Goal: Task Accomplishment & Management: Complete application form

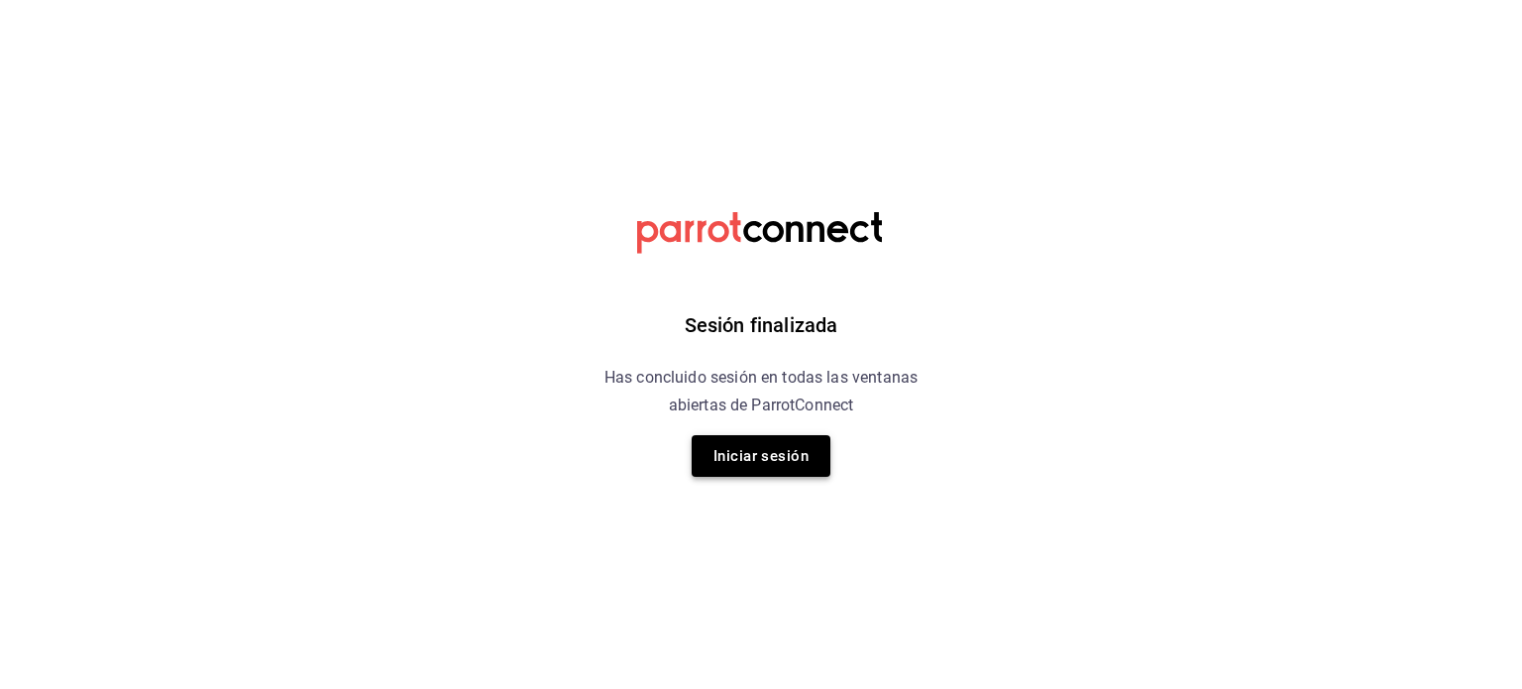
click at [754, 467] on button "Iniciar sesión" at bounding box center [761, 456] width 139 height 42
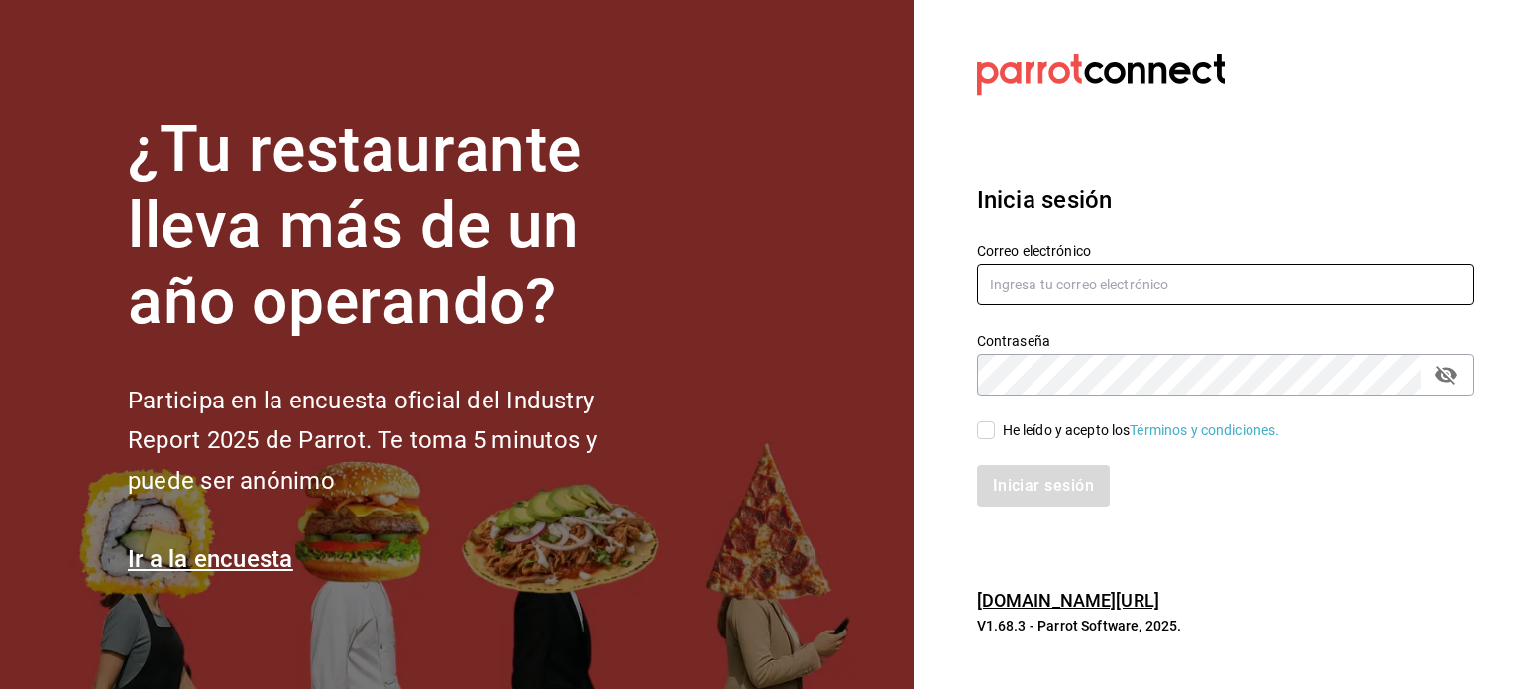
type input "[EMAIL_ADDRESS][DOMAIN_NAME]"
click at [1045, 423] on div "He leído y acepto los Términos y condiciones." at bounding box center [1141, 430] width 277 height 21
click at [995, 423] on input "He leído y acepto los Términos y condiciones." at bounding box center [986, 430] width 18 height 18
checkbox input "true"
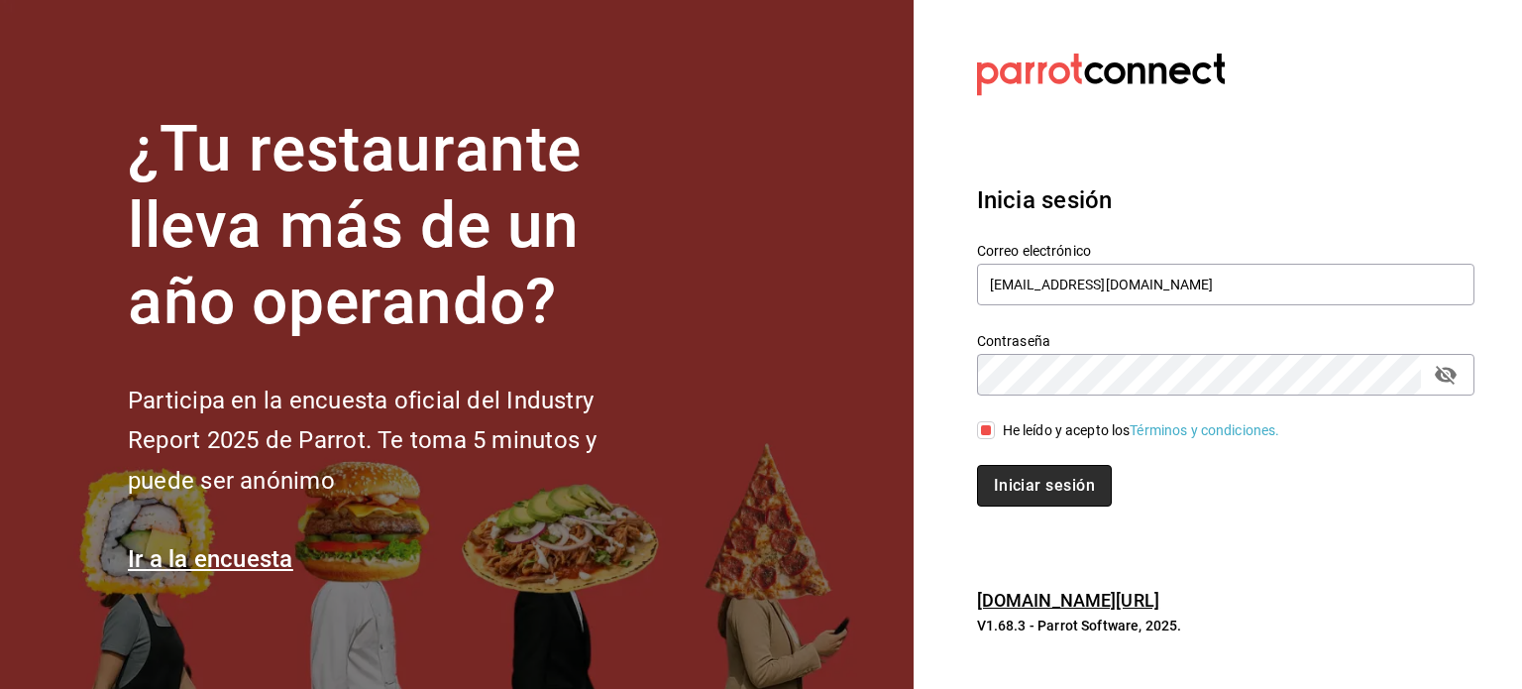
click at [1052, 501] on button "Iniciar sesión" at bounding box center [1044, 486] width 135 height 42
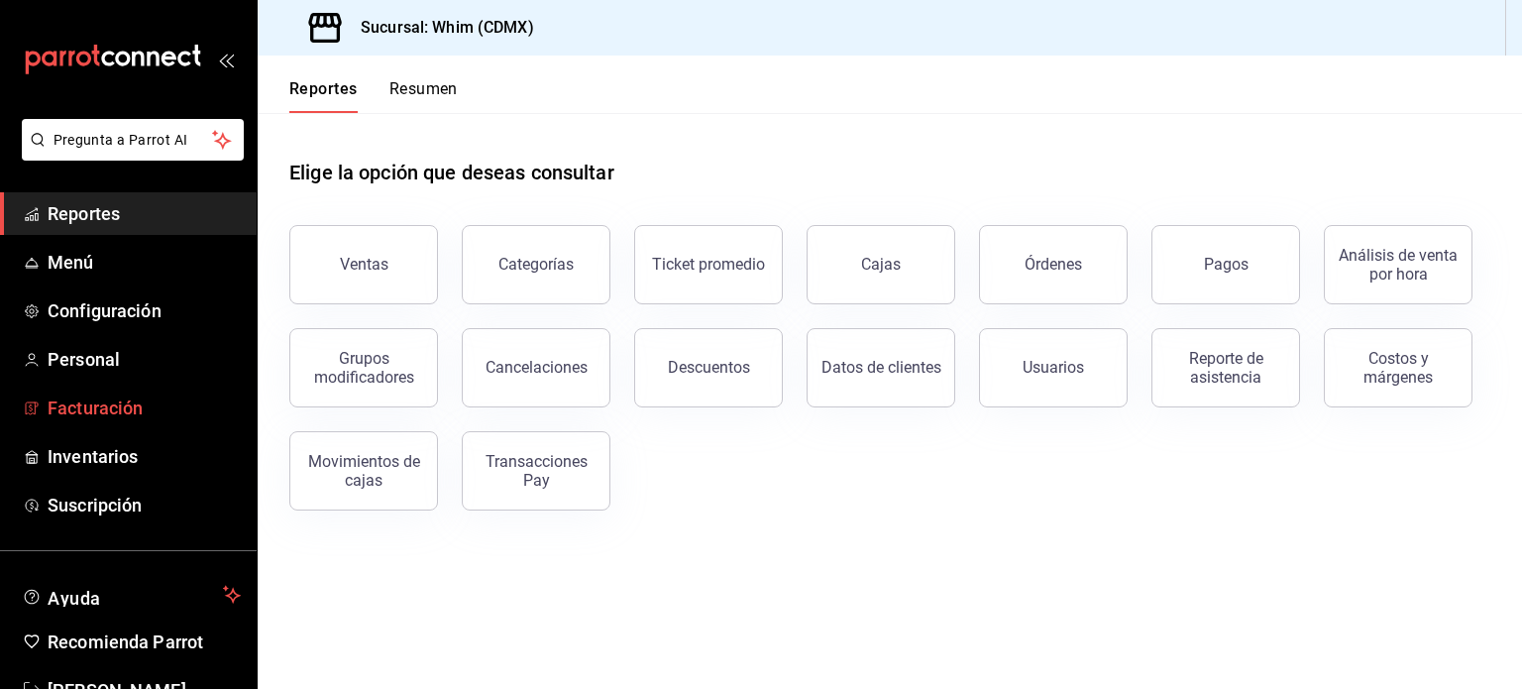
click at [99, 399] on span "Facturación" at bounding box center [144, 407] width 193 height 27
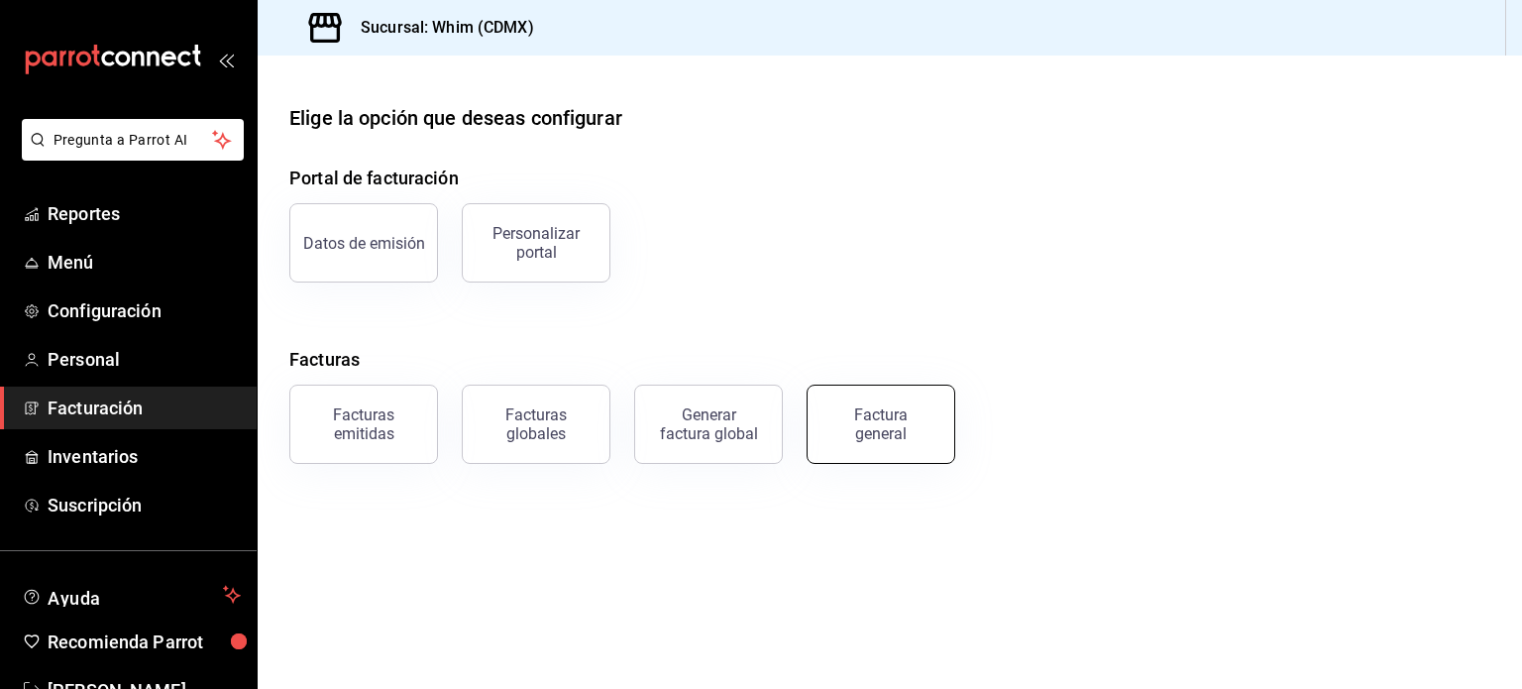
click at [890, 431] on div "Factura general" at bounding box center [880, 424] width 99 height 38
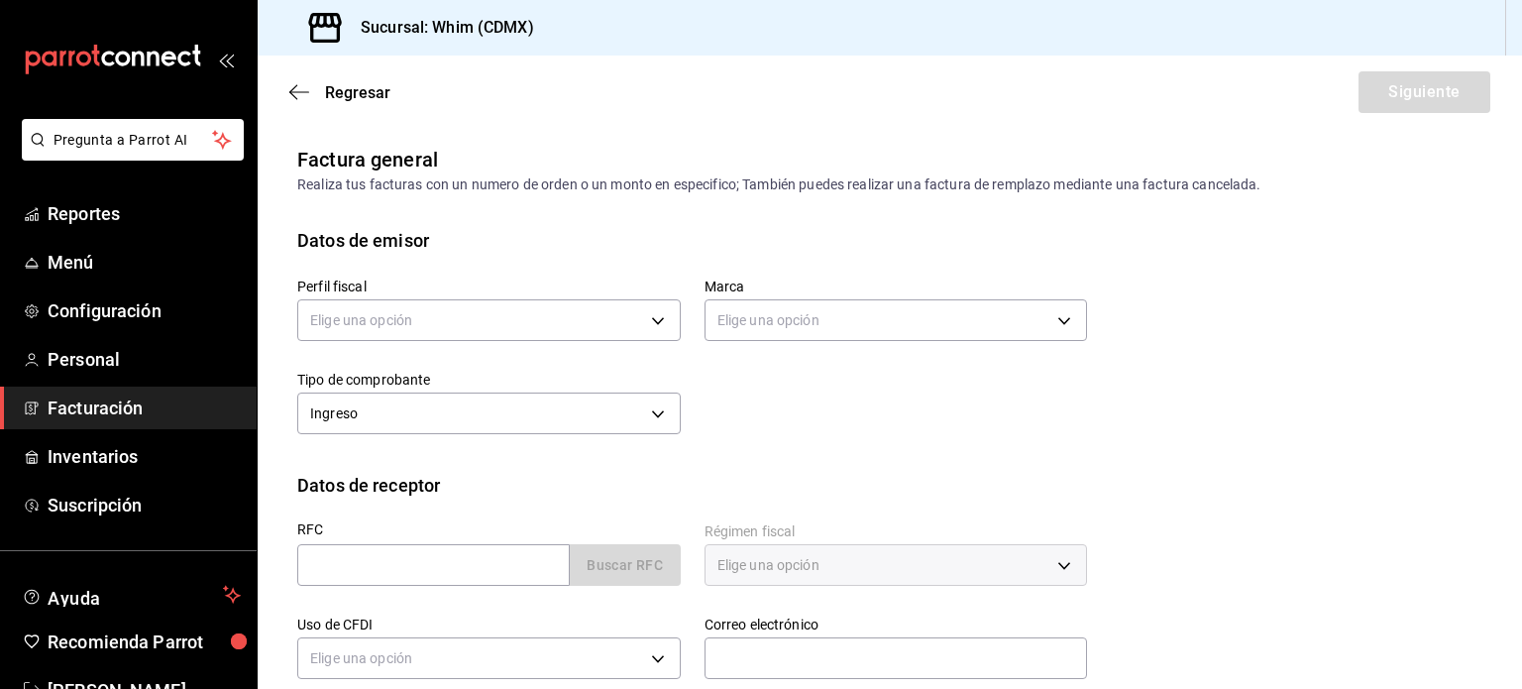
click at [93, 405] on span "Facturación" at bounding box center [144, 407] width 193 height 27
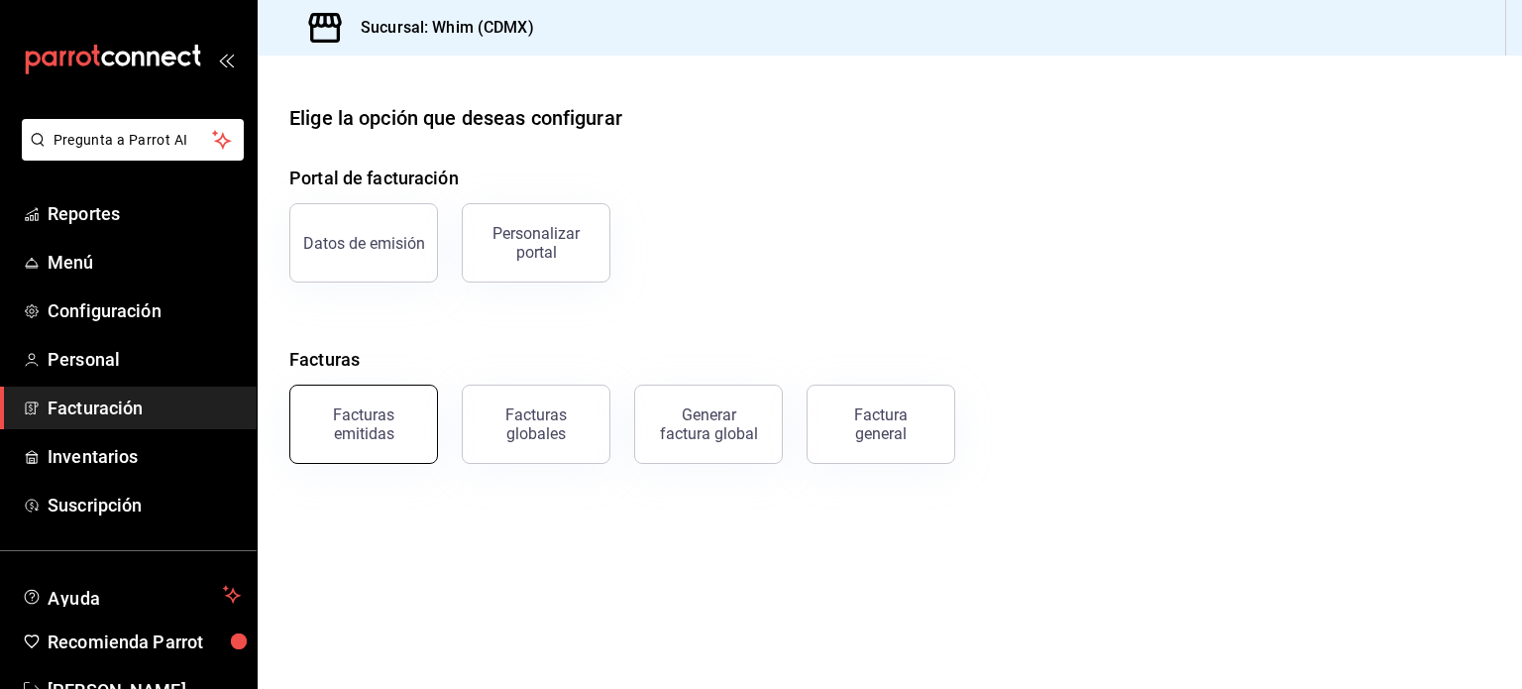
click at [345, 422] on div "Facturas emitidas" at bounding box center [363, 424] width 123 height 38
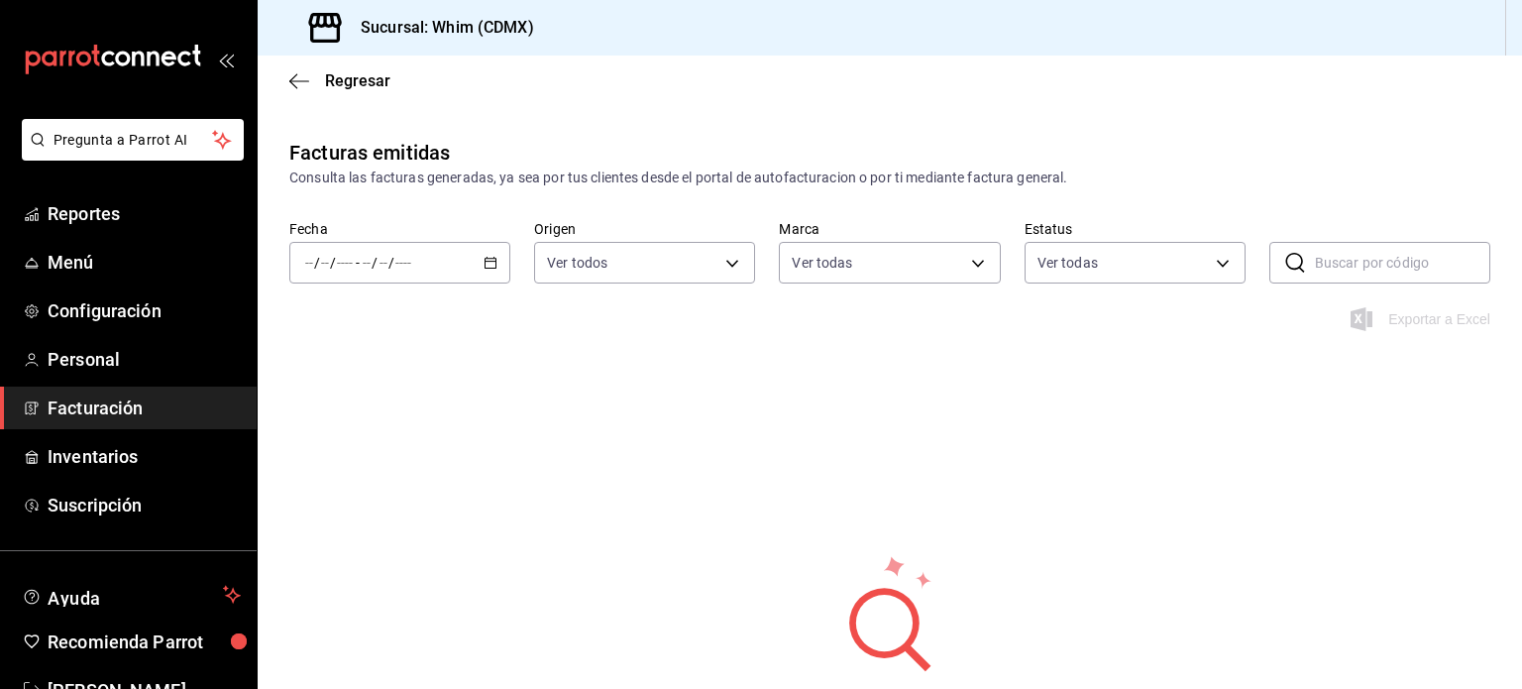
type input "29e4b829-75bc-4c01-81a3-64e24ae3ed98"
click at [491, 265] on icon "button" at bounding box center [491, 263] width 14 height 14
click at [359, 463] on span "Mes actual" at bounding box center [383, 456] width 154 height 21
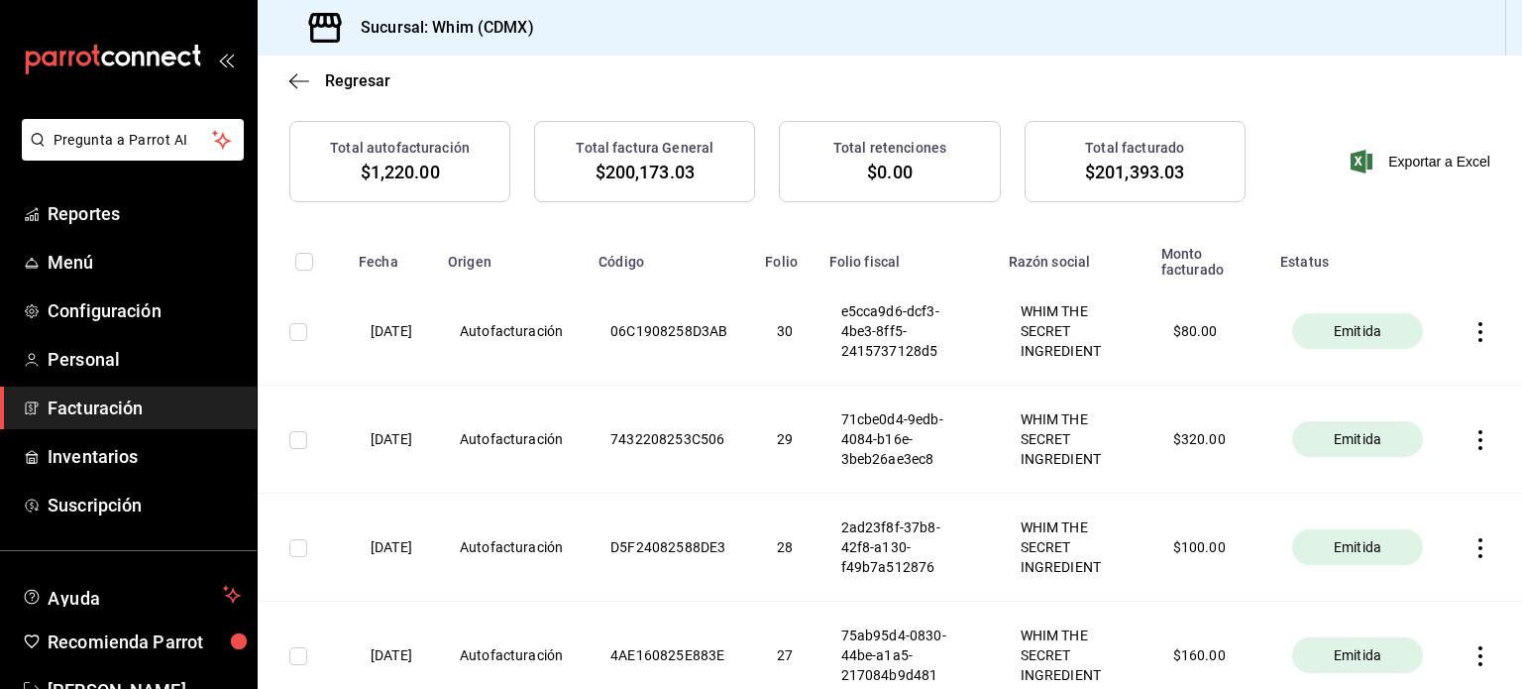
scroll to position [198, 0]
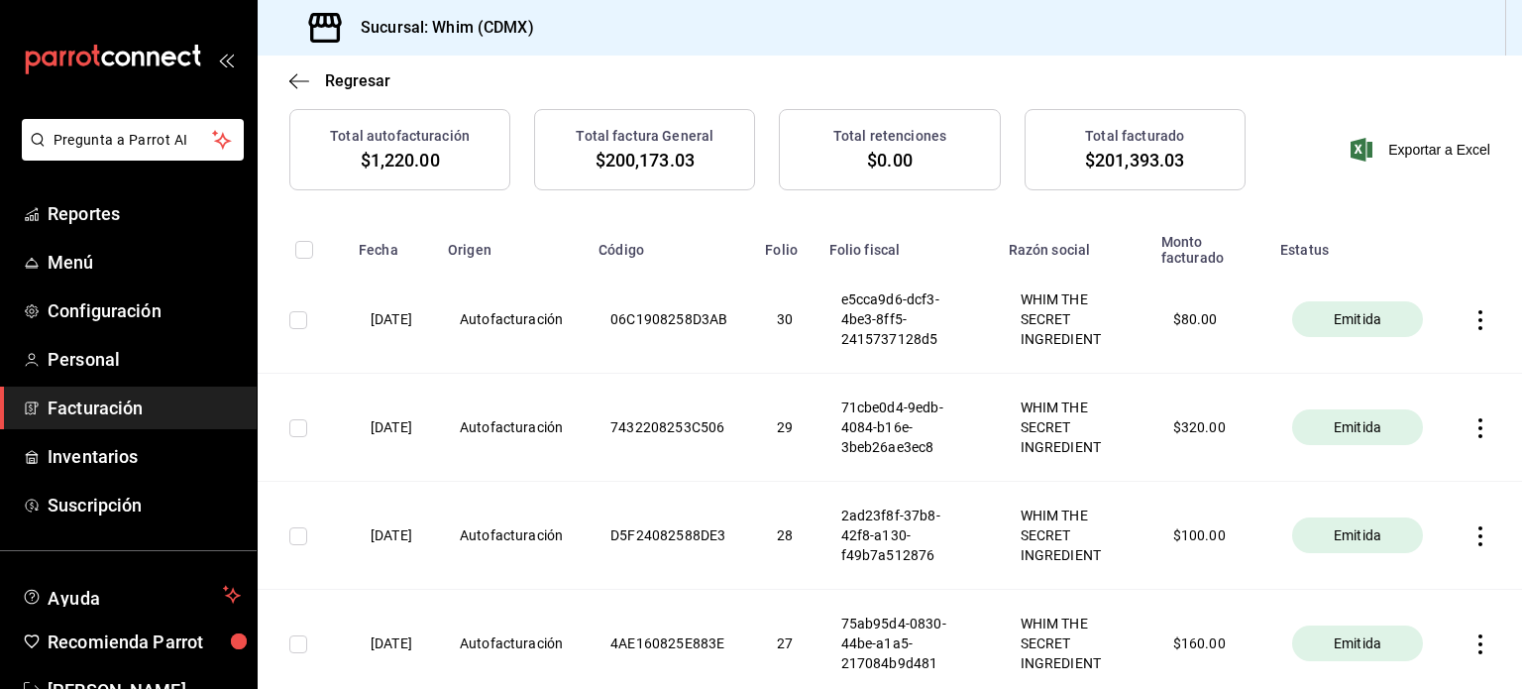
click at [1470, 319] on icon "button" at bounding box center [1480, 320] width 20 height 20
click at [1422, 265] on div "Descargar PDF" at bounding box center [1402, 273] width 95 height 16
click at [1428, 148] on span "Exportar a Excel" at bounding box center [1422, 150] width 136 height 24
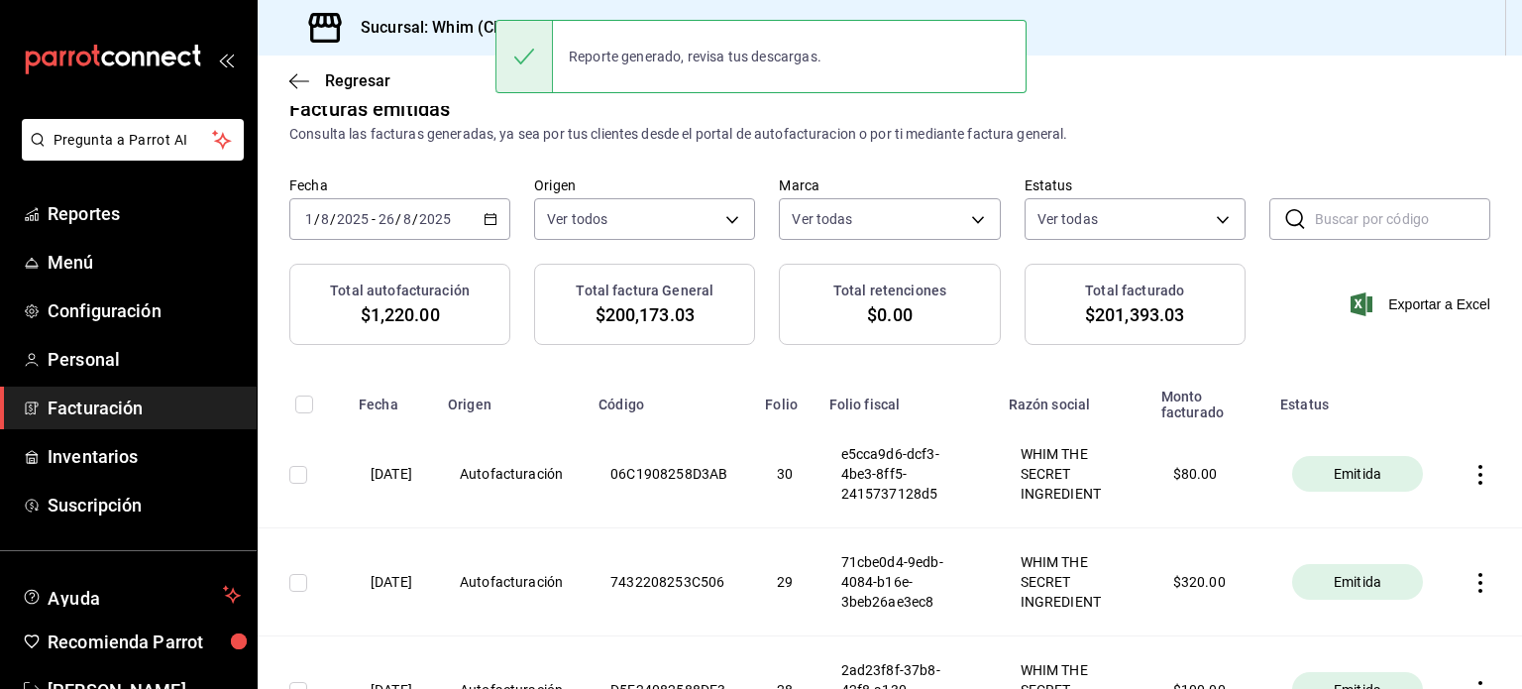
scroll to position [0, 0]
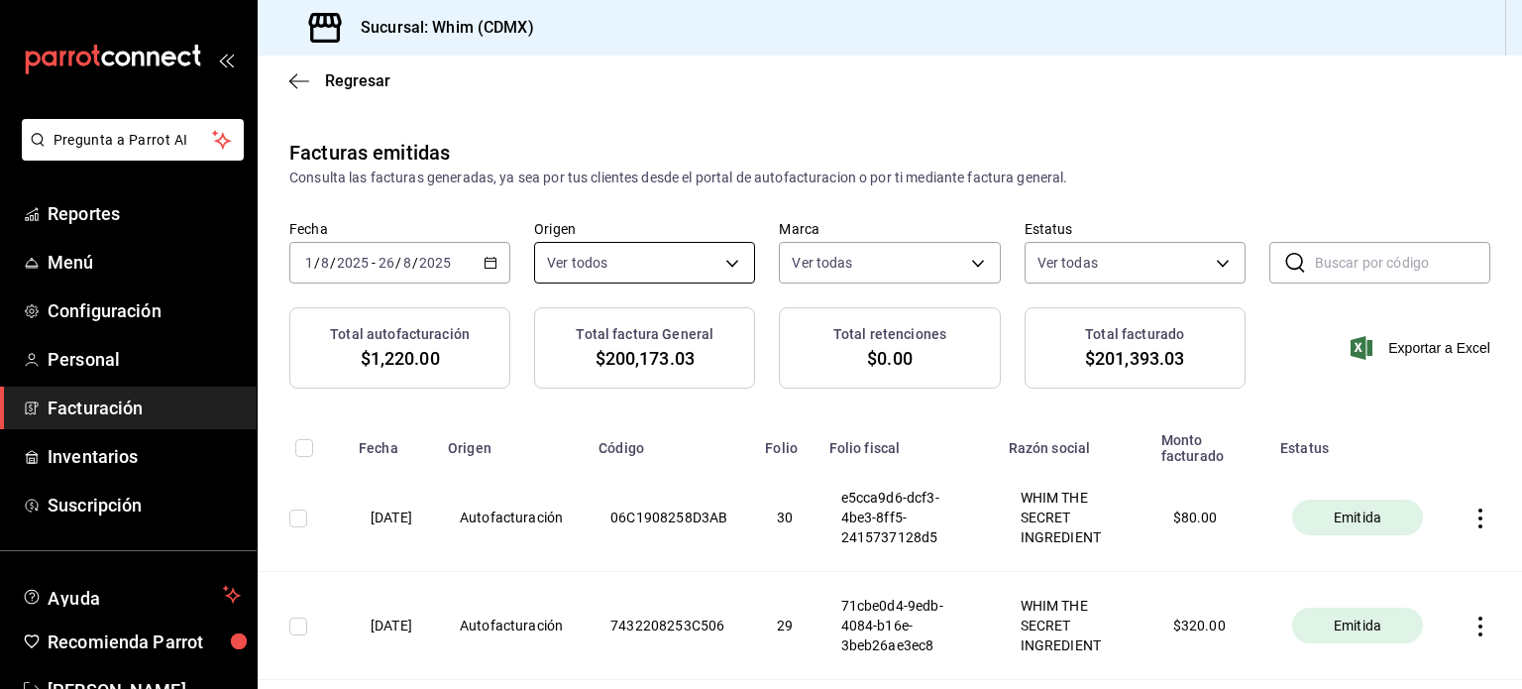
click at [737, 266] on body "Pregunta a Parrot AI Reportes Menú Configuración Personal Facturación Inventari…" at bounding box center [761, 344] width 1522 height 689
click at [737, 266] on div at bounding box center [761, 344] width 1522 height 689
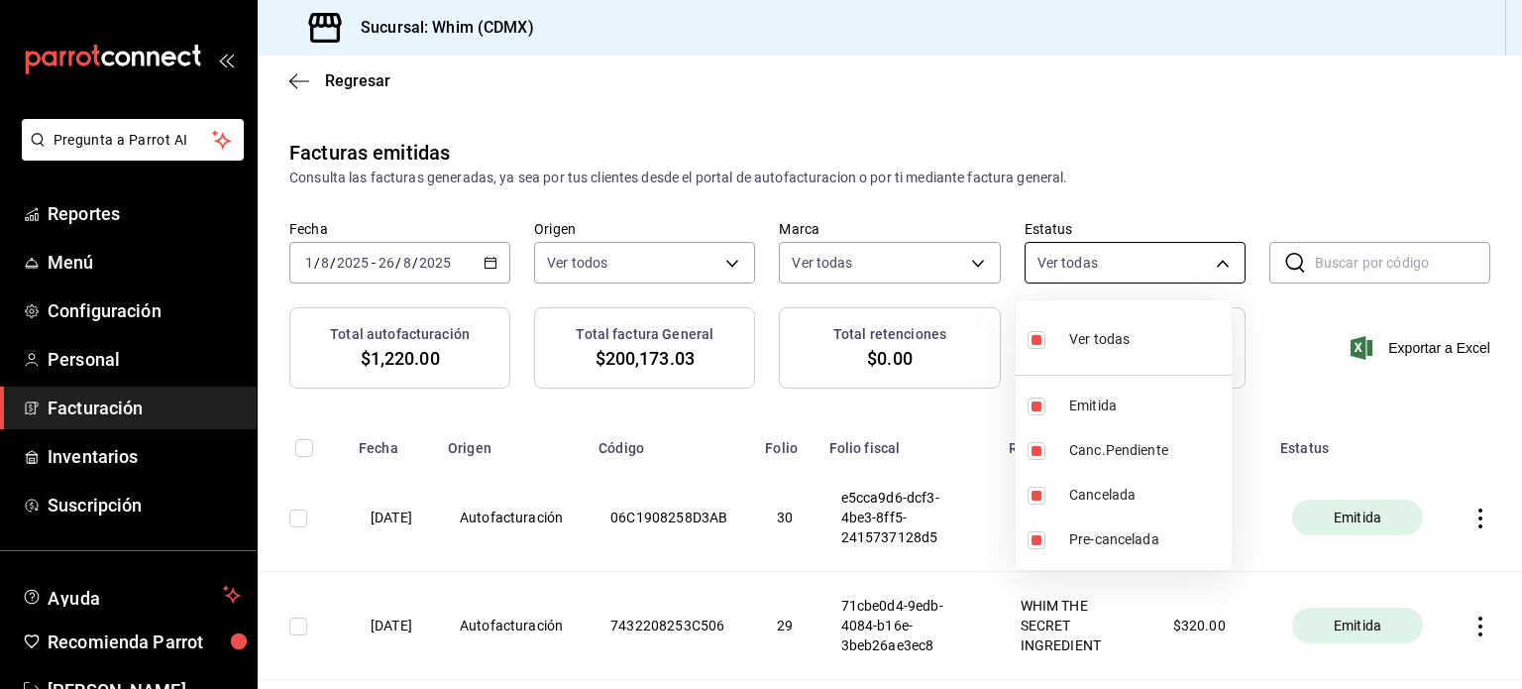
click at [1173, 265] on body "Pregunta a Parrot AI Reportes Menú Configuración Personal Facturación Inventari…" at bounding box center [761, 344] width 1522 height 689
click at [1166, 253] on div at bounding box center [761, 344] width 1522 height 689
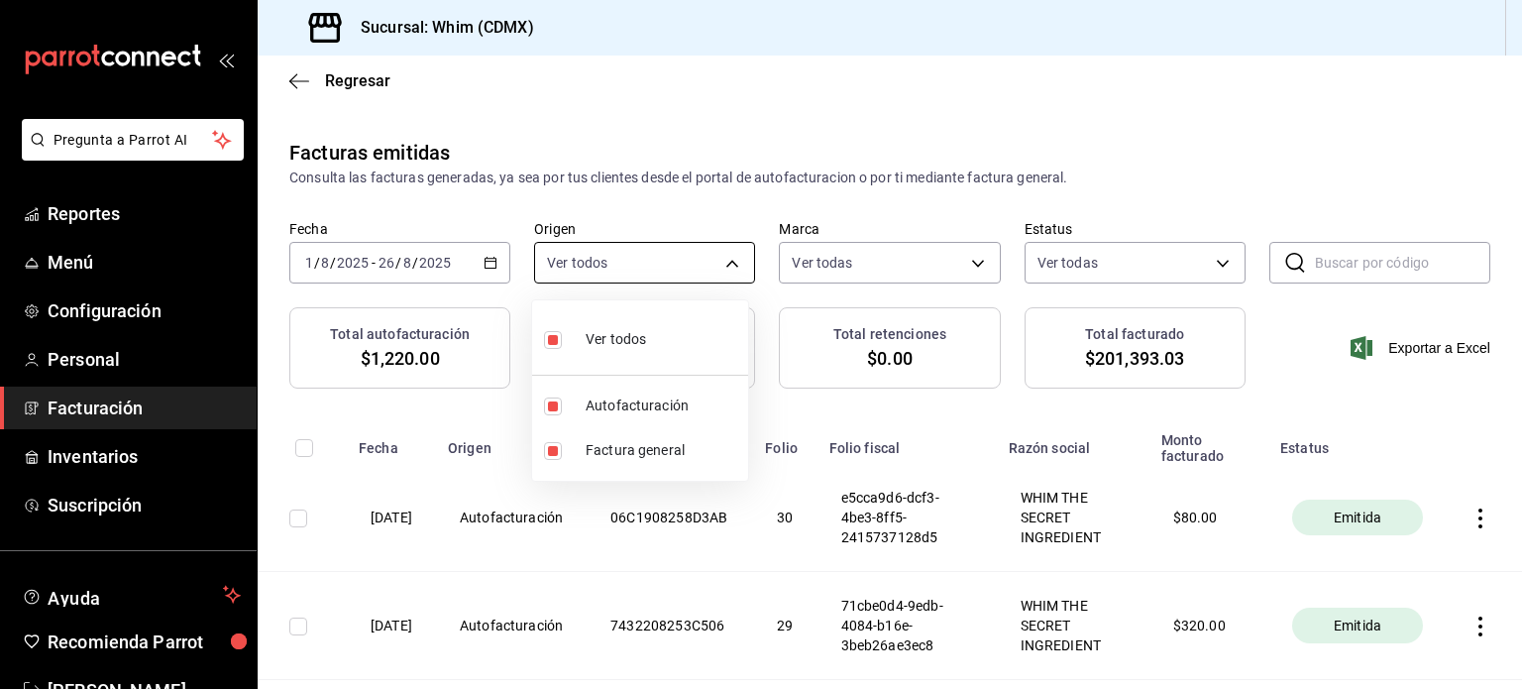
click at [718, 269] on body "Pregunta a Parrot AI Reportes Menú Configuración Personal Facturación Inventari…" at bounding box center [761, 344] width 1522 height 689
click at [560, 338] on input "checkbox" at bounding box center [553, 340] width 18 height 18
checkbox input "false"
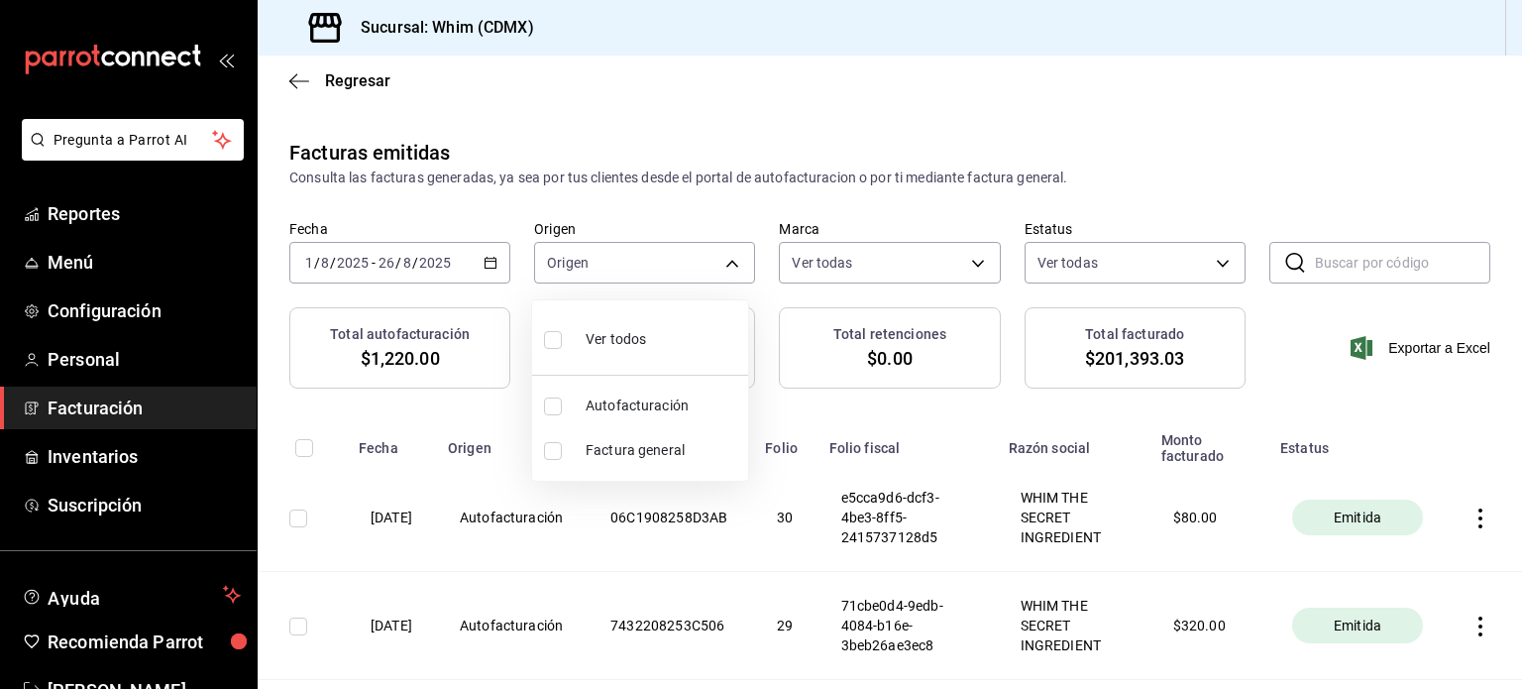
click at [559, 404] on input "checkbox" at bounding box center [553, 406] width 18 height 18
checkbox input "true"
type input "ORDER_INVOICE"
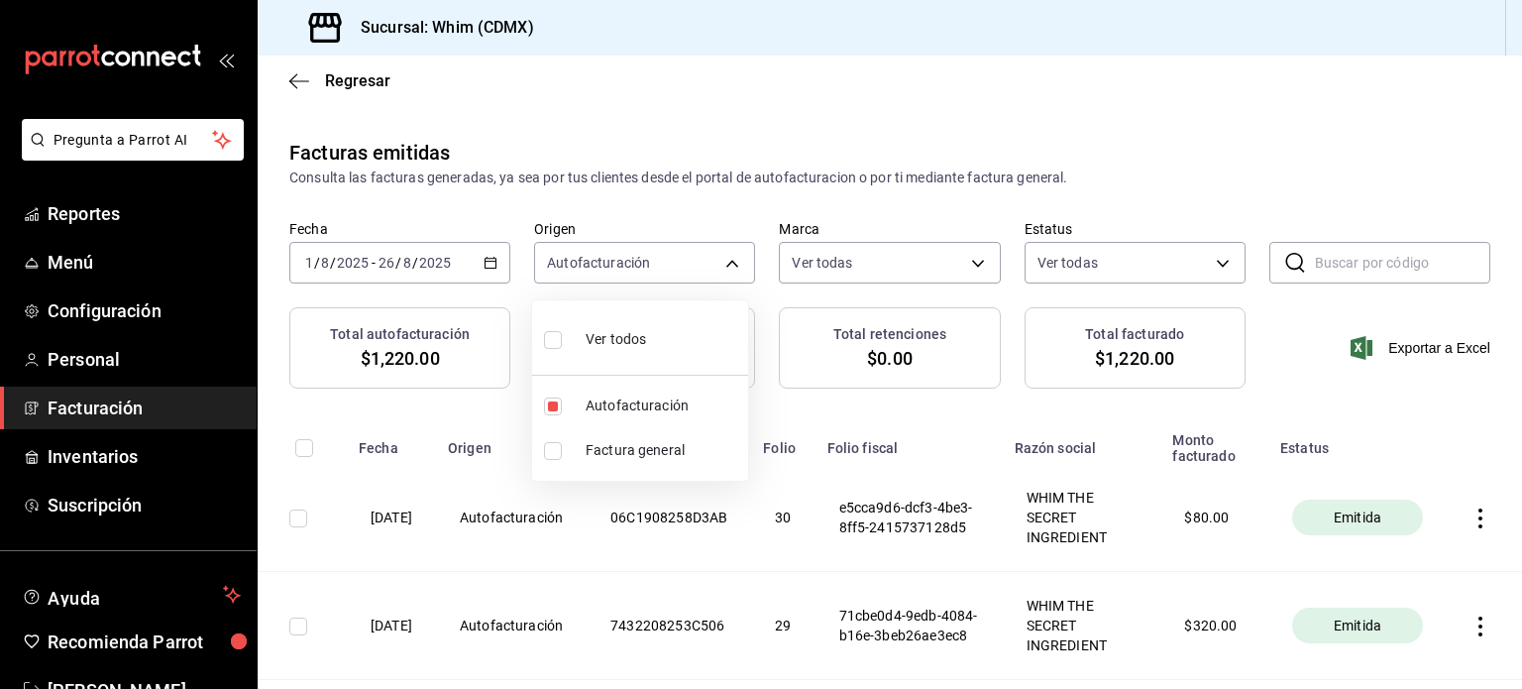
click at [1432, 396] on div at bounding box center [761, 344] width 1522 height 689
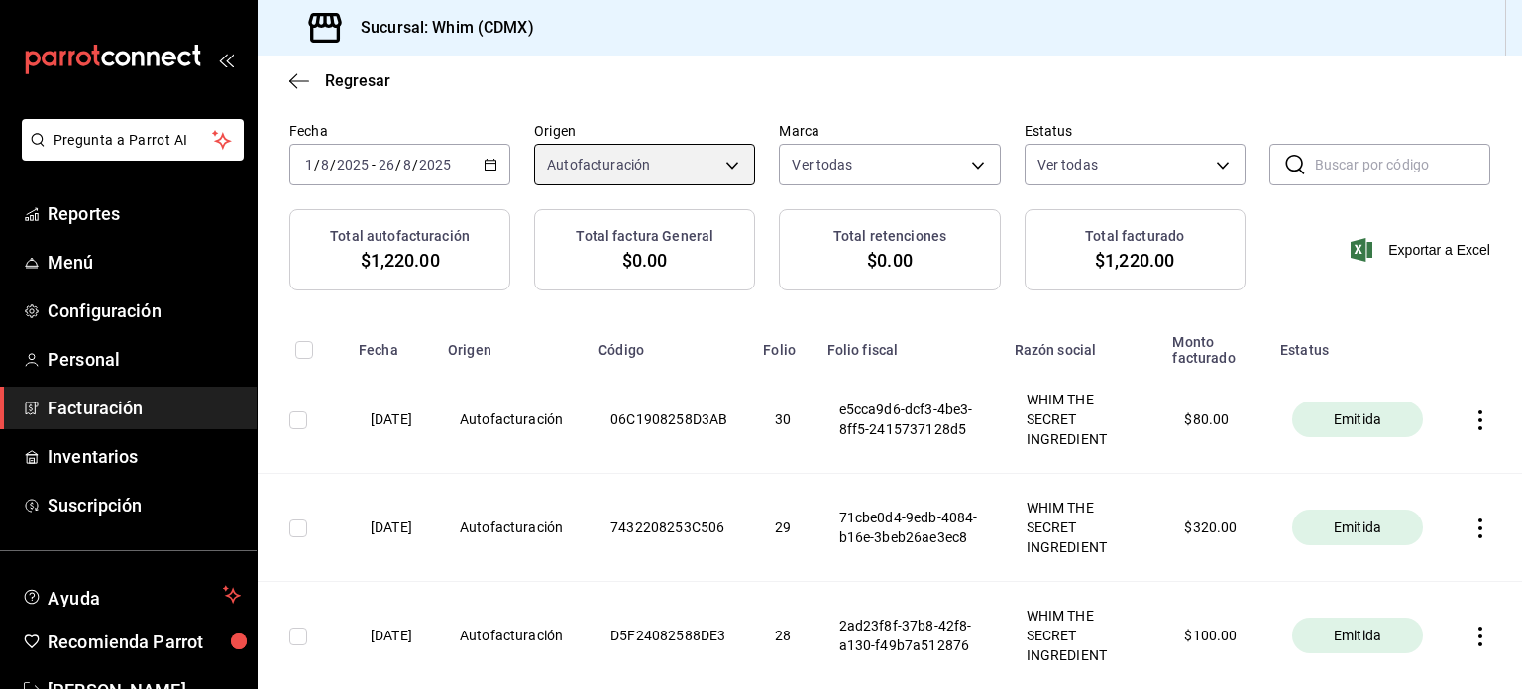
scroll to position [99, 0]
click at [1470, 426] on icon "button" at bounding box center [1480, 419] width 20 height 20
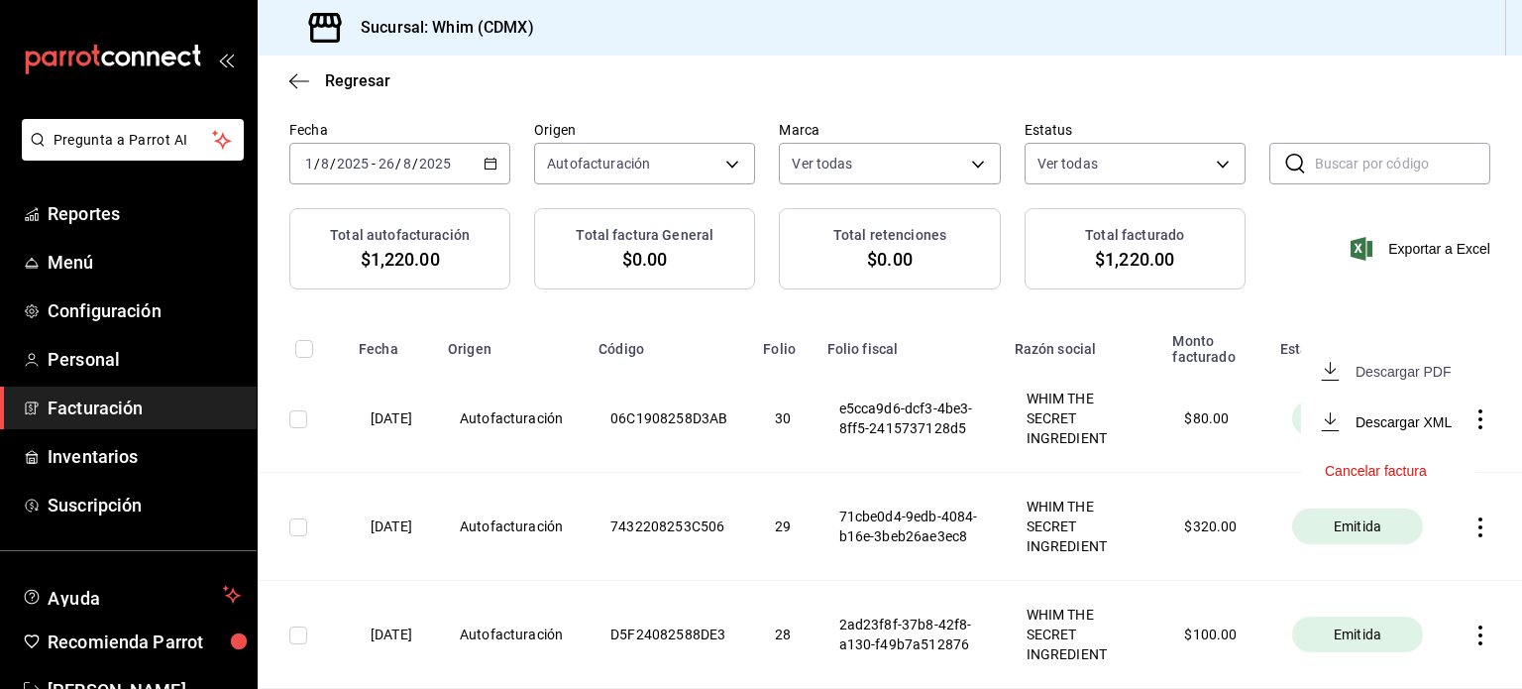
click at [1397, 375] on div "Descargar PDF" at bounding box center [1402, 372] width 95 height 16
click at [1455, 534] on th at bounding box center [1484, 527] width 75 height 108
click at [1470, 533] on icon "button" at bounding box center [1480, 527] width 20 height 20
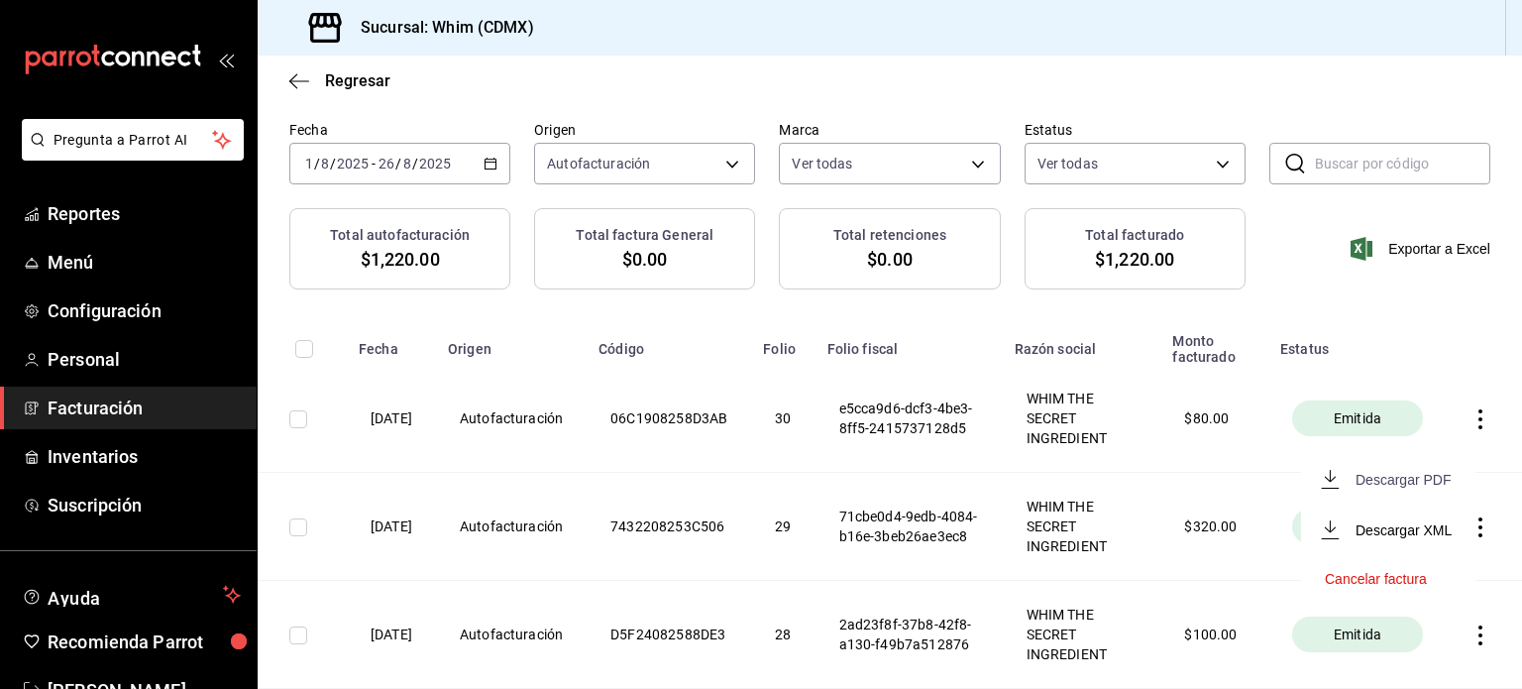
click at [1429, 486] on div "Descargar PDF" at bounding box center [1402, 480] width 95 height 16
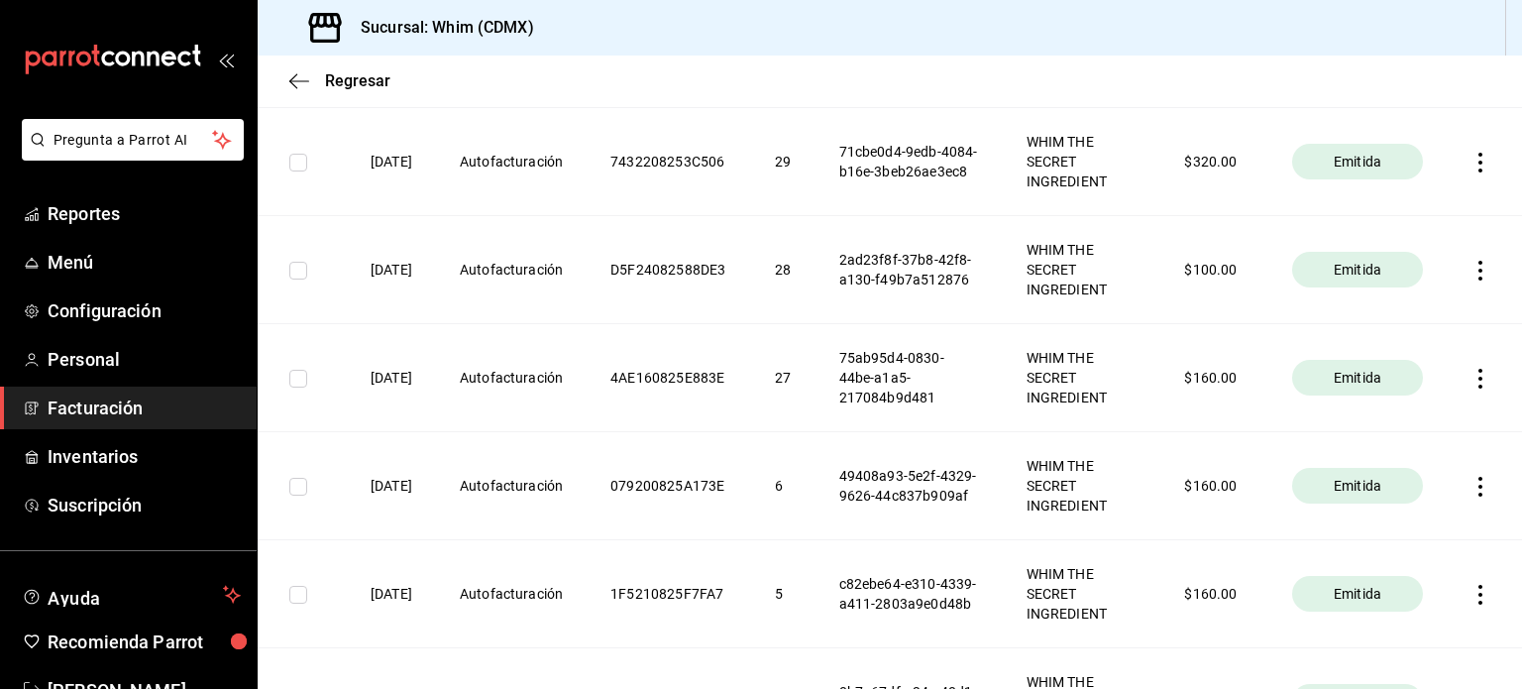
scroll to position [297, 0]
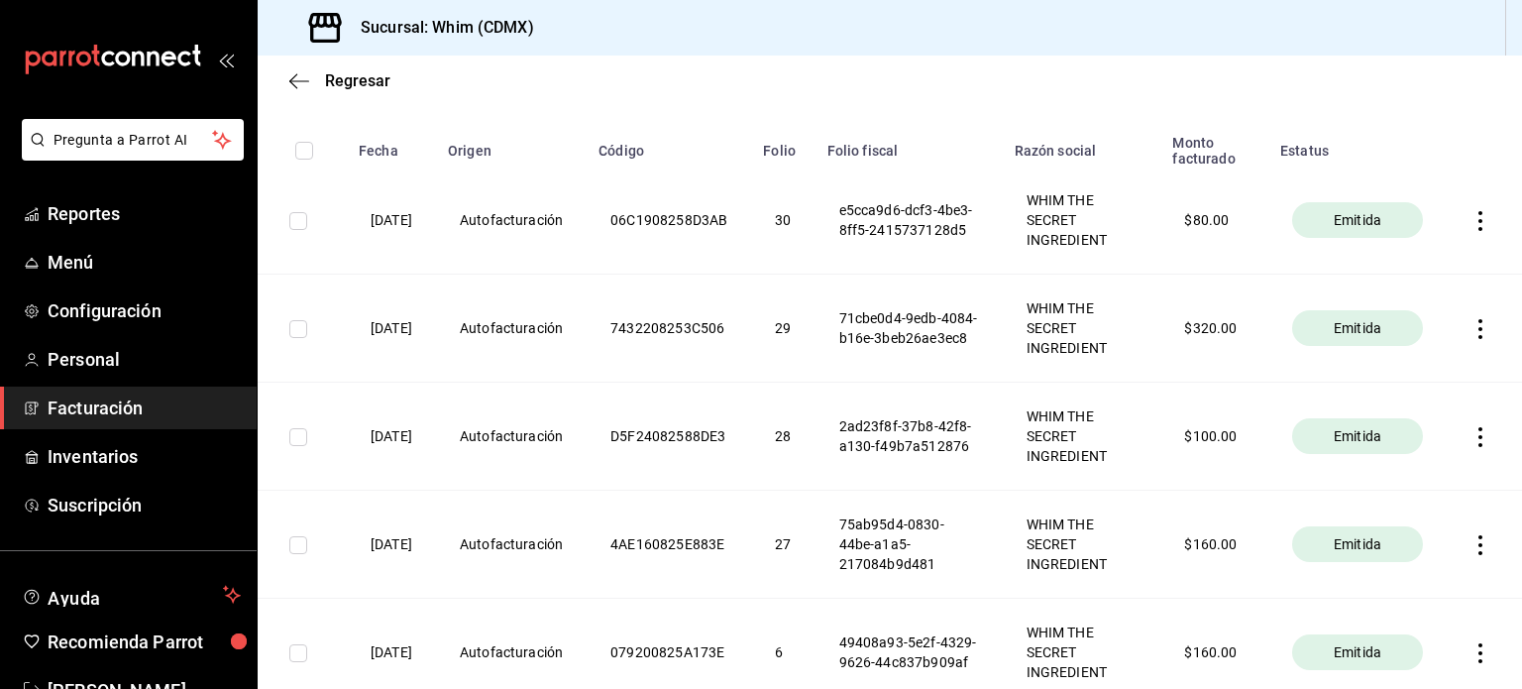
click at [1470, 432] on icon "button" at bounding box center [1480, 437] width 20 height 20
click at [1427, 404] on li "Descargar PDF" at bounding box center [1388, 388] width 174 height 51
click at [1470, 550] on icon "button" at bounding box center [1480, 545] width 20 height 20
click at [1431, 490] on div "Descargar PDF" at bounding box center [1402, 496] width 95 height 16
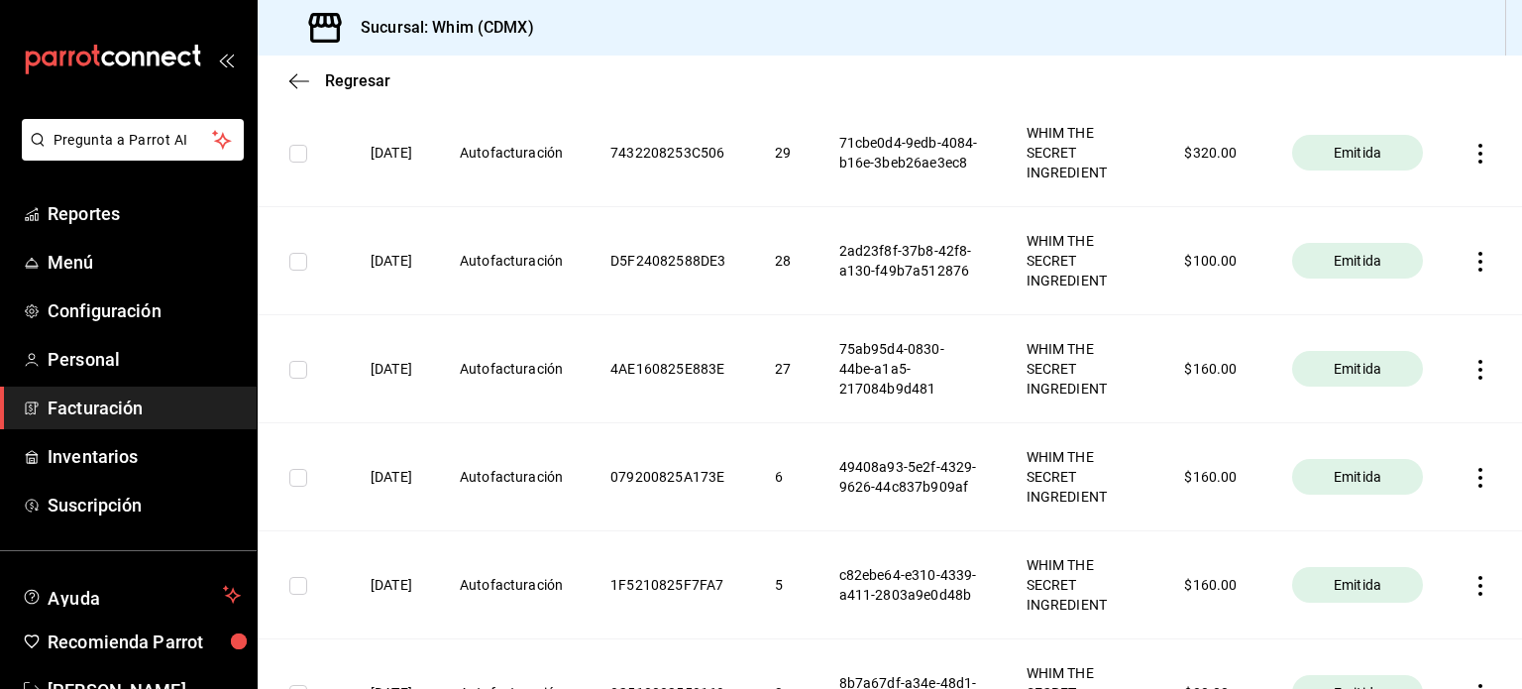
scroll to position [495, 0]
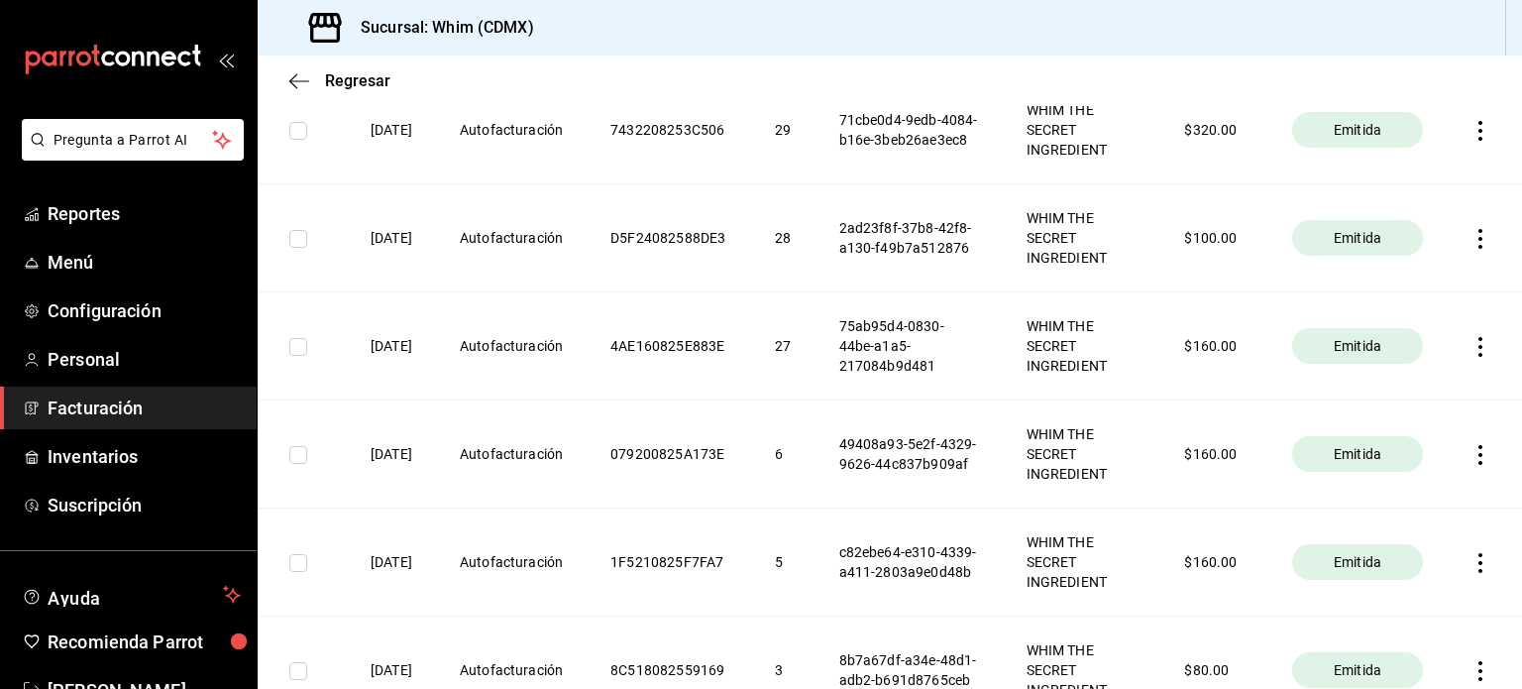
click at [1470, 463] on icon "button" at bounding box center [1480, 455] width 20 height 20
click at [1407, 398] on div "Descargar PDF" at bounding box center [1402, 406] width 95 height 16
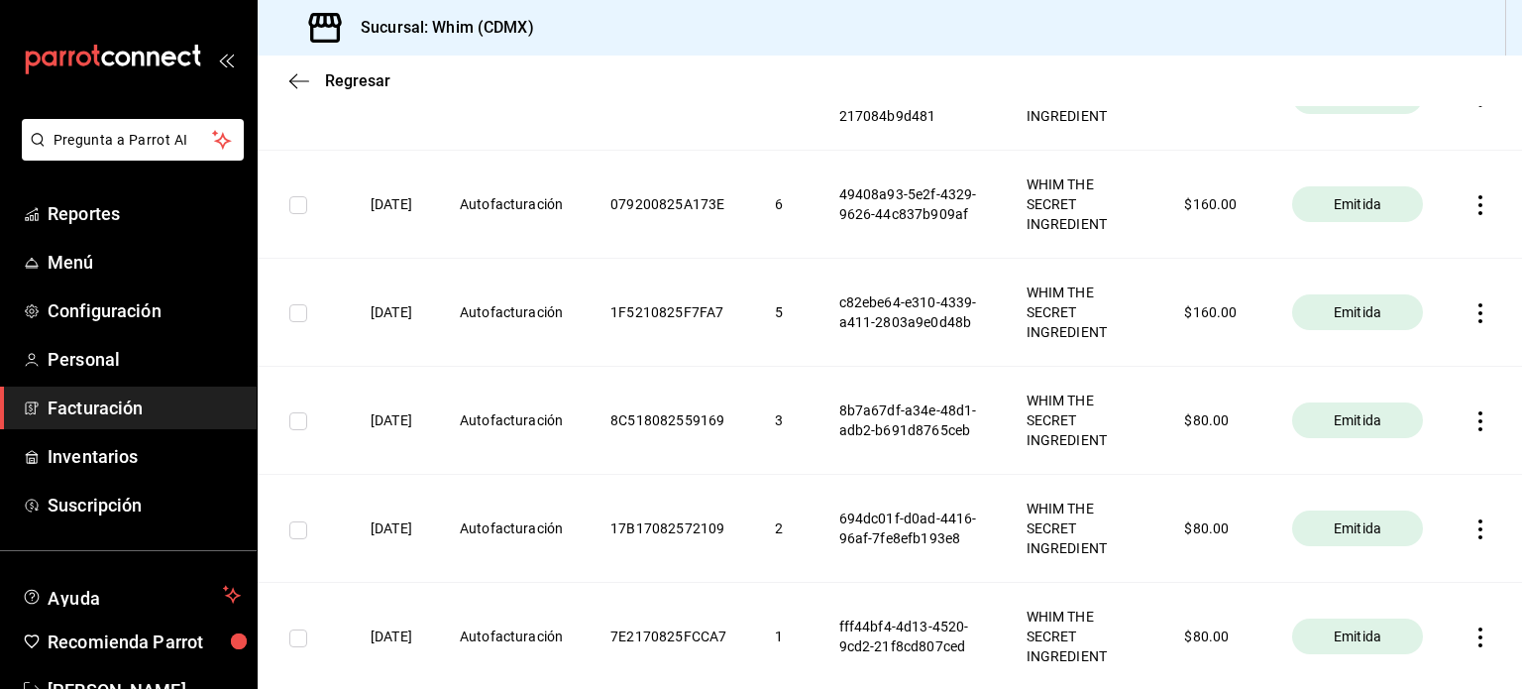
scroll to position [793, 0]
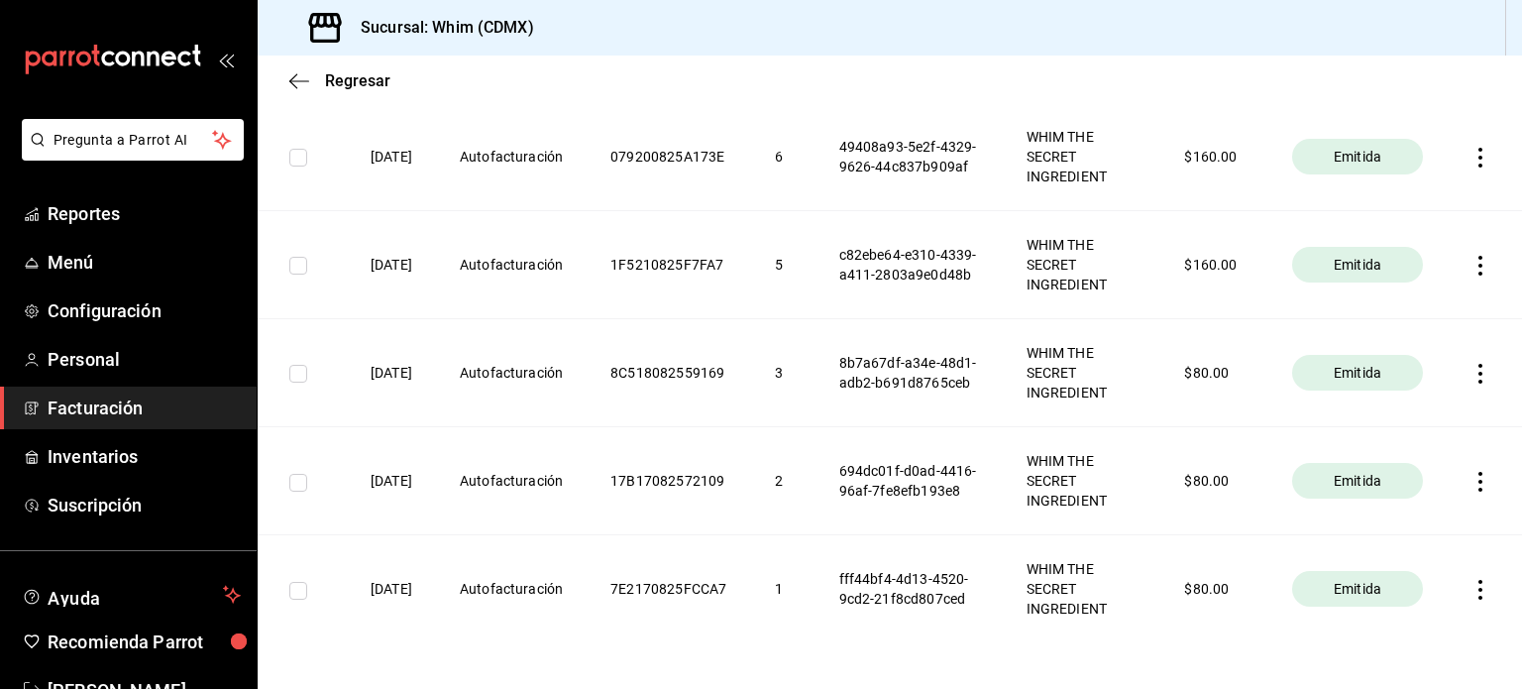
click at [1470, 265] on icon "button" at bounding box center [1480, 266] width 20 height 20
click at [1379, 217] on div "Descargar PDF" at bounding box center [1402, 217] width 95 height 16
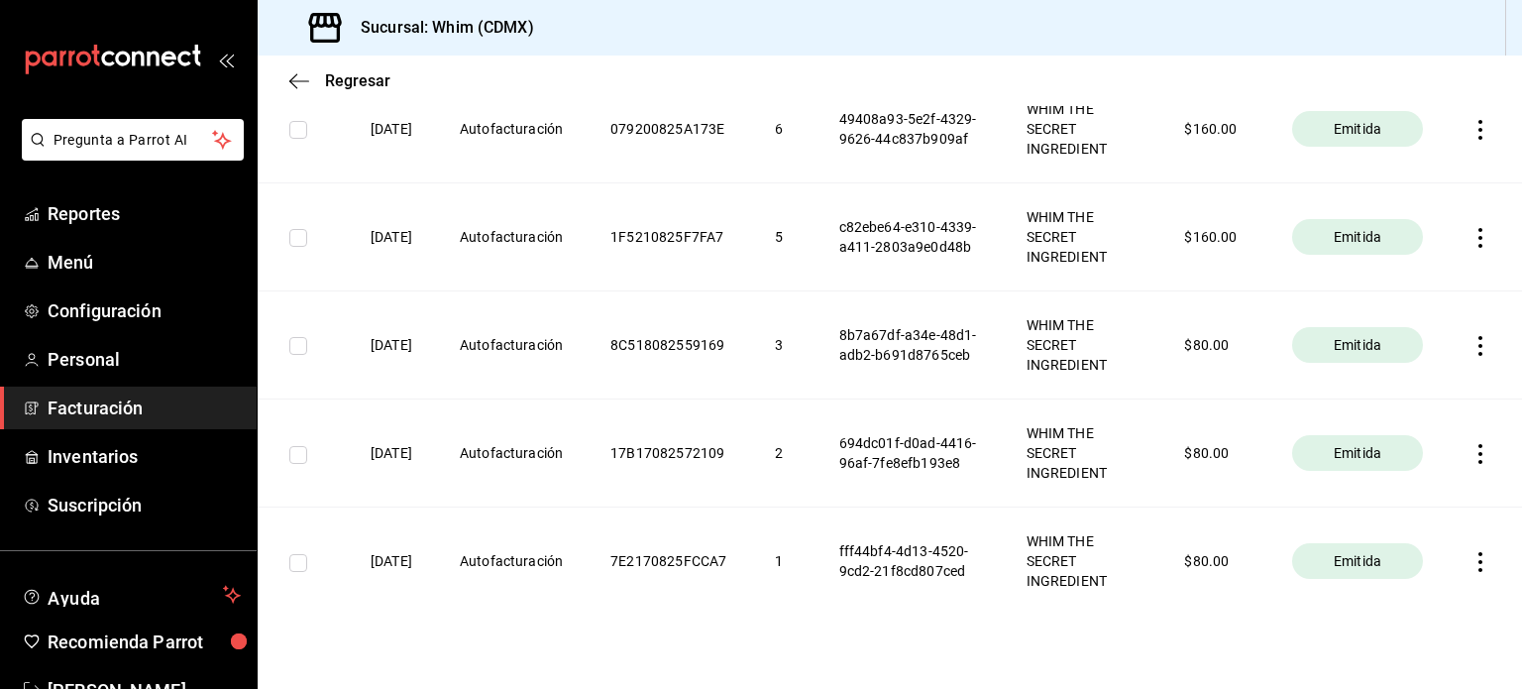
scroll to position [856, 0]
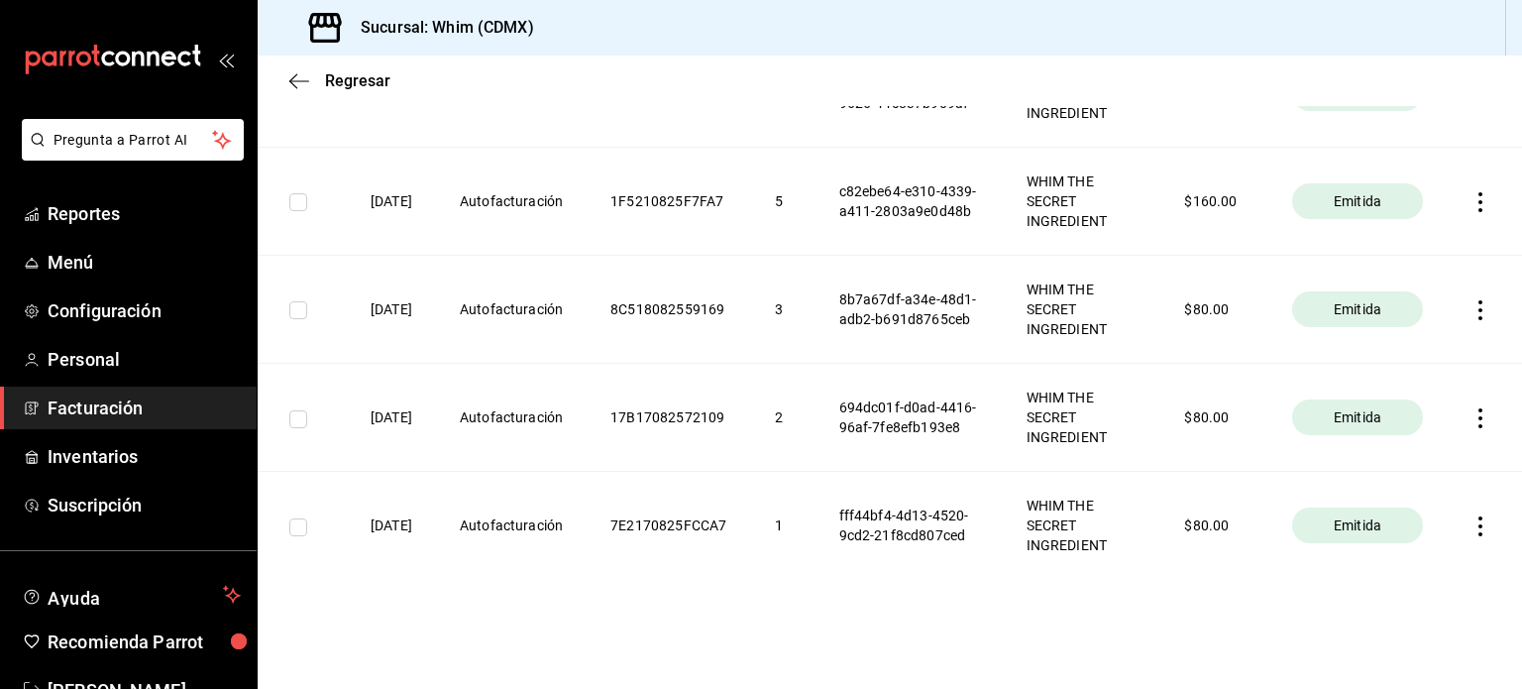
click at [1462, 372] on th at bounding box center [1484, 418] width 75 height 108
click at [1470, 312] on icon "button" at bounding box center [1480, 310] width 20 height 20
click at [1373, 271] on li "Descargar PDF" at bounding box center [1388, 260] width 174 height 51
click at [1478, 417] on icon "button" at bounding box center [1480, 418] width 4 height 20
click at [1381, 353] on li "Descargar PDF" at bounding box center [1388, 368] width 174 height 51
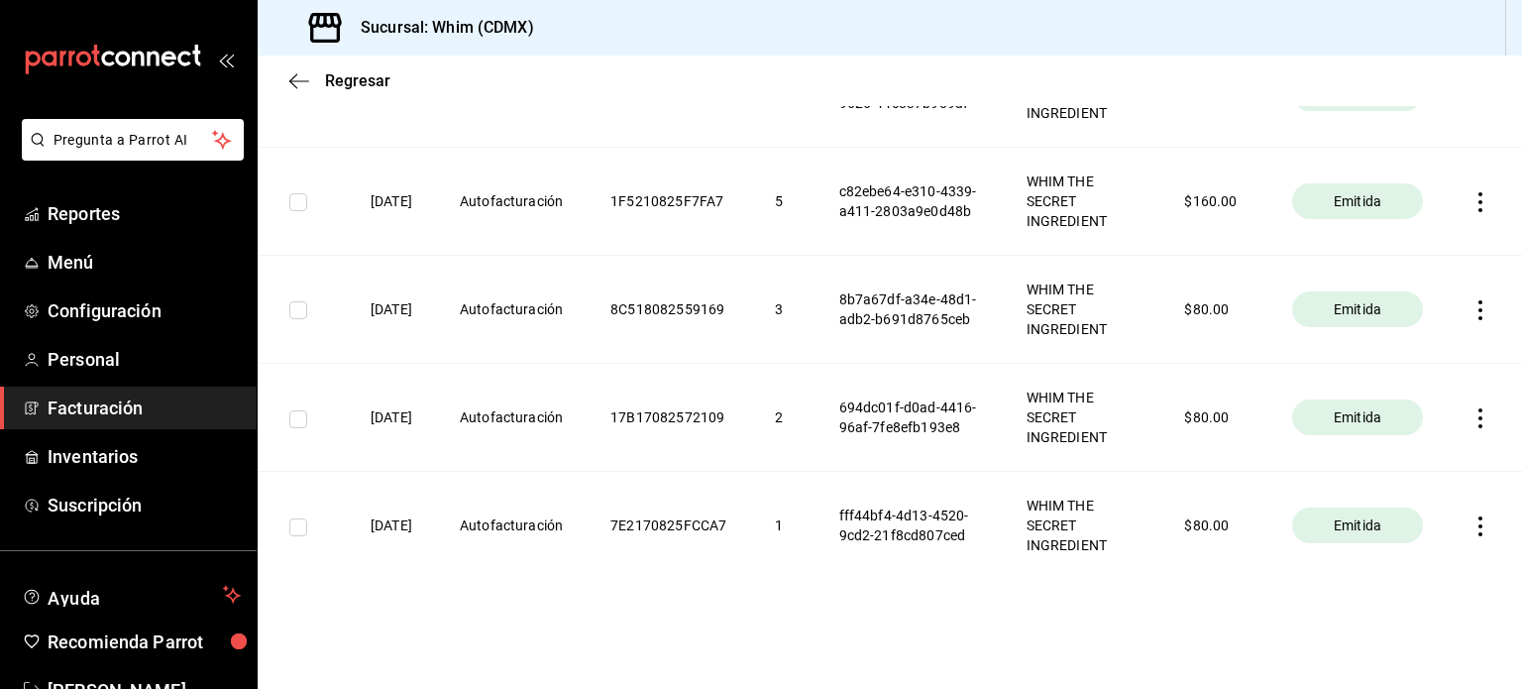
click at [1470, 524] on icon "button" at bounding box center [1480, 526] width 20 height 20
click at [1395, 483] on div "Descargar PDF" at bounding box center [1402, 477] width 95 height 16
click at [88, 403] on span "Facturación" at bounding box center [144, 407] width 193 height 27
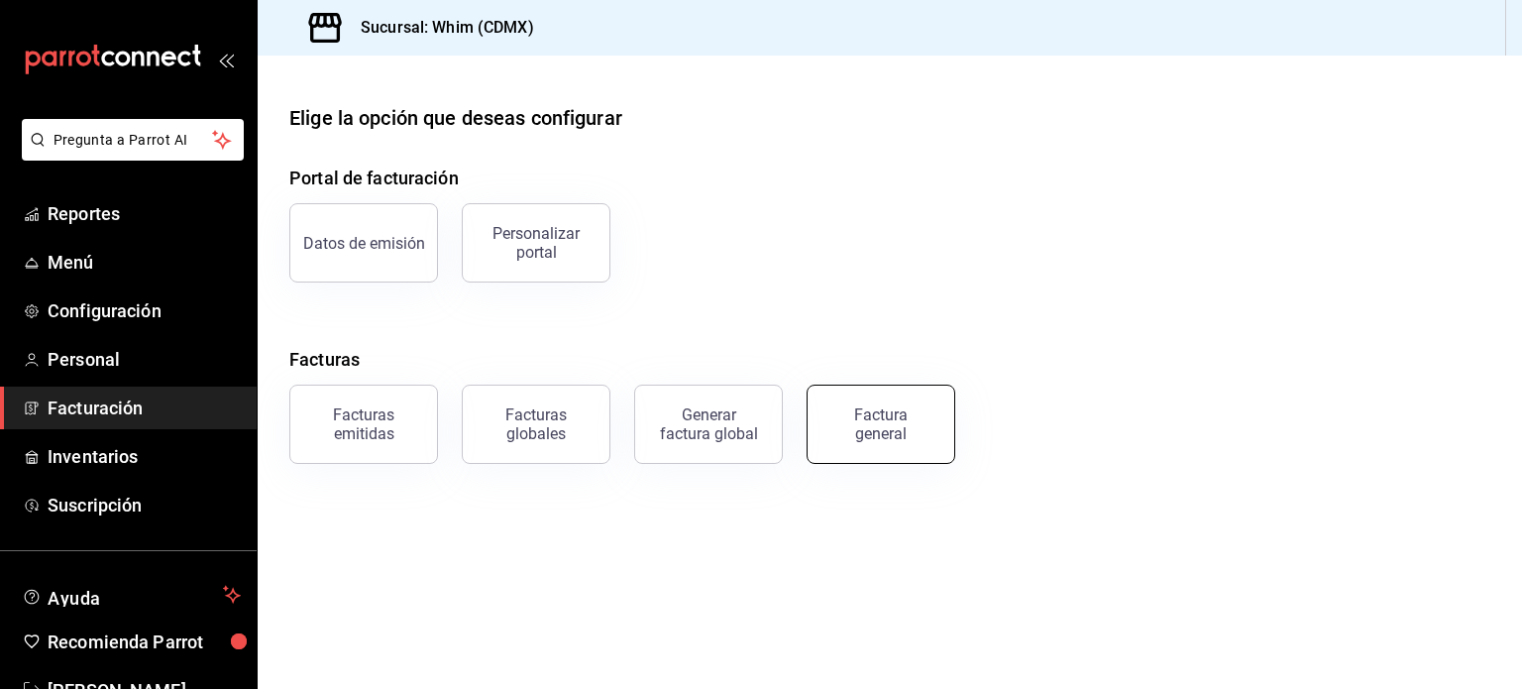
click at [897, 424] on div "Factura general" at bounding box center [880, 424] width 99 height 38
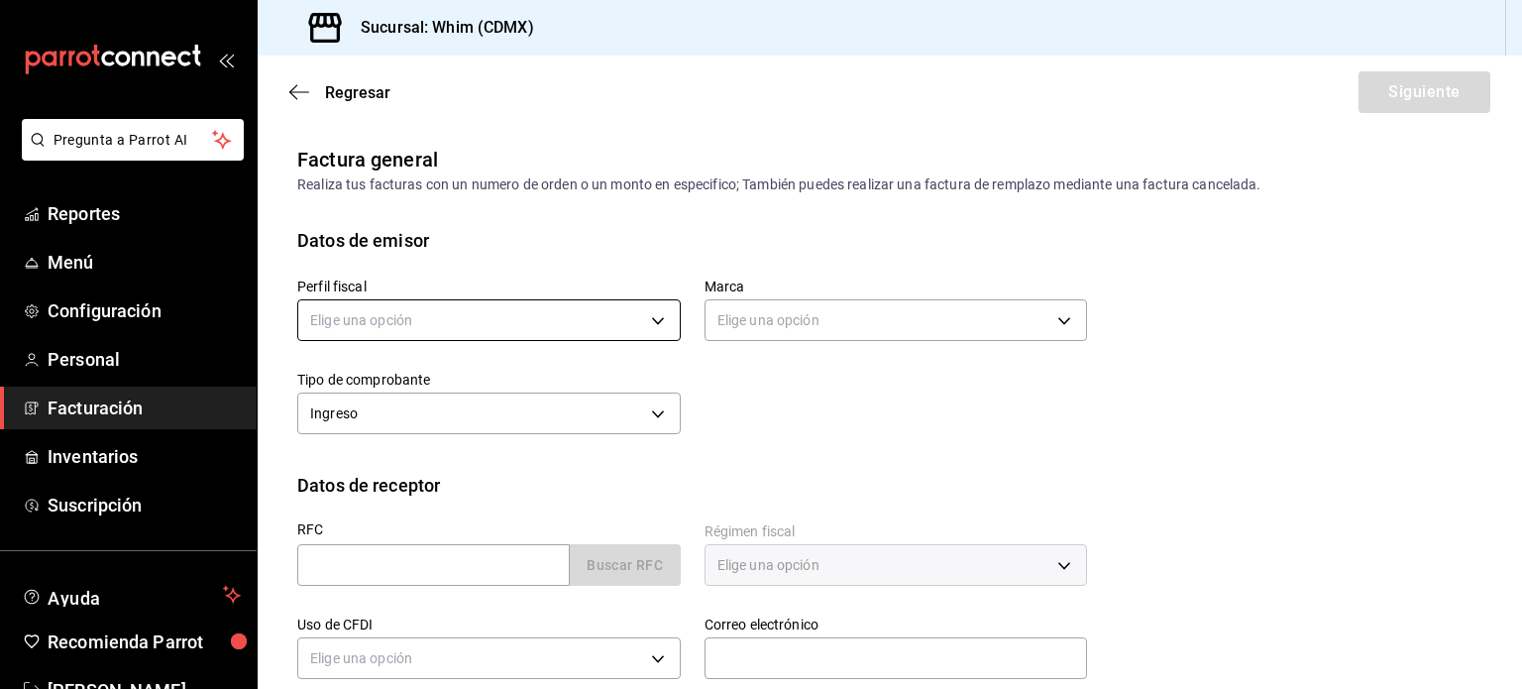
click at [662, 326] on body "Pregunta a Parrot AI Reportes Menú Configuración Personal Facturación Inventari…" at bounding box center [761, 344] width 1522 height 689
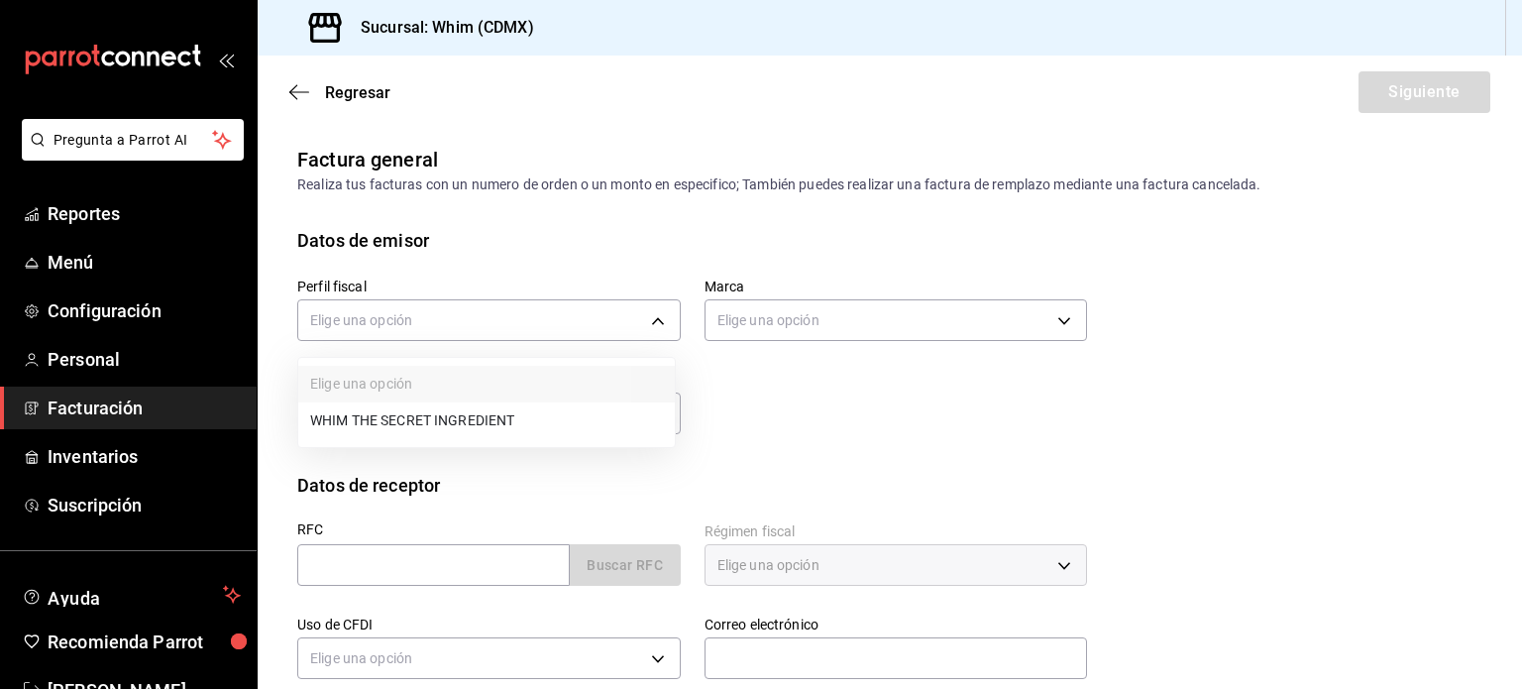
click at [651, 323] on div at bounding box center [761, 344] width 1522 height 689
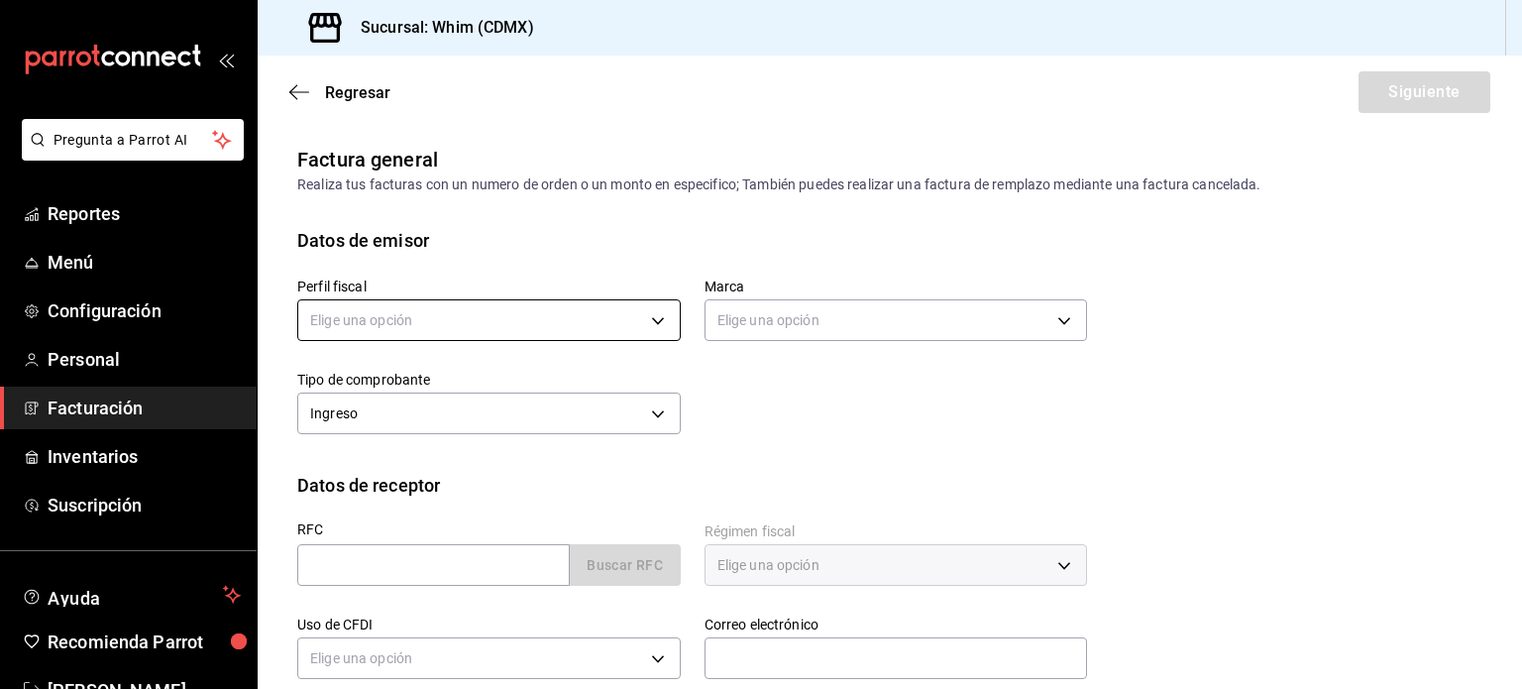
click at [652, 318] on body "Pregunta a Parrot AI Reportes Menú Configuración Personal Facturación Inventari…" at bounding box center [761, 344] width 1522 height 689
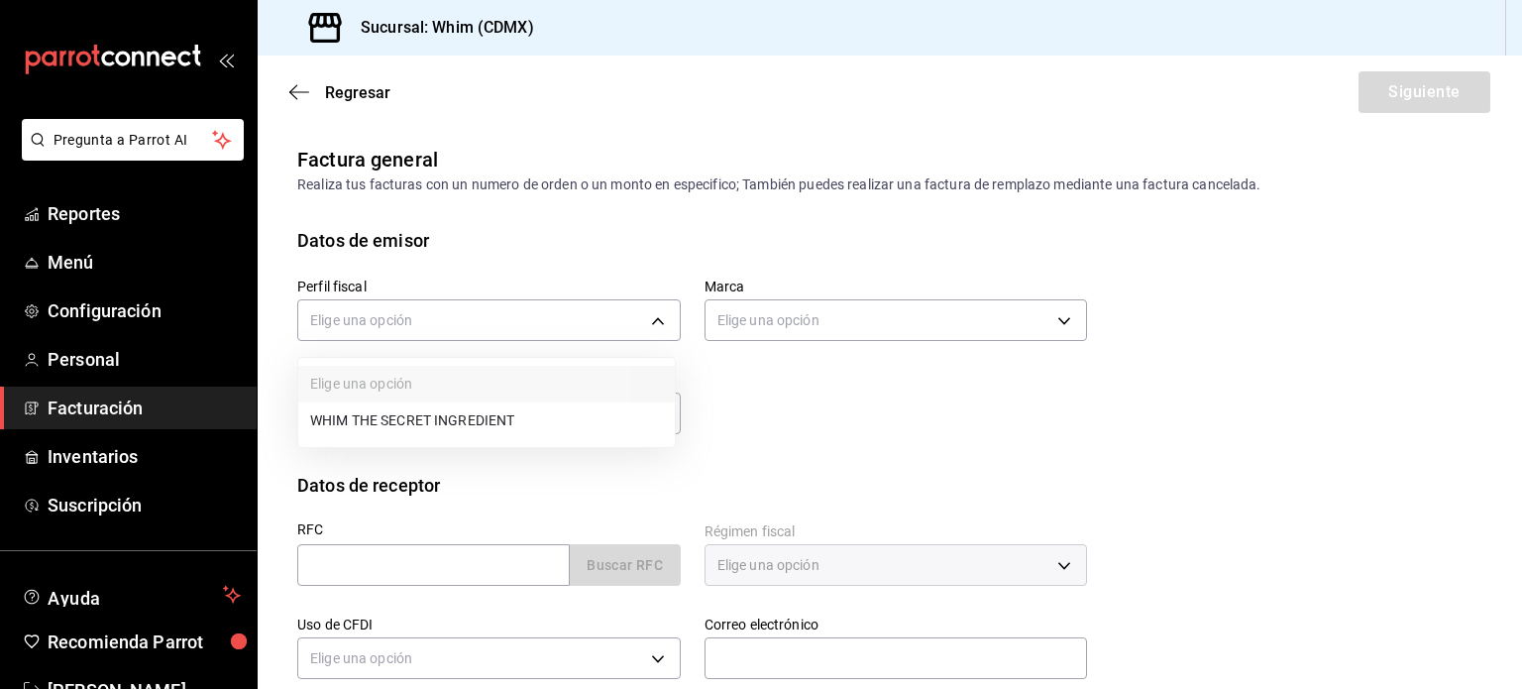
click at [465, 416] on li "WHIM THE SECRET INGREDIENT" at bounding box center [486, 420] width 377 height 37
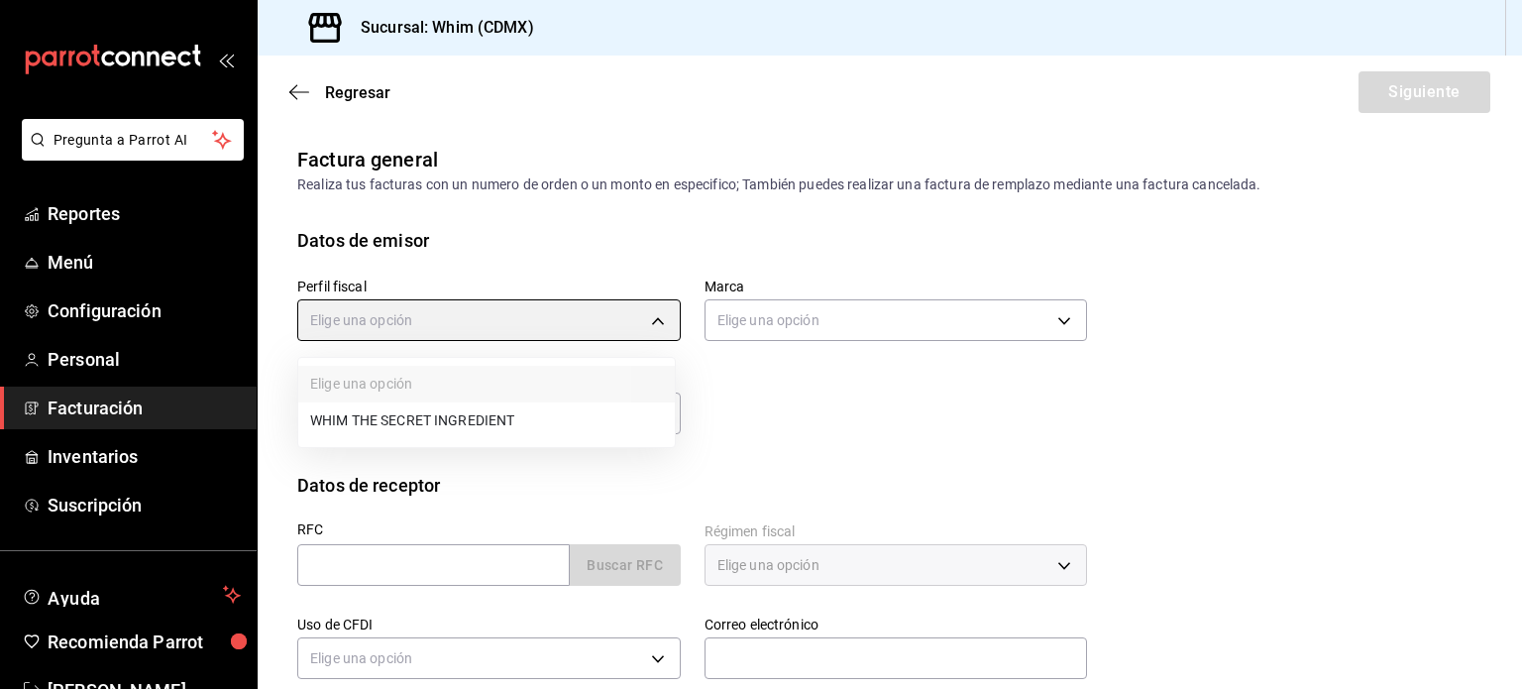
type input "8d5f64ec-deef-4488-bad0-eb73a8d1ee65"
type input "29e4b829-75bc-4c01-81a3-64e24ae3ed98"
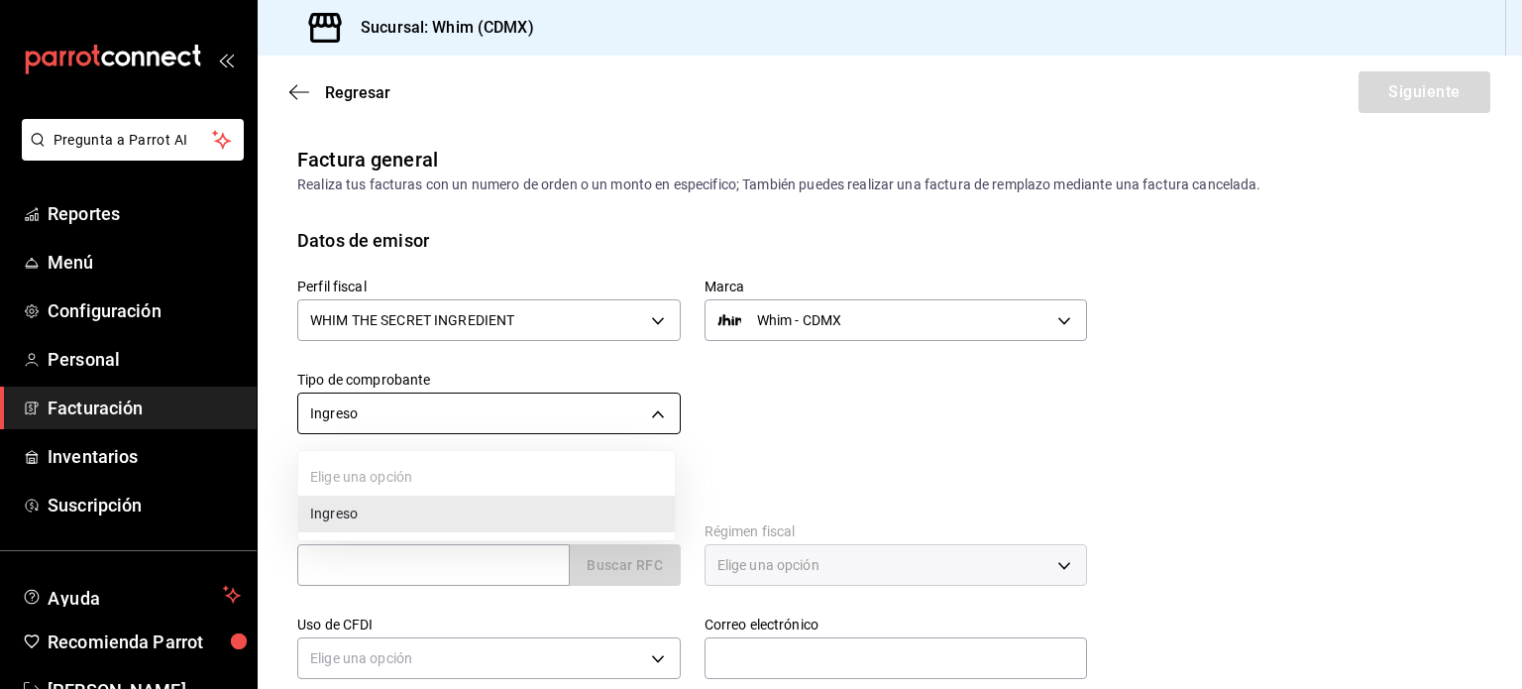
click at [395, 417] on body "Pregunta a Parrot AI Reportes Menú Configuración Personal Facturación Inventari…" at bounding box center [761, 344] width 1522 height 689
click at [377, 516] on li "Ingreso" at bounding box center [486, 513] width 377 height 37
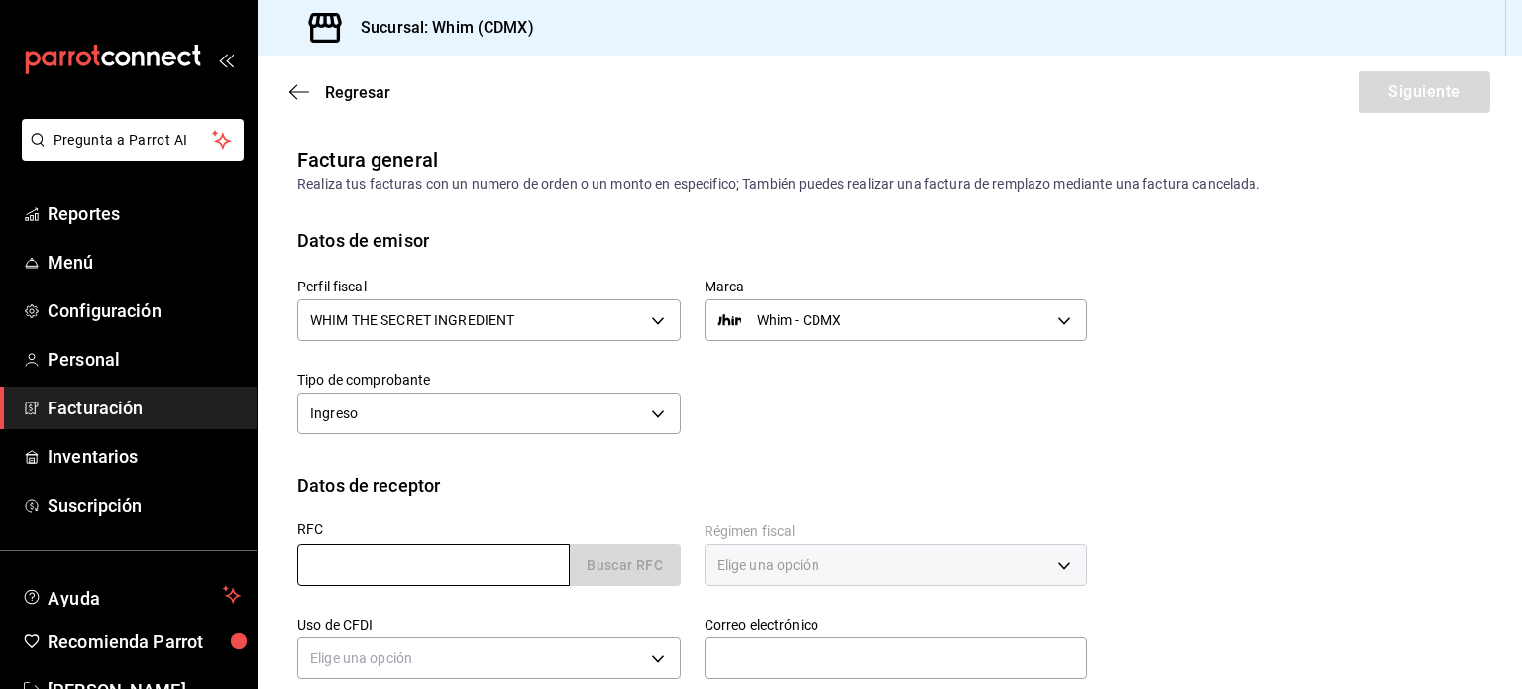
click at [360, 562] on input "text" at bounding box center [433, 565] width 272 height 42
paste input "XAXX010101000"
type input "XAXX010101000"
type input "11000"
type input "616"
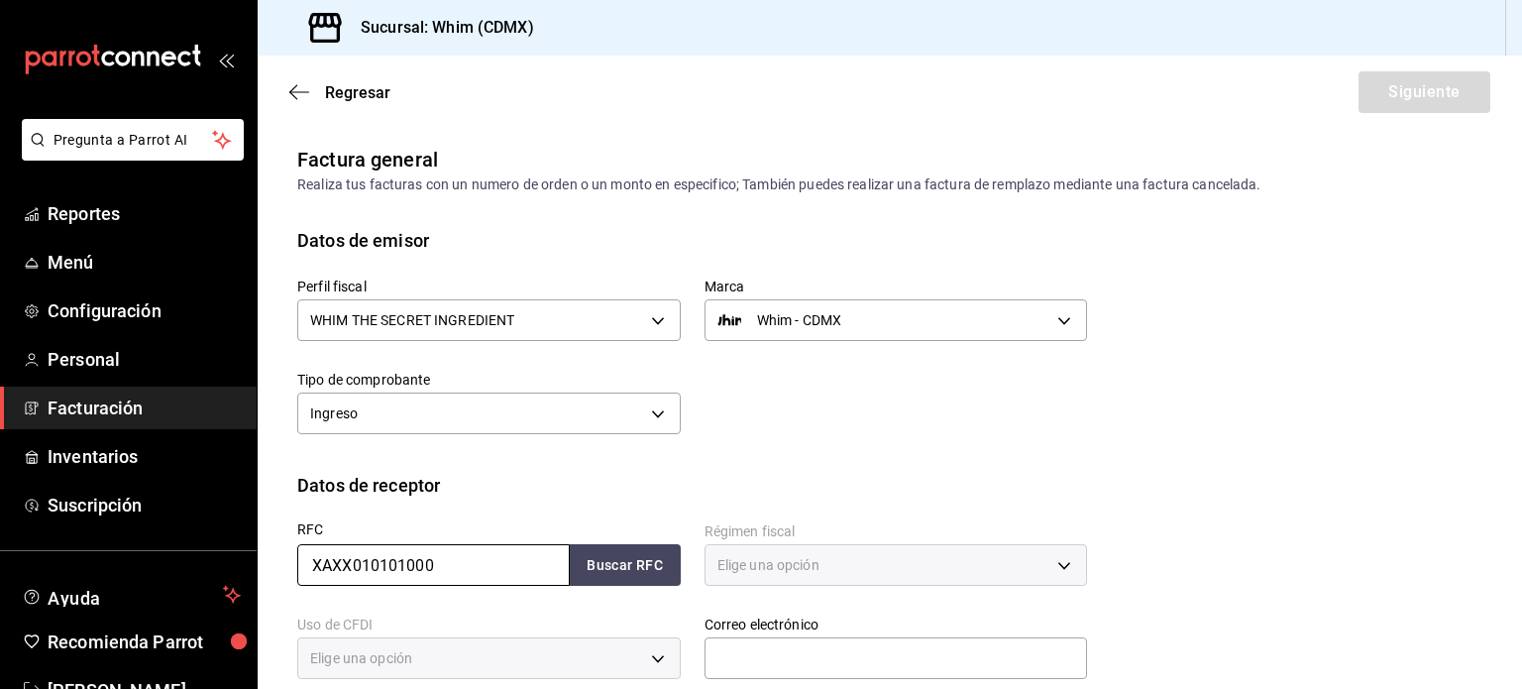
type input "S01"
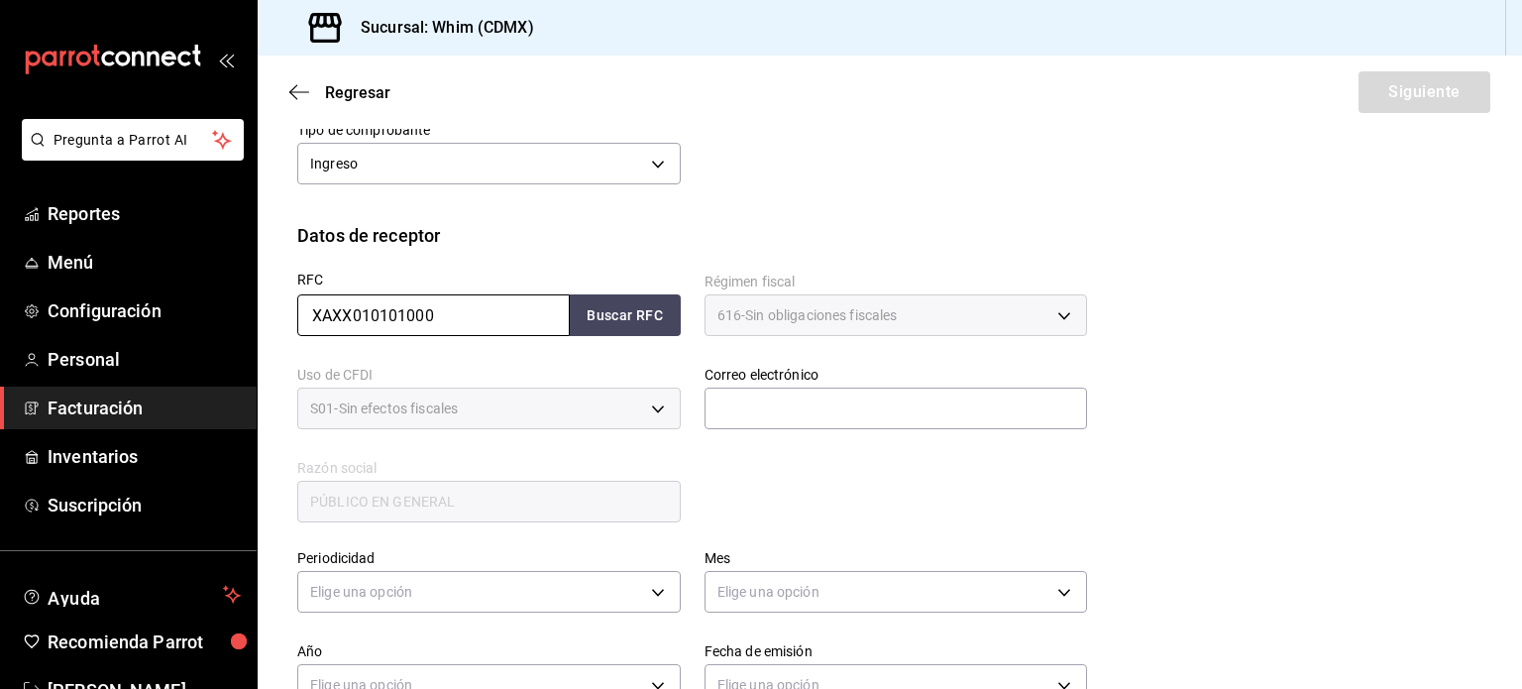
scroll to position [297, 0]
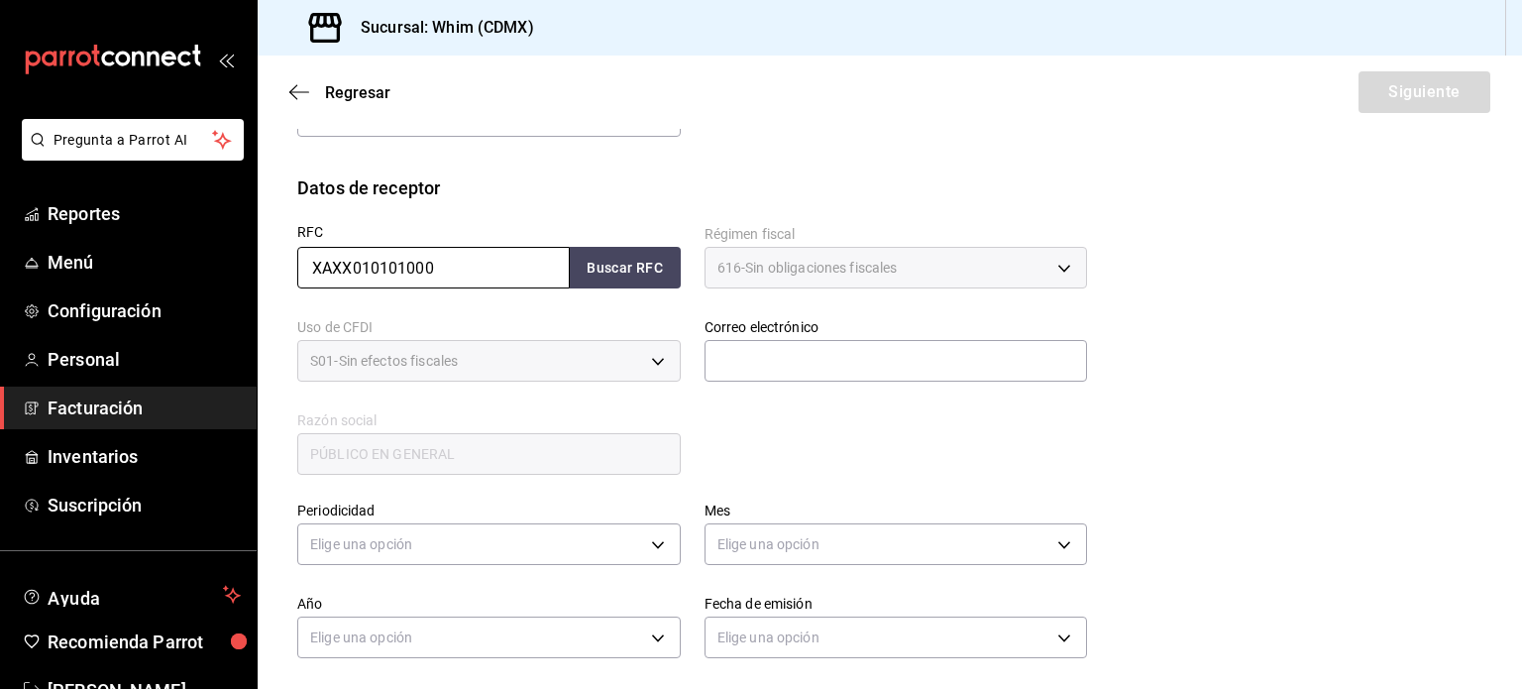
type input "XAXX010101000"
click at [1238, 459] on div "RFC XAXX010101000 Buscar RFC Régimen fiscal 616 - Sin obligaciones fiscales 616…" at bounding box center [889, 355] width 1185 height 308
drag, startPoint x: 721, startPoint y: 355, endPoint x: 740, endPoint y: 362, distance: 20.1
click at [721, 355] on input "text" at bounding box center [895, 361] width 383 height 42
type input "[EMAIL_ADDRESS][DOMAIN_NAME]"
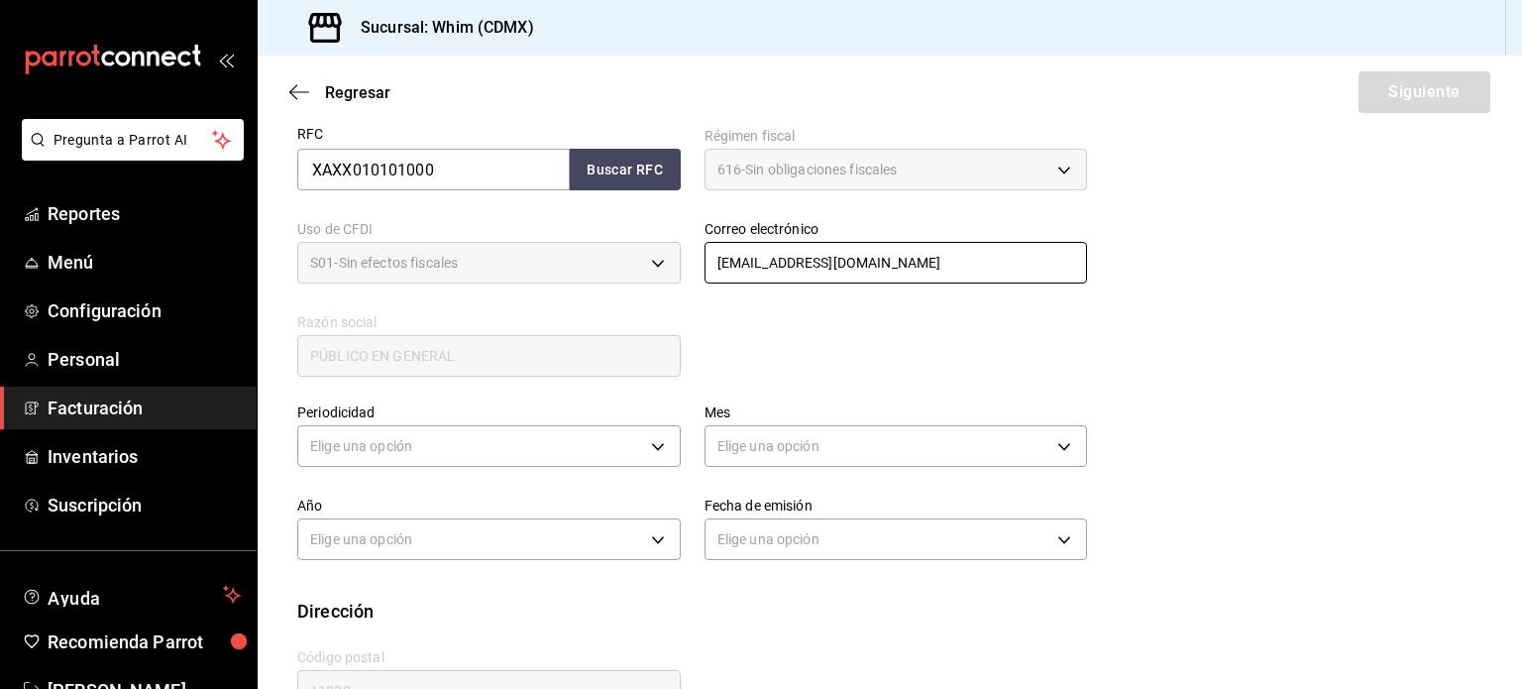
scroll to position [396, 0]
click at [508, 437] on body "Pregunta a Parrot AI Reportes Menú Configuración Personal Facturación Inventari…" at bounding box center [761, 344] width 1522 height 689
click at [336, 530] on li "Semanal" at bounding box center [486, 539] width 377 height 33
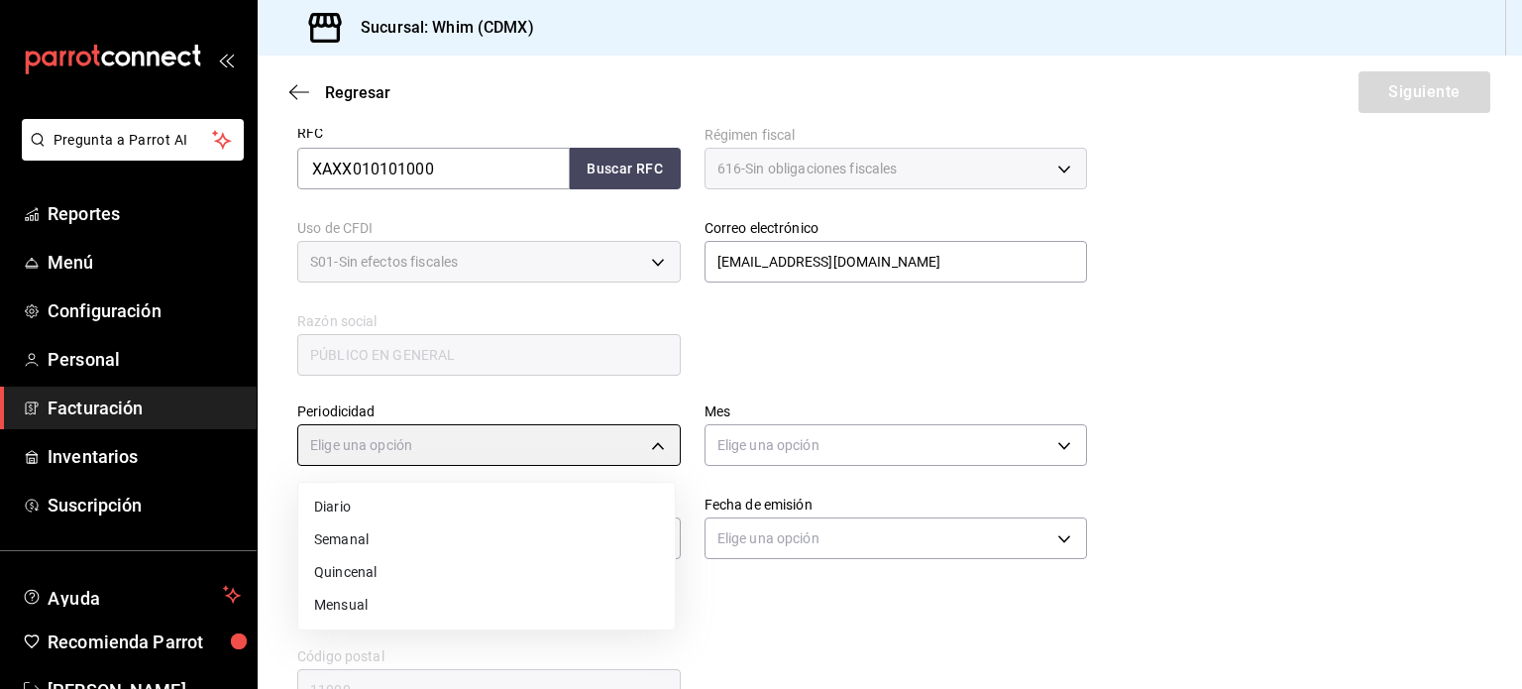
type input "WEEKLY"
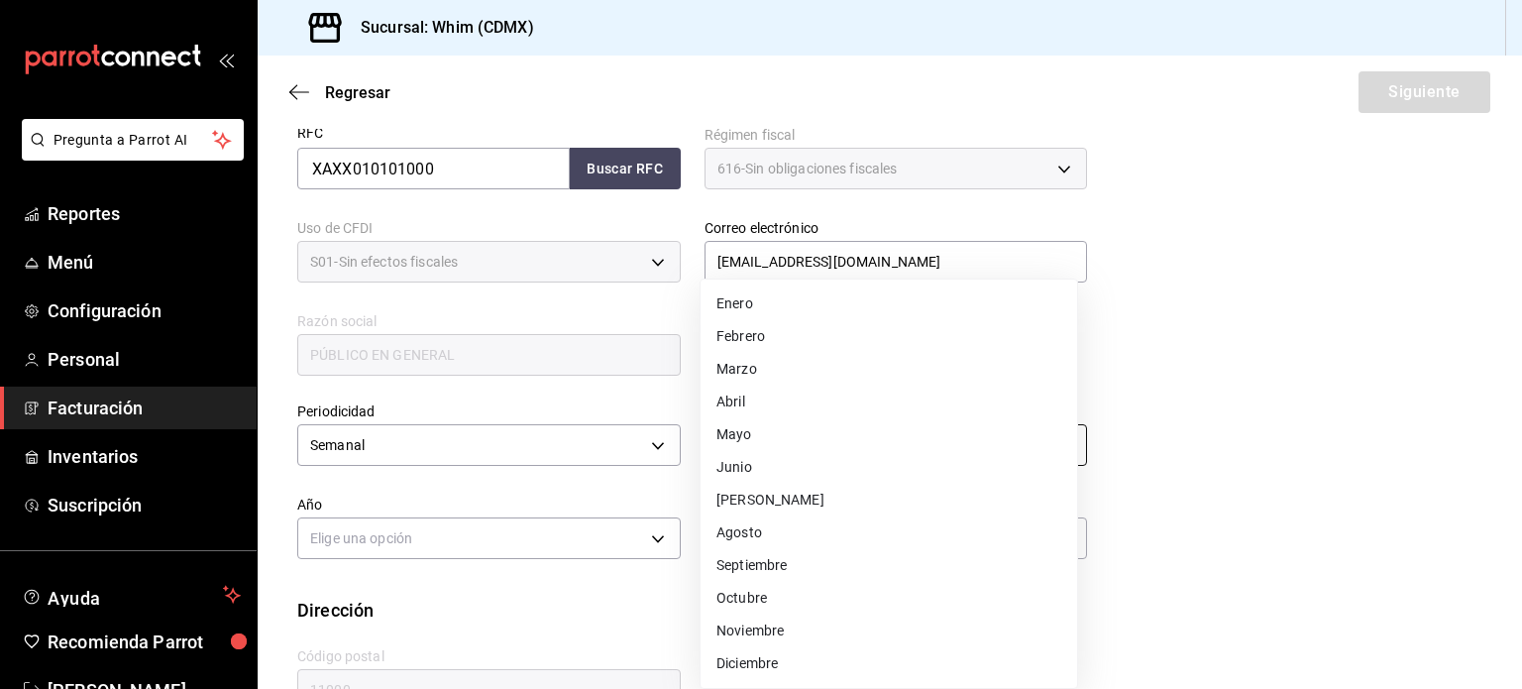
click at [777, 455] on body "Pregunta a Parrot AI Reportes Menú Configuración Personal Facturación Inventari…" at bounding box center [761, 344] width 1522 height 689
click at [743, 535] on li "Agosto" at bounding box center [889, 532] width 377 height 33
type input "8"
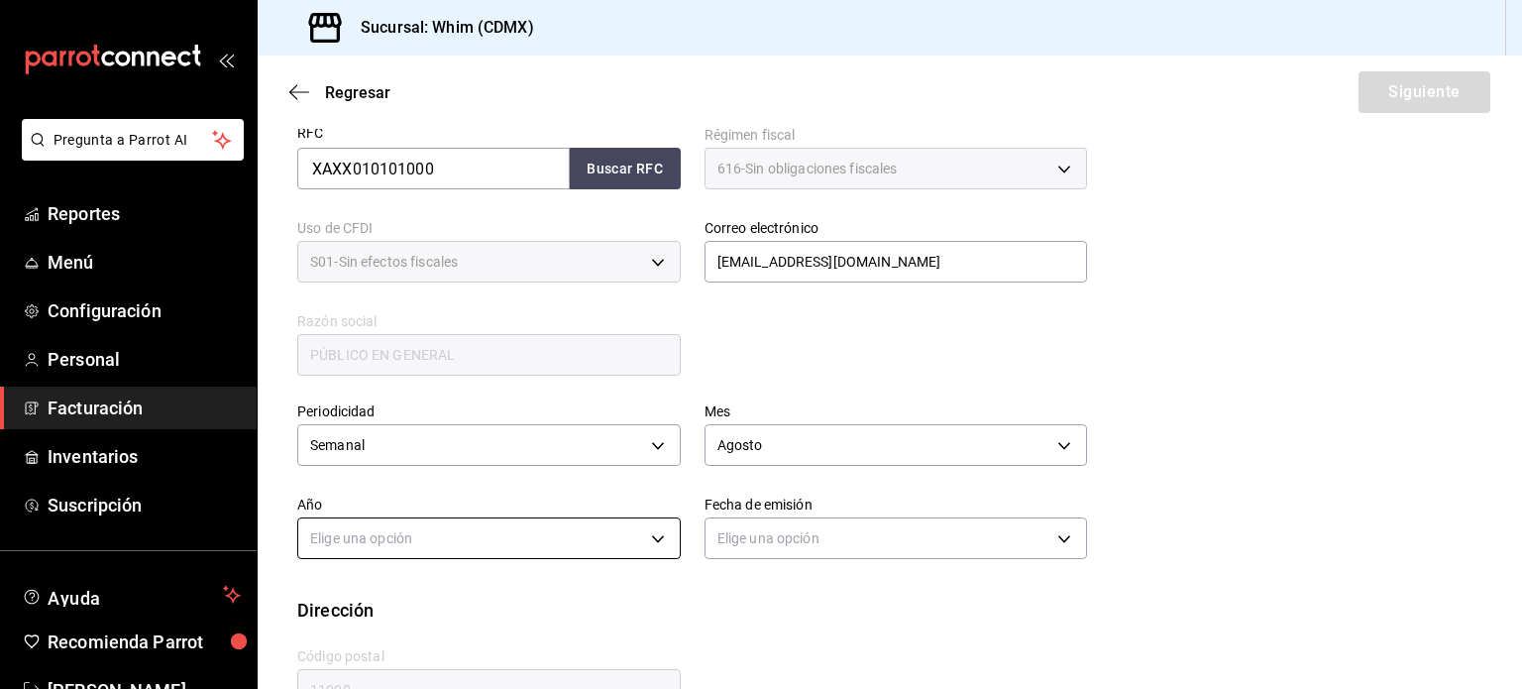
click at [451, 543] on body "Pregunta a Parrot AI Reportes Menú Configuración Personal Facturación Inventari…" at bounding box center [761, 344] width 1522 height 689
click at [396, 593] on li "2025" at bounding box center [486, 600] width 377 height 33
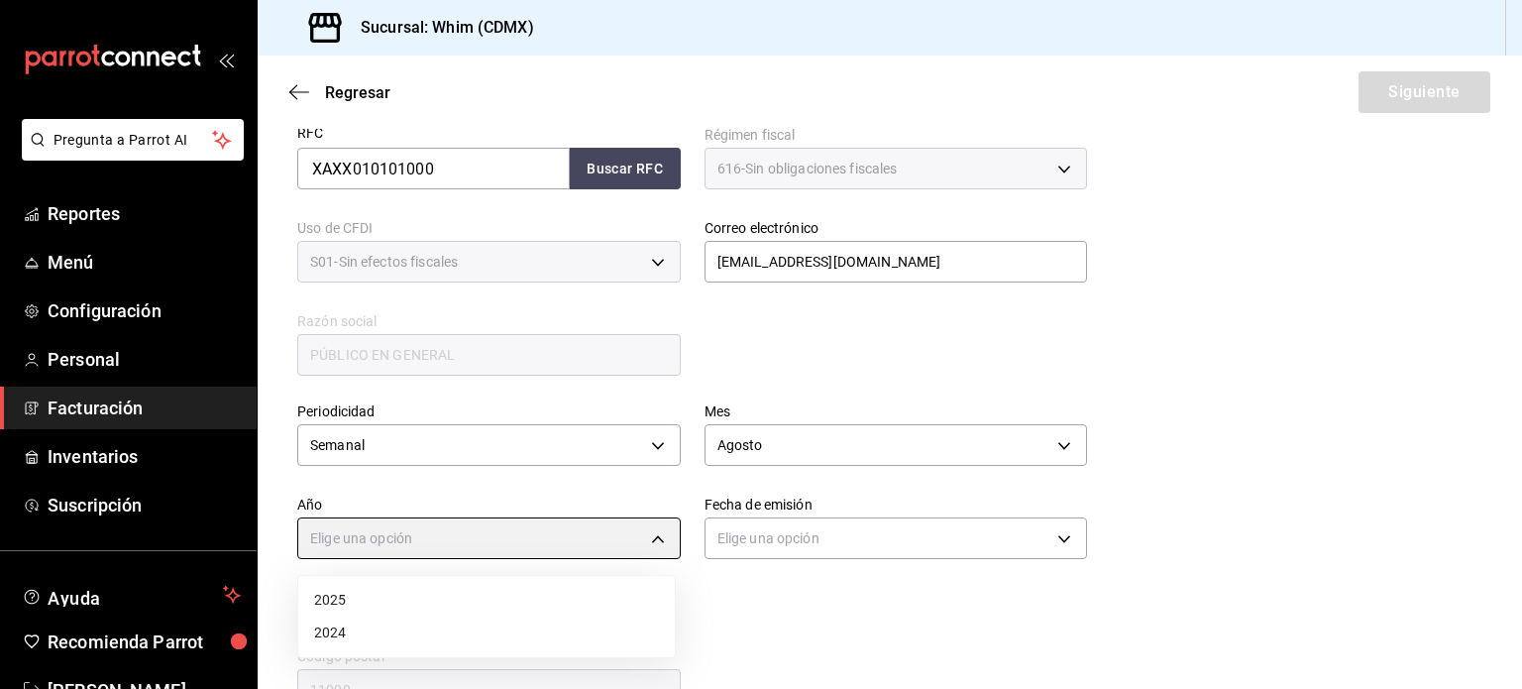
type input "2025"
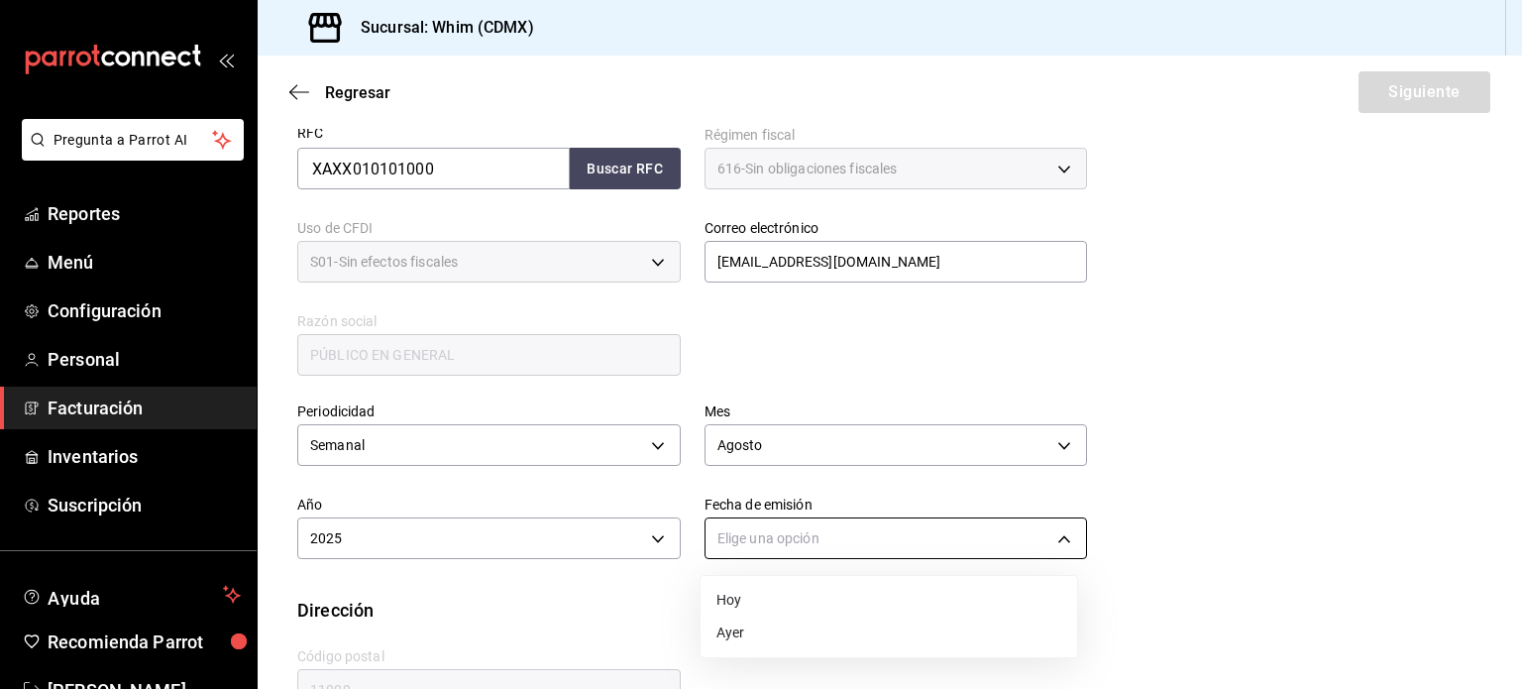
click at [913, 545] on body "Pregunta a Parrot AI Reportes Menú Configuración Personal Facturación Inventari…" at bounding box center [761, 344] width 1522 height 689
click at [828, 593] on li "Hoy" at bounding box center [889, 600] width 377 height 33
type input "[DATE]"
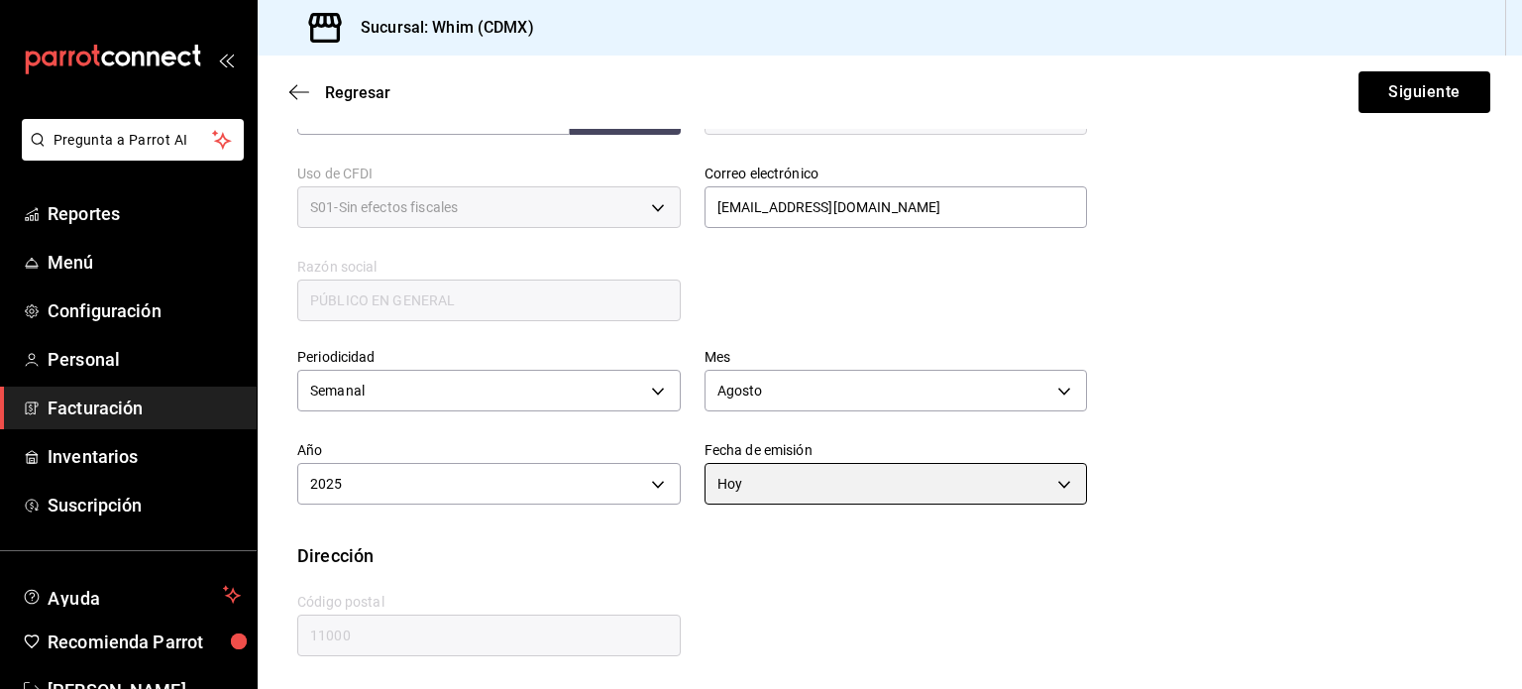
scroll to position [452, 0]
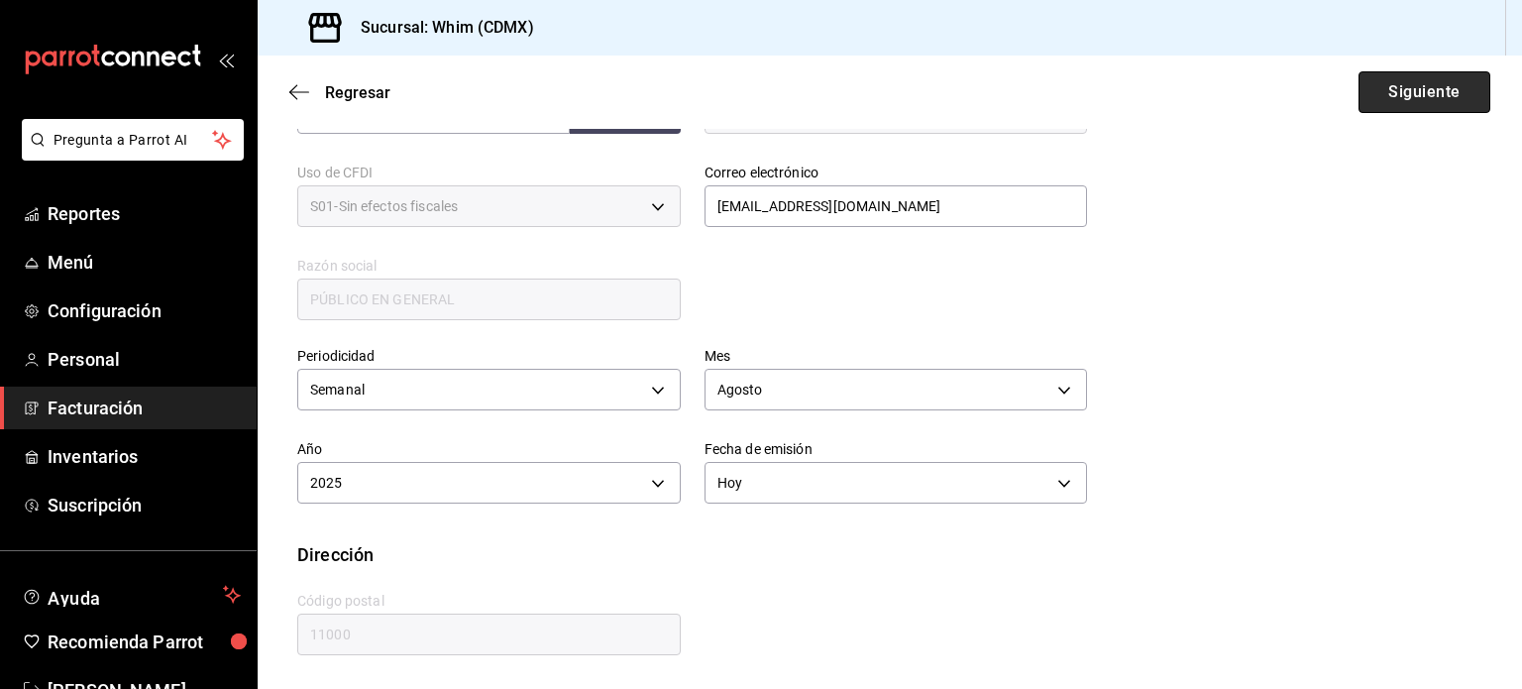
click at [1376, 78] on button "Siguiente" at bounding box center [1424, 92] width 132 height 42
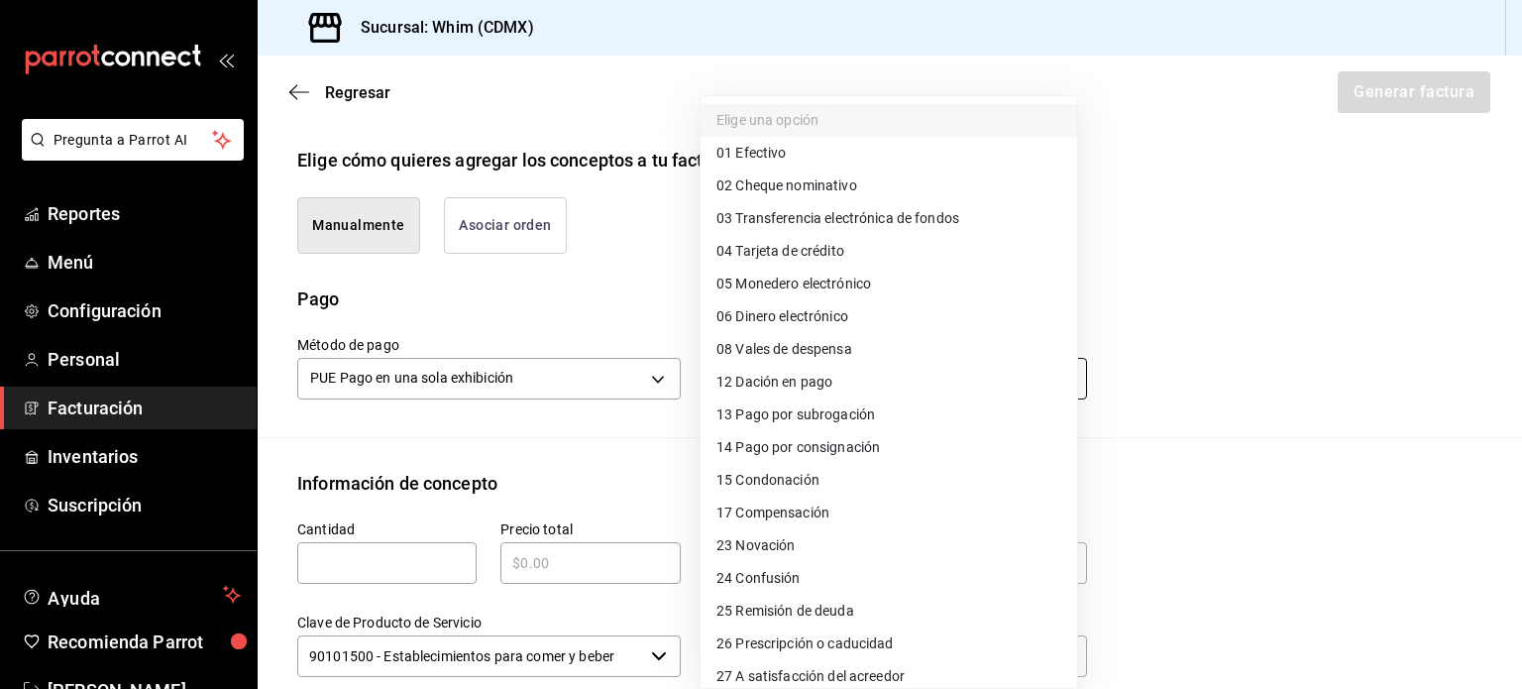
click at [863, 369] on body "Pregunta a Parrot AI Reportes Menú Configuración Personal Facturación Inventari…" at bounding box center [761, 344] width 1522 height 689
click at [880, 213] on span "03 Transferencia electrónica de fondos" at bounding box center [837, 218] width 243 height 21
type input "03"
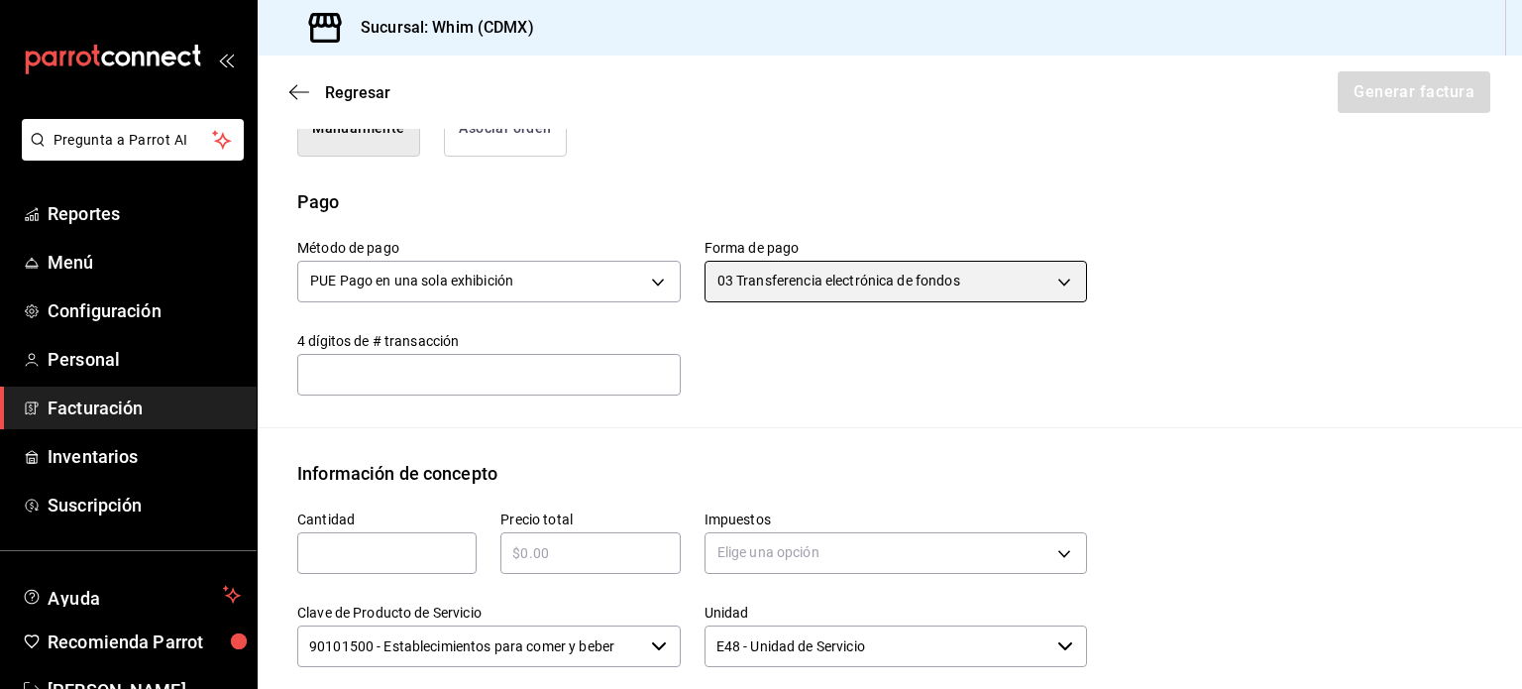
scroll to position [551, 0]
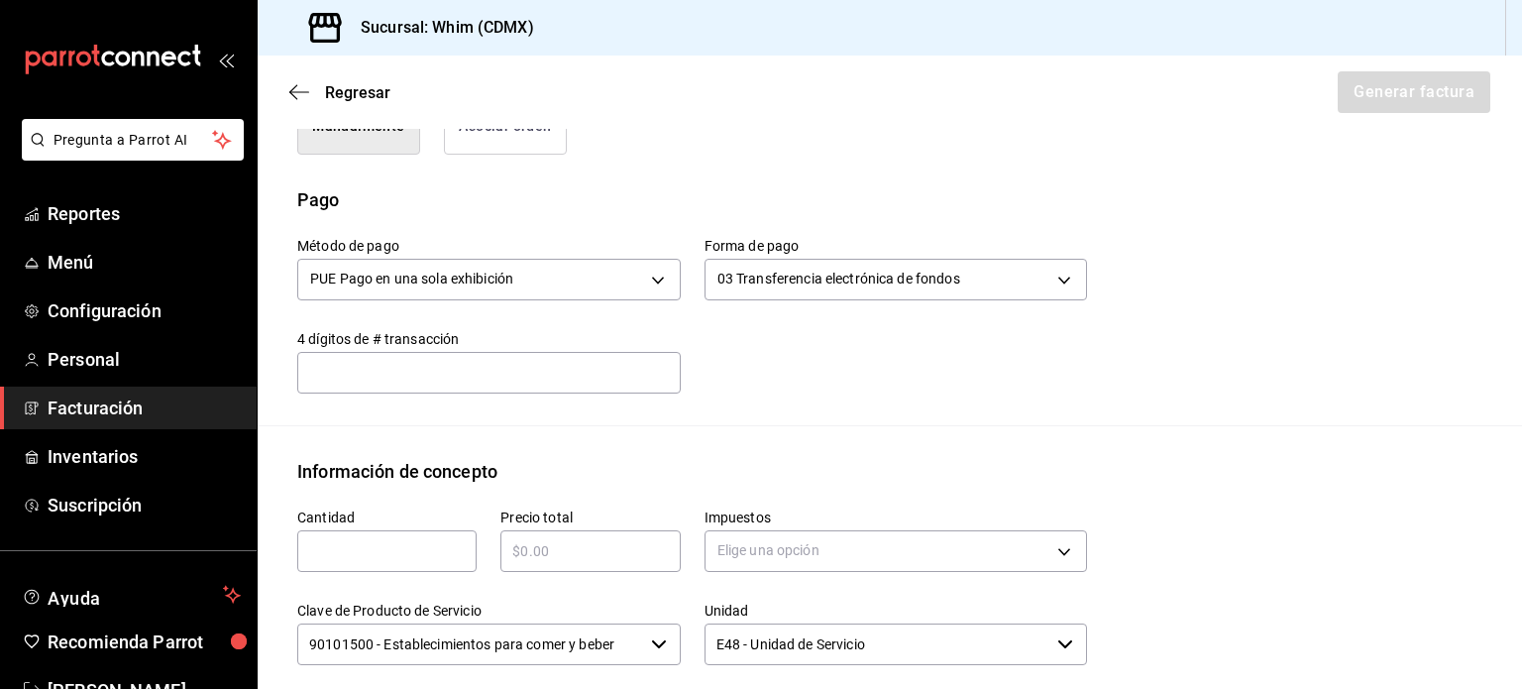
click at [341, 542] on input "text" at bounding box center [386, 551] width 179 height 24
type input "1"
click at [581, 553] on input "text" at bounding box center [589, 551] width 179 height 24
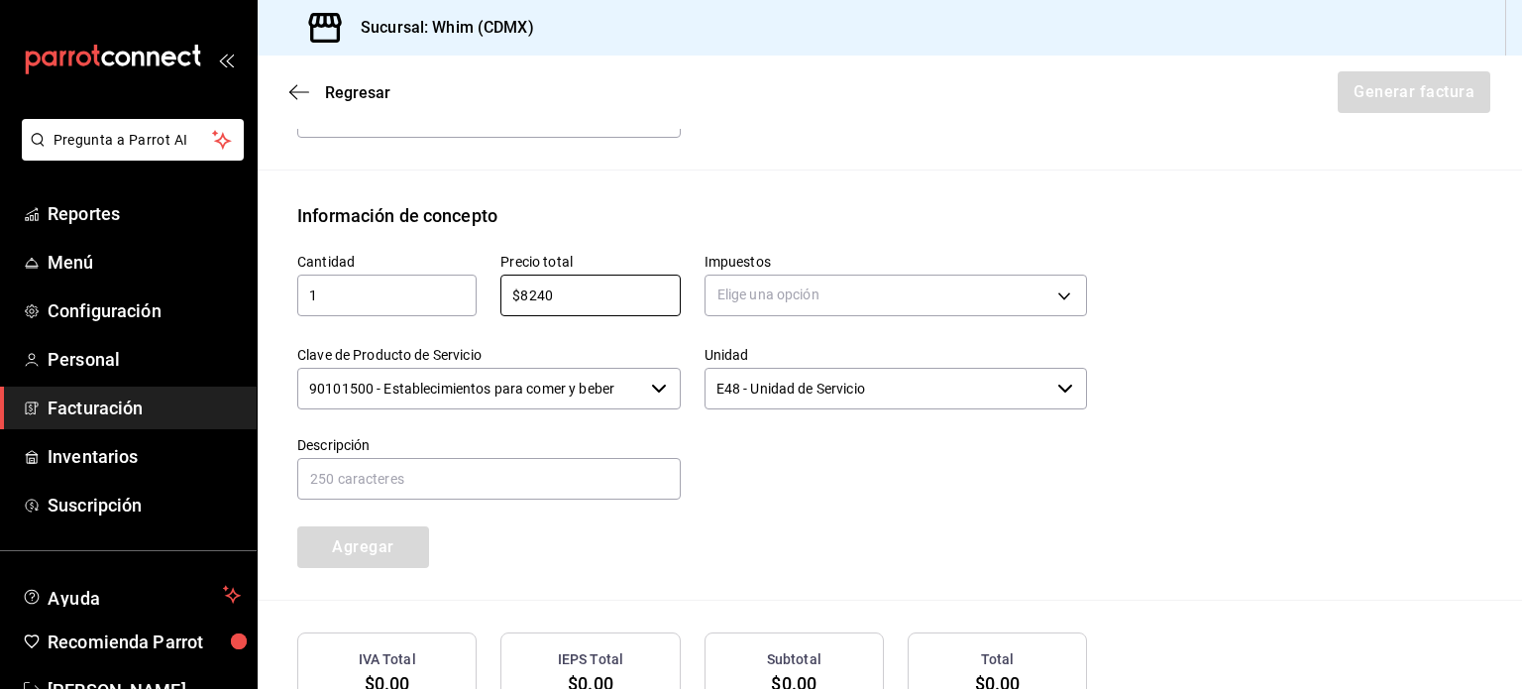
scroll to position [848, 0]
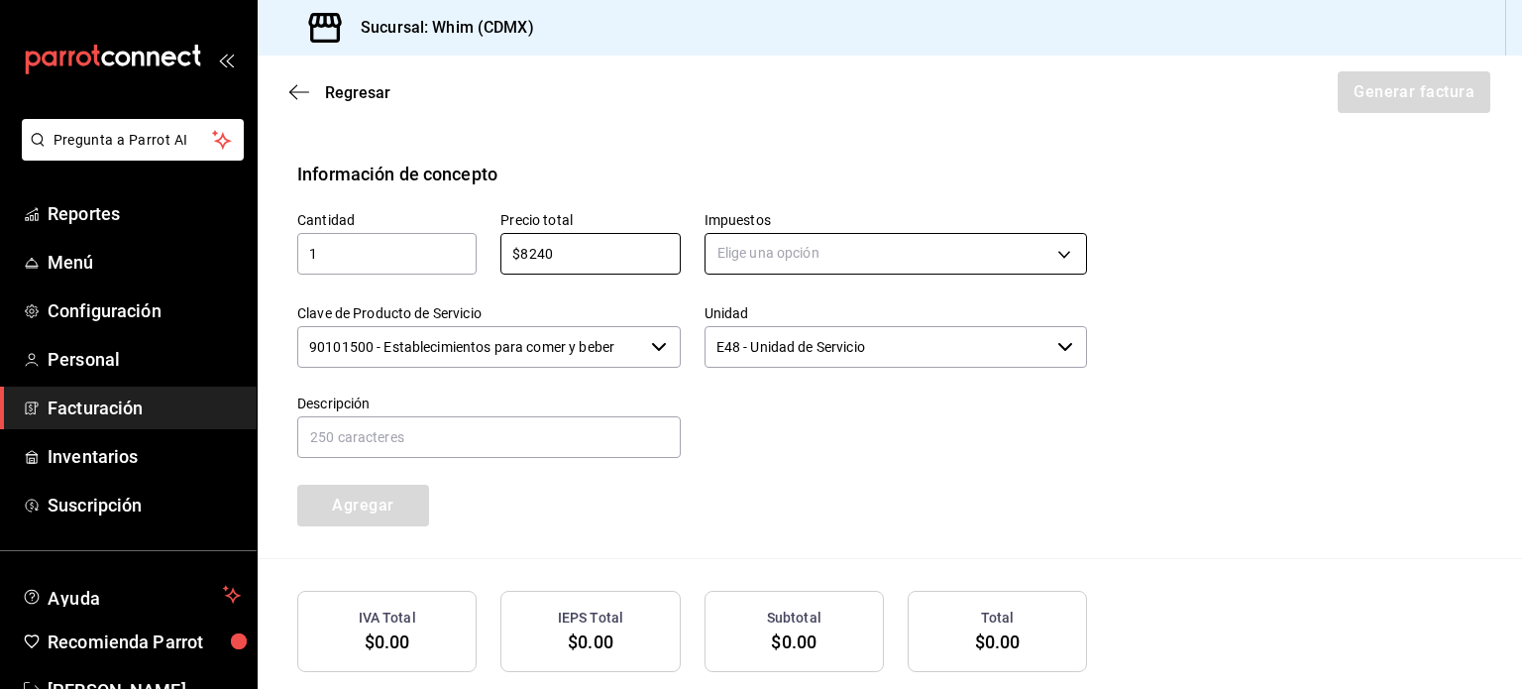
type input "$8240"
click at [913, 248] on body "Pregunta a Parrot AI Reportes Menú Configuración Personal Facturación Inventari…" at bounding box center [761, 344] width 1522 height 689
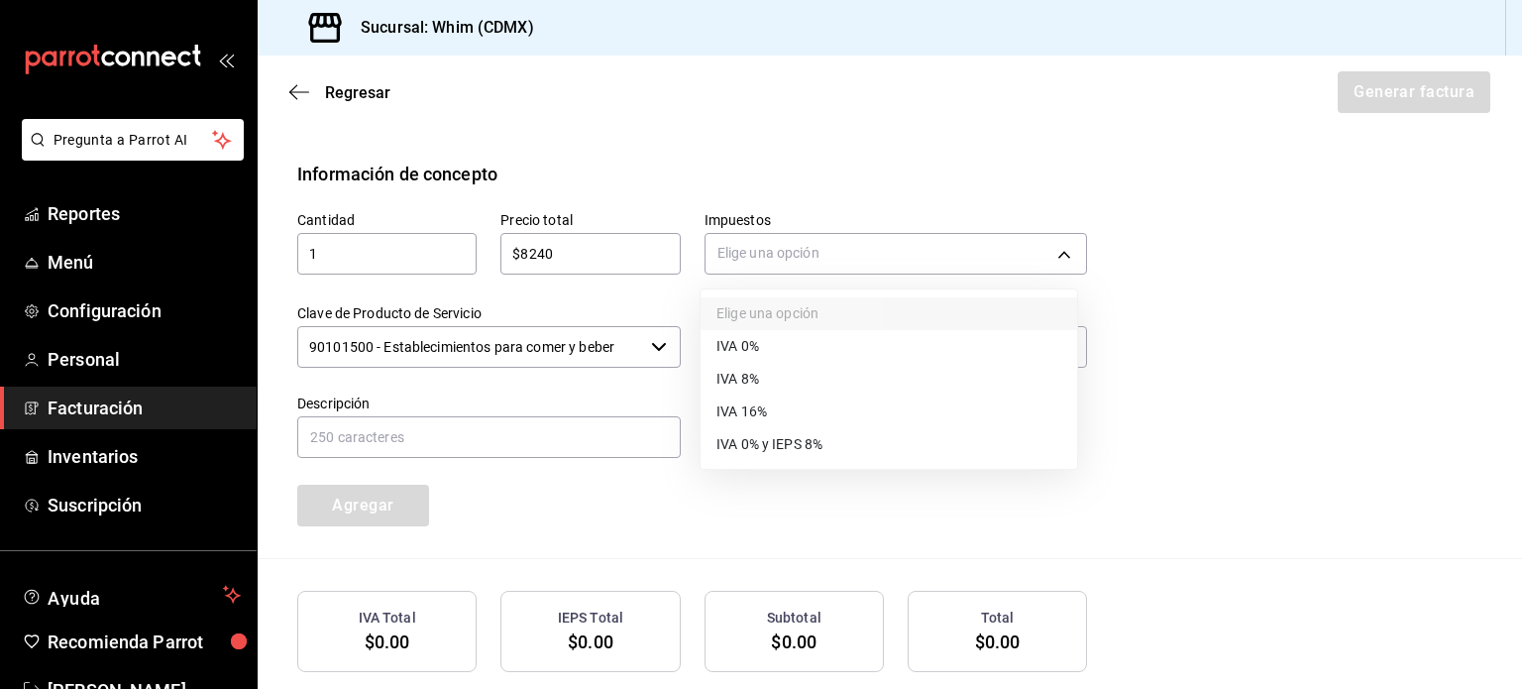
click at [734, 407] on span "IVA 16%" at bounding box center [741, 411] width 51 height 21
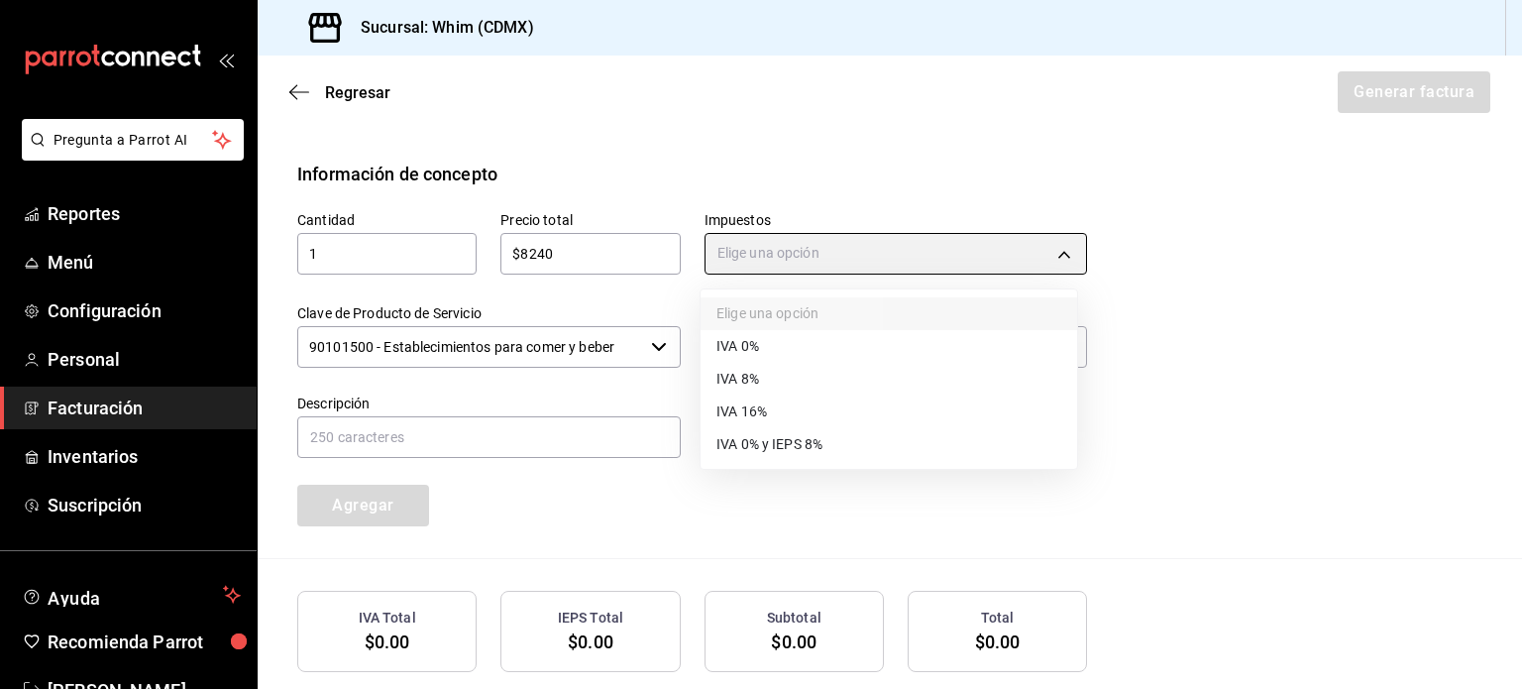
type input "IVA_16"
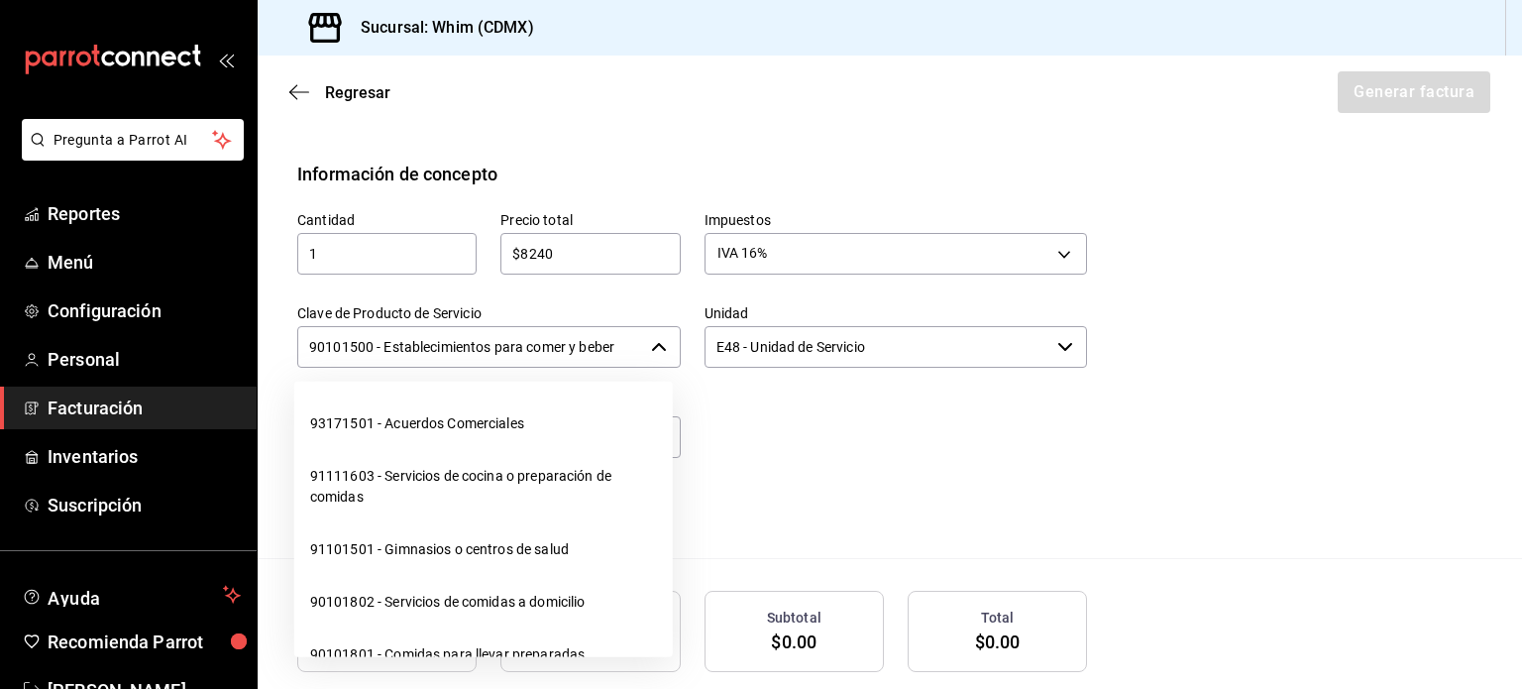
click at [567, 344] on input "90101500 - Establecimientos para comer y beber" at bounding box center [470, 347] width 346 height 42
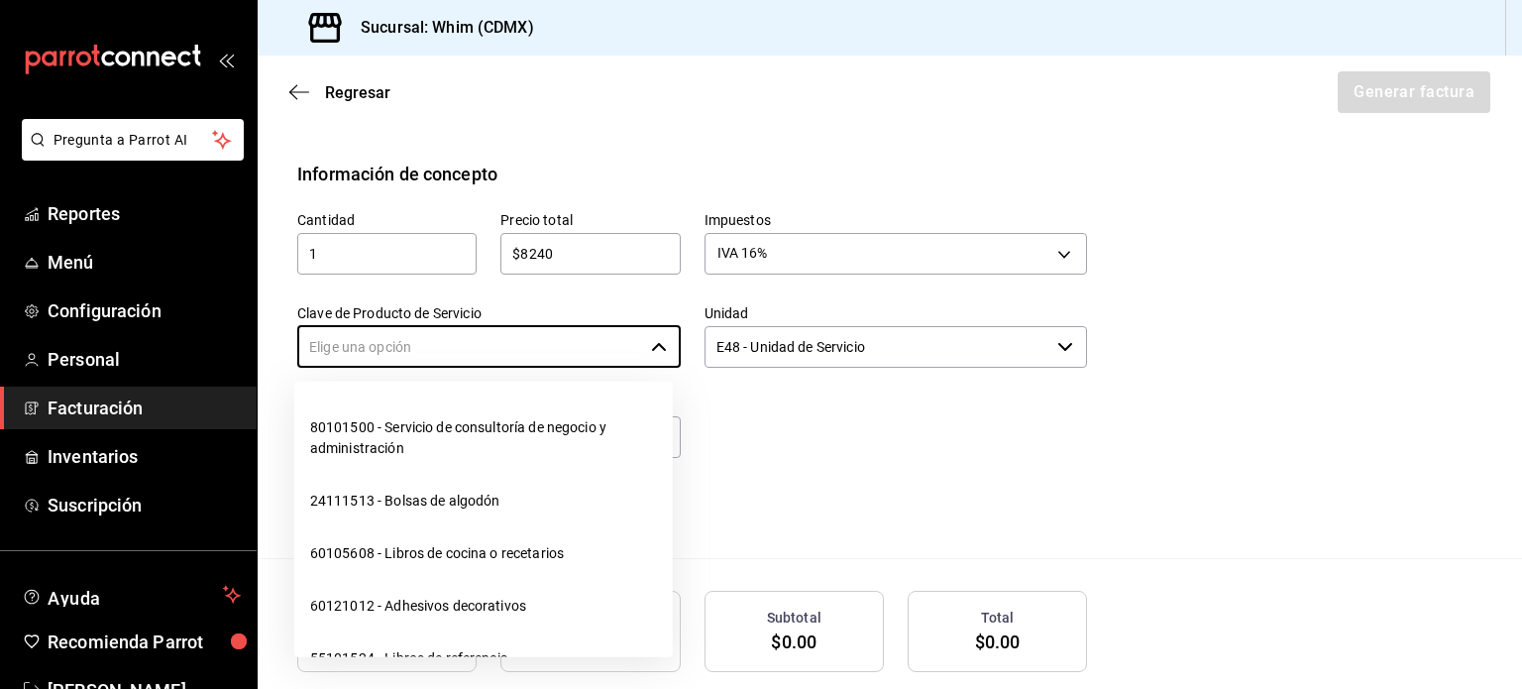
scroll to position [31409, 0]
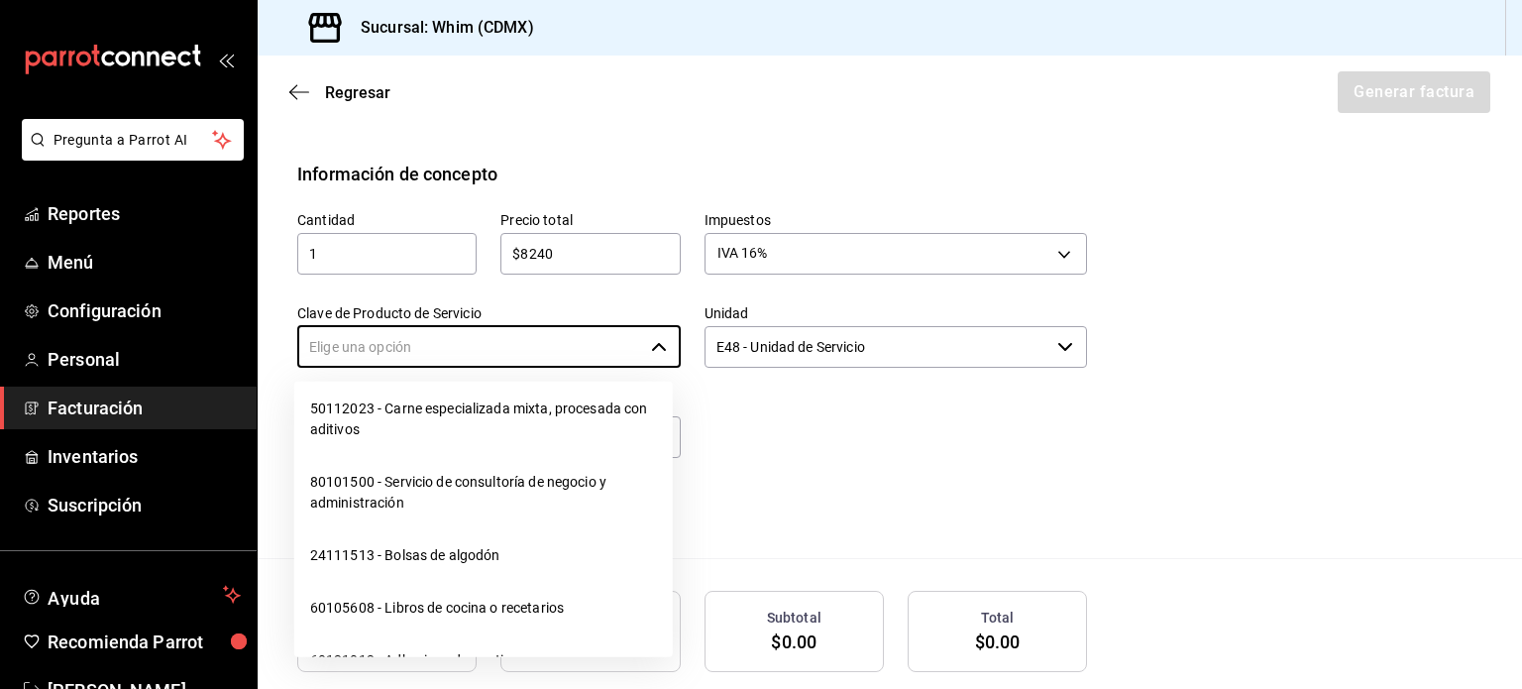
click at [415, 257] on li "01010101 - No existe en el catálogo" at bounding box center [483, 230] width 378 height 53
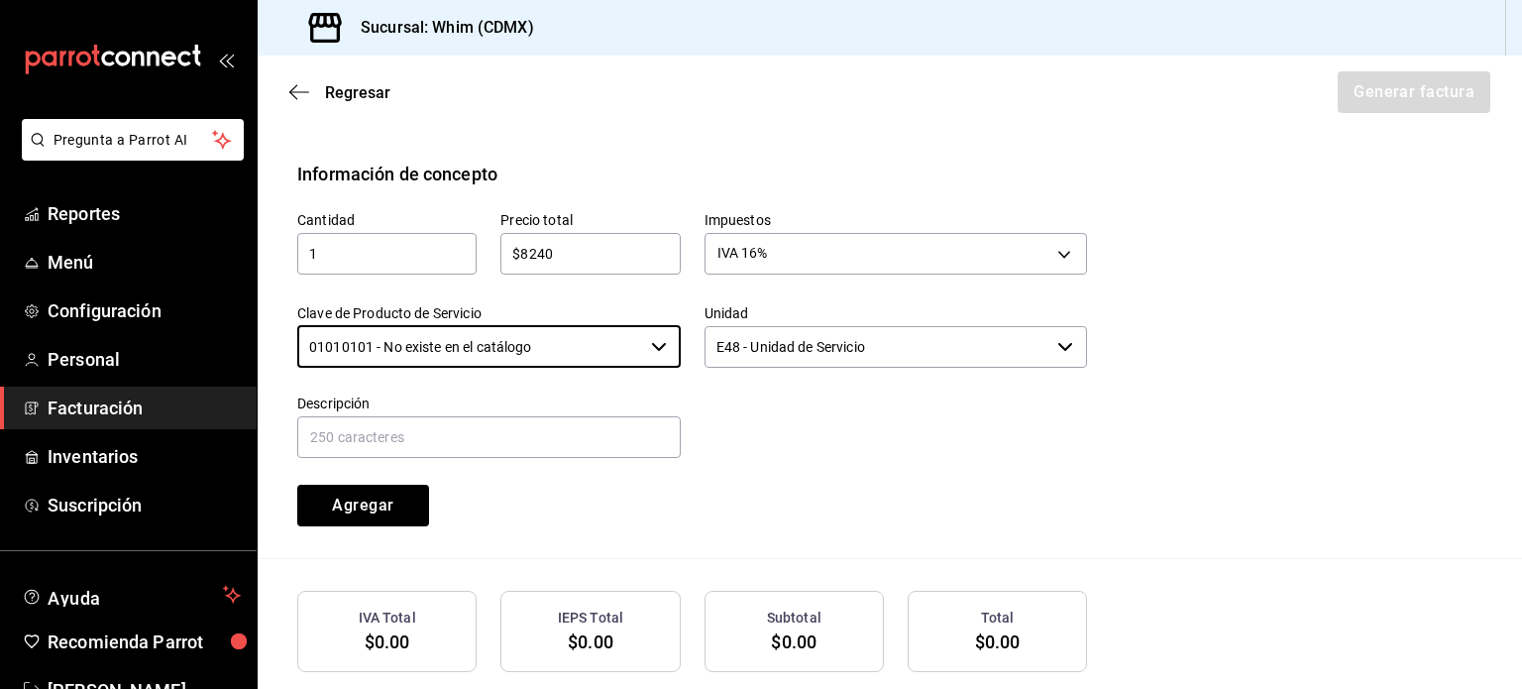
type input "01010101 - No existe en el catálogo"
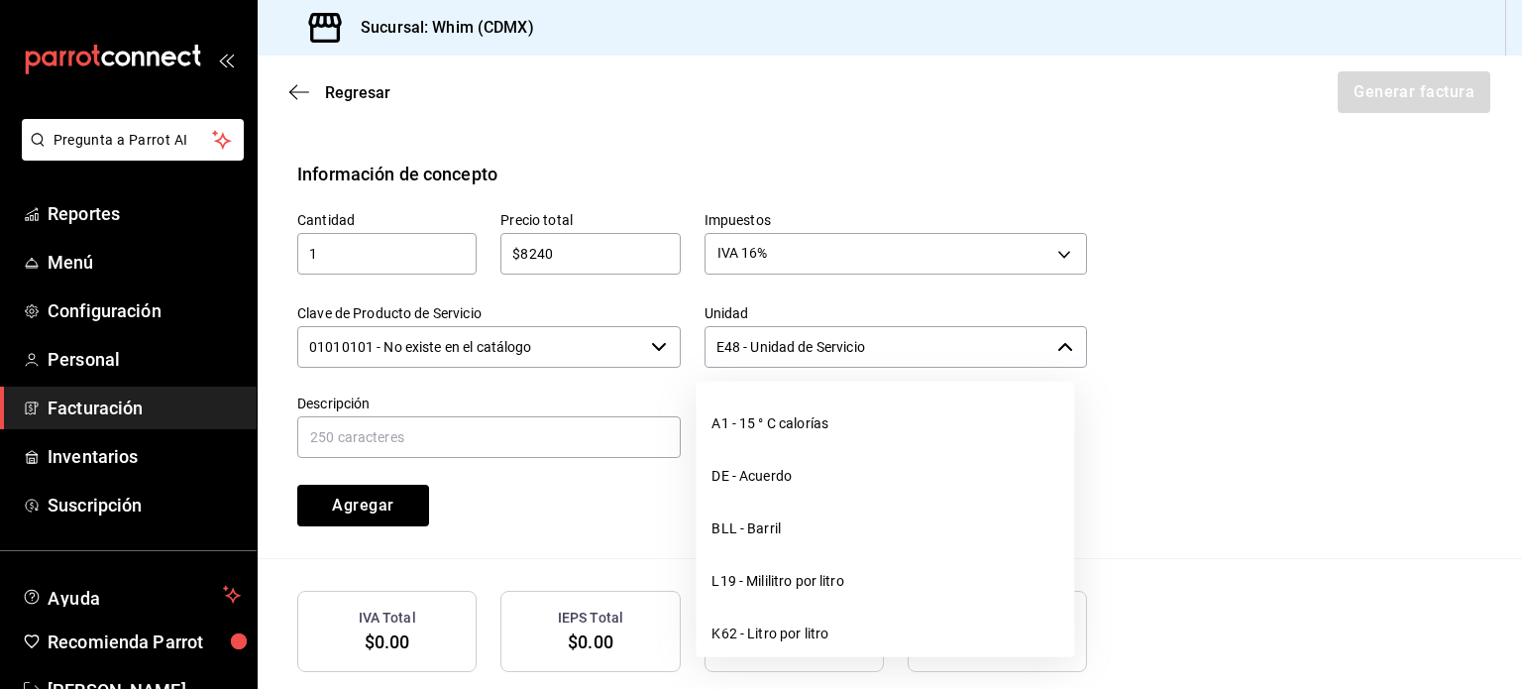
click at [897, 342] on input "E48 - Unidad de Servicio" at bounding box center [877, 347] width 346 height 42
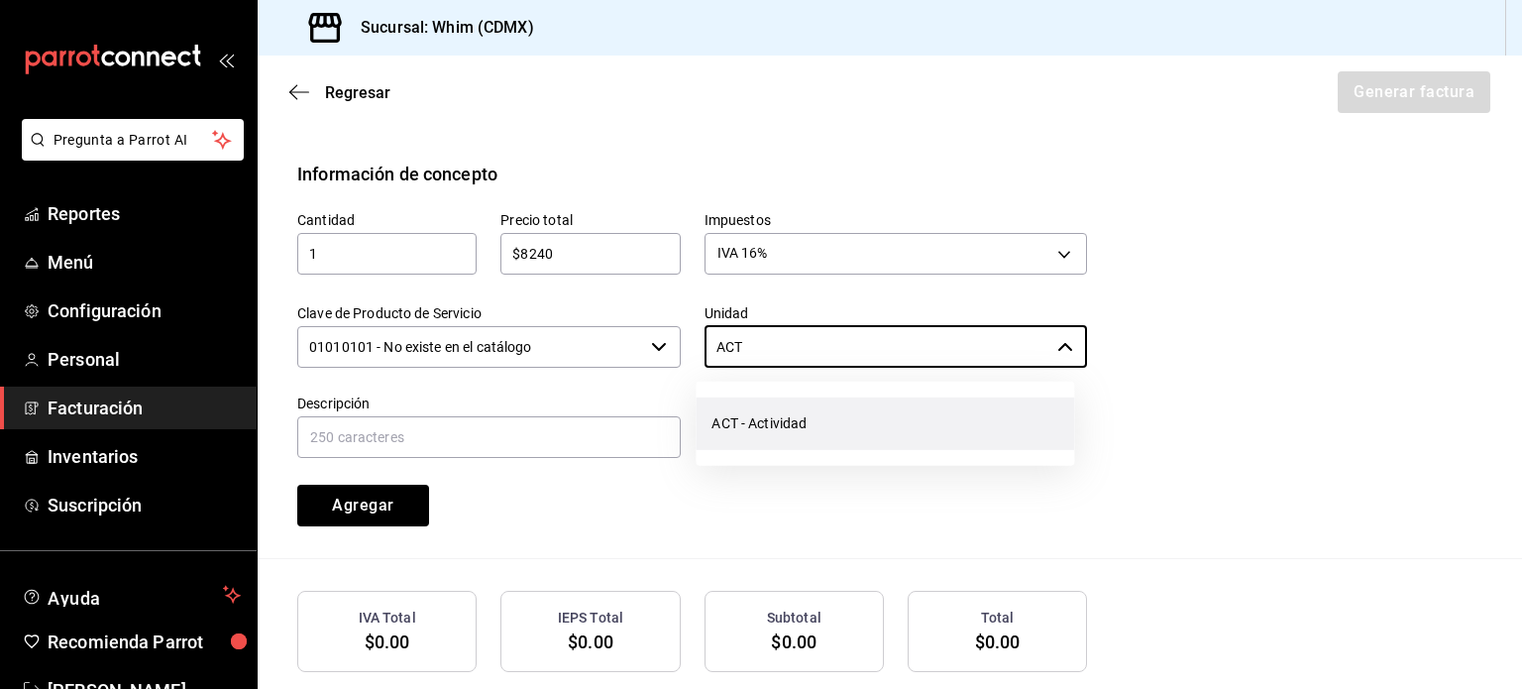
click at [860, 433] on li "ACT - Actividad" at bounding box center [885, 423] width 378 height 53
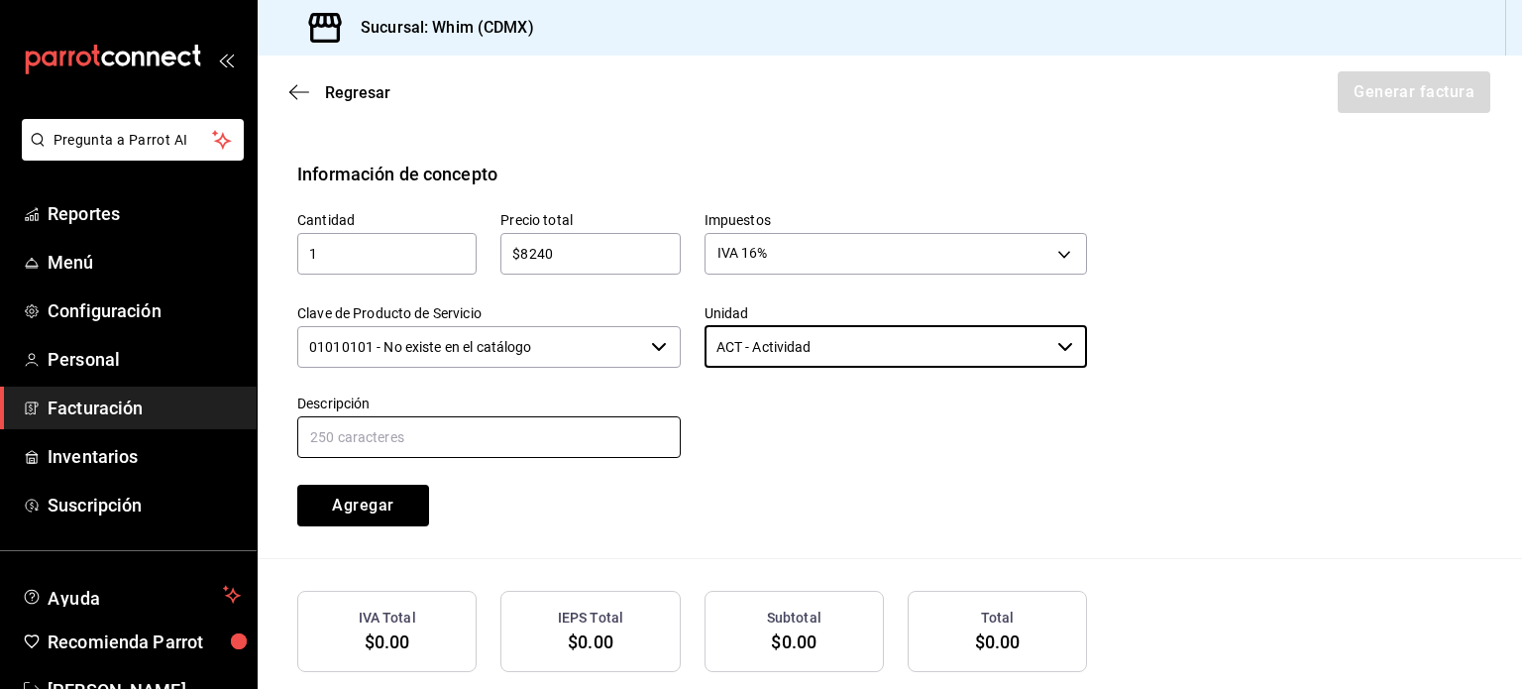
type input "ACT - Actividad"
click at [387, 448] on input "text" at bounding box center [488, 437] width 383 height 42
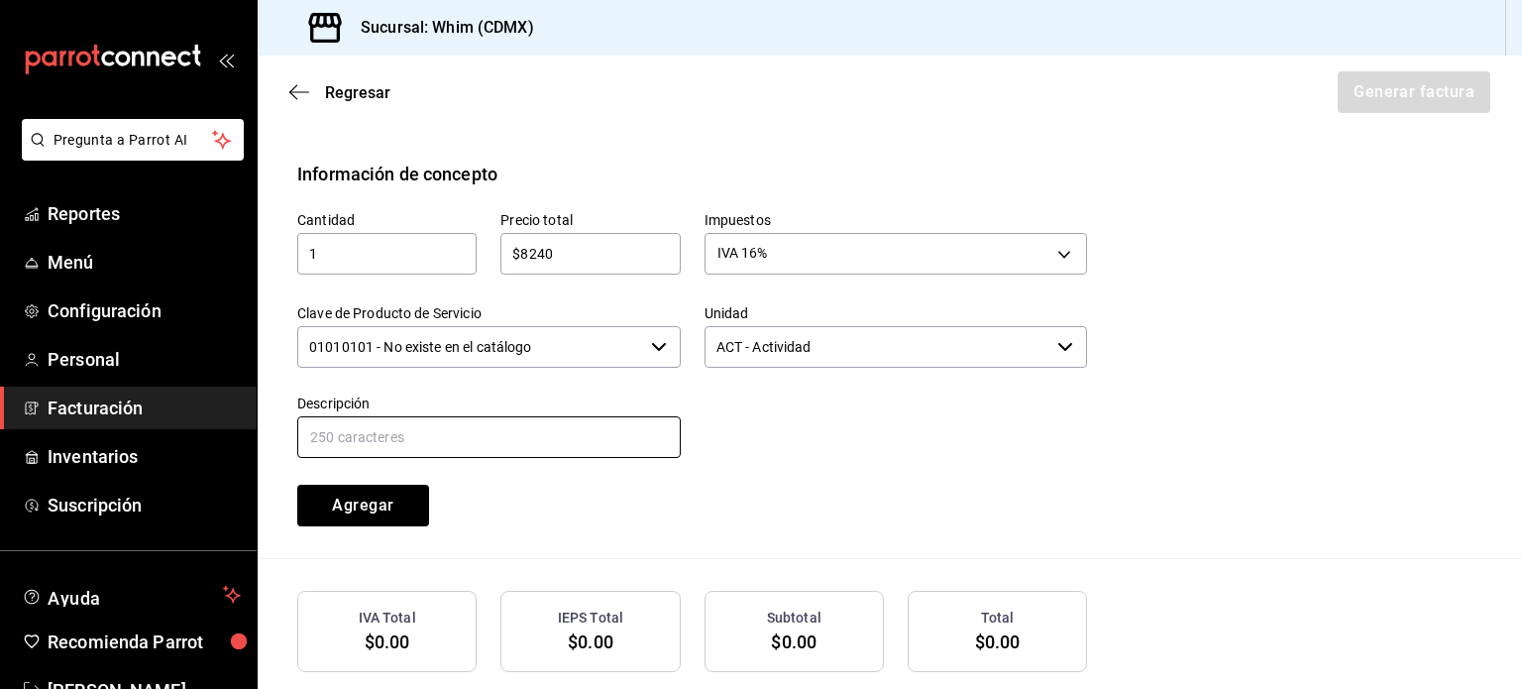
click at [392, 431] on input "text" at bounding box center [488, 437] width 383 height 42
click at [482, 440] on input "VENTAS TDC" at bounding box center [488, 437] width 383 height 42
type input "VENTAS TDC DEL [DATE] AL [DATE]"
click at [573, 257] on input "$8240" at bounding box center [589, 254] width 179 height 24
type input "$8260"
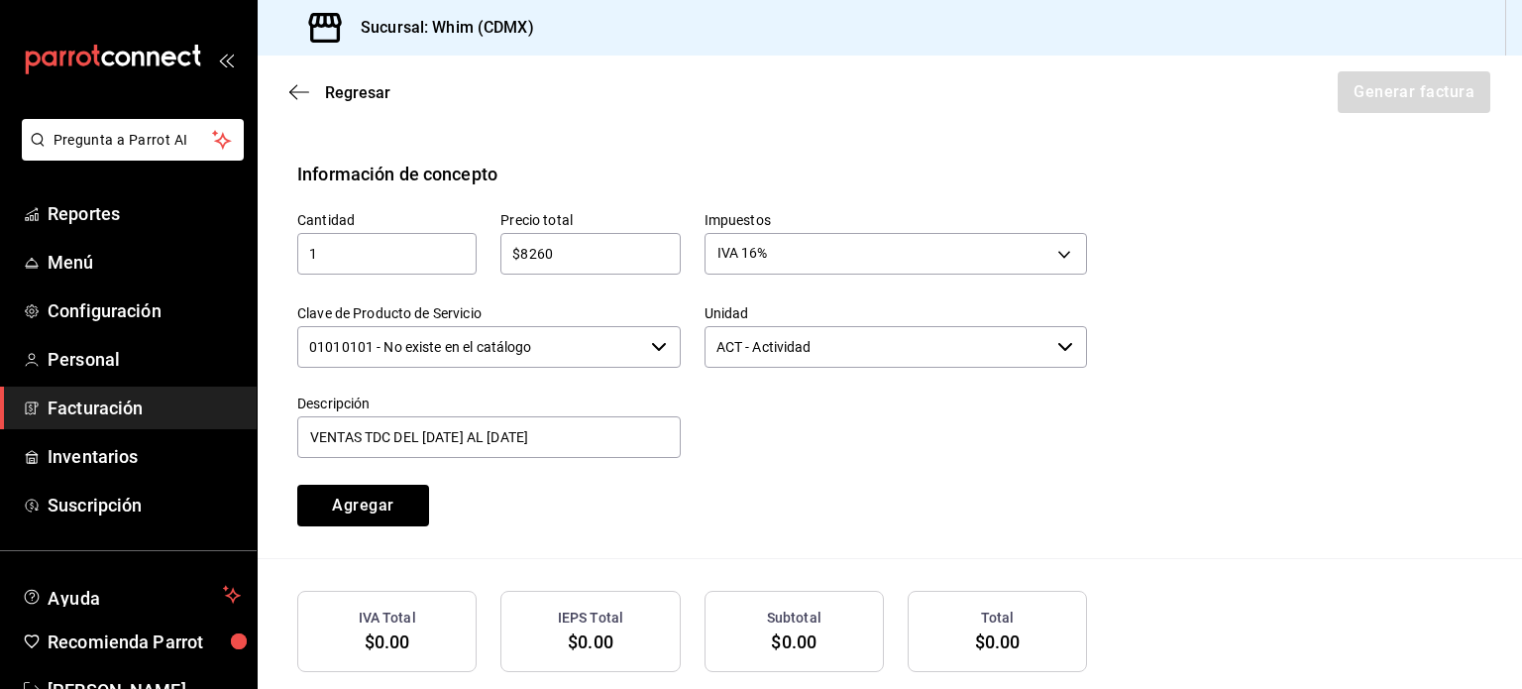
click at [879, 437] on div at bounding box center [884, 416] width 407 height 90
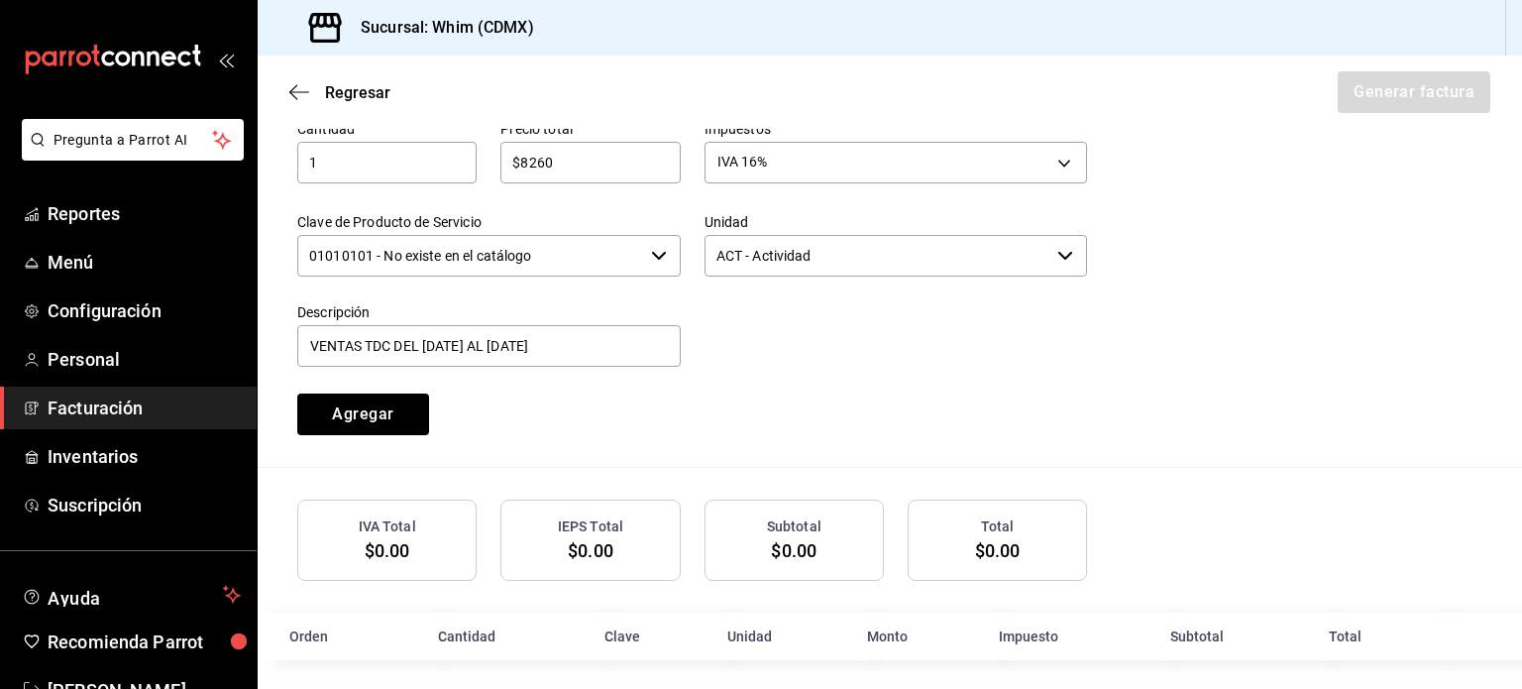
scroll to position [948, 0]
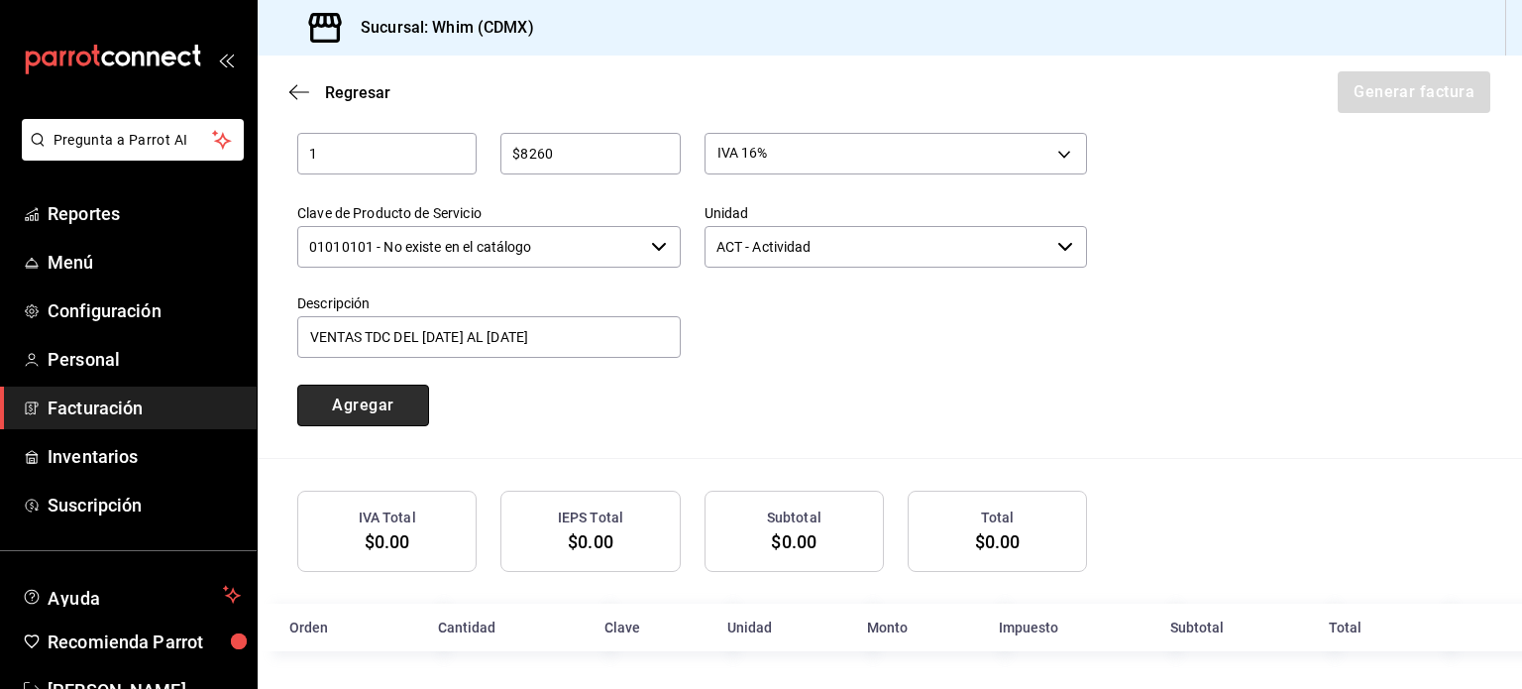
click at [358, 401] on button "Agregar" at bounding box center [363, 405] width 132 height 42
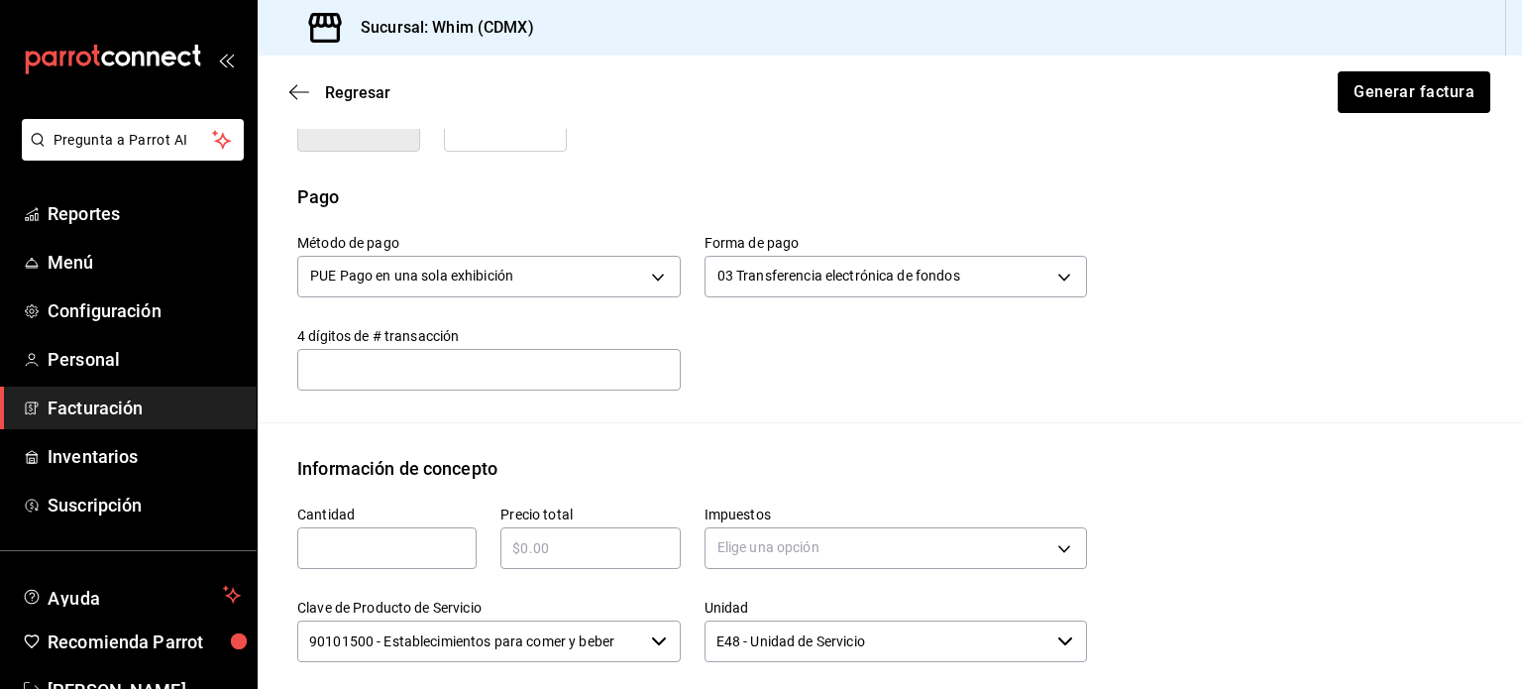
scroll to position [552, 0]
click at [368, 551] on input "text" at bounding box center [386, 550] width 179 height 24
click at [584, 543] on input "text" at bounding box center [589, 550] width 179 height 24
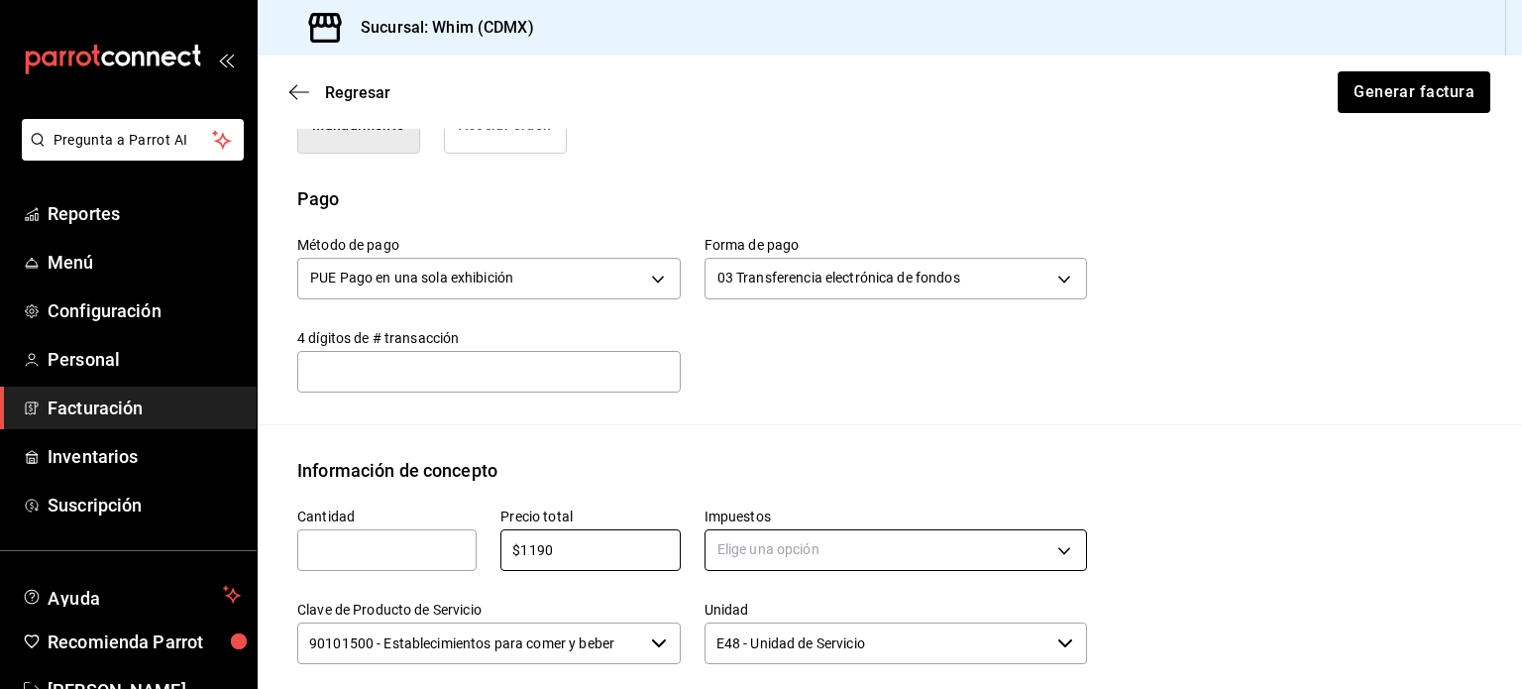
type input "$1190"
click at [794, 537] on body "Pregunta a Parrot AI Reportes Menú Configuración Personal Facturación Inventari…" at bounding box center [761, 344] width 1522 height 689
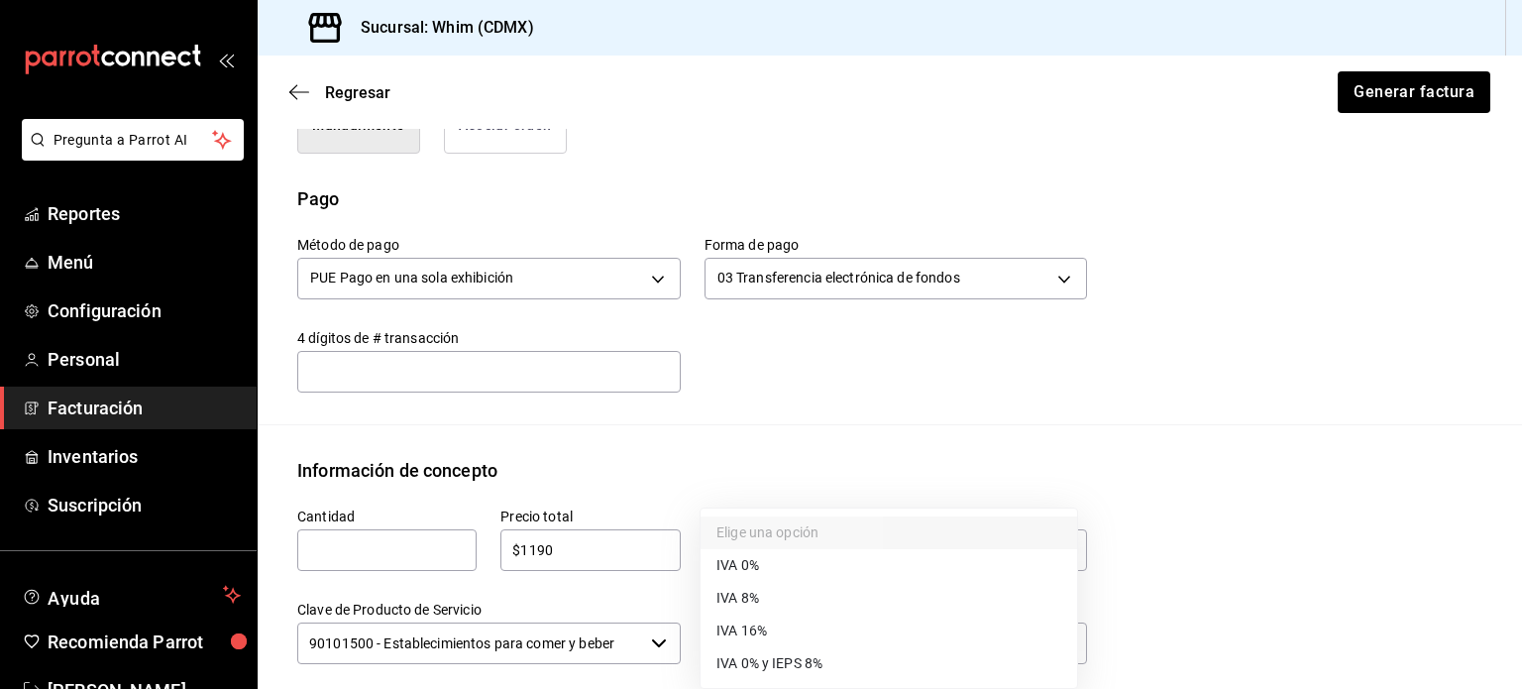
click at [777, 629] on li "IVA 16%" at bounding box center [889, 630] width 377 height 33
type input "IVA_16"
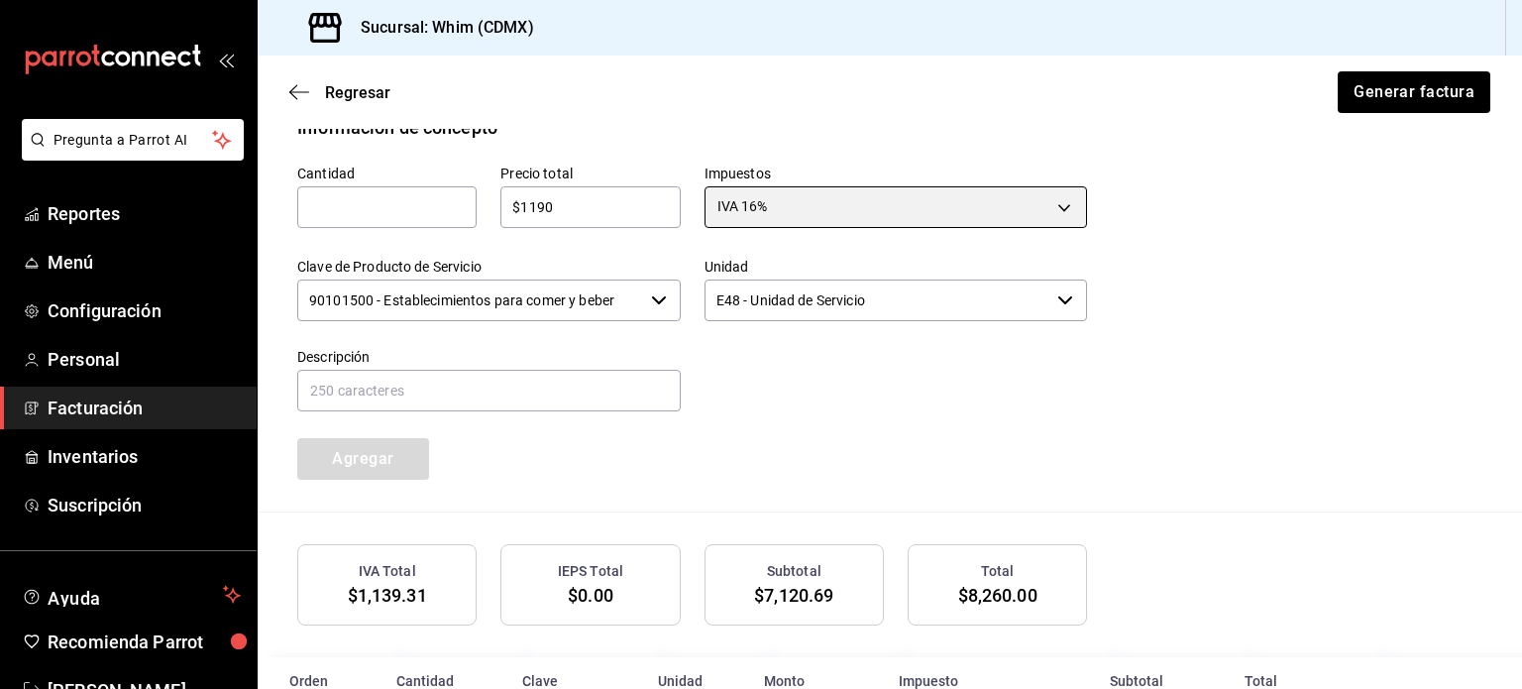
scroll to position [998, 0]
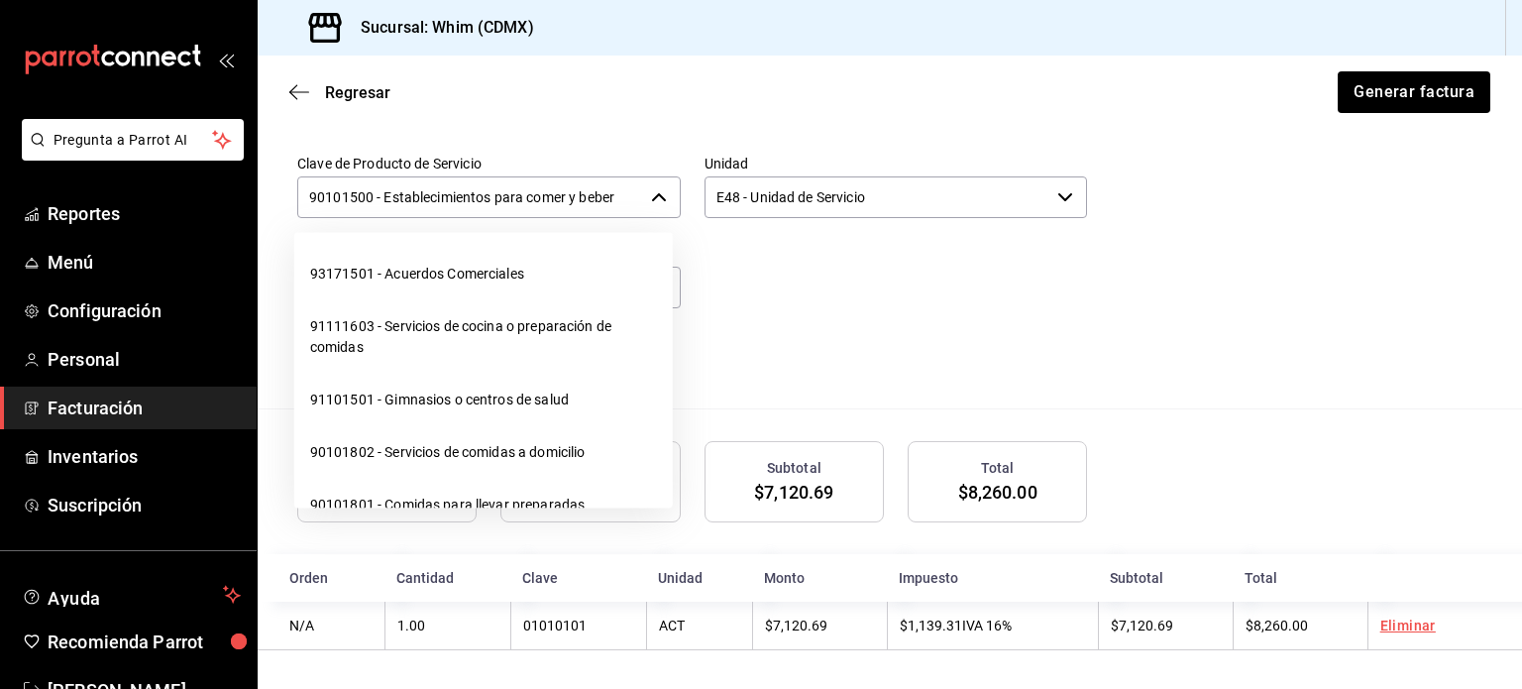
click at [609, 196] on input "90101500 - Establecimientos para comer y beber" at bounding box center [470, 197] width 346 height 42
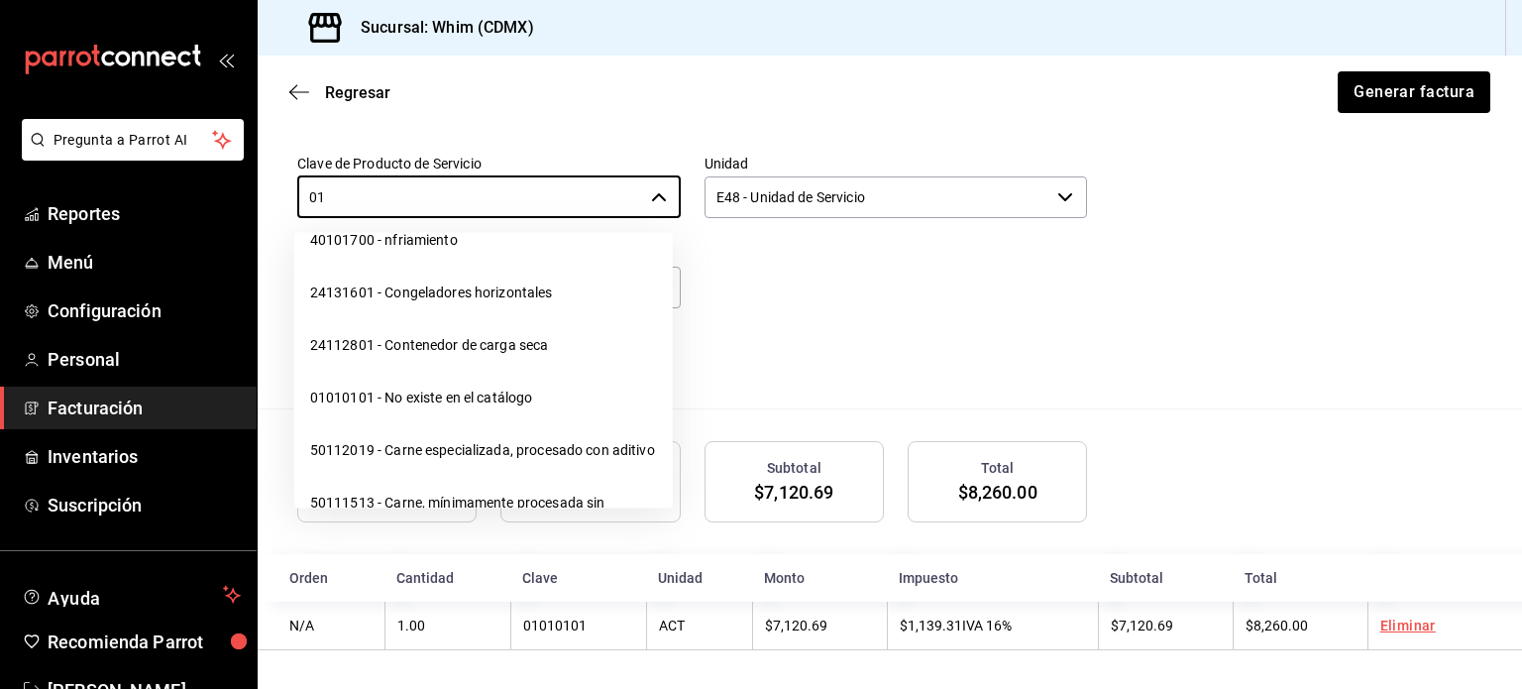
scroll to position [12995, 0]
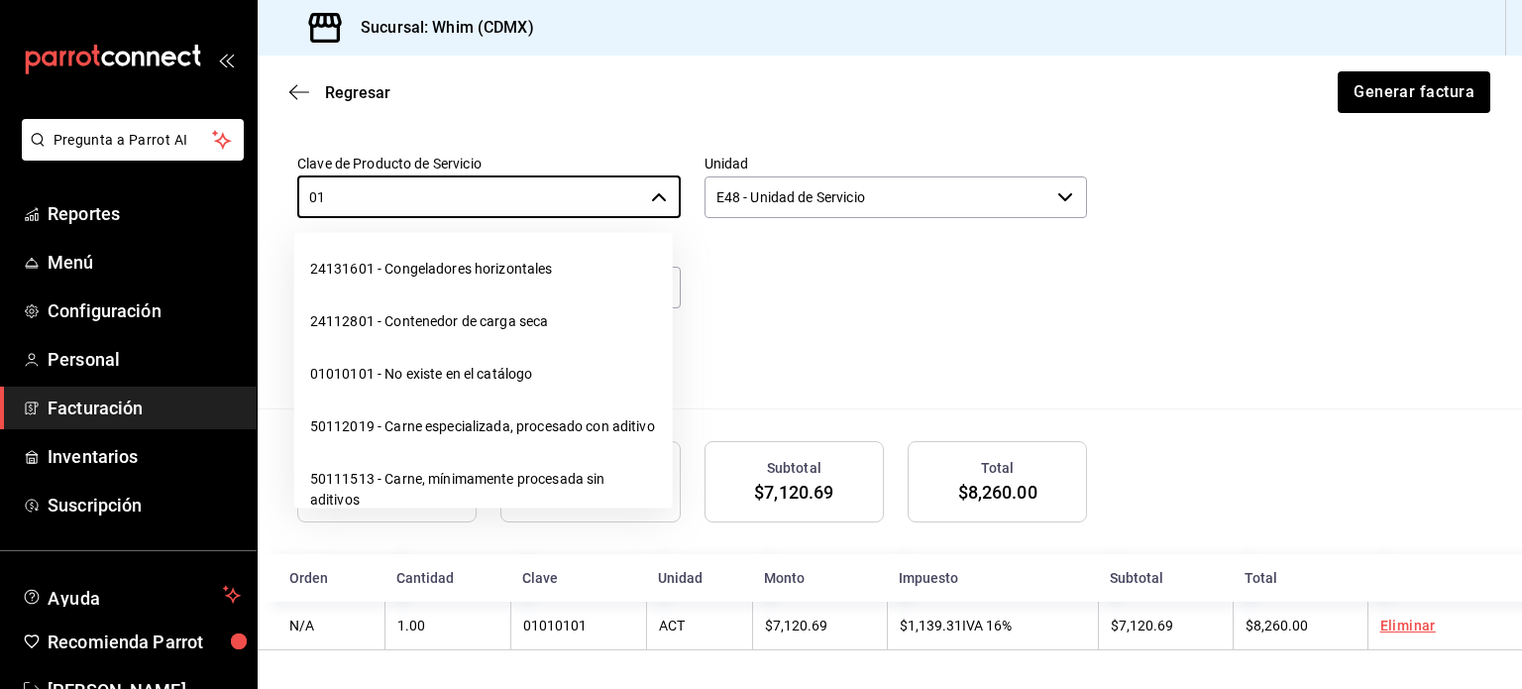
click at [437, 400] on li "01010101 - No existe en el catálogo" at bounding box center [483, 374] width 378 height 53
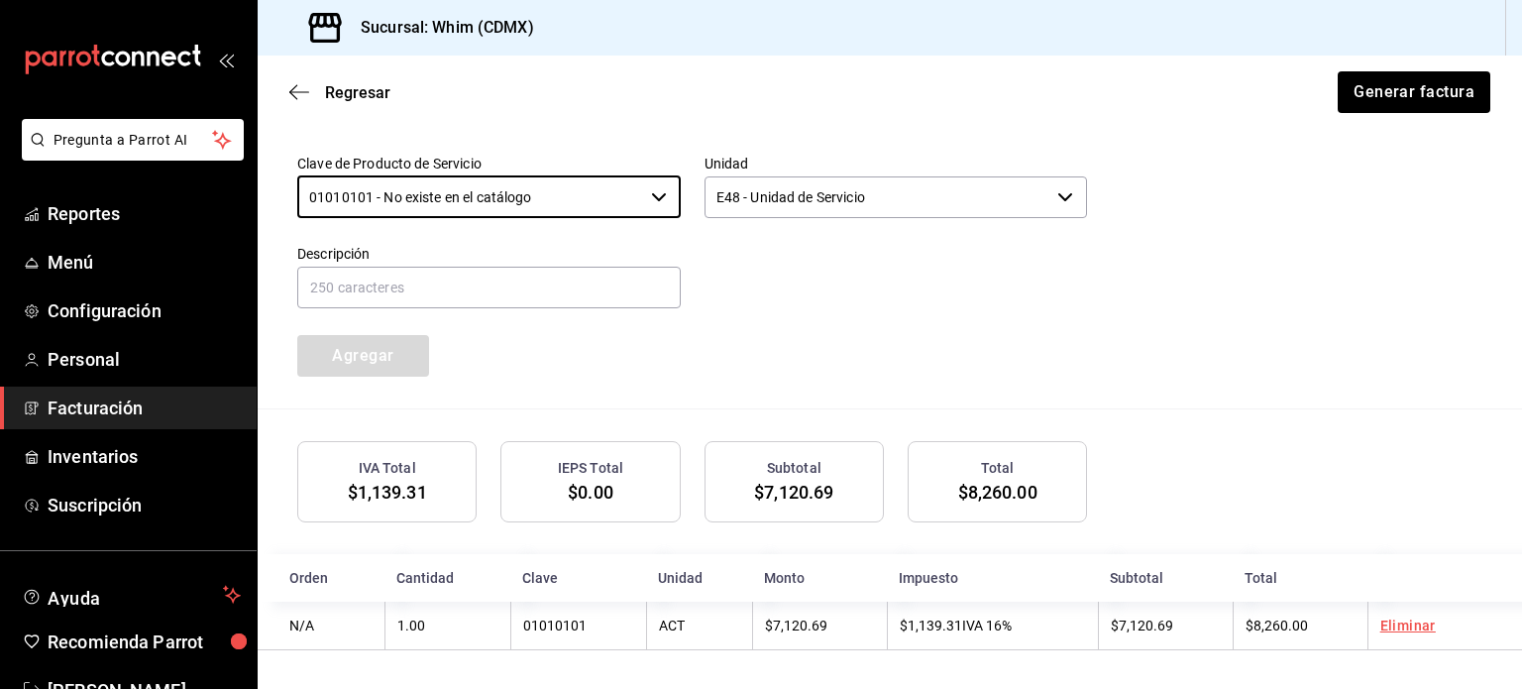
type input "01010101 - No existe en el catálogo"
click at [896, 203] on input "E48 - Unidad de Servicio" at bounding box center [877, 197] width 346 height 42
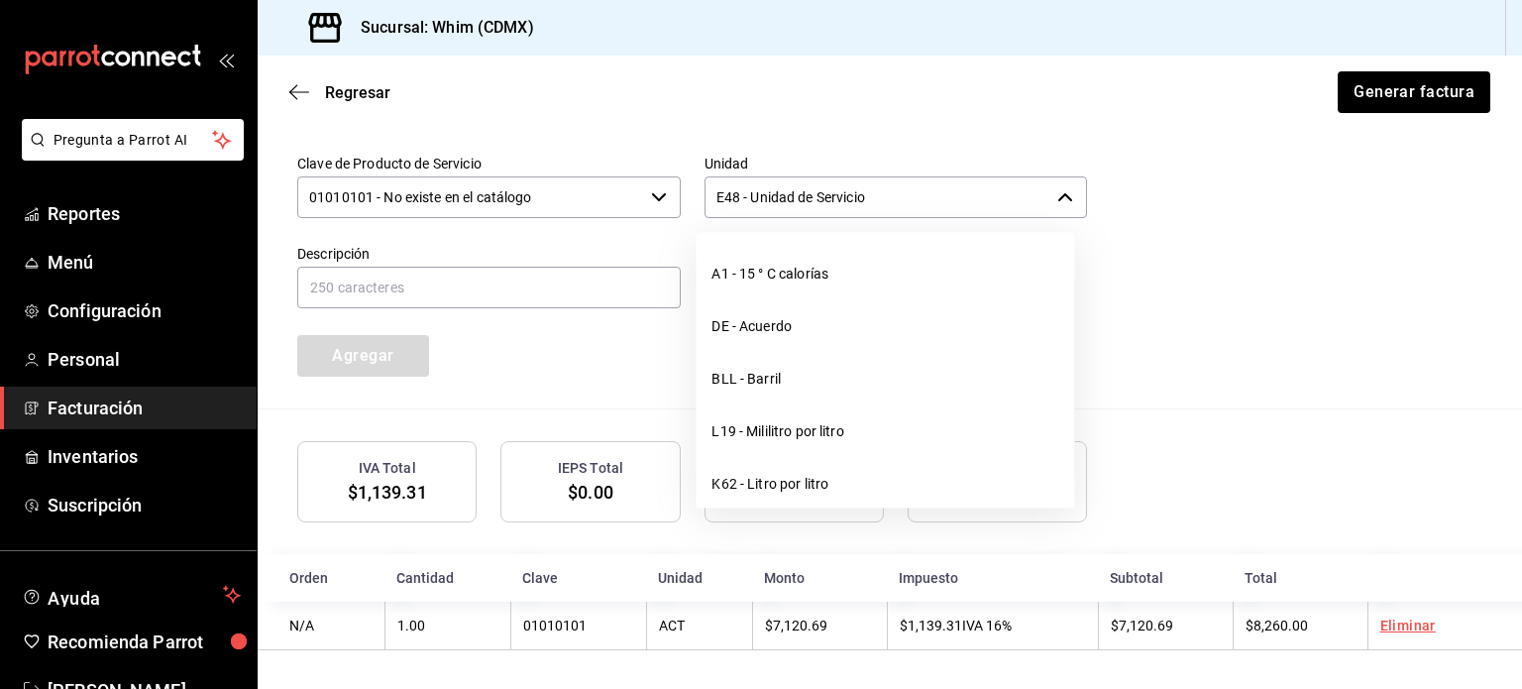
click at [892, 203] on input "E48 - Unidad de Servicio" at bounding box center [877, 197] width 346 height 42
click at [892, 204] on input "E48 - Unidad de Servicio" at bounding box center [877, 197] width 346 height 42
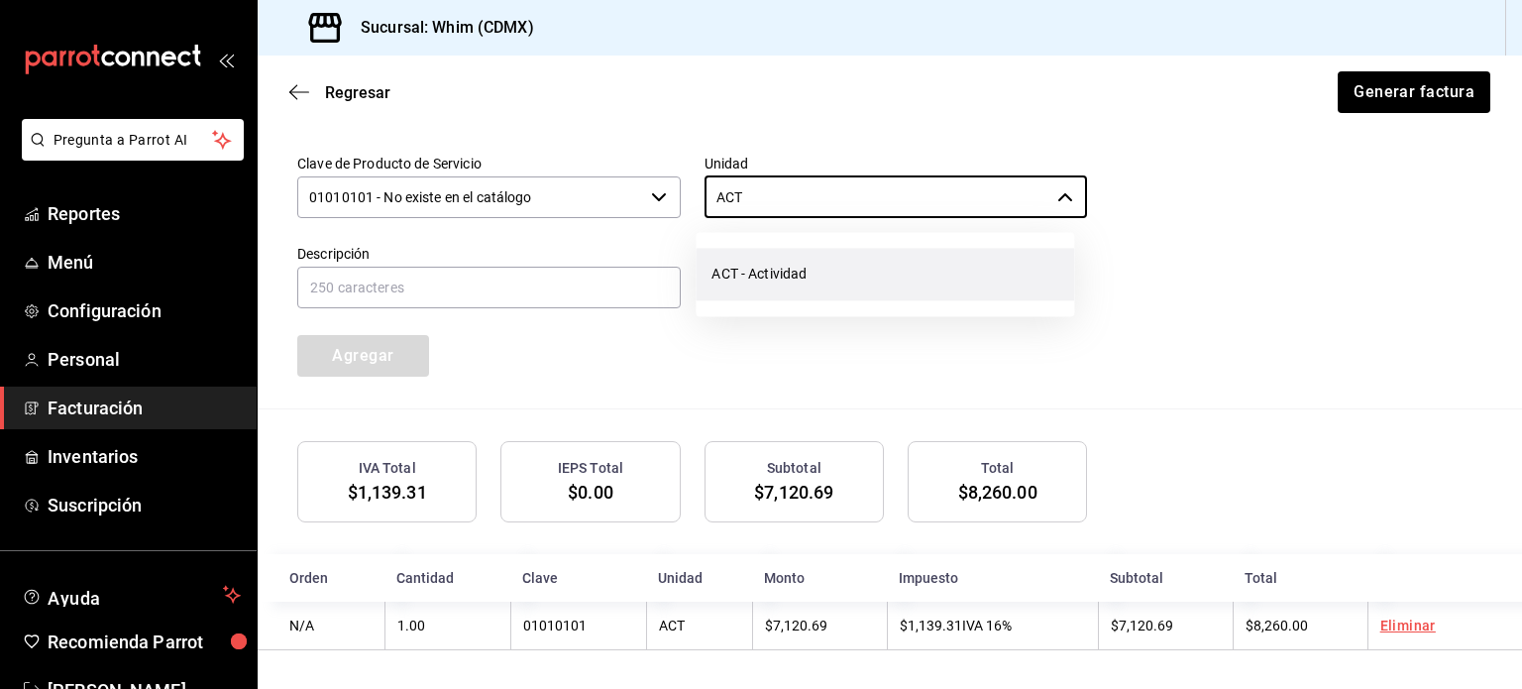
click at [805, 269] on li "ACT - Actividad" at bounding box center [885, 274] width 378 height 53
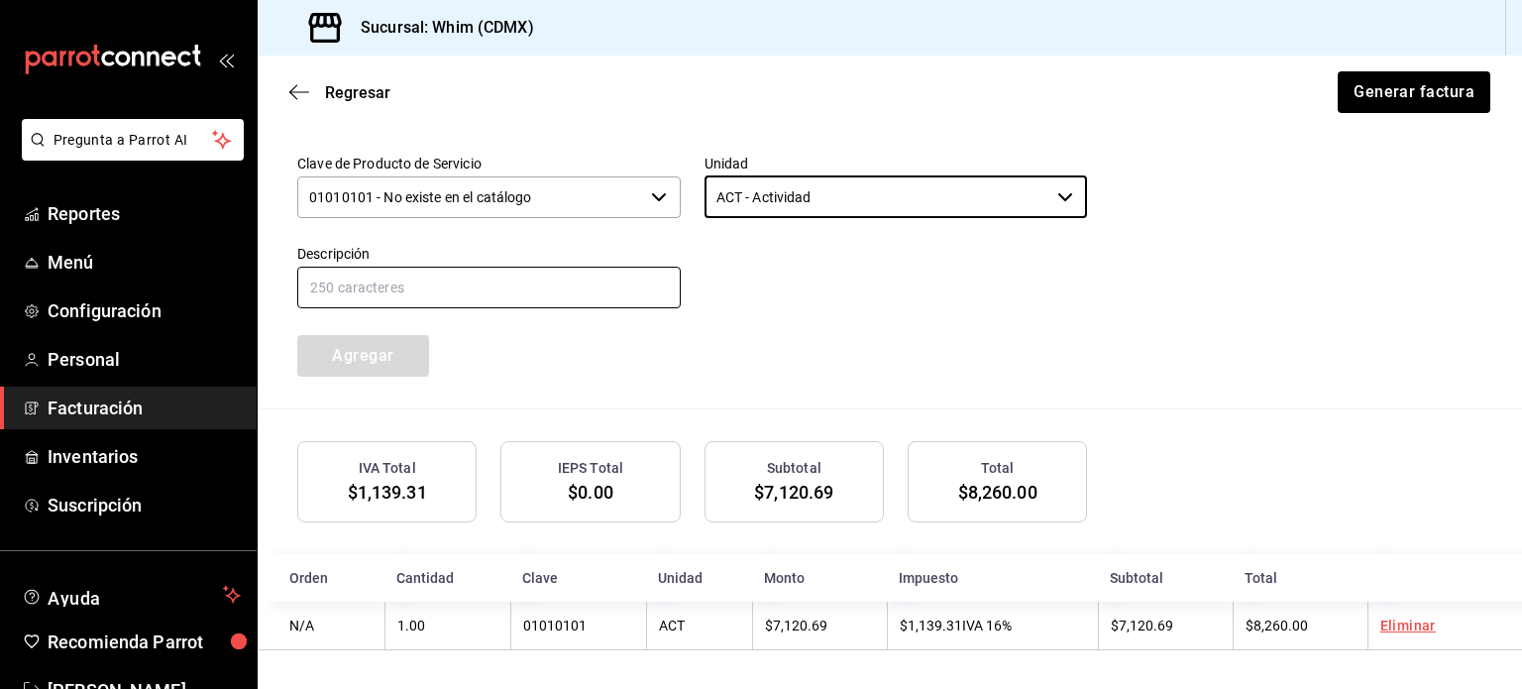
type input "ACT - Actividad"
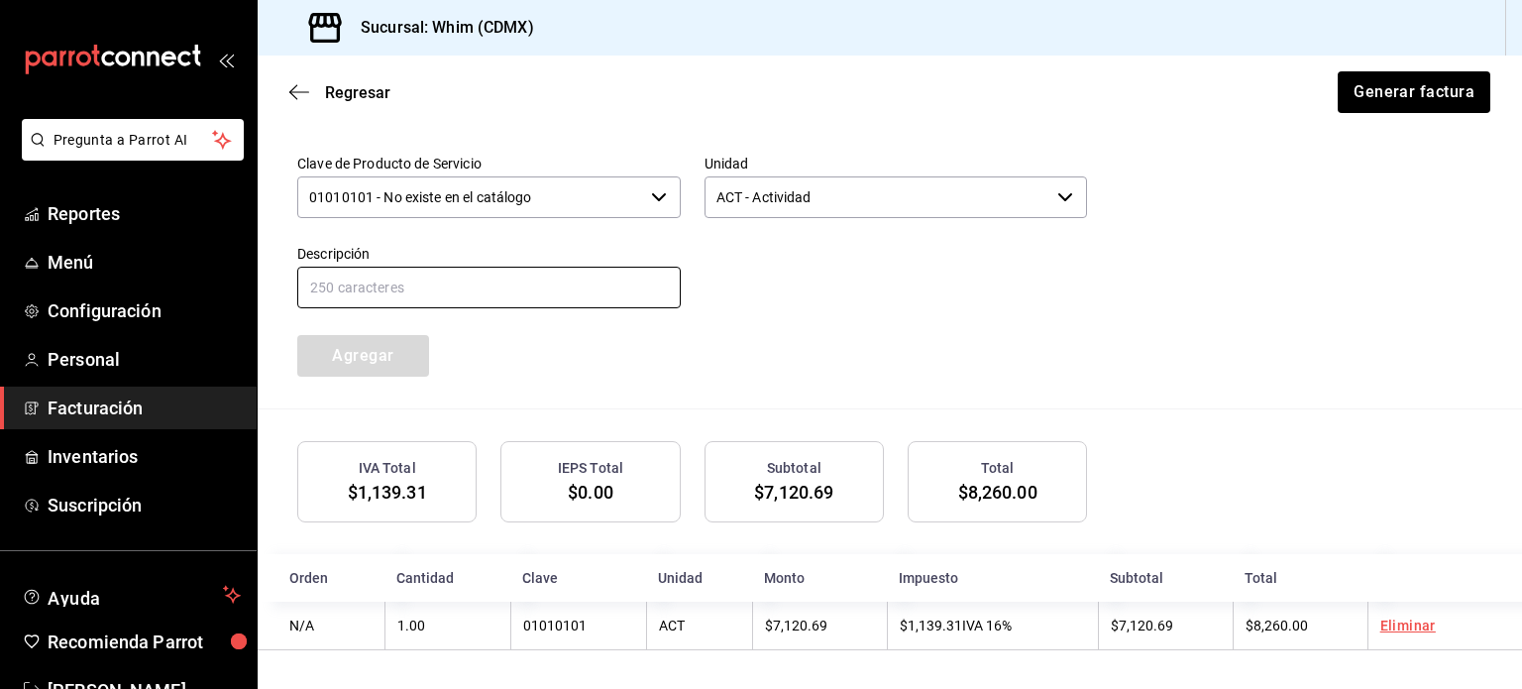
click at [400, 284] on input "text" at bounding box center [488, 288] width 383 height 42
type input "VENTAS AMEX DEL [DATE] AL [DATE][PERSON_NAME]"
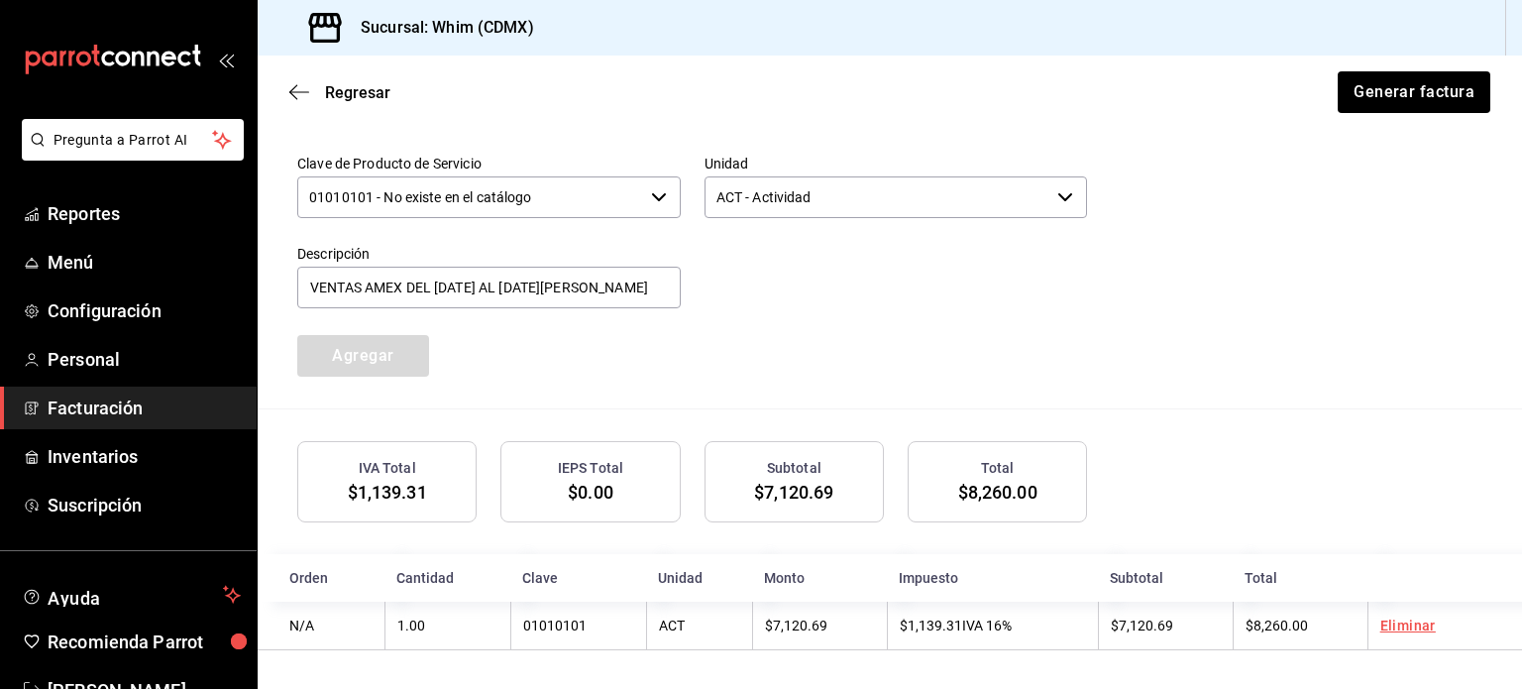
click at [848, 387] on div "Cantidad ​ Precio total $1190 ​ Impuestos IVA 16% IVA_16 Clave de Producto de S…" at bounding box center [889, 223] width 1185 height 371
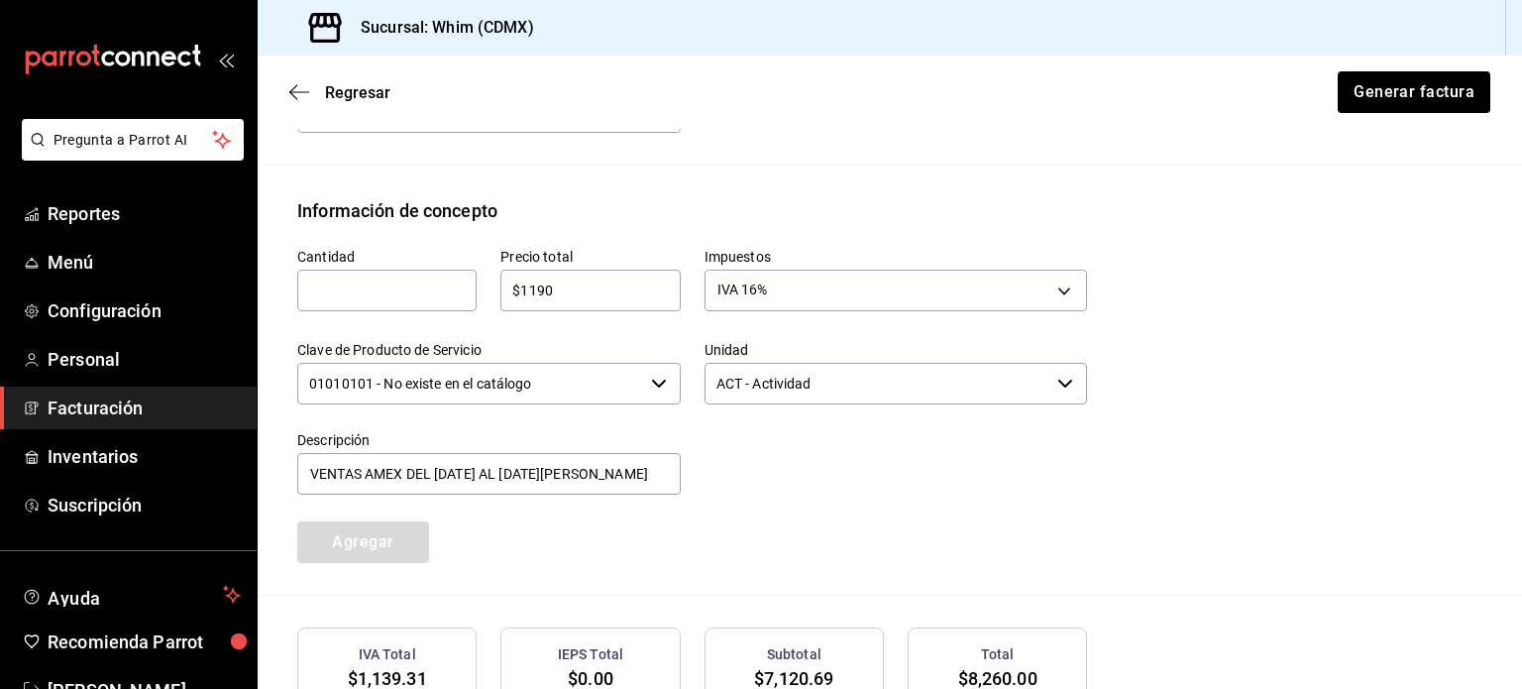
scroll to position [800, 0]
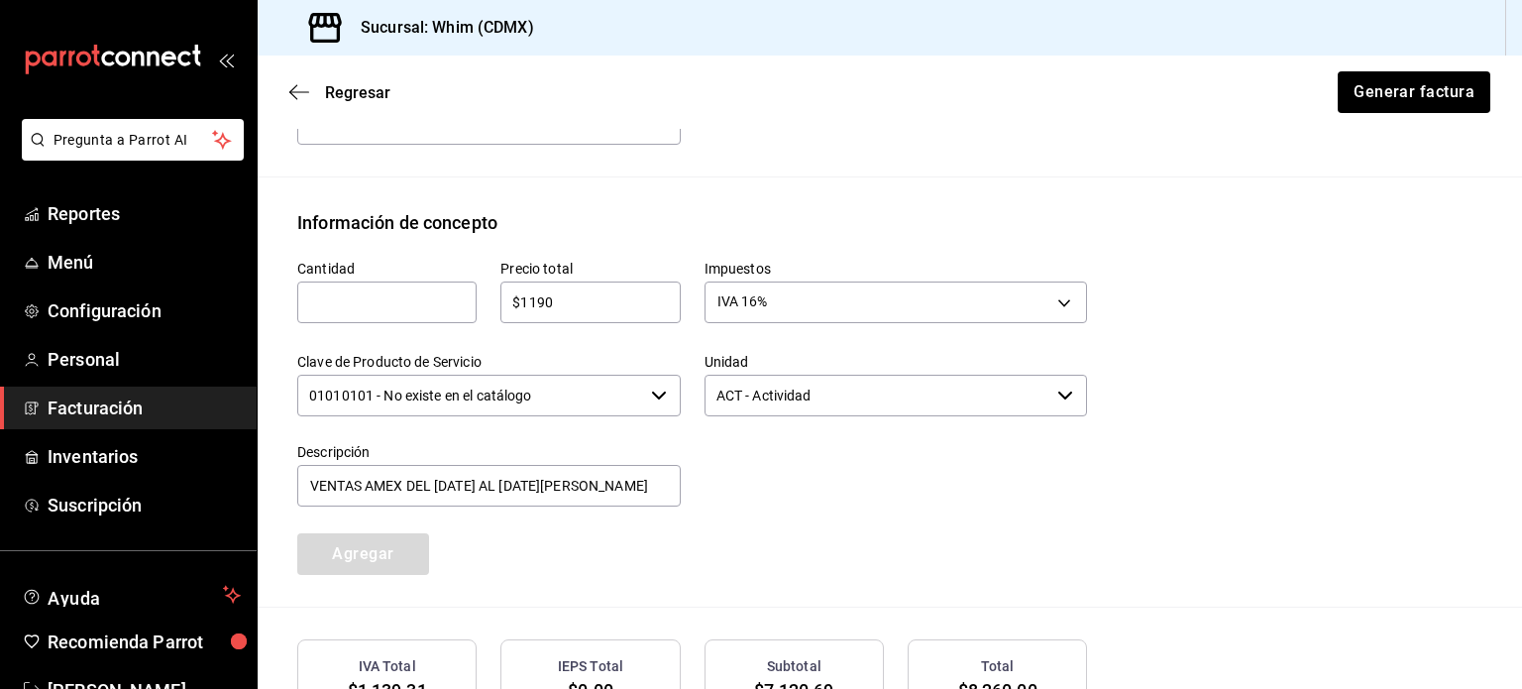
click at [378, 295] on input "text" at bounding box center [386, 302] width 179 height 24
type input "1"
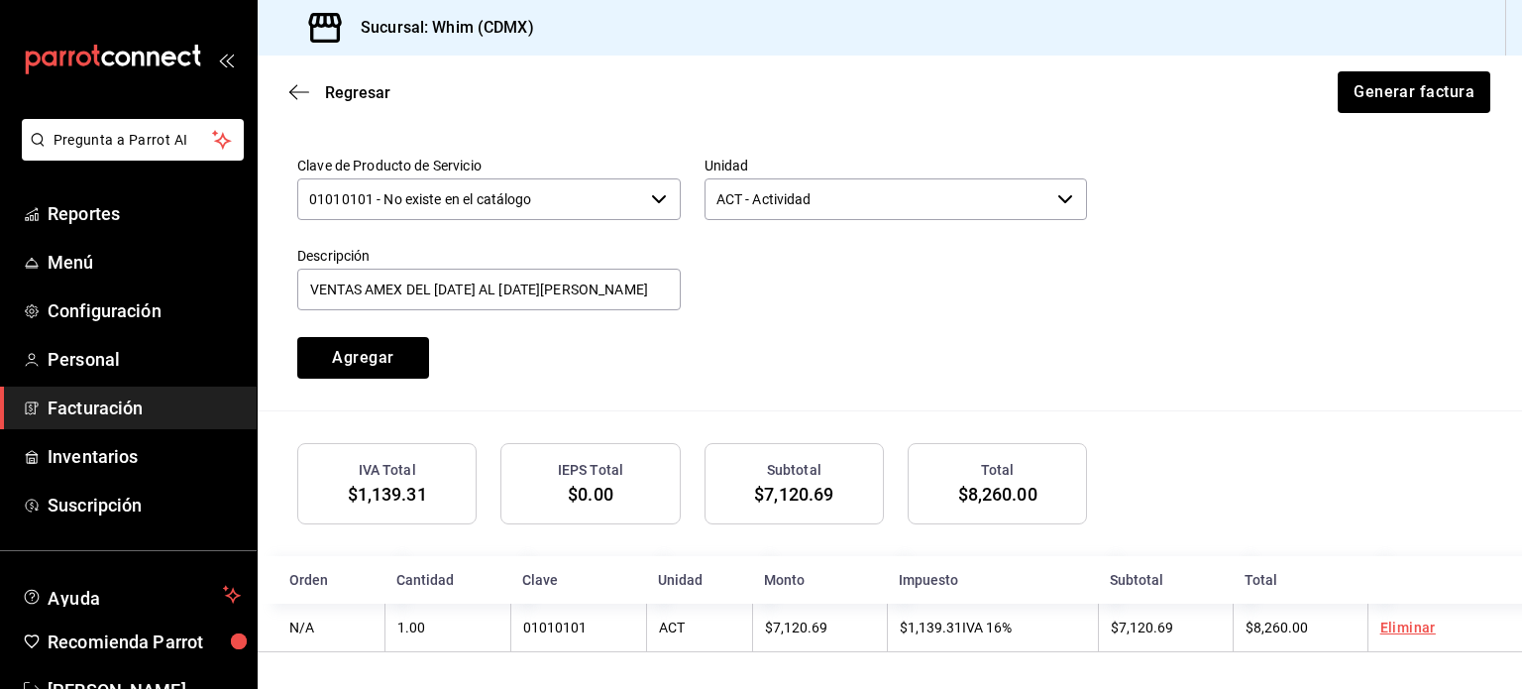
scroll to position [998, 0]
click at [853, 405] on div "Cantidad 1 ​ Precio total $1190 ​ Impuestos IVA 16% IVA_16 Clave de Producto de…" at bounding box center [889, 223] width 1185 height 371
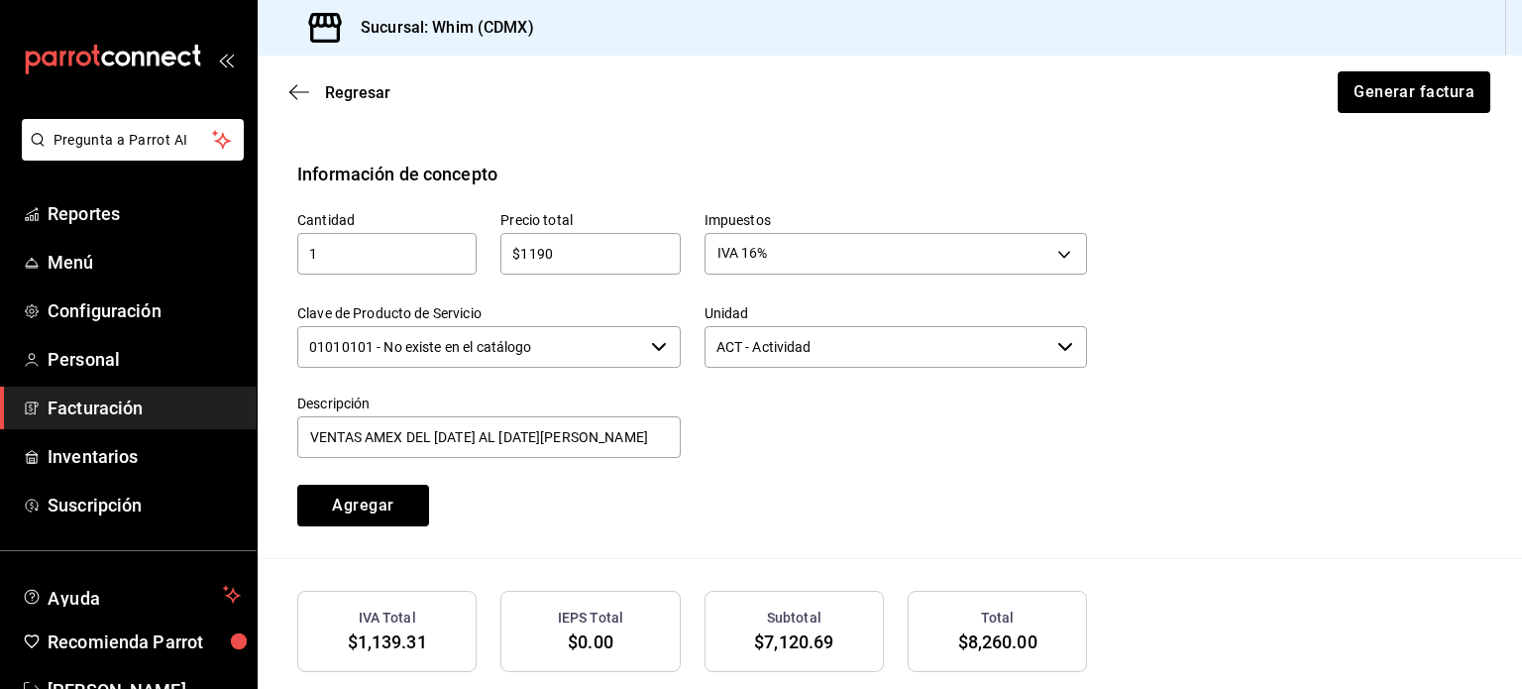
scroll to position [800, 0]
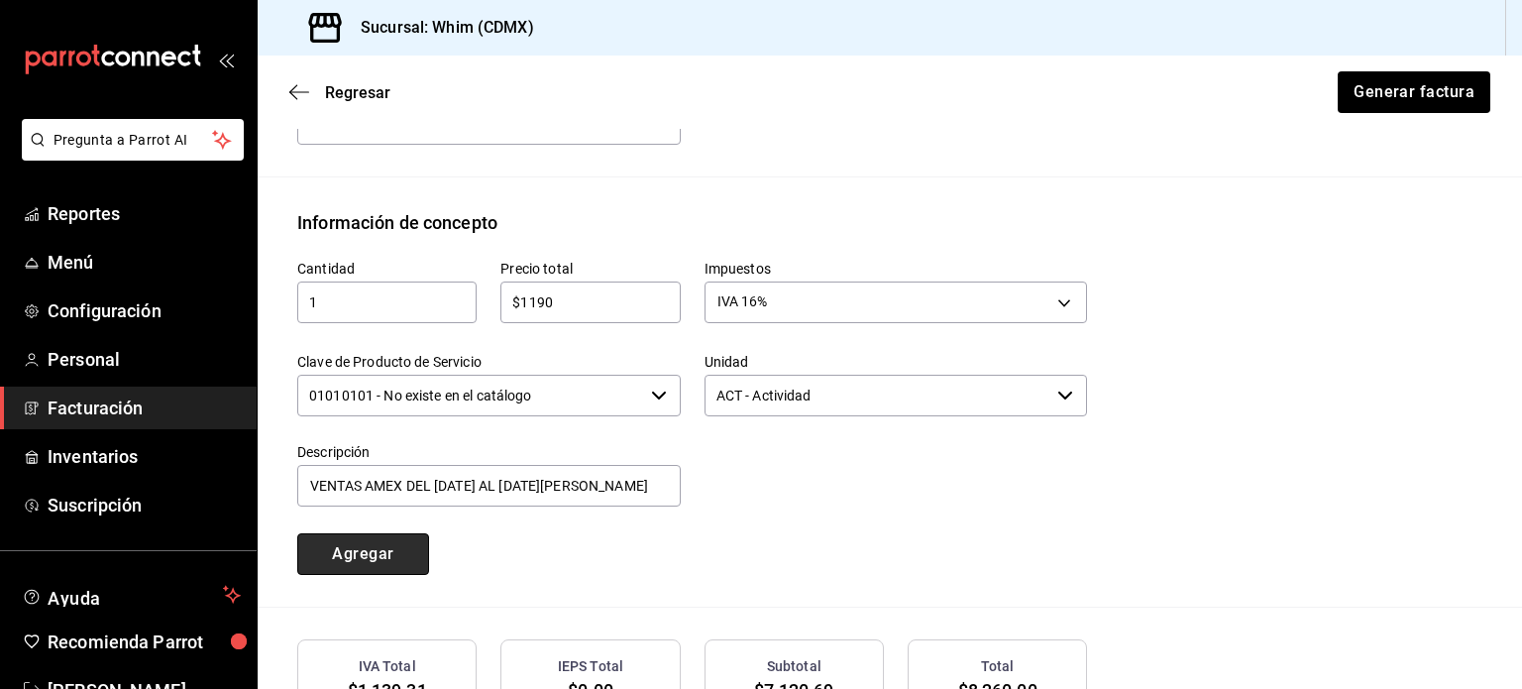
click at [357, 562] on button "Agregar" at bounding box center [363, 554] width 132 height 42
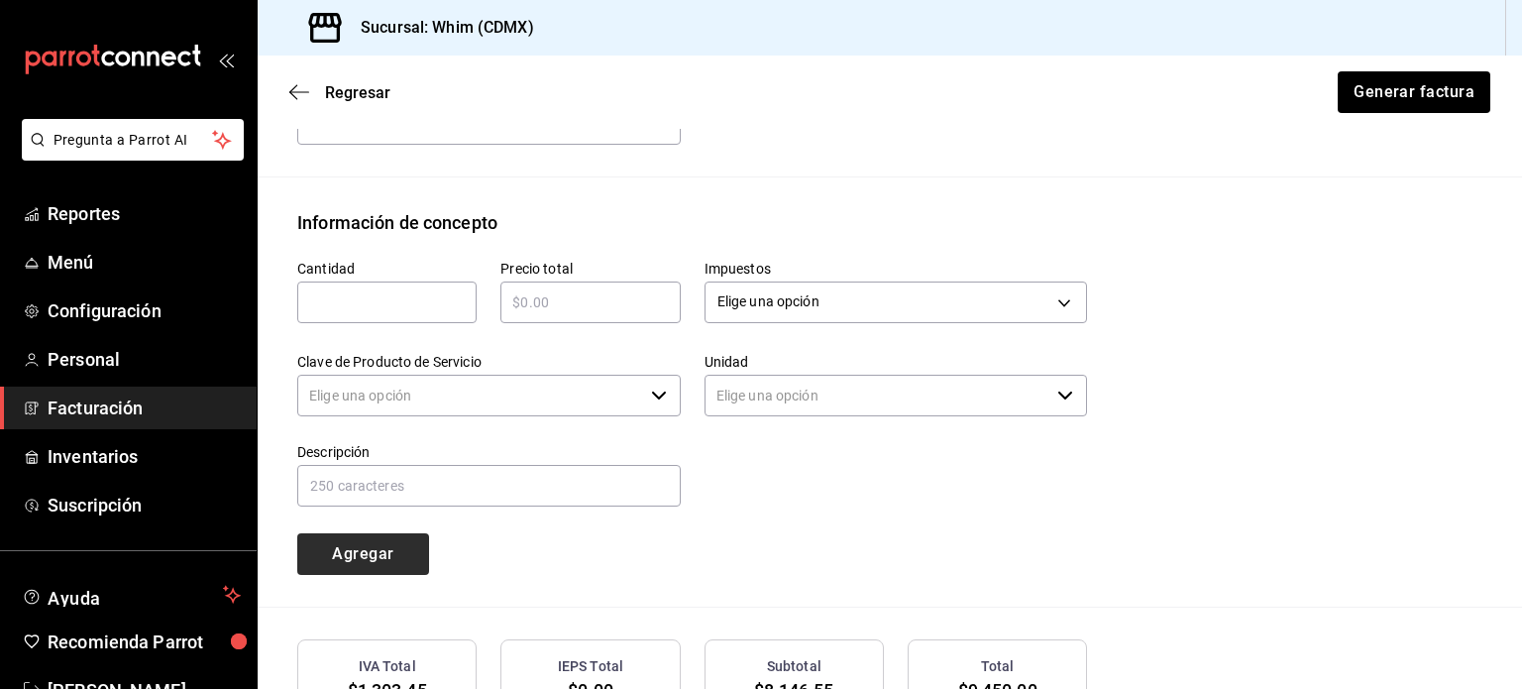
type input "90101500 - Establecimientos para comer y beber"
type input "E48 - Unidad de Servicio"
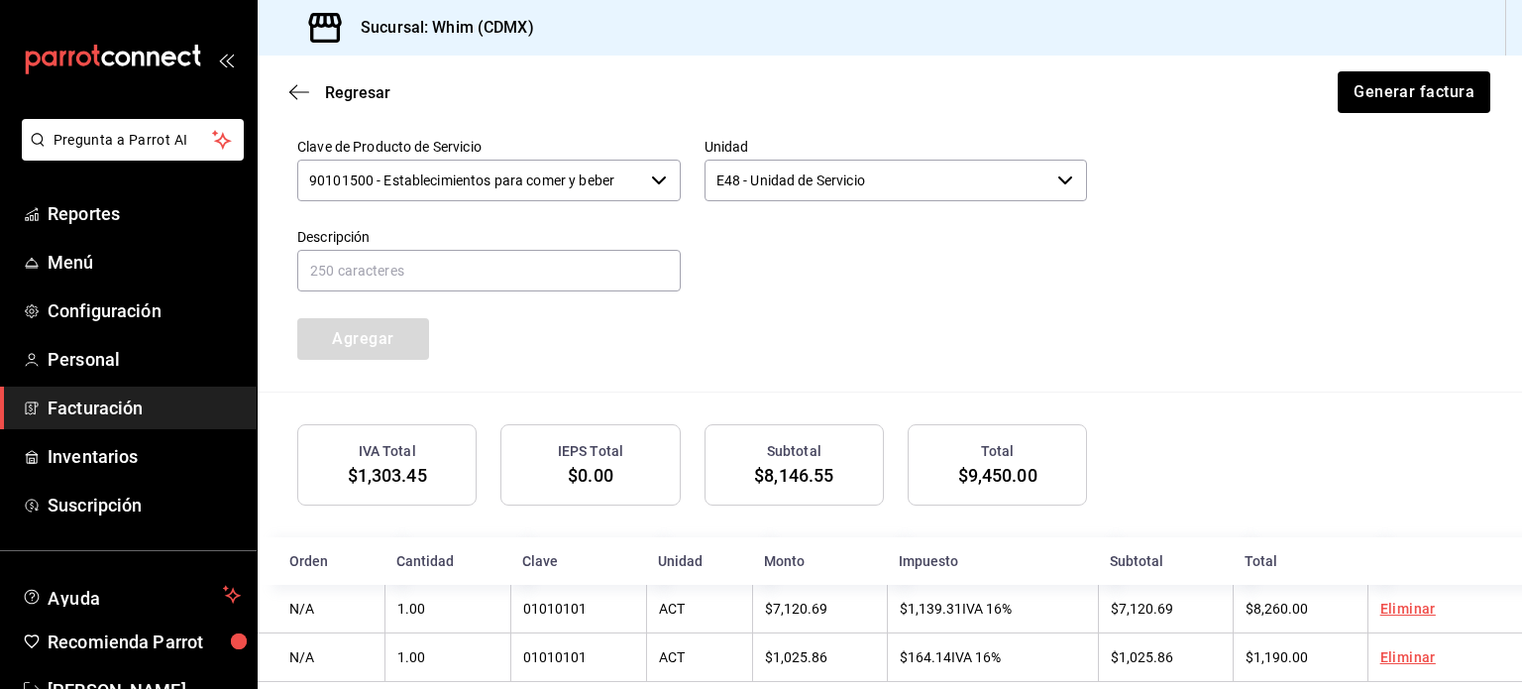
scroll to position [1046, 0]
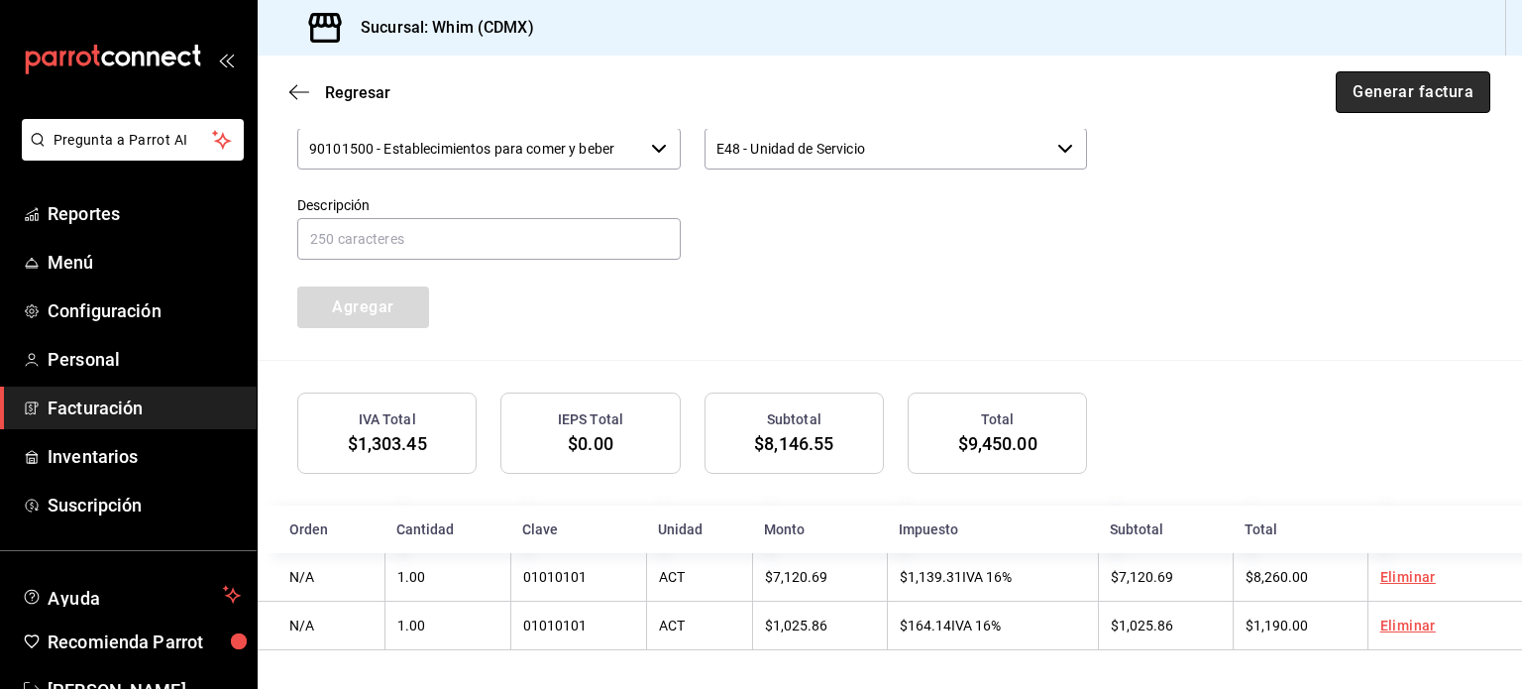
click at [1374, 98] on button "Generar factura" at bounding box center [1413, 92] width 155 height 42
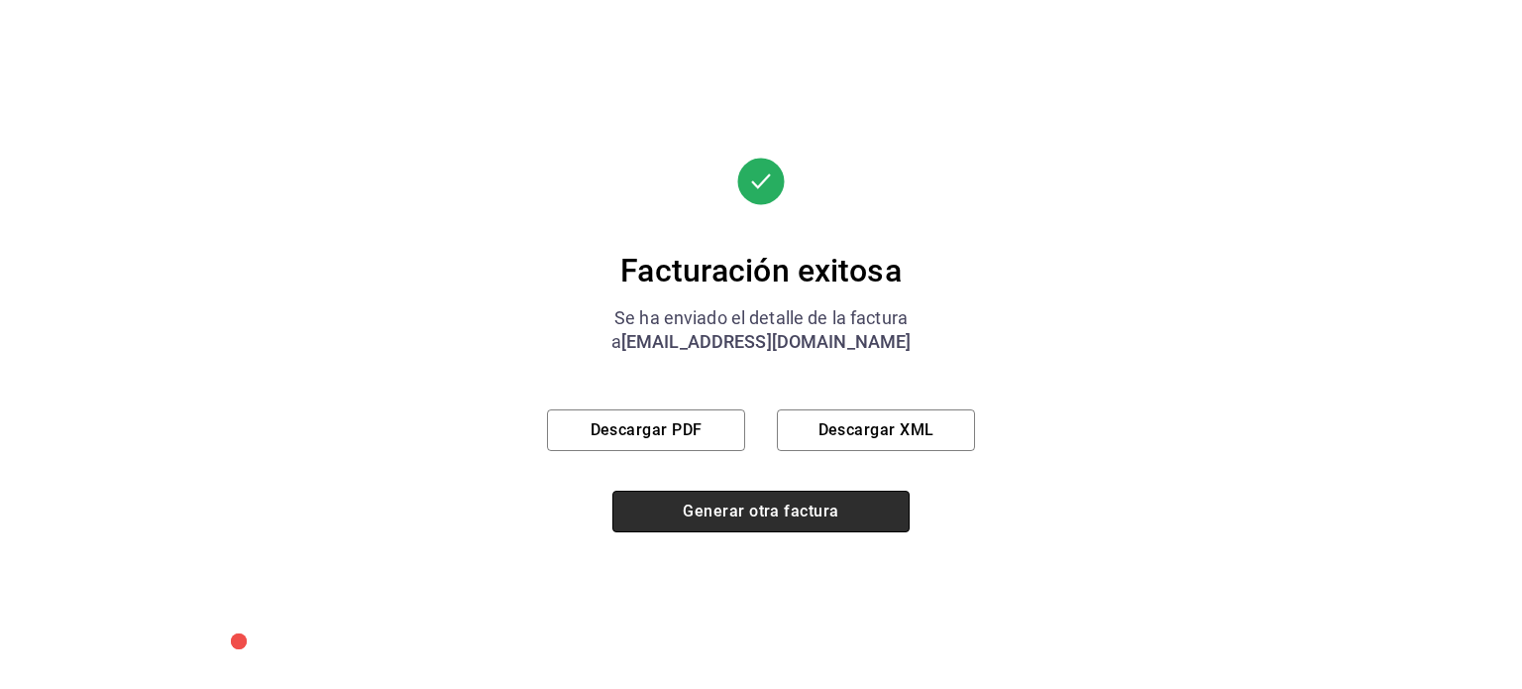
click at [779, 504] on button "Generar otra factura" at bounding box center [760, 511] width 297 height 42
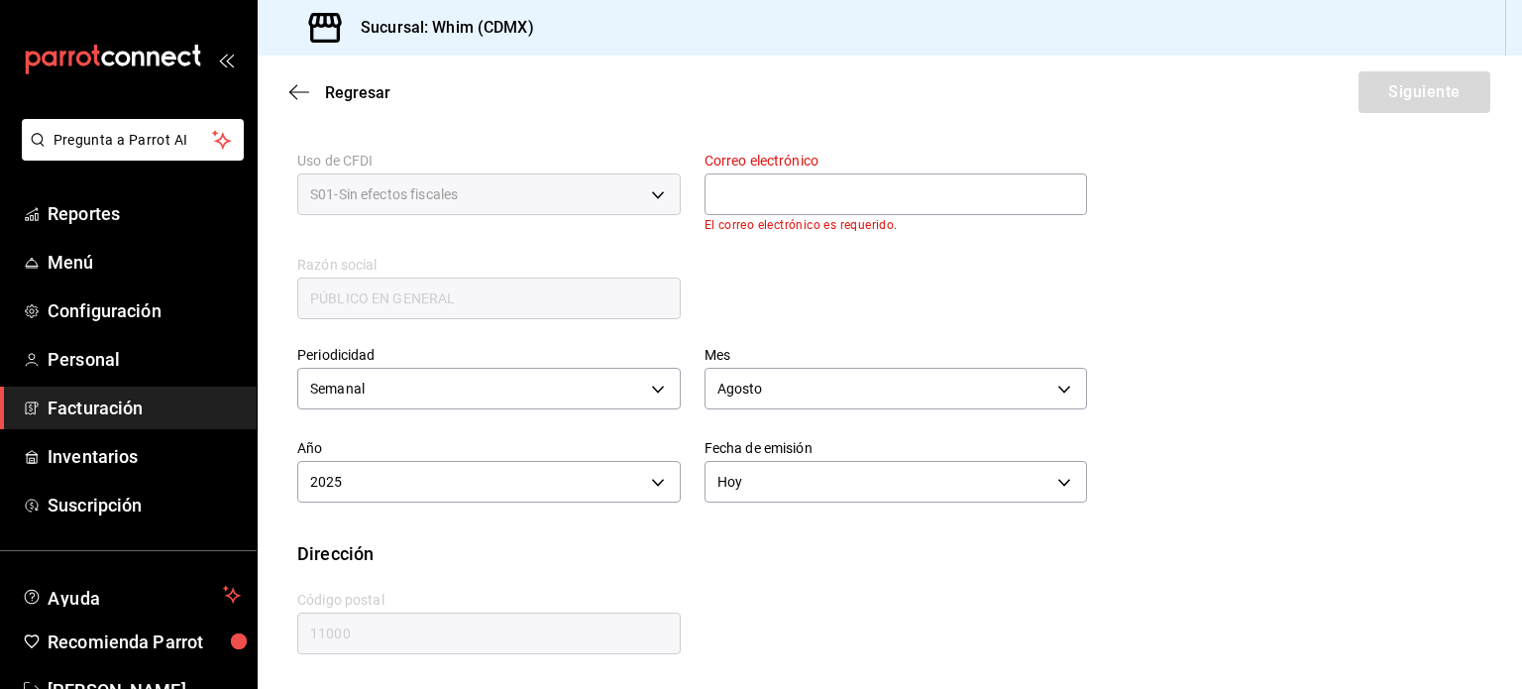
scroll to position [362, 0]
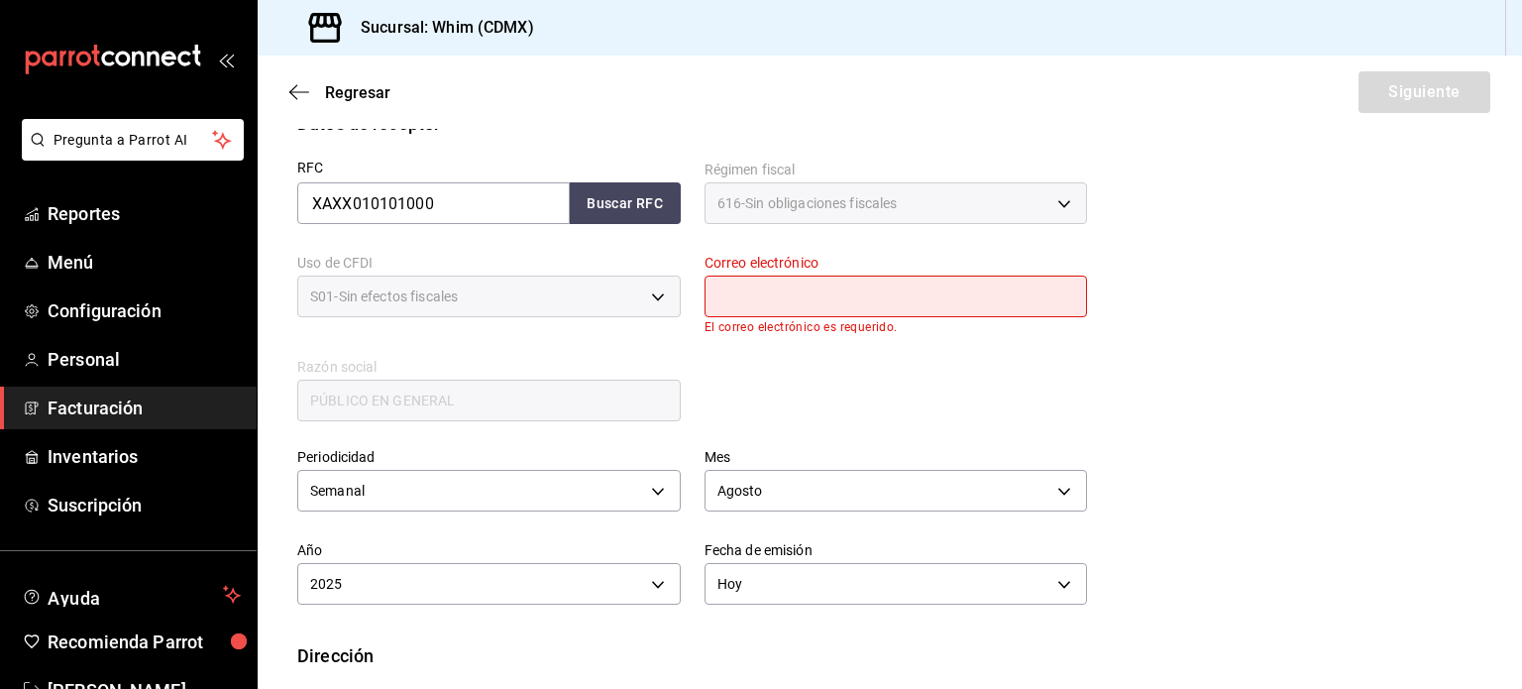
click at [815, 307] on input "text" at bounding box center [895, 296] width 383 height 42
type input "[EMAIL_ADDRESS][DOMAIN_NAME]"
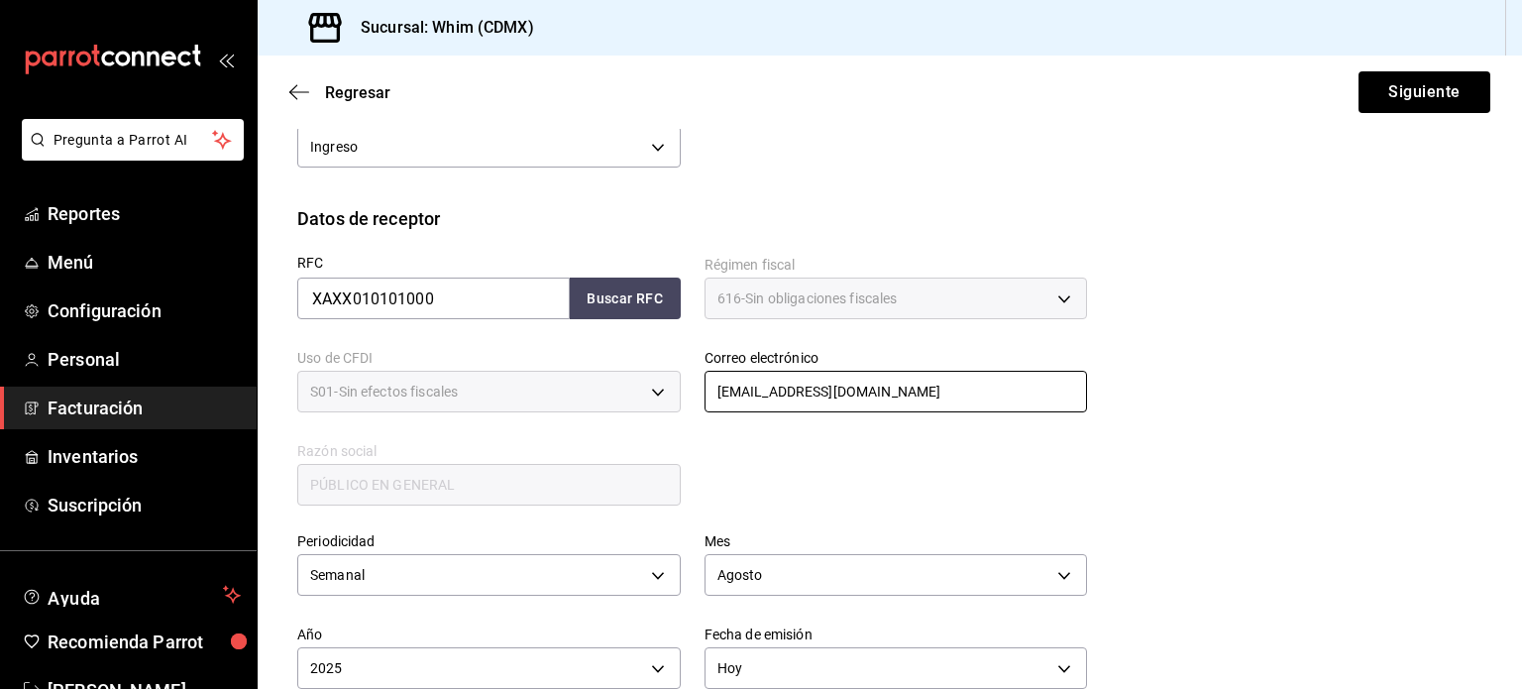
scroll to position [254, 0]
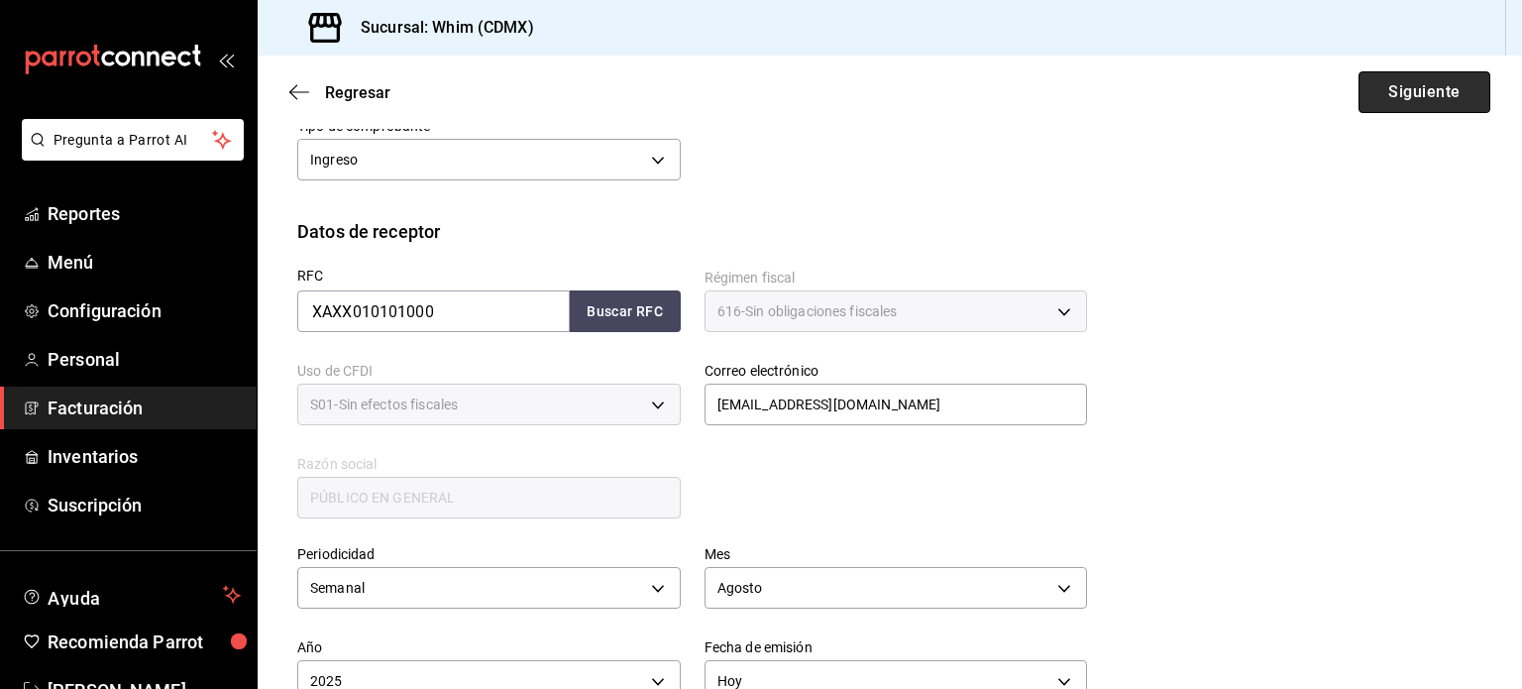
click at [1375, 98] on button "Siguiente" at bounding box center [1424, 92] width 132 height 42
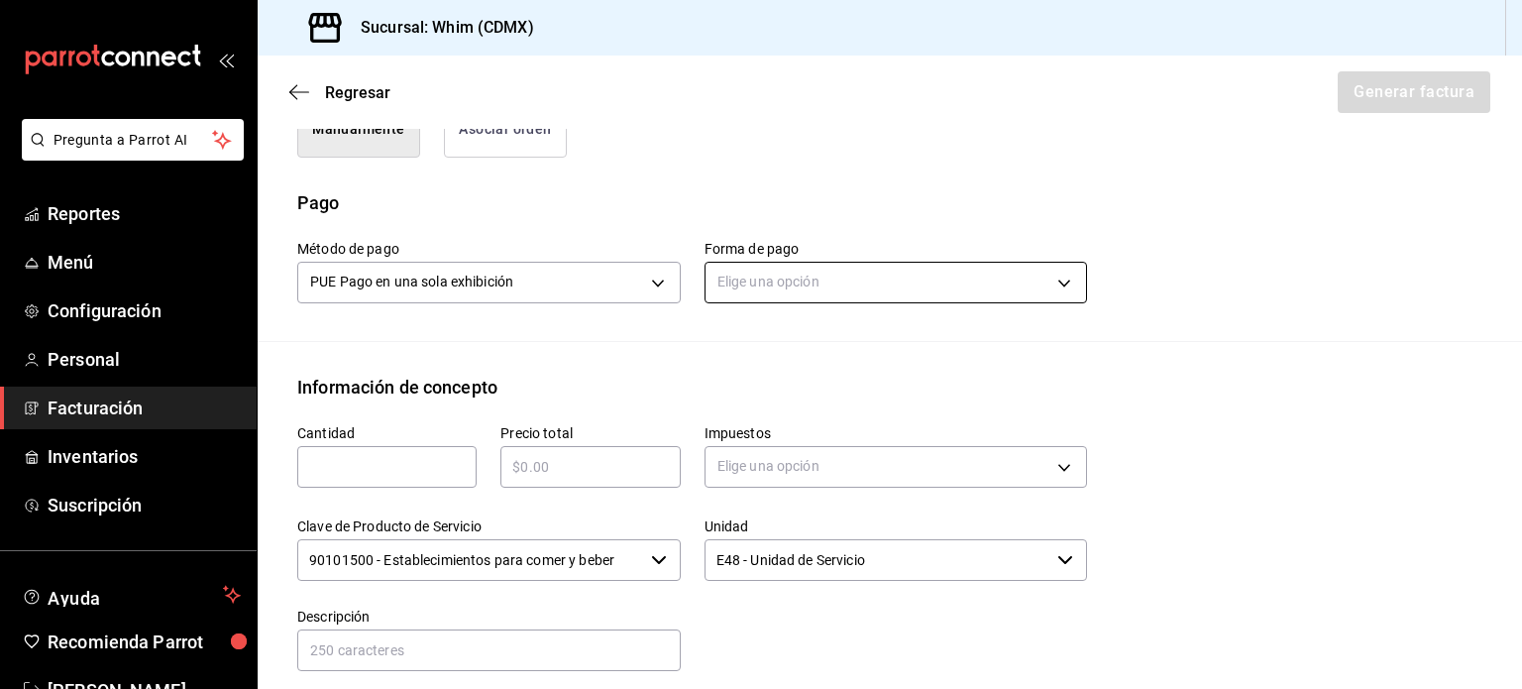
scroll to position [551, 0]
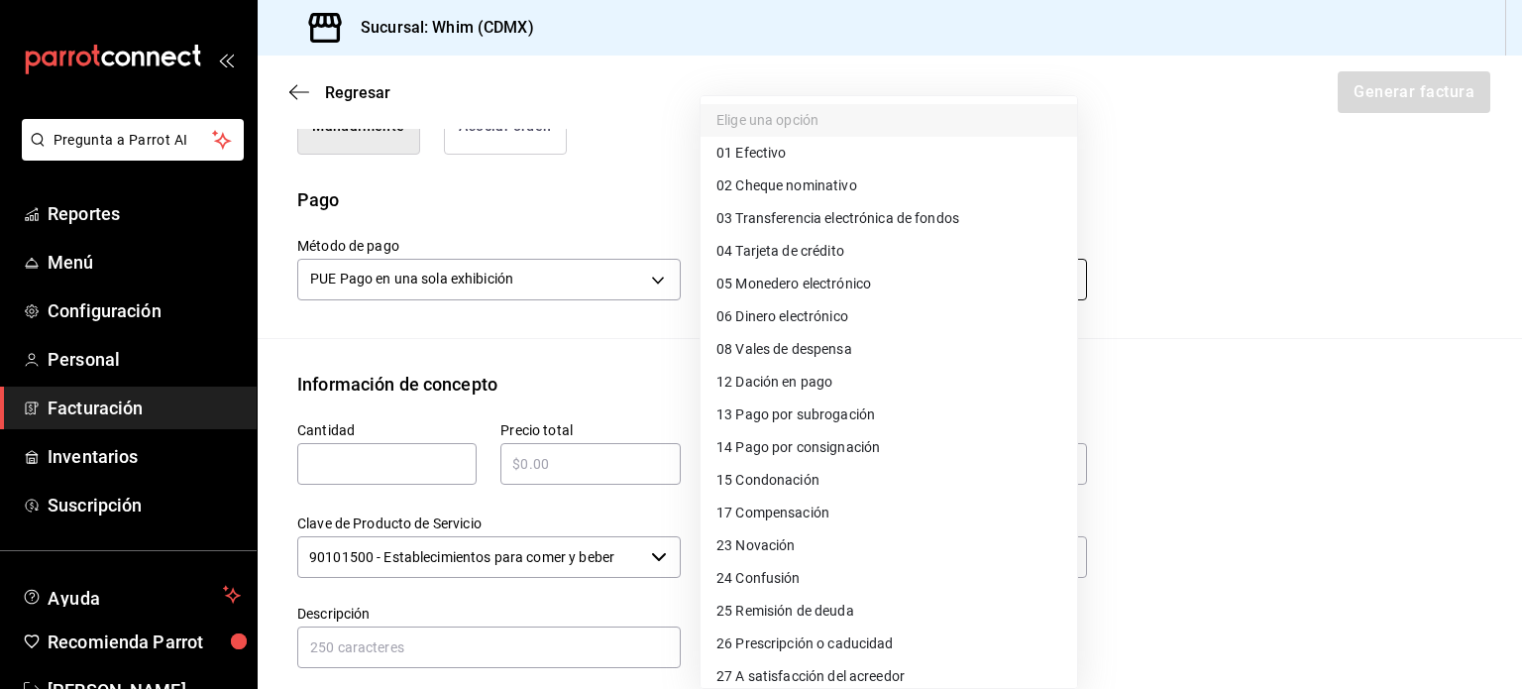
click at [844, 280] on body "Pregunta a Parrot AI Reportes Menú Configuración Personal Facturación Inventari…" at bounding box center [761, 344] width 1522 height 689
click at [851, 221] on span "03 Transferencia electrónica de fondos" at bounding box center [837, 218] width 243 height 21
type input "03"
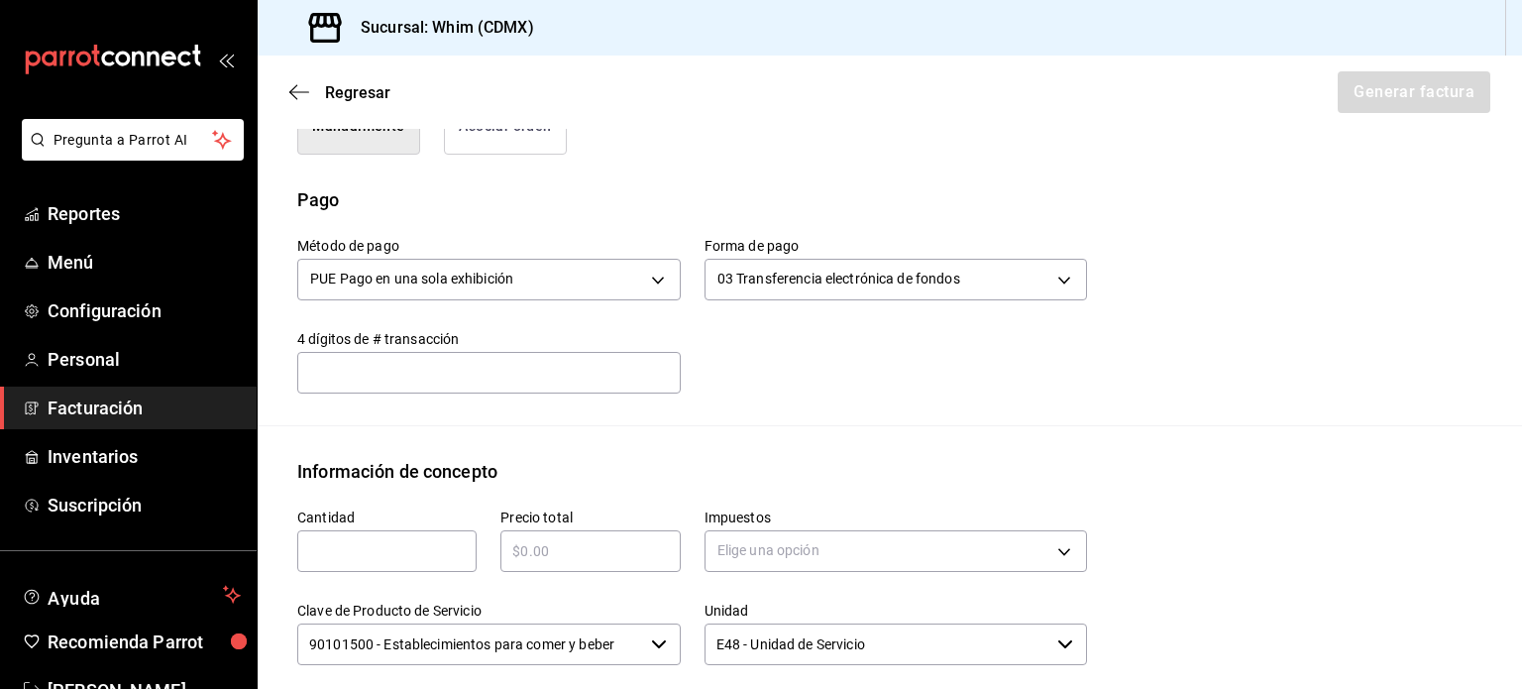
click at [329, 546] on input "text" at bounding box center [386, 551] width 179 height 24
type input "1"
type input "$2906.08"
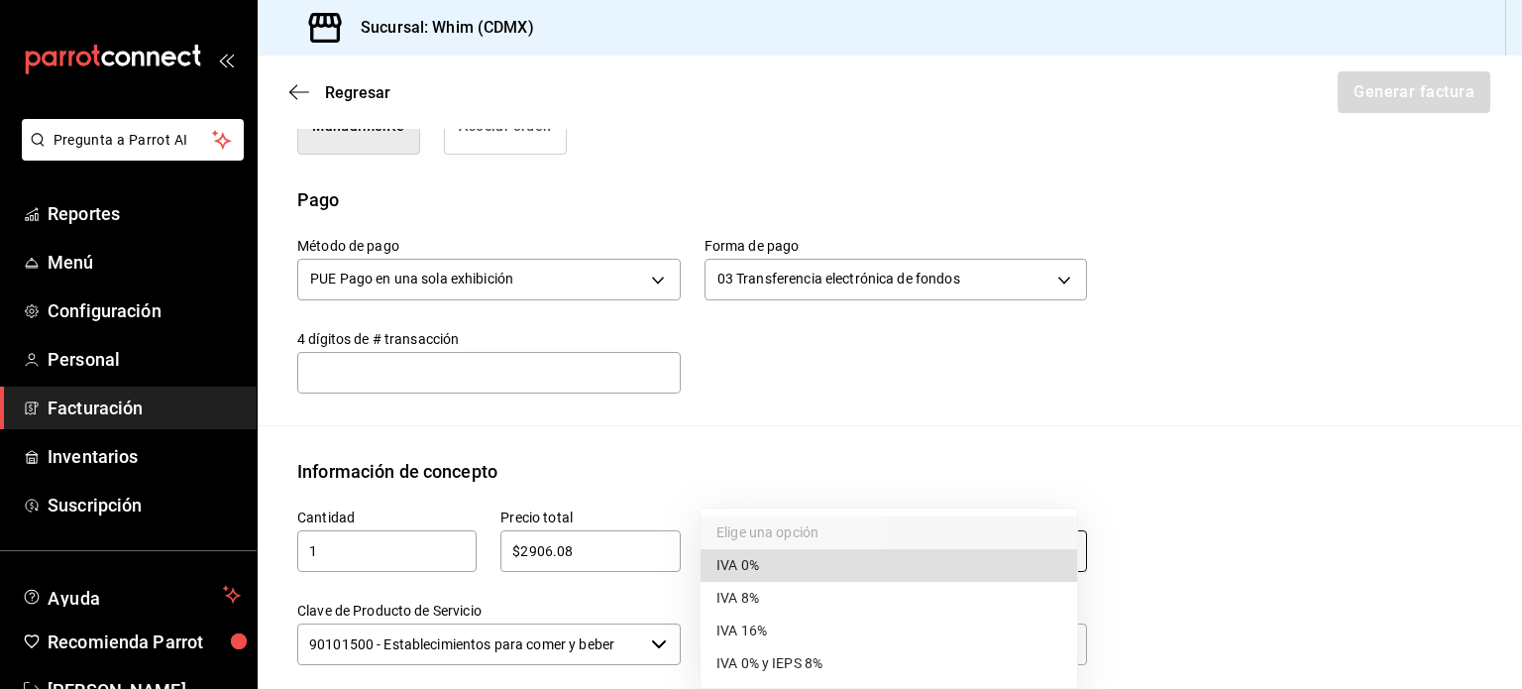
click at [835, 558] on body "Pregunta a Parrot AI Reportes Menú Configuración Personal Facturación Inventari…" at bounding box center [761, 344] width 1522 height 689
click at [775, 637] on li "IVA 16%" at bounding box center [889, 630] width 377 height 33
type input "IVA_16"
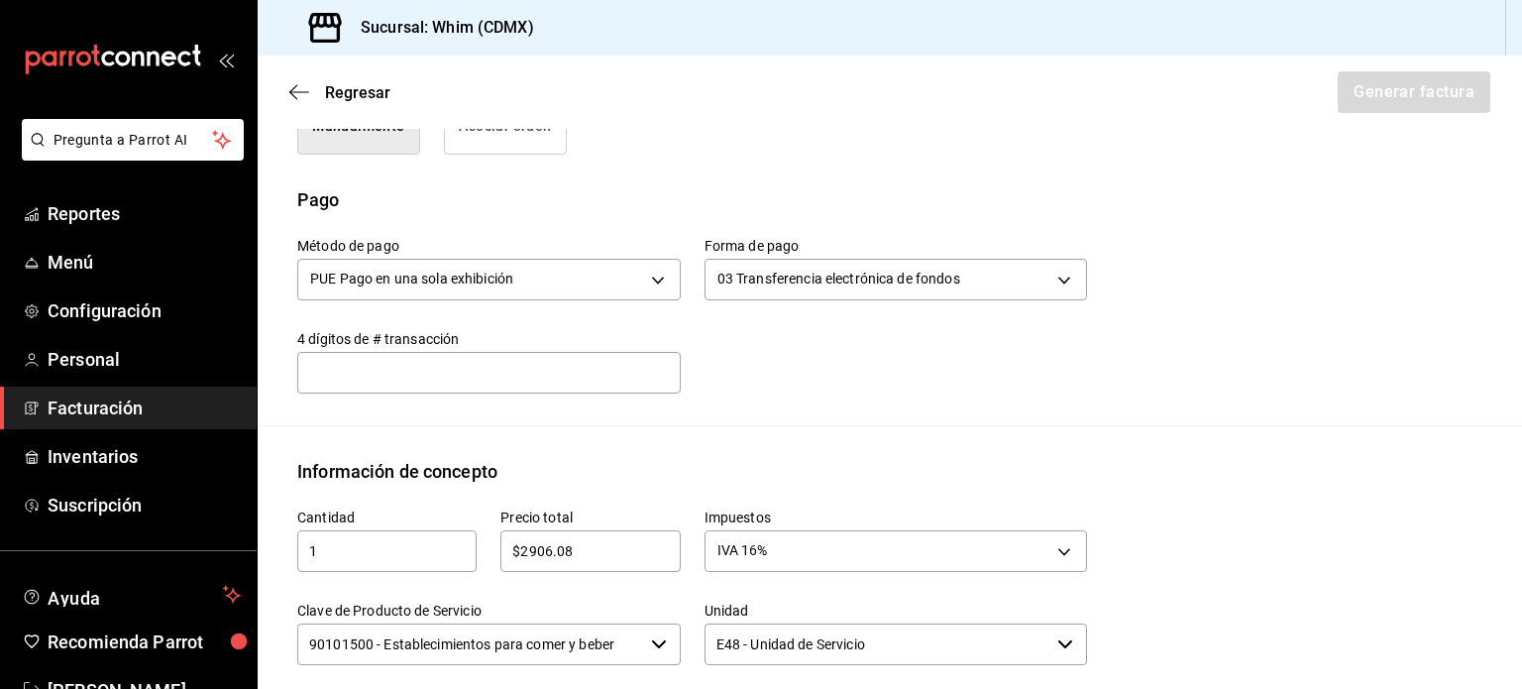
click at [851, 432] on div "Emisor Perfil fiscal WHIM THE SECRET INGREDIENT Tipo de comprobante Ingreso Rec…" at bounding box center [890, 321] width 1264 height 1455
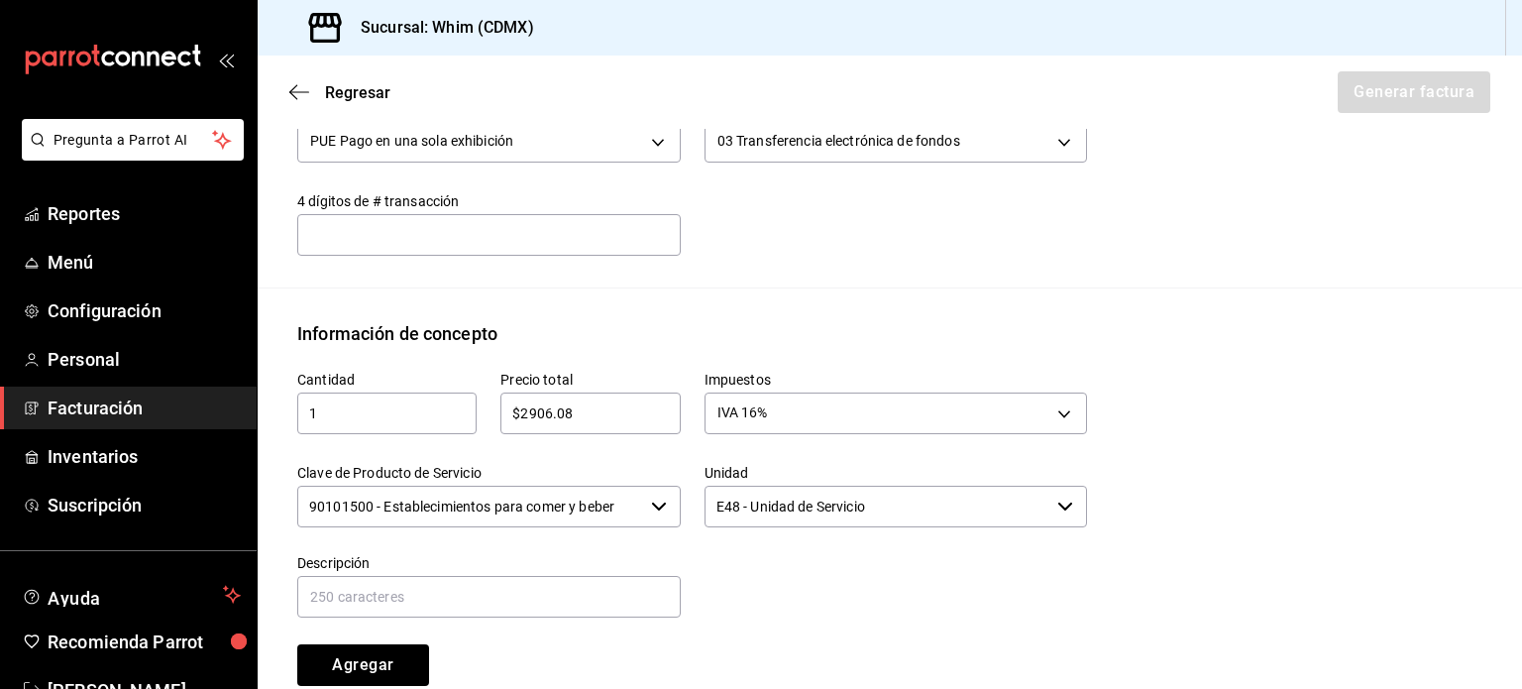
scroll to position [947, 0]
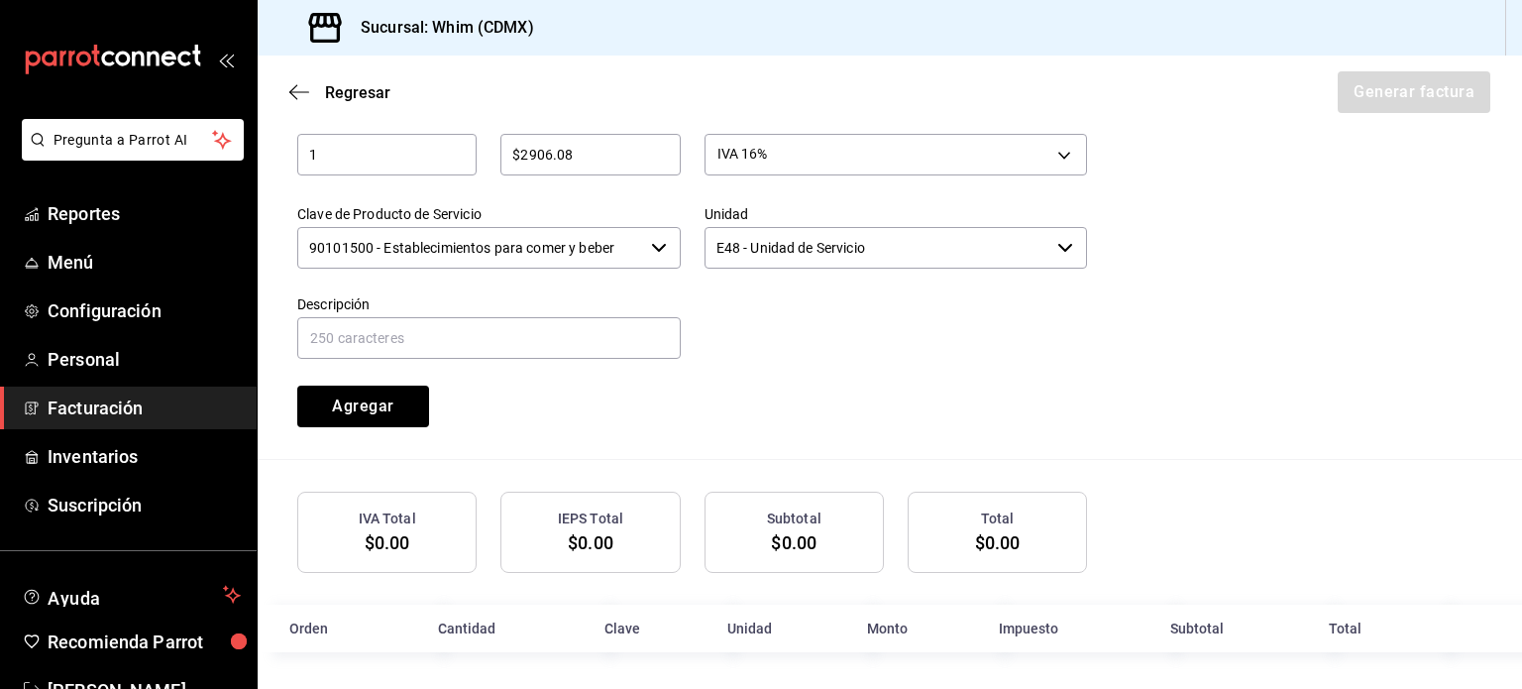
click at [519, 250] on input "90101500 - Establecimientos para comer y beber" at bounding box center [470, 248] width 346 height 42
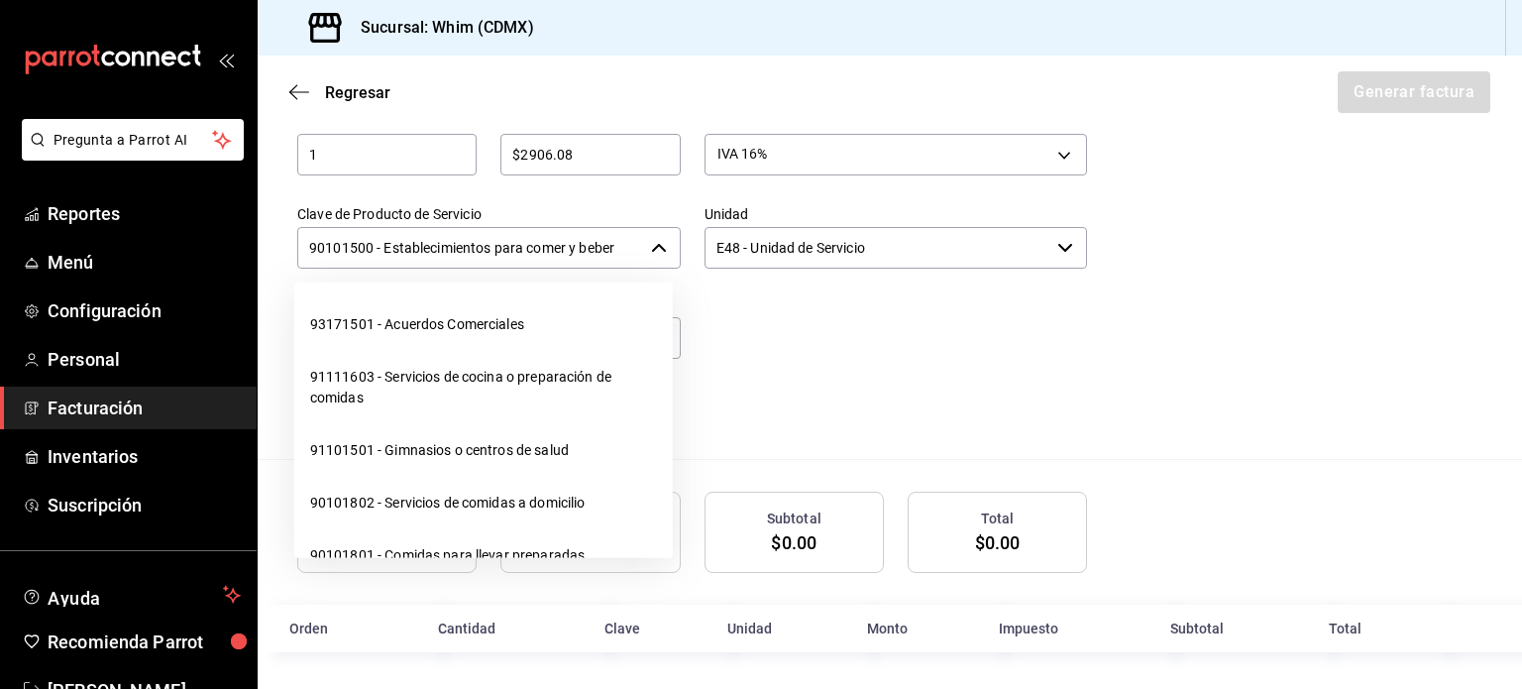
click at [519, 249] on input "90101500 - Establecimientos para comer y beber" at bounding box center [470, 248] width 346 height 42
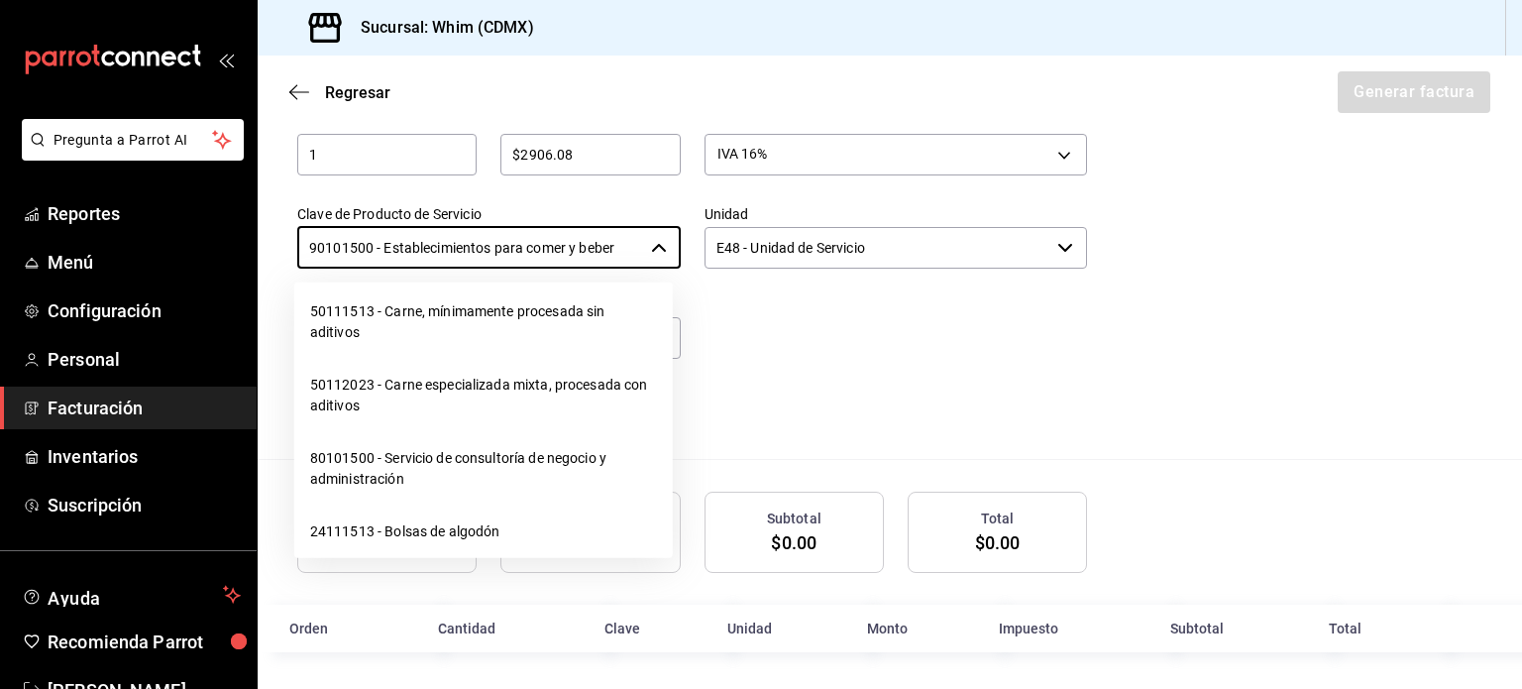
scroll to position [31323, 0]
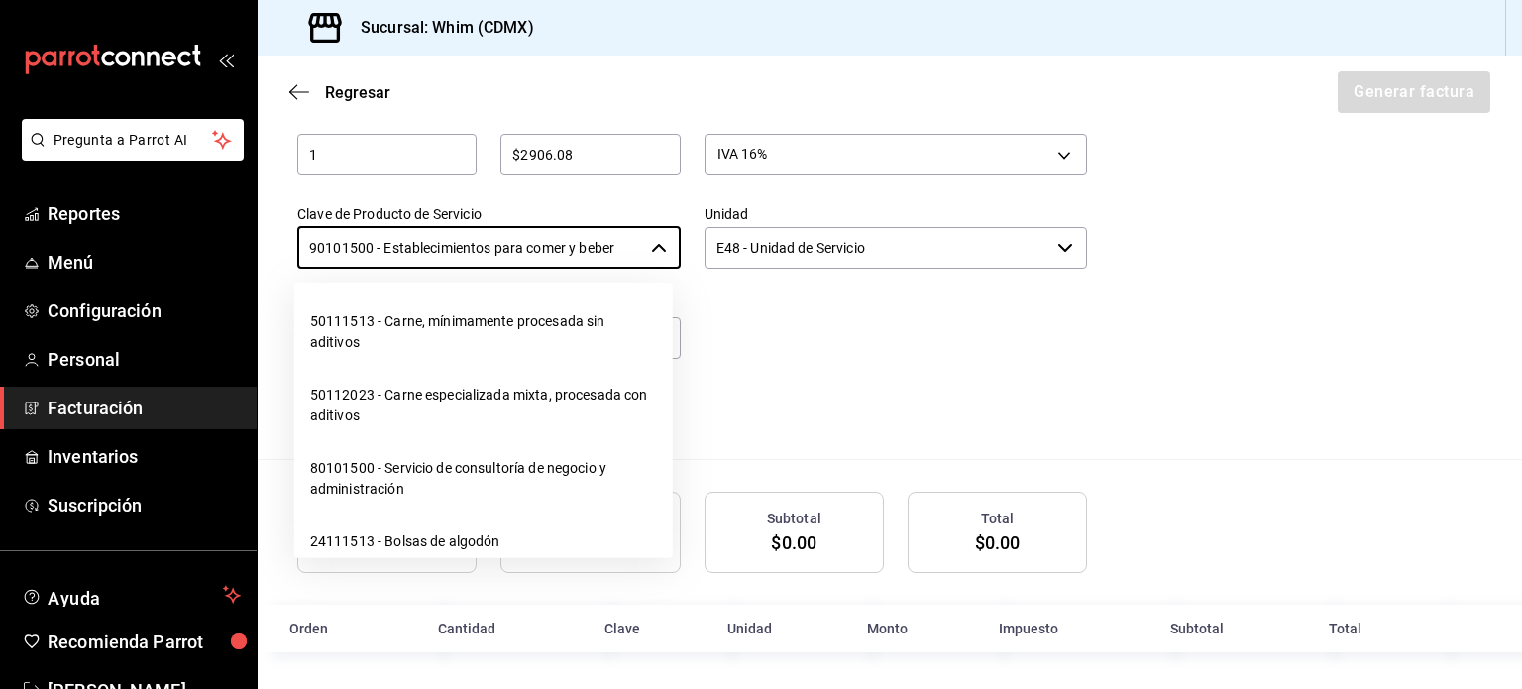
click at [497, 243] on li "01010101 - No existe en el catálogo" at bounding box center [483, 216] width 378 height 53
type input "01010101 - No existe en el catálogo"
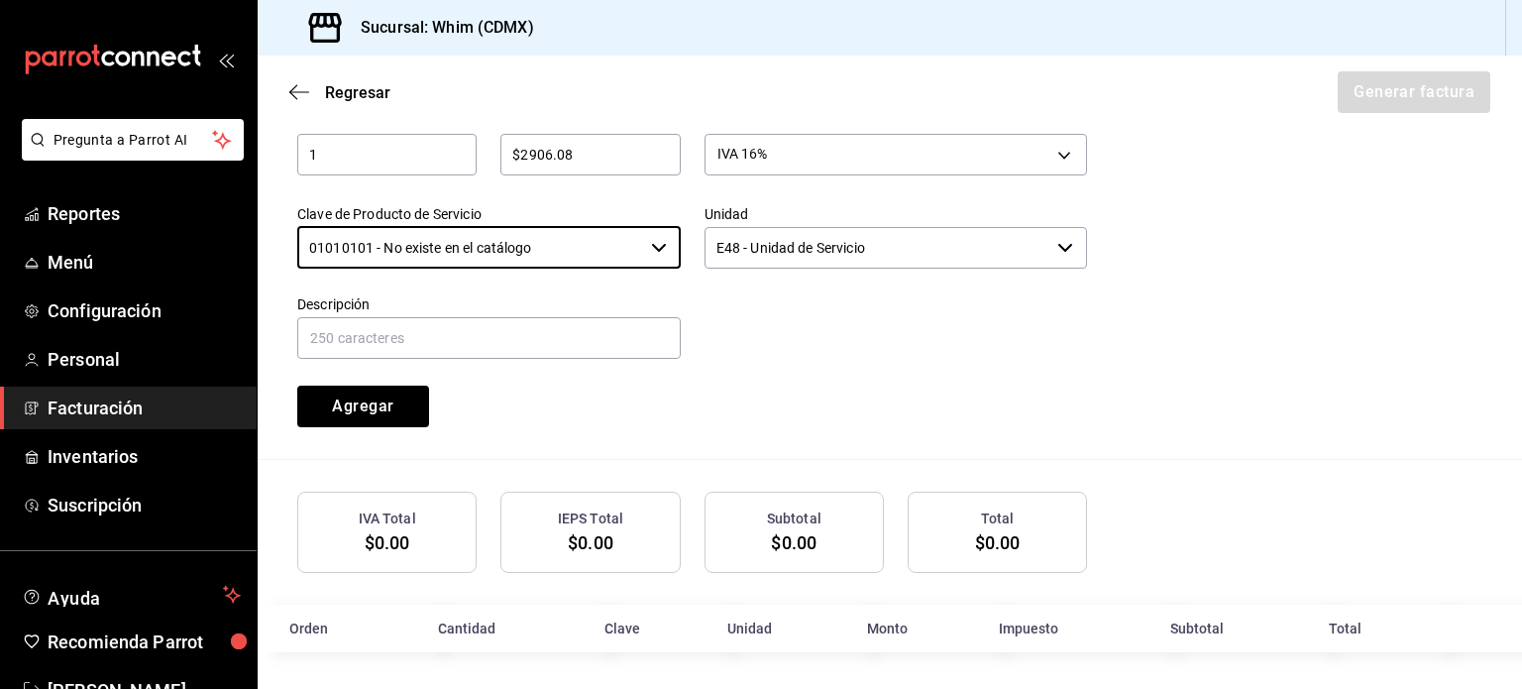
click at [879, 250] on input "E48 - Unidad de Servicio" at bounding box center [877, 248] width 346 height 42
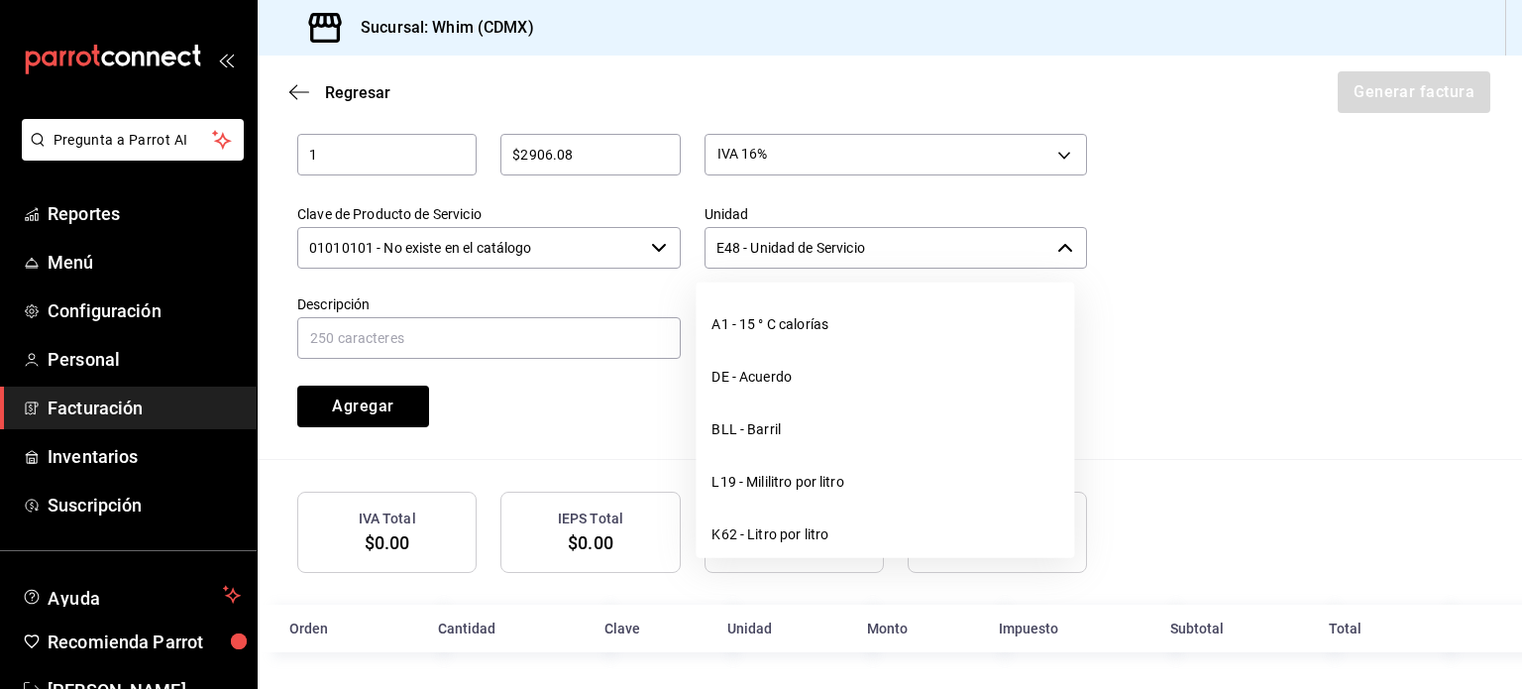
click at [879, 250] on input "E48 - Unidad de Servicio" at bounding box center [877, 248] width 346 height 42
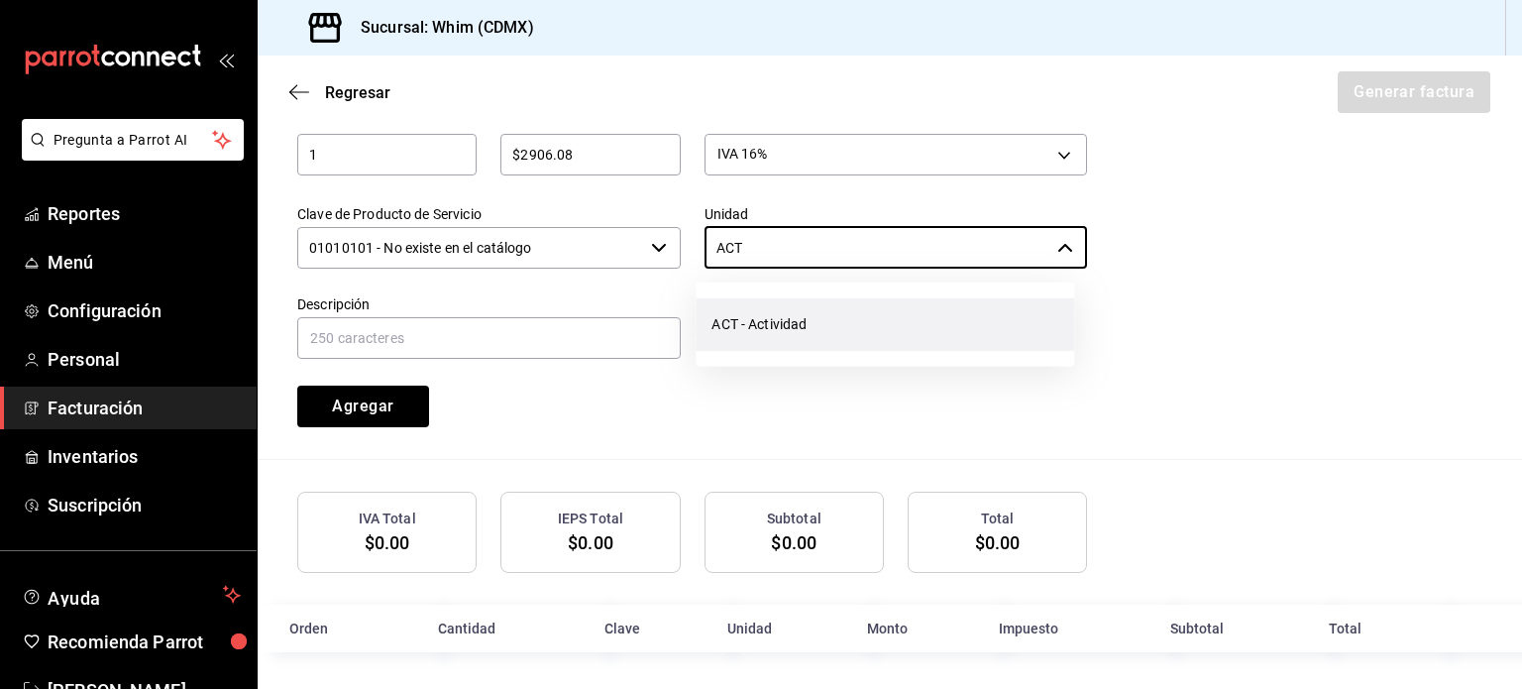
click at [796, 336] on li "ACT - Actividad" at bounding box center [885, 324] width 378 height 53
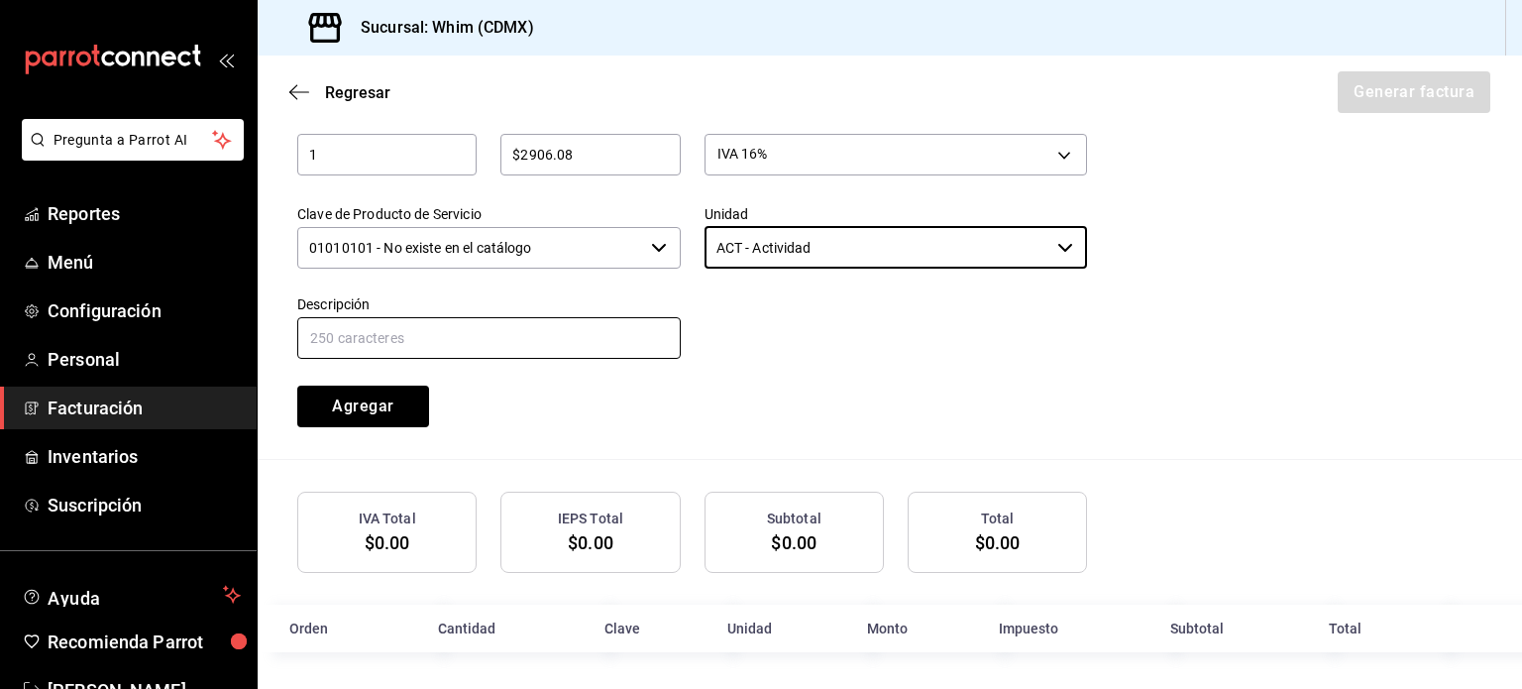
type input "ACT - Actividad"
click at [380, 328] on input "text" at bounding box center [488, 338] width 383 height 42
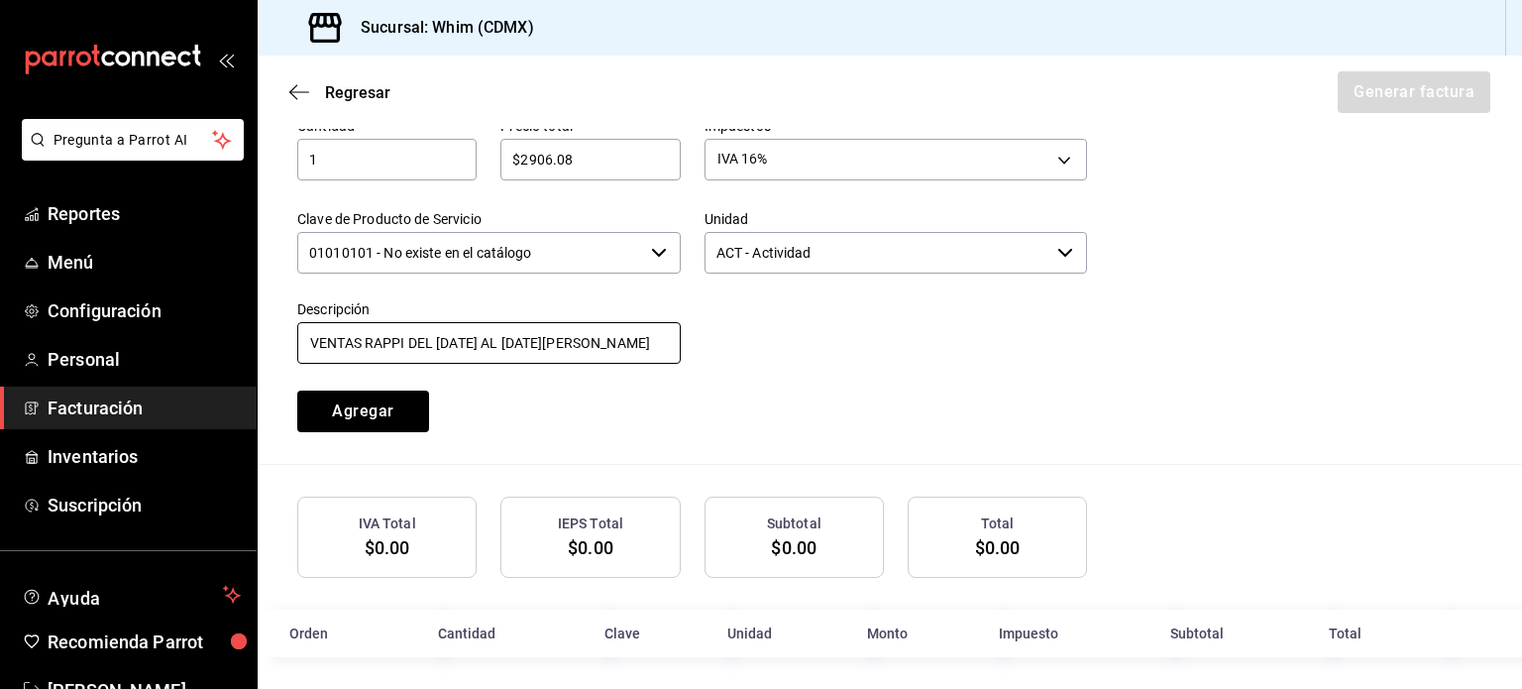
scroll to position [948, 0]
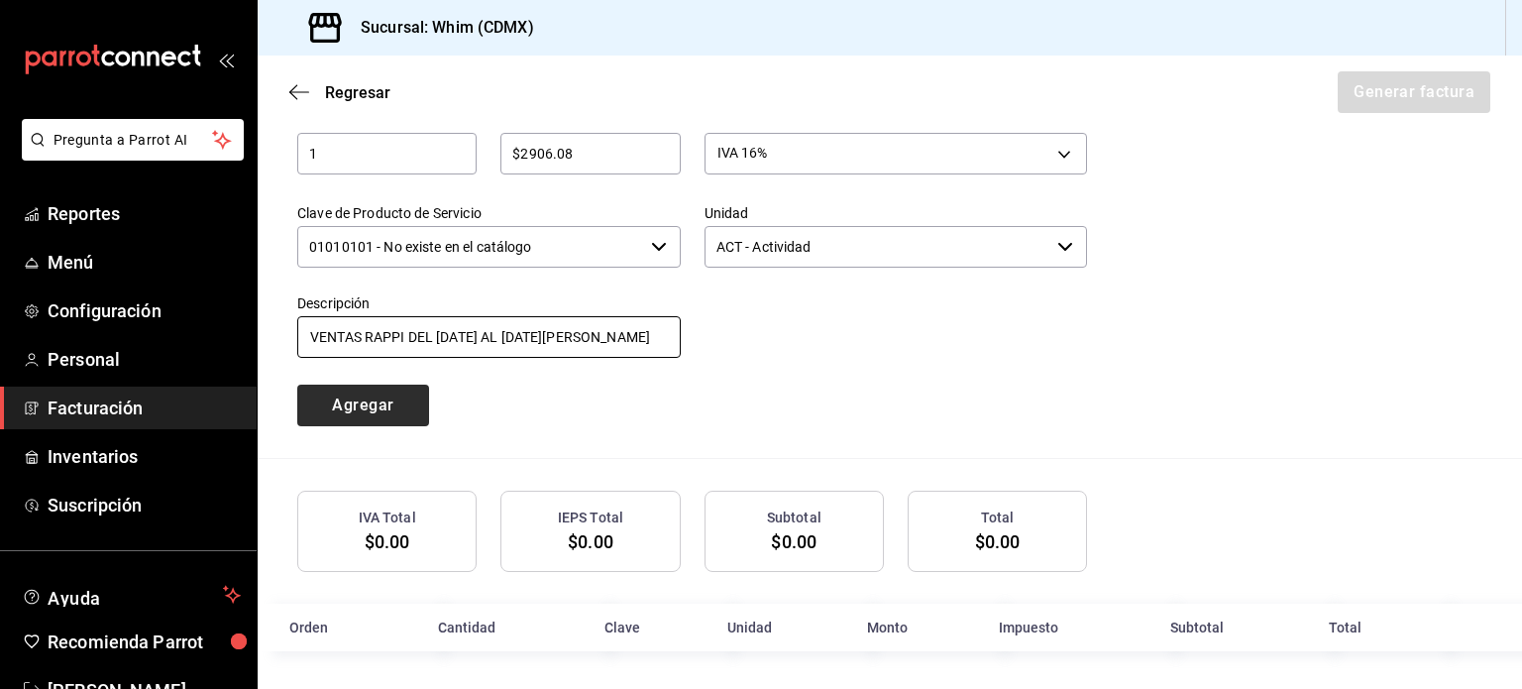
type input "VENTAS RAPPI DEL [DATE] AL [DATE][PERSON_NAME]"
click at [348, 399] on button "Agregar" at bounding box center [363, 405] width 132 height 42
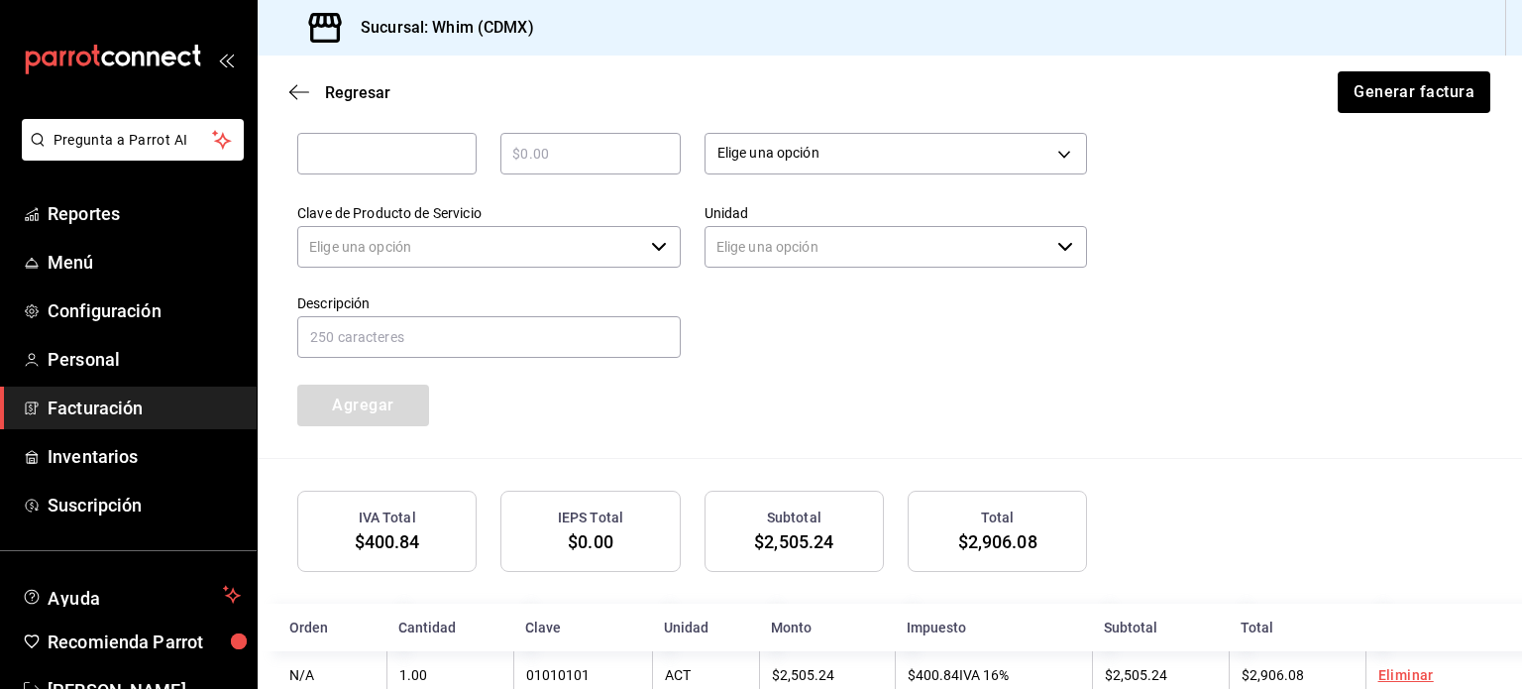
type input "90101500 - Establecimientos para comer y beber"
type input "E48 - Unidad de Servicio"
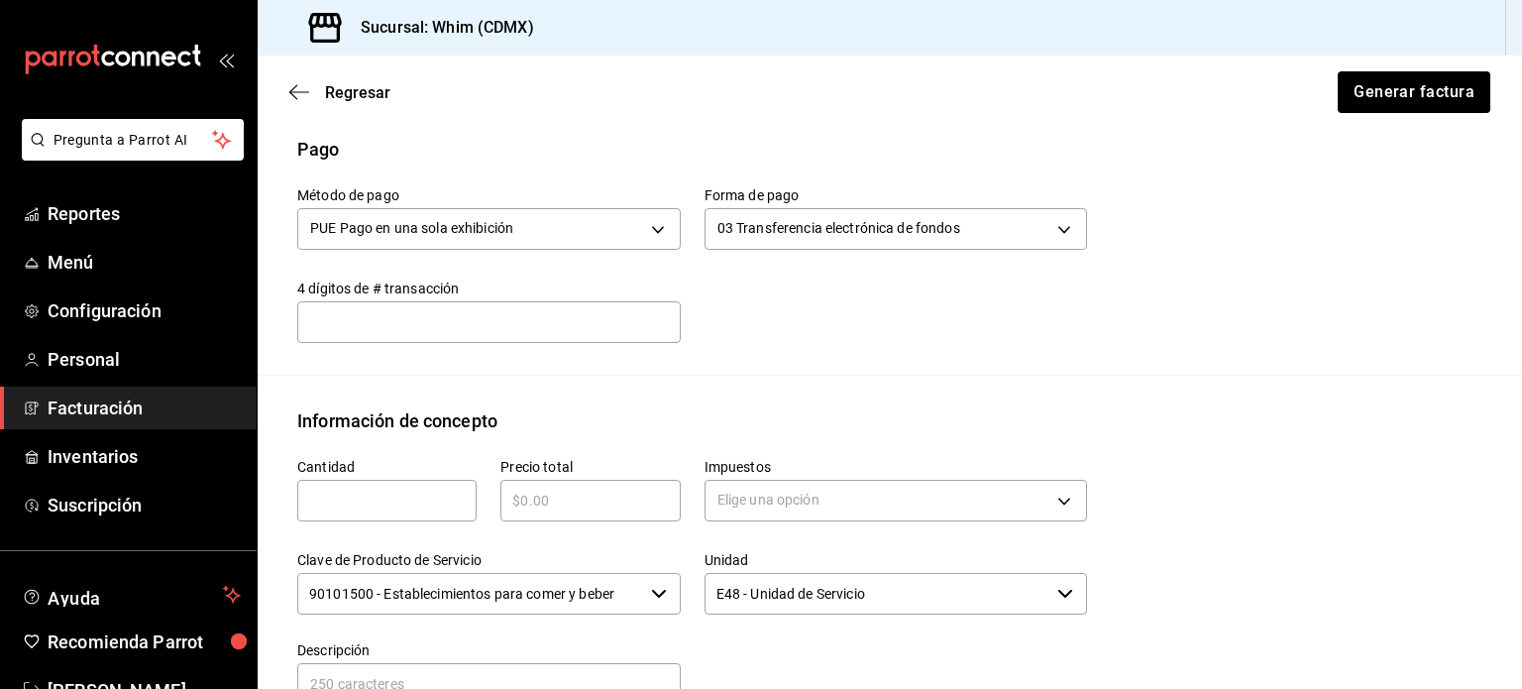
scroll to position [998, 0]
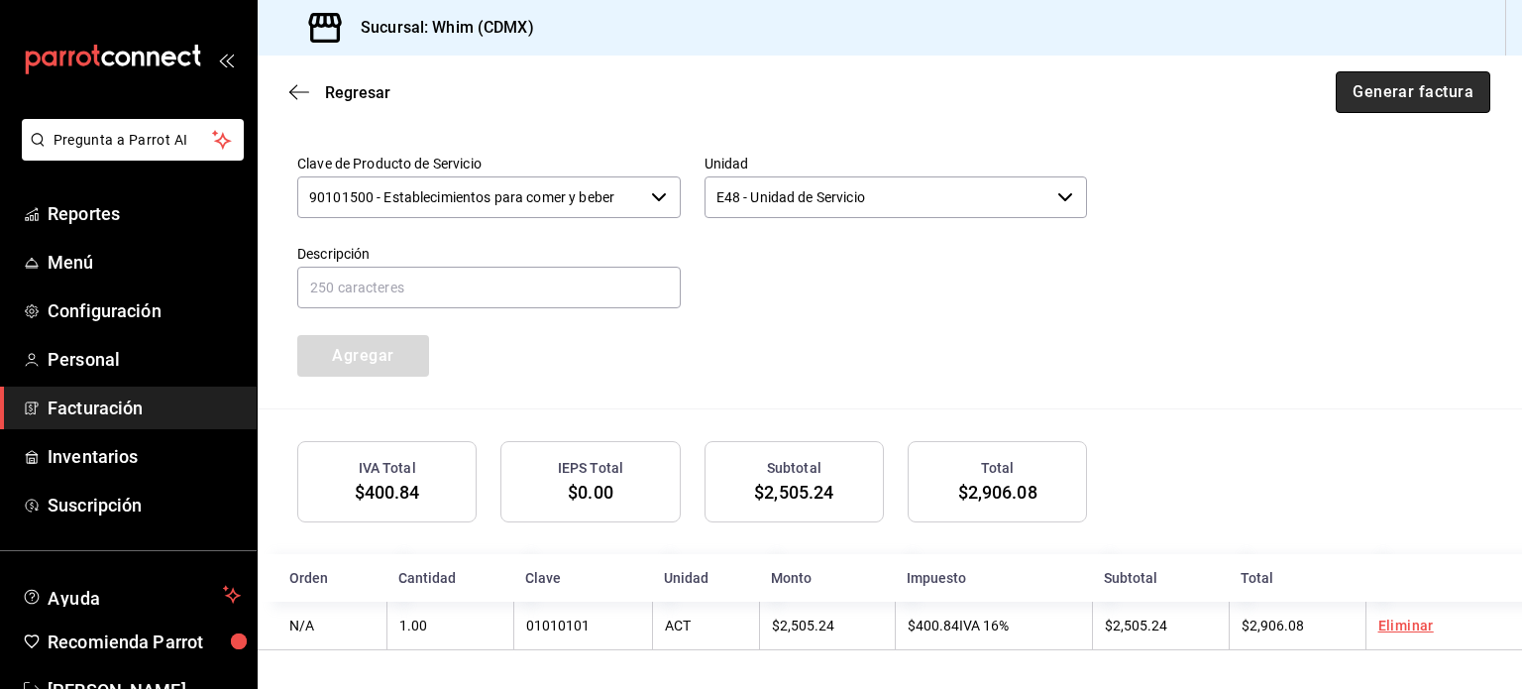
click at [1406, 91] on button "Generar factura" at bounding box center [1413, 92] width 155 height 42
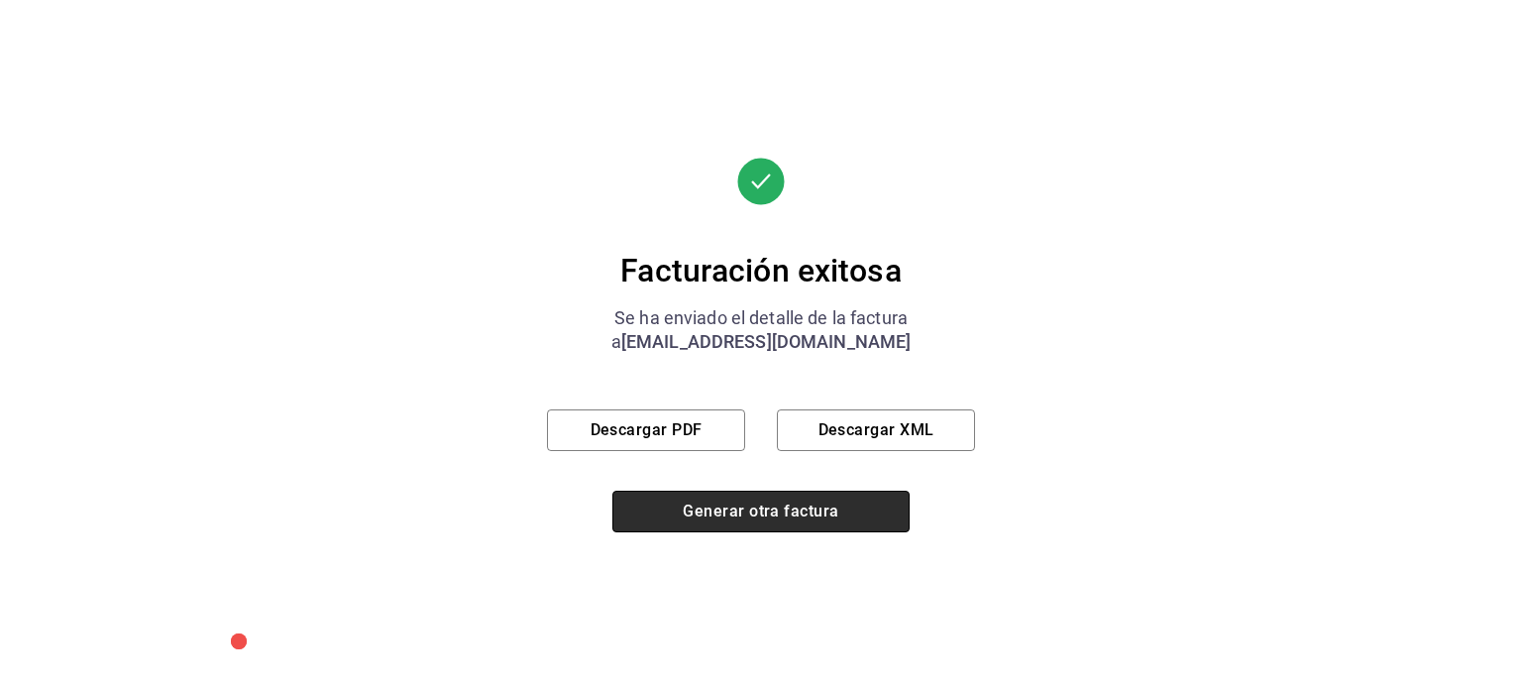
click at [722, 505] on button "Generar otra factura" at bounding box center [760, 511] width 297 height 42
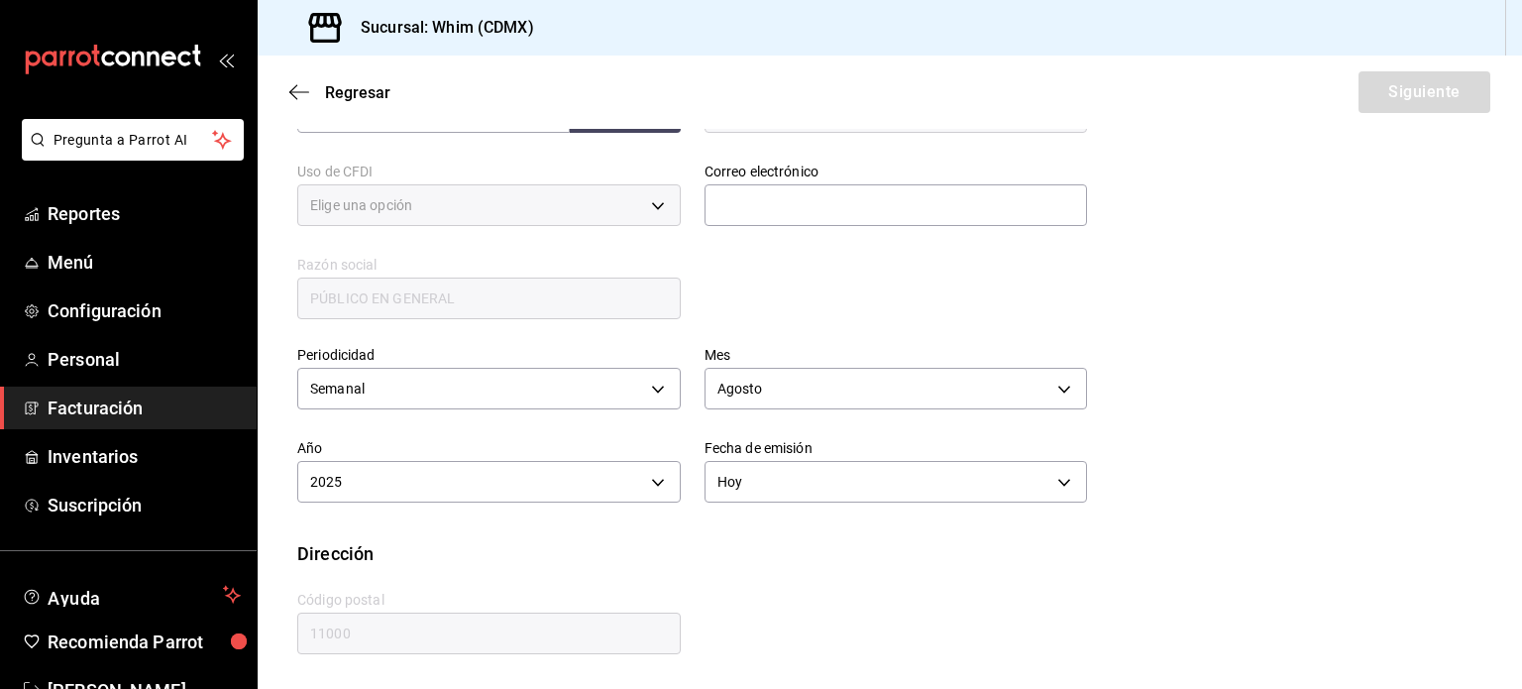
type input "616"
type input "S01"
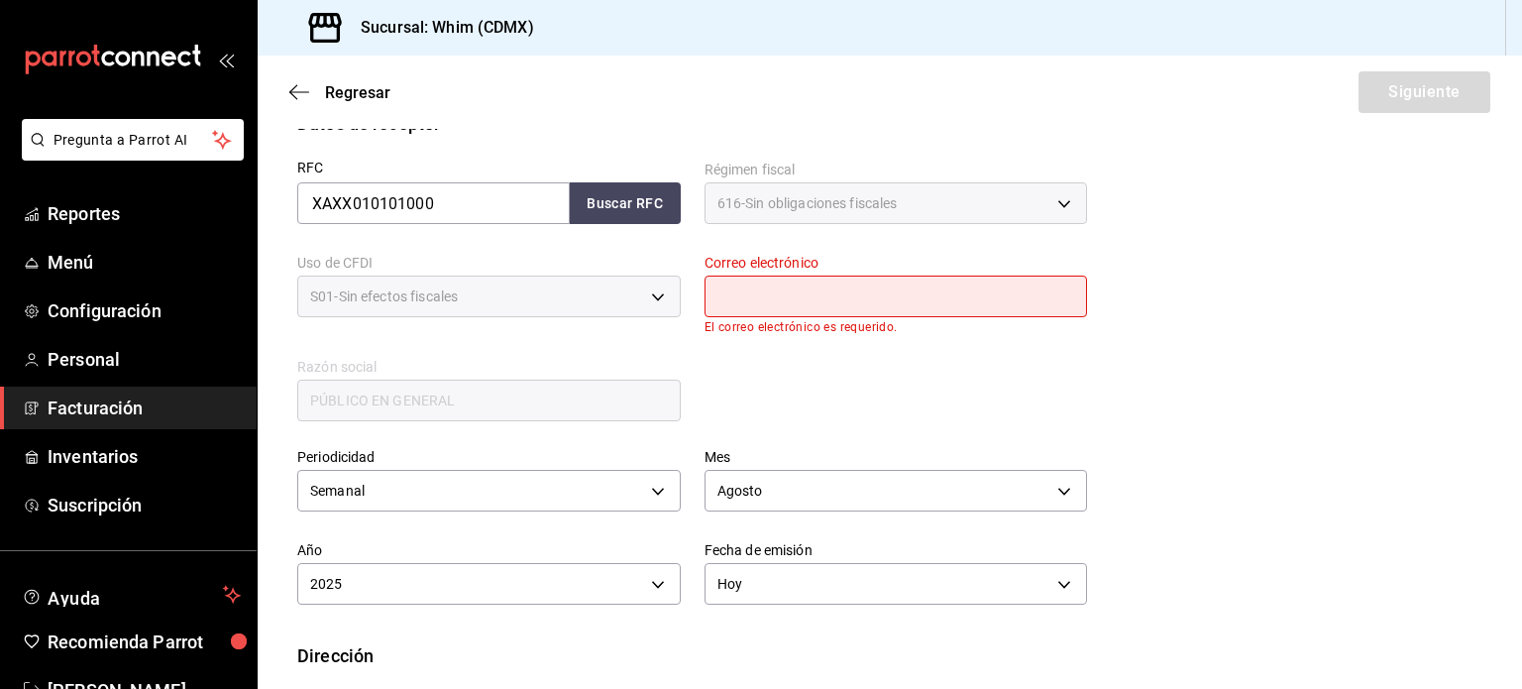
click at [800, 294] on input "text" at bounding box center [895, 296] width 383 height 42
type input "[EMAIL_ADDRESS][DOMAIN_NAME]"
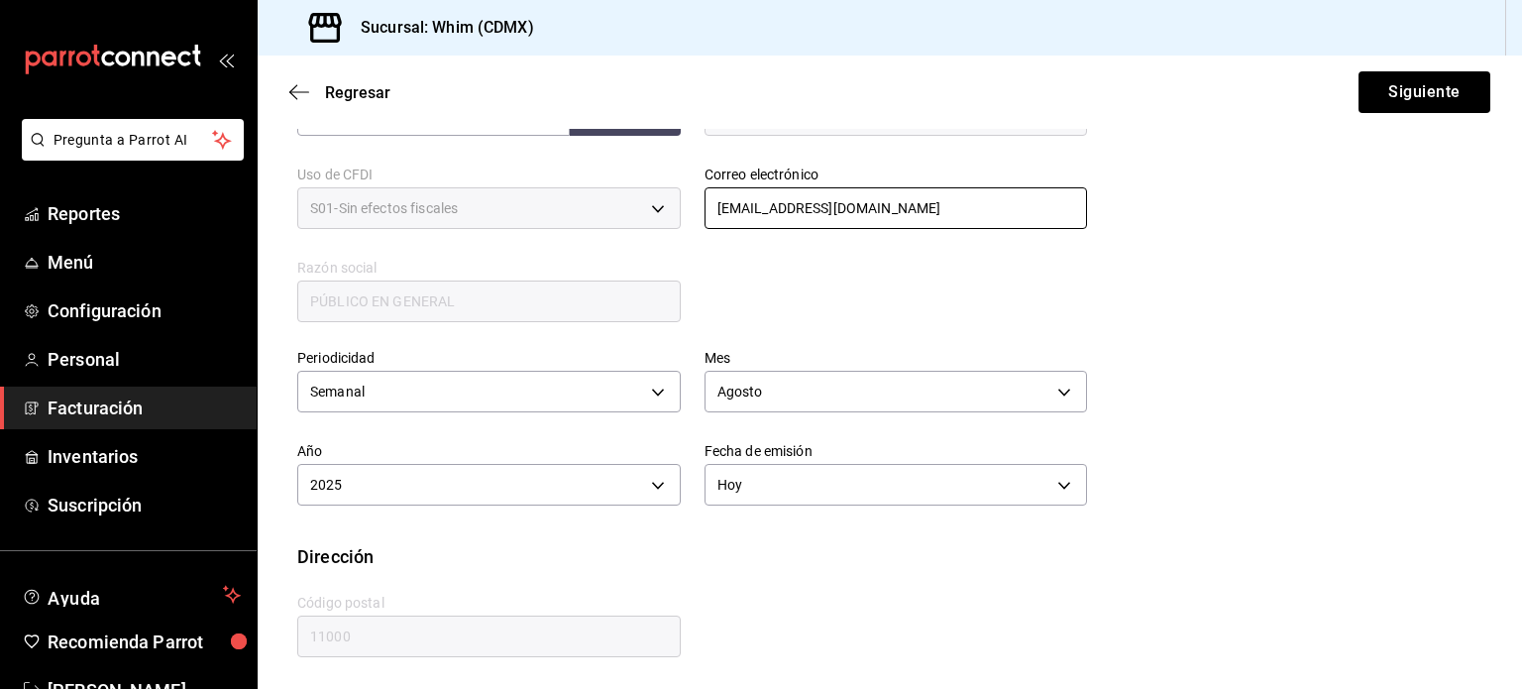
scroll to position [452, 0]
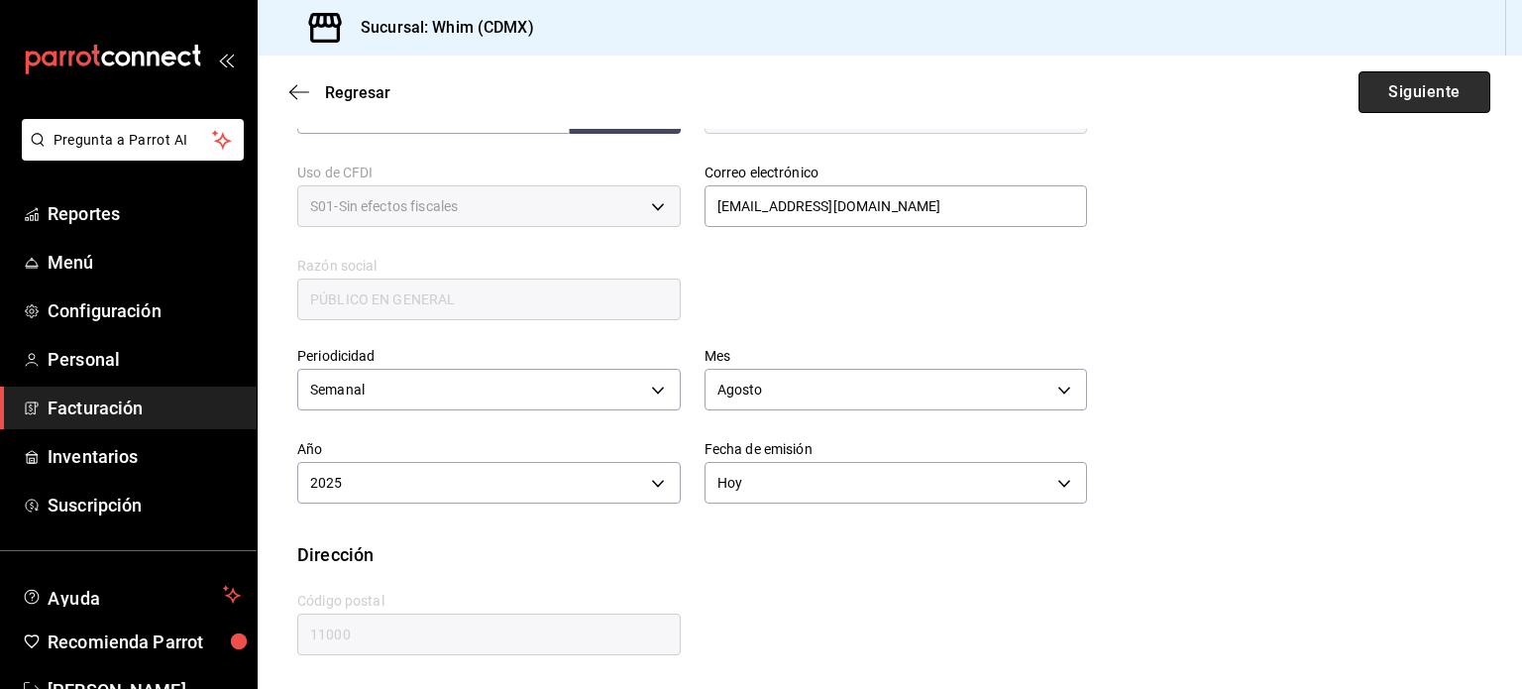
click at [1407, 96] on button "Siguiente" at bounding box center [1424, 92] width 132 height 42
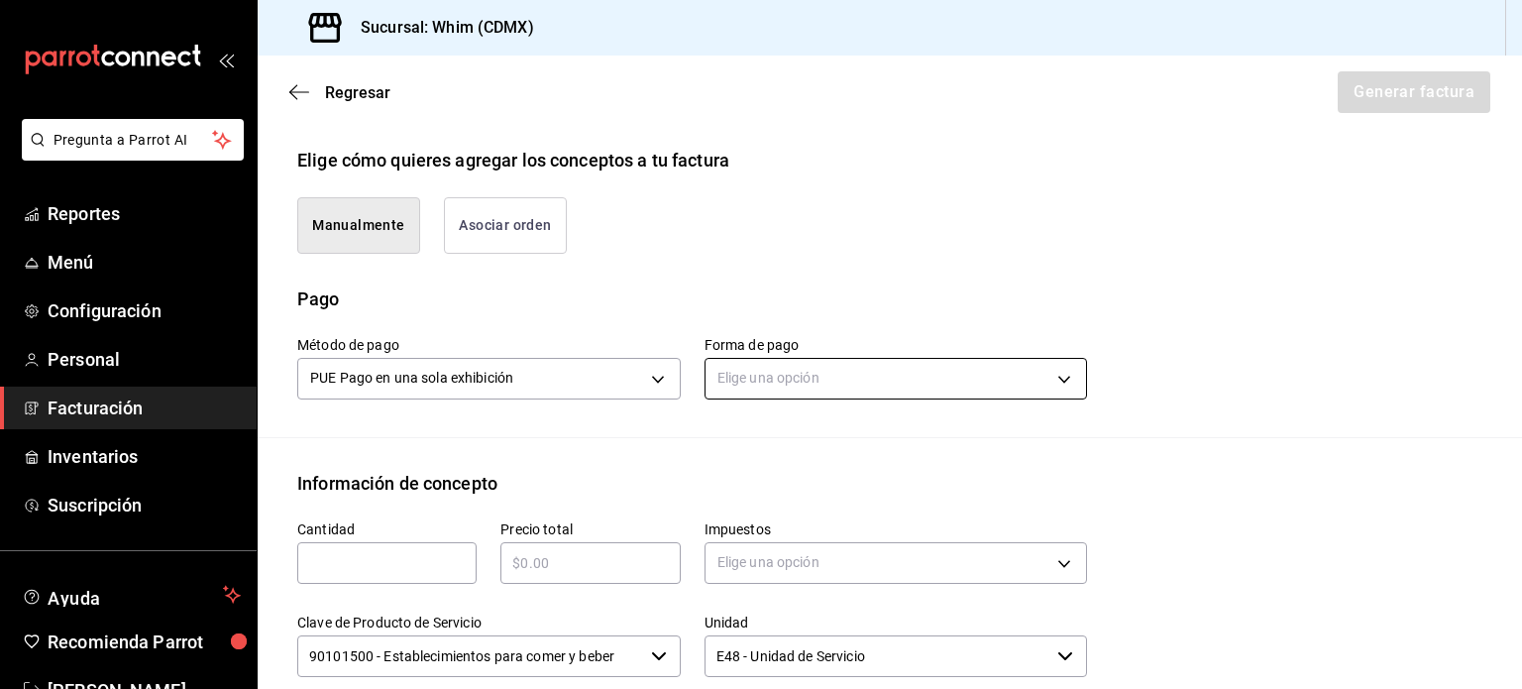
click at [872, 386] on body "Pregunta a Parrot AI Reportes Menú Configuración Personal Facturación Inventari…" at bounding box center [761, 344] width 1522 height 689
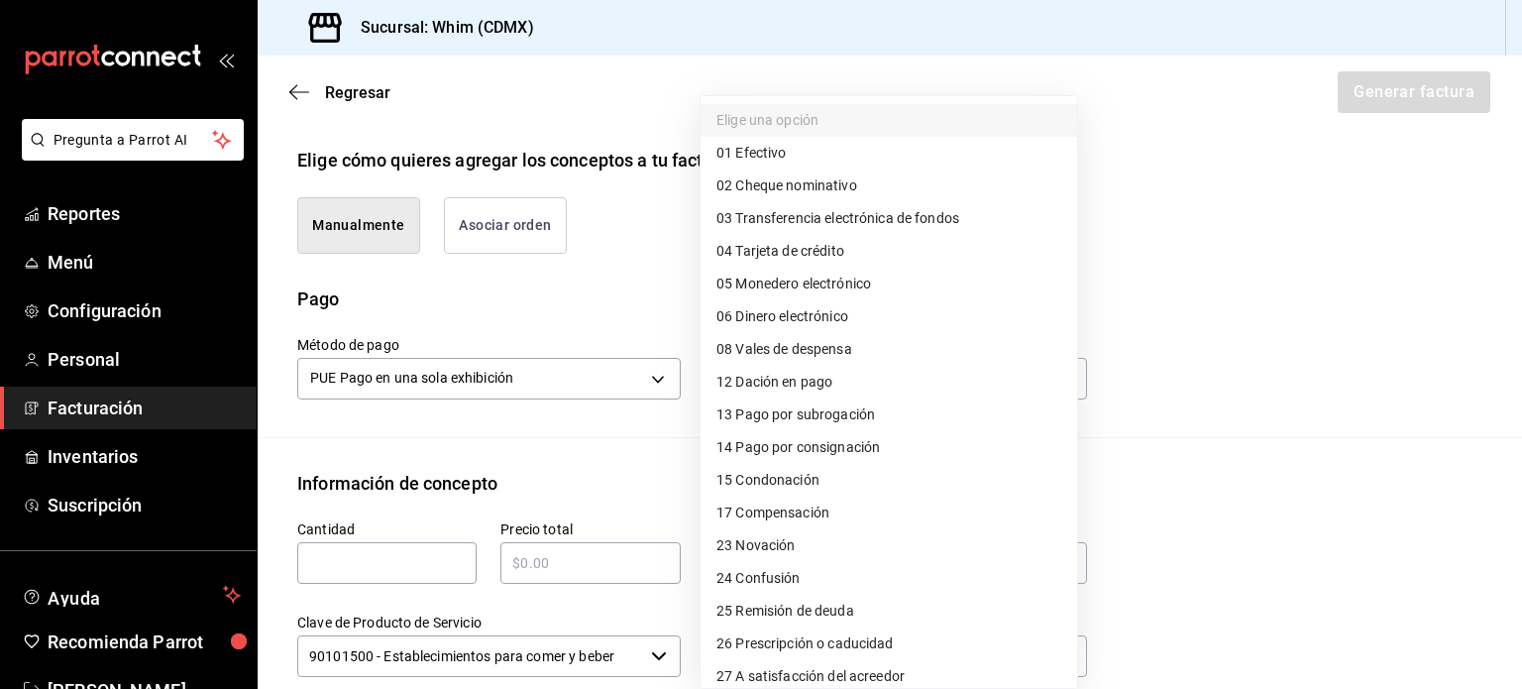
click at [845, 213] on span "03 Transferencia electrónica de fondos" at bounding box center [837, 218] width 243 height 21
type input "03"
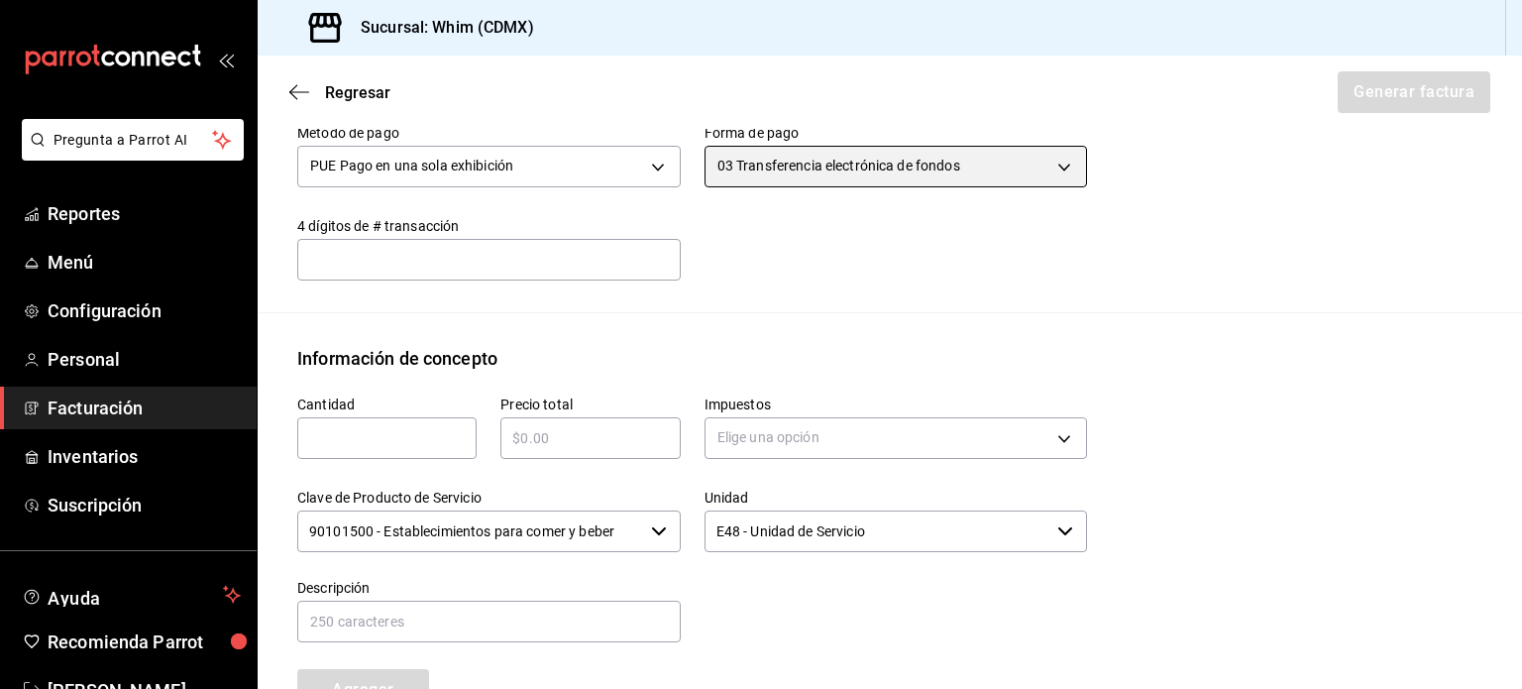
scroll to position [650, 0]
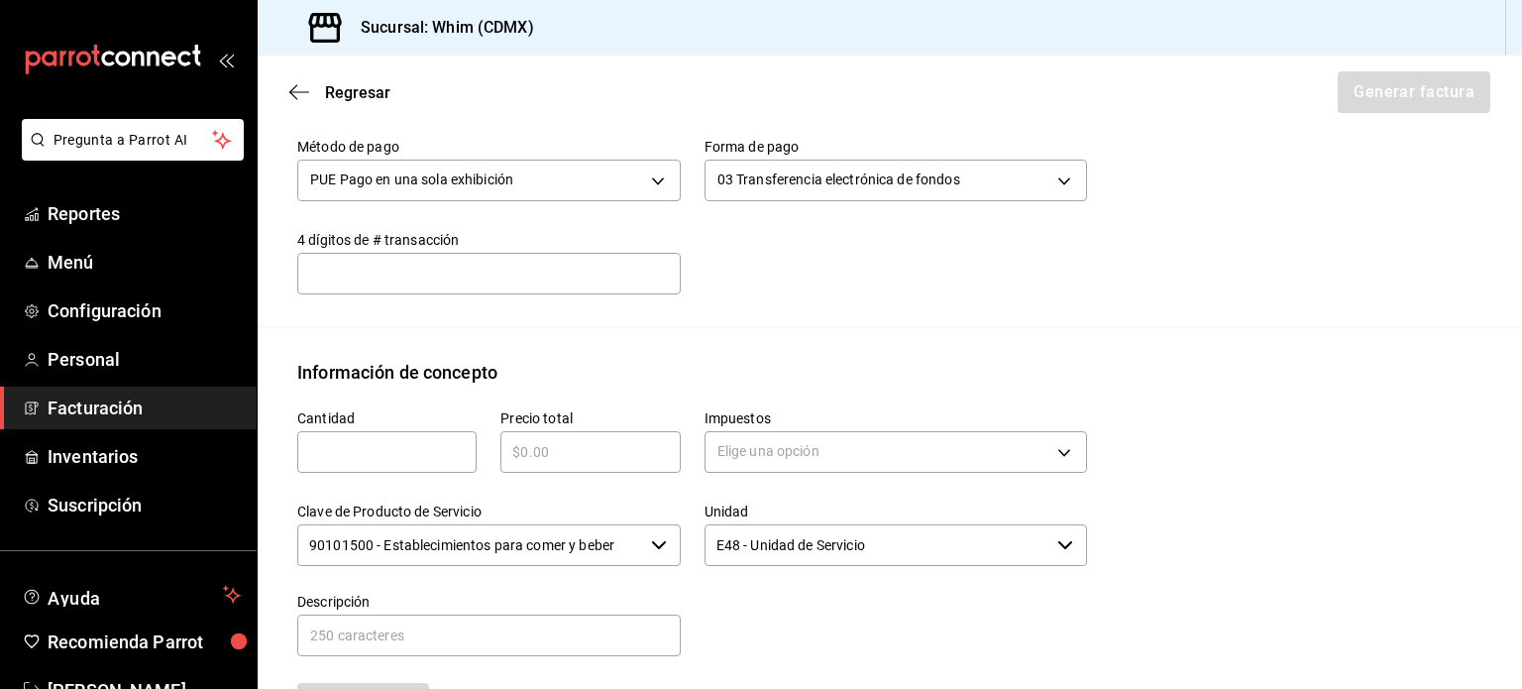
click at [363, 447] on input "text" at bounding box center [386, 452] width 179 height 24
type input "1"
type input "$9910"
click at [910, 447] on body "Pregunta a Parrot AI Reportes Menú Configuración Personal Facturación Inventari…" at bounding box center [761, 344] width 1522 height 689
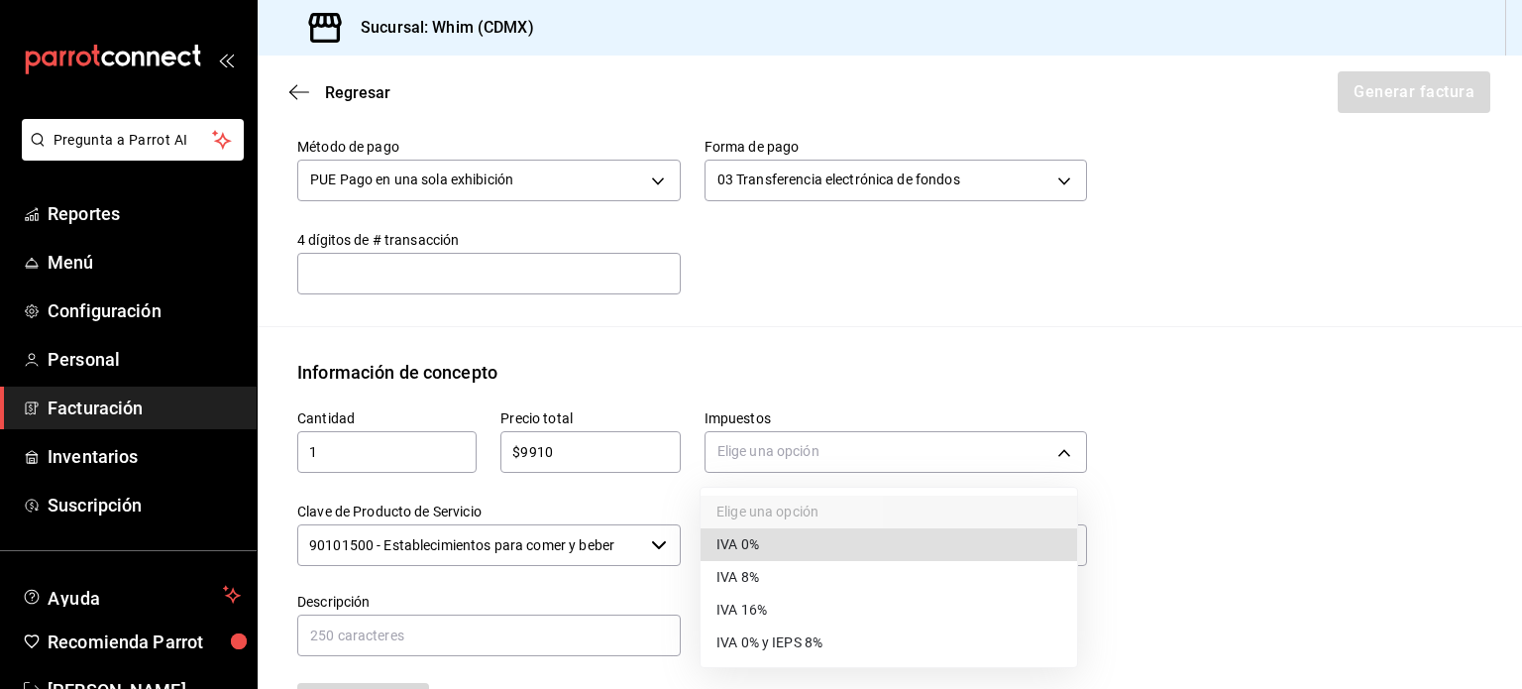
click at [790, 609] on li "IVA 16%" at bounding box center [889, 609] width 377 height 33
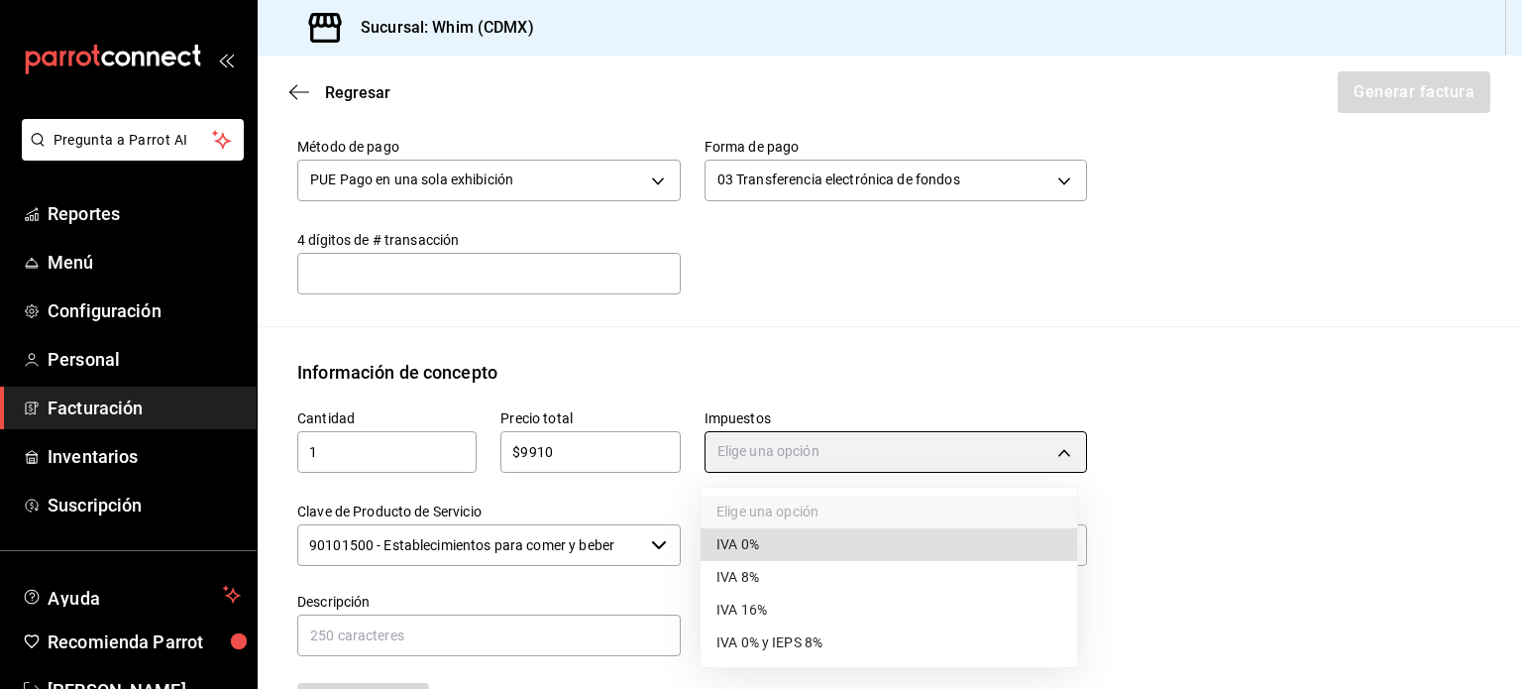
type input "IVA_16"
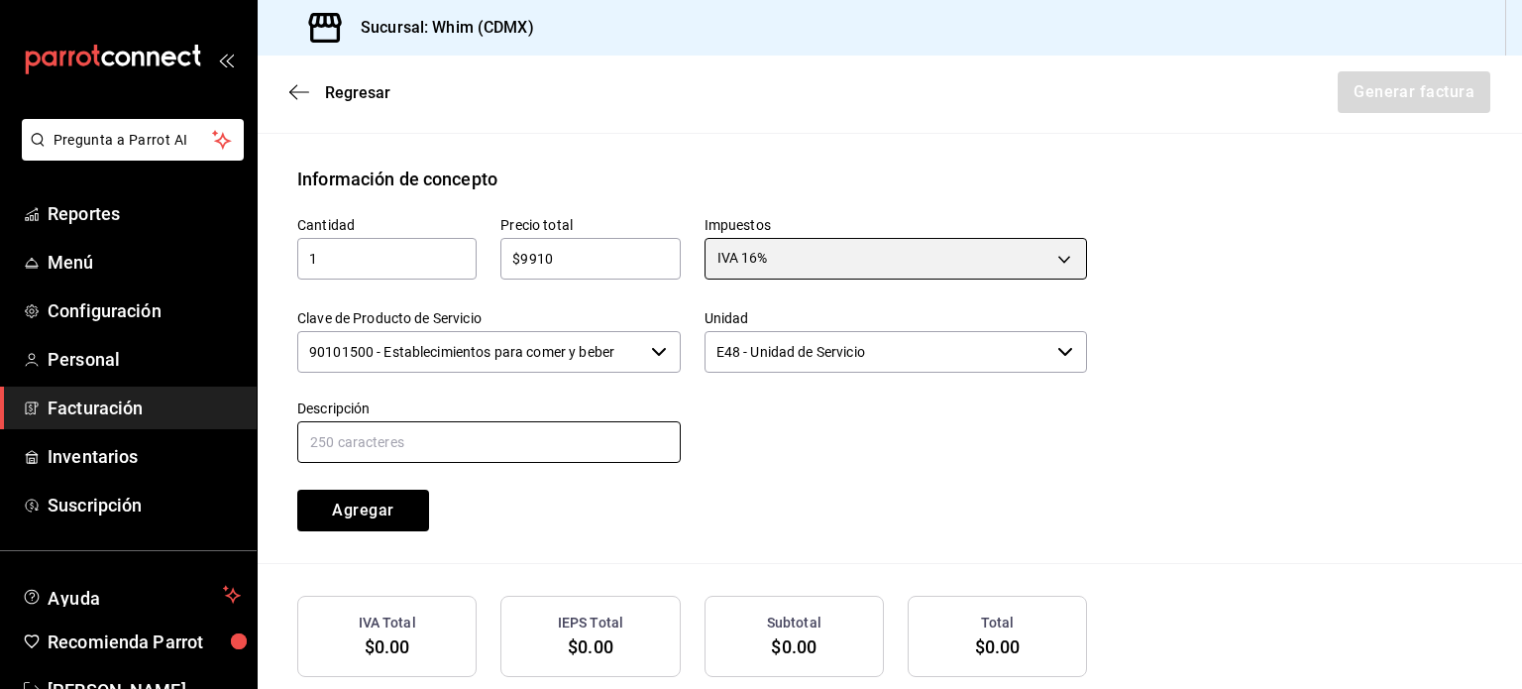
scroll to position [848, 0]
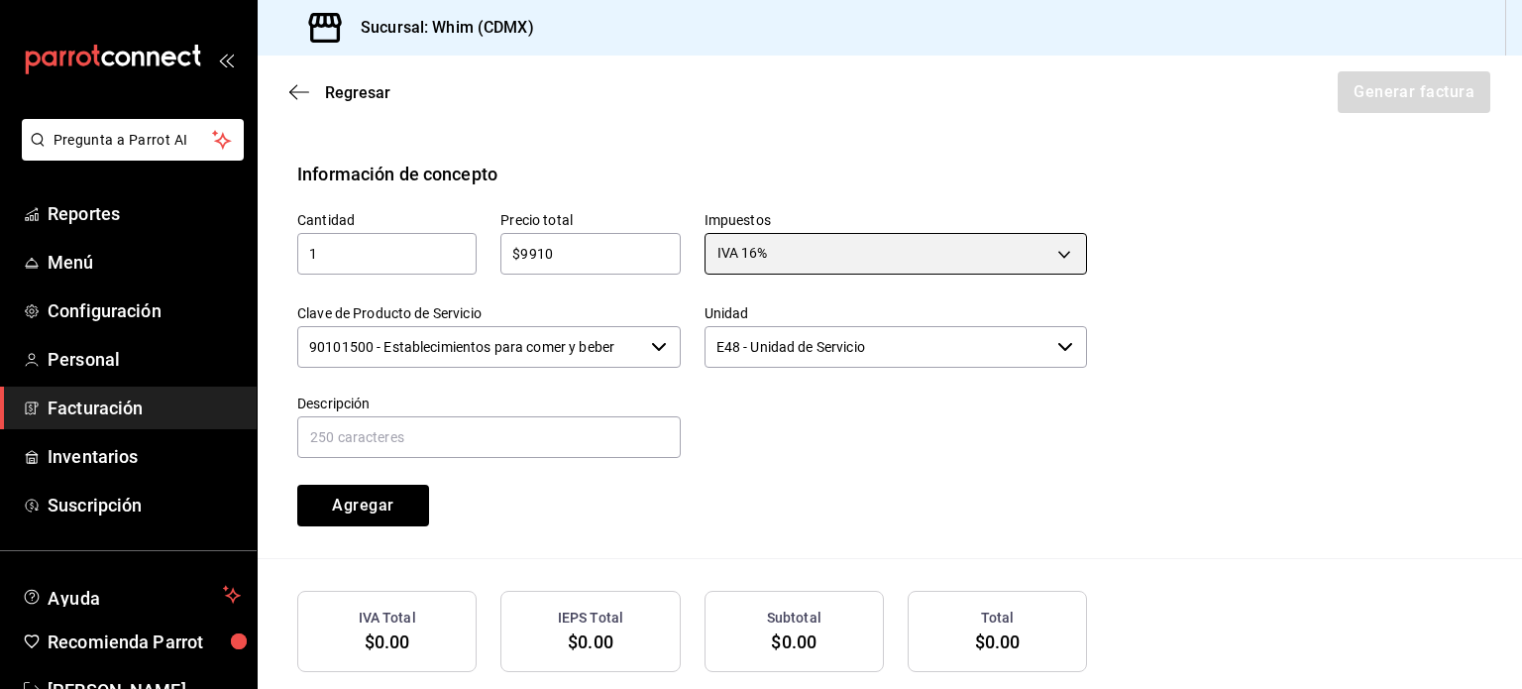
click at [652, 352] on icon "button" at bounding box center [659, 347] width 16 height 16
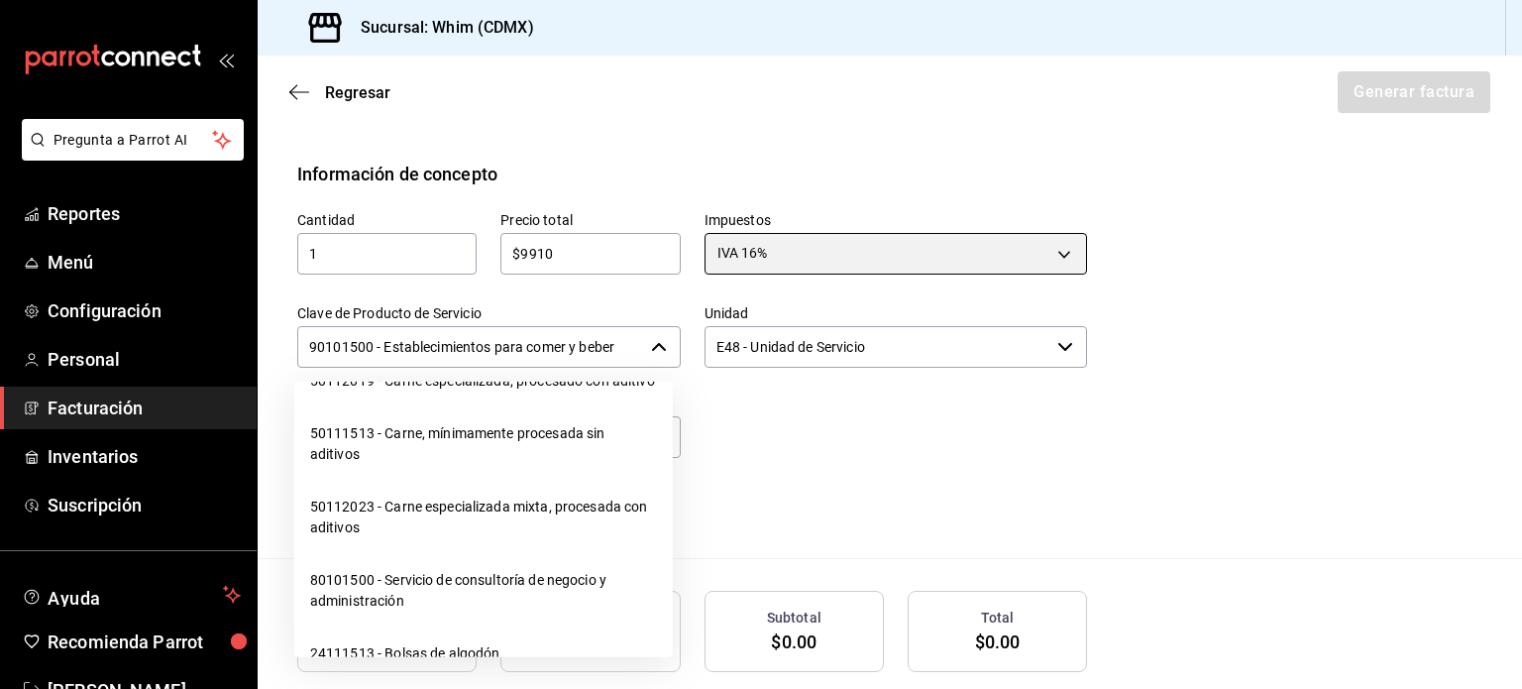
scroll to position [31309, 0]
click at [491, 356] on li "01010101 - No existe en el catálogo" at bounding box center [483, 329] width 378 height 53
type input "01010101 - No existe en el catálogo"
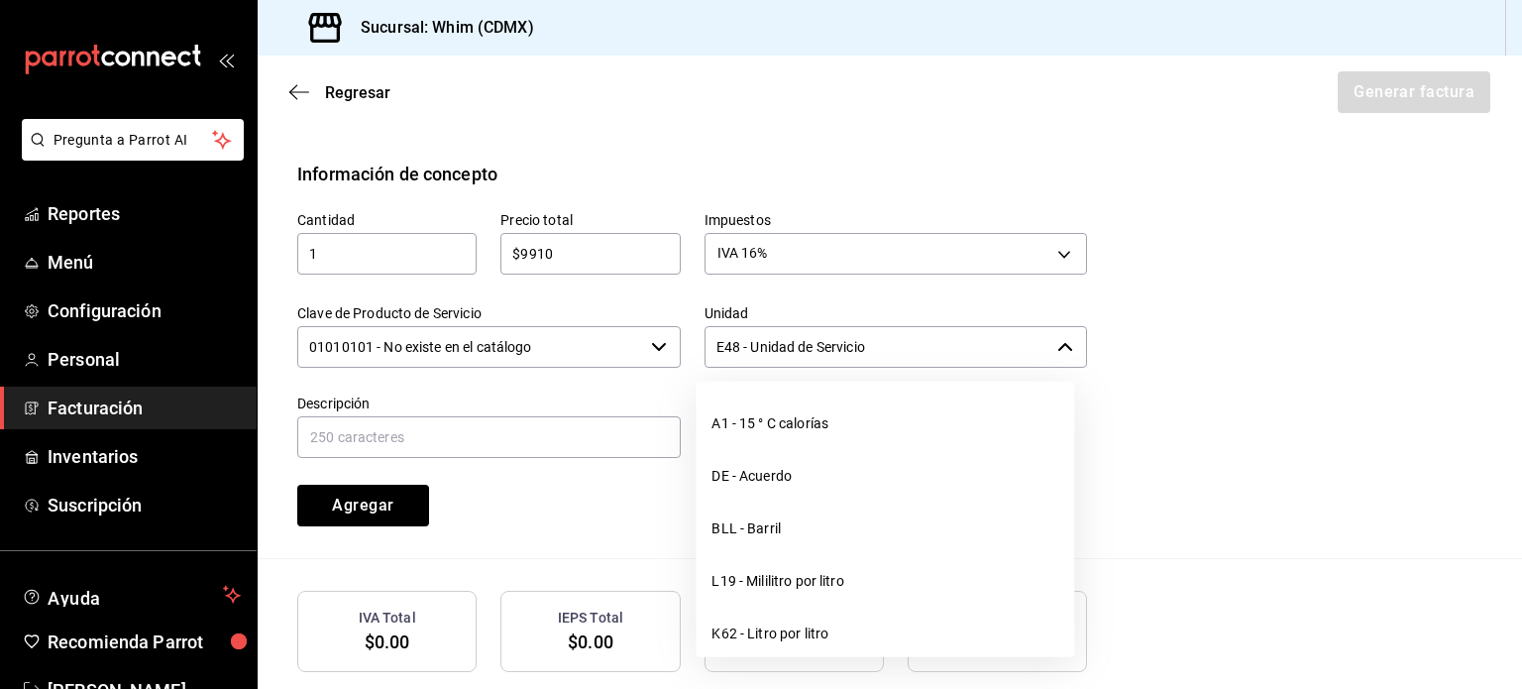
click at [892, 349] on input "E48 - Unidad de Servicio" at bounding box center [877, 347] width 346 height 42
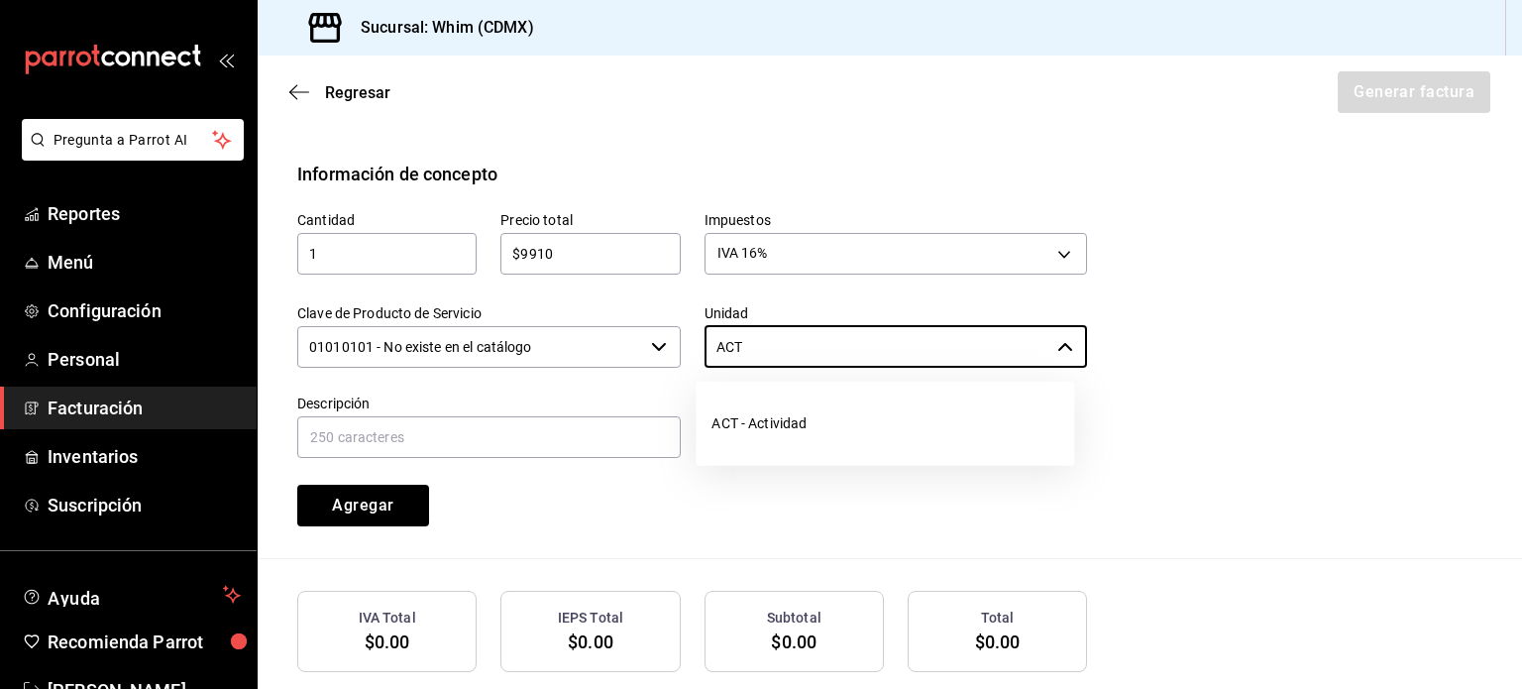
click at [843, 425] on li "ACT - Actividad" at bounding box center [885, 423] width 378 height 53
type input "ACT - Actividad"
click at [407, 440] on input "text" at bounding box center [488, 437] width 383 height 42
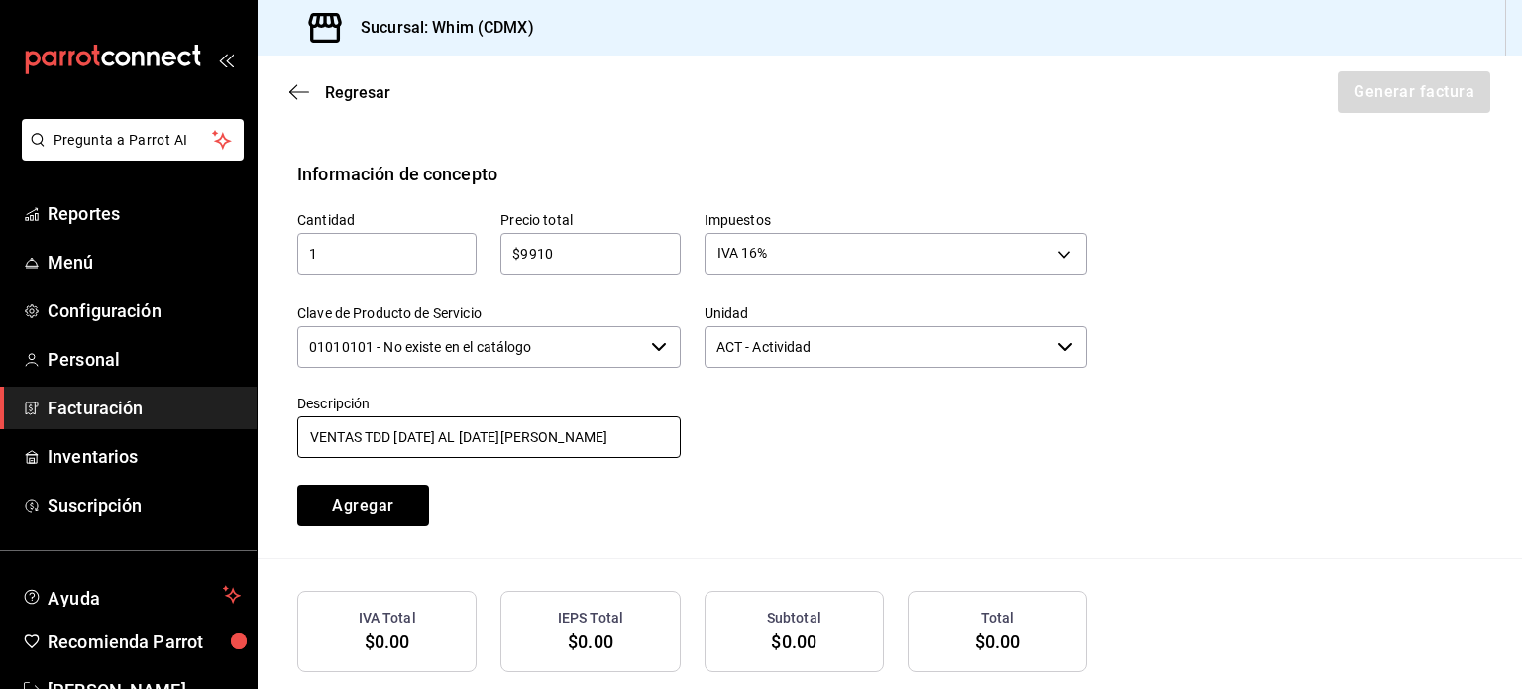
drag, startPoint x: 564, startPoint y: 433, endPoint x: 396, endPoint y: 447, distance: 168.0
click at [396, 443] on input "VENTAS TDD [DATE] AL [DATE][PERSON_NAME]" at bounding box center [488, 437] width 383 height 42
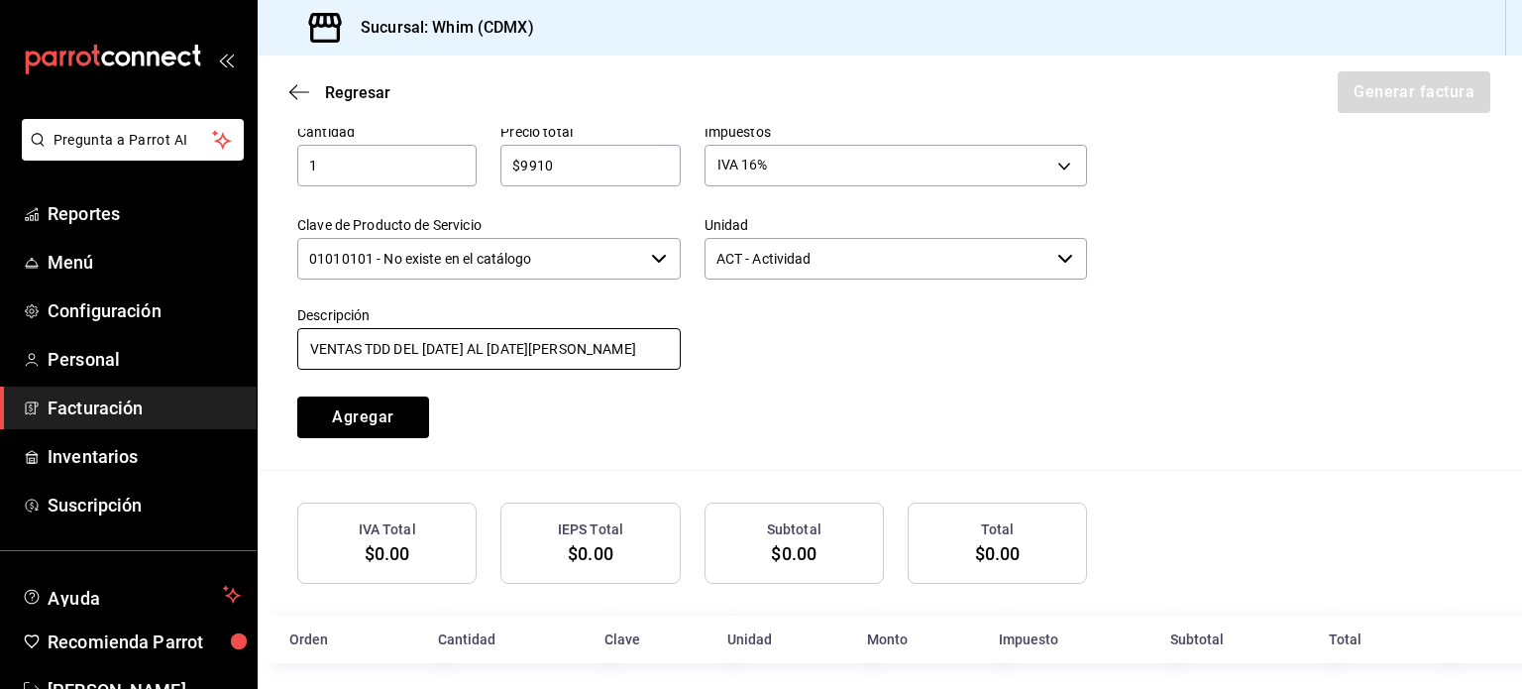
scroll to position [948, 0]
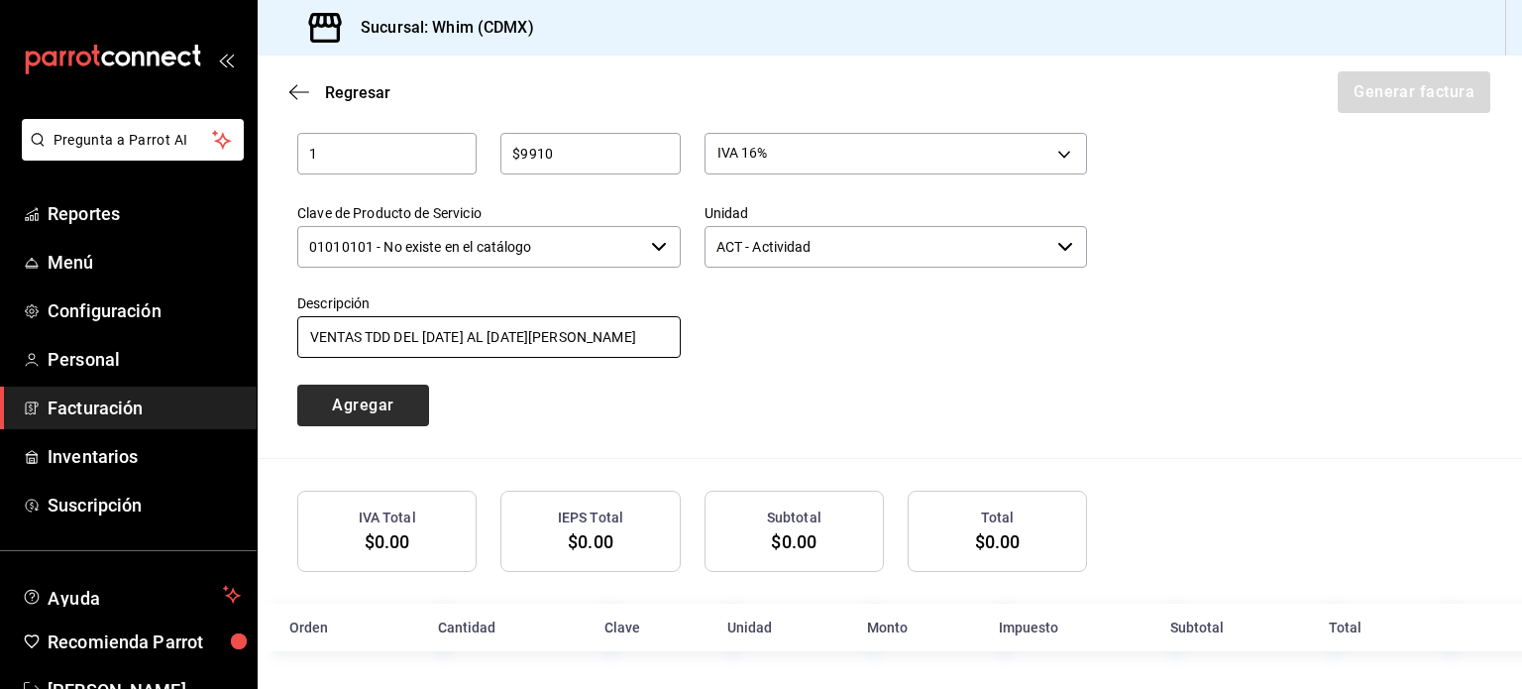
type input "VENTAS TDD DEL [DATE] AL [DATE][PERSON_NAME]"
click at [358, 405] on button "Agregar" at bounding box center [363, 405] width 132 height 42
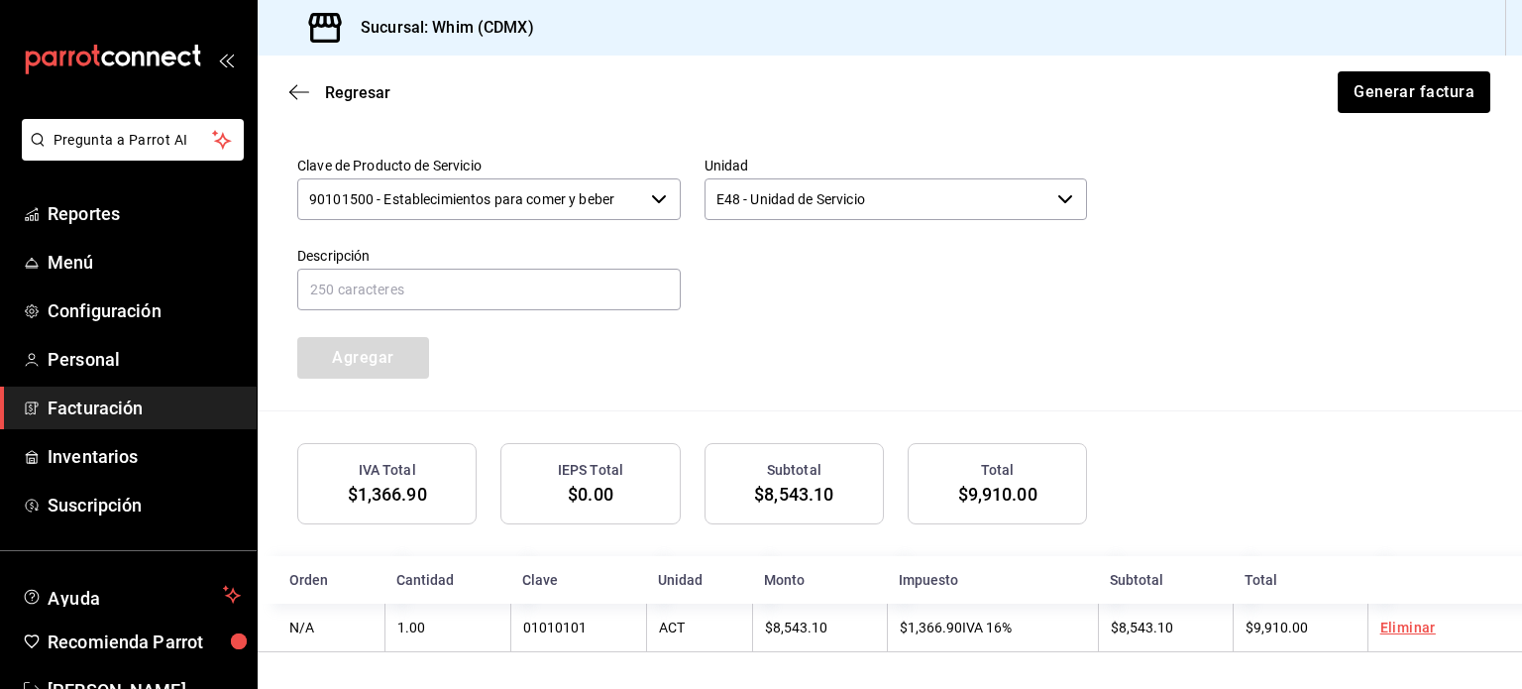
scroll to position [998, 0]
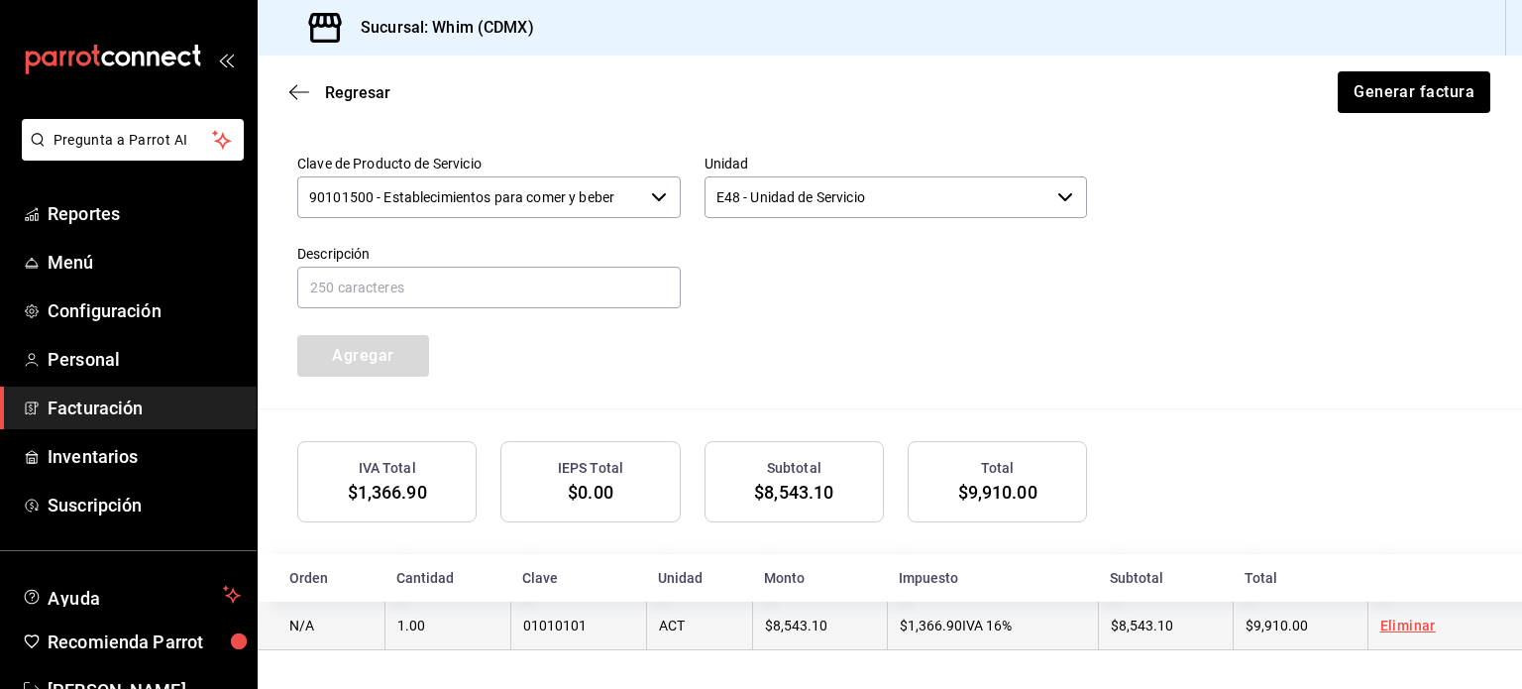
click at [1451, 620] on td "Eliminar" at bounding box center [1444, 625] width 155 height 49
click at [1482, 630] on td "Eliminar" at bounding box center [1444, 625] width 155 height 49
click at [1201, 632] on td "$8,543.10" at bounding box center [1165, 625] width 135 height 49
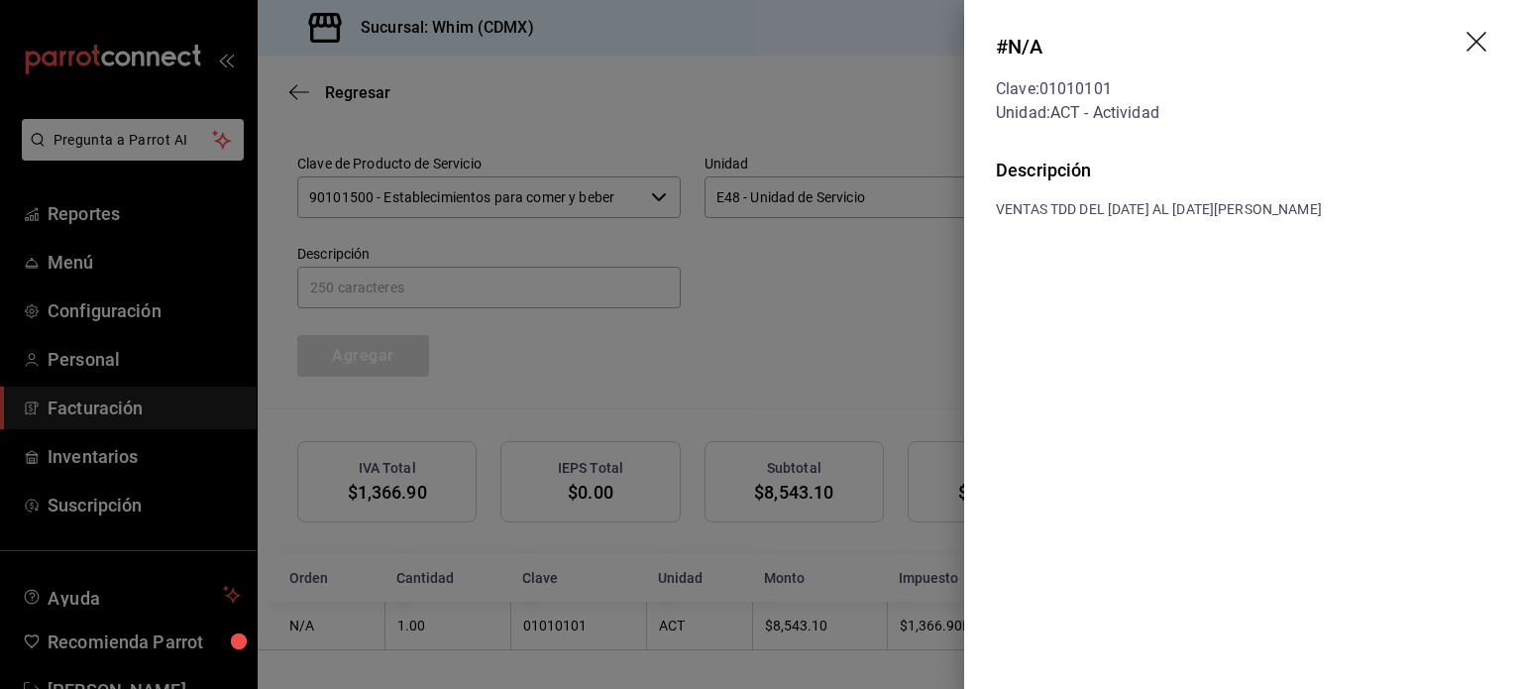
click at [820, 311] on div at bounding box center [761, 344] width 1522 height 689
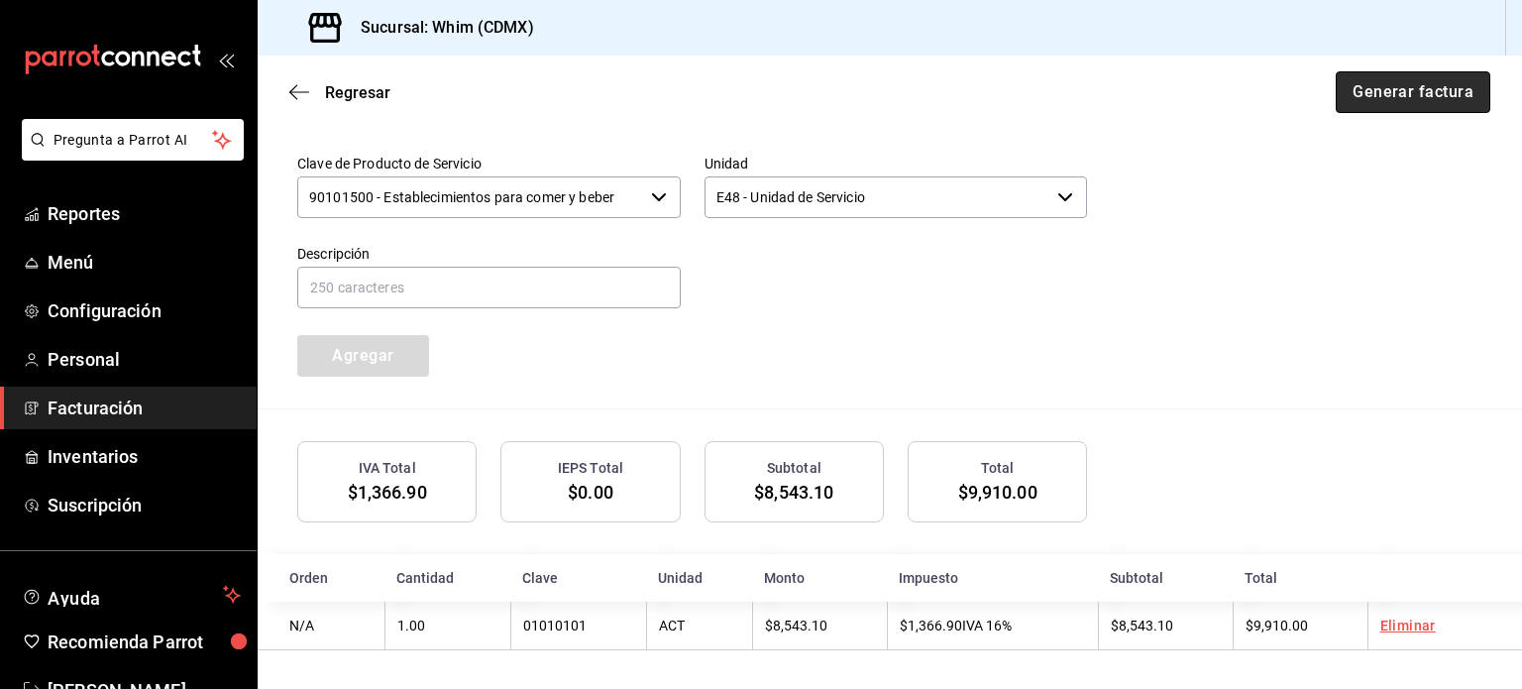
click at [1375, 103] on button "Generar factura" at bounding box center [1413, 92] width 155 height 42
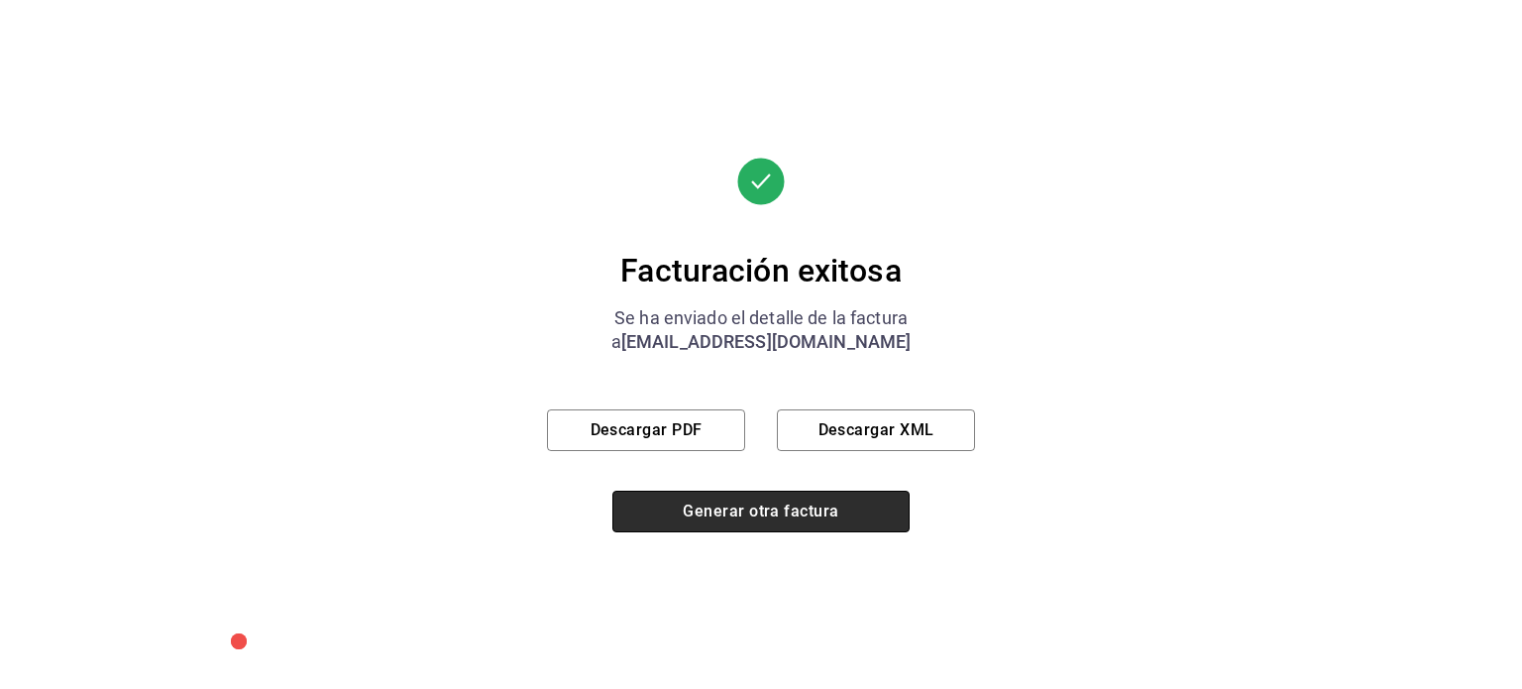
click at [753, 508] on button "Generar otra factura" at bounding box center [760, 511] width 297 height 42
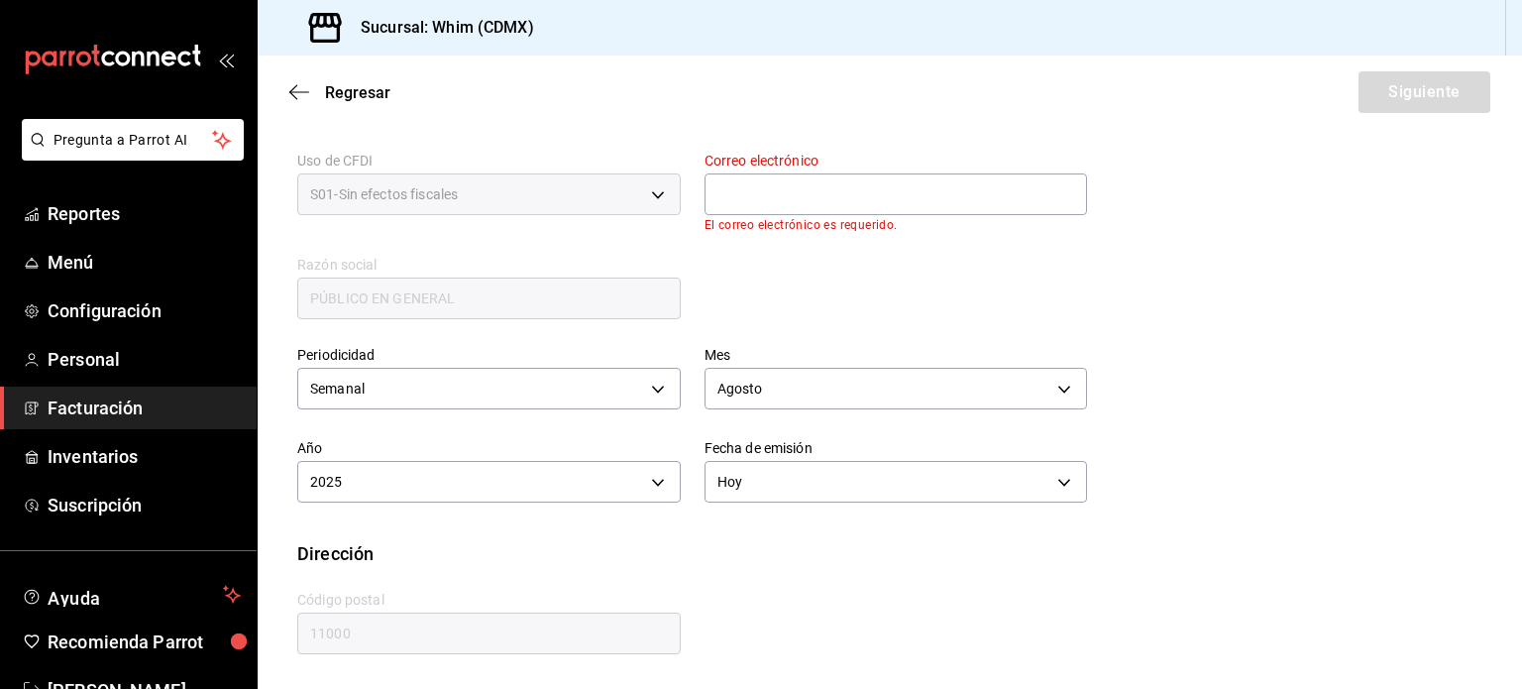
scroll to position [362, 0]
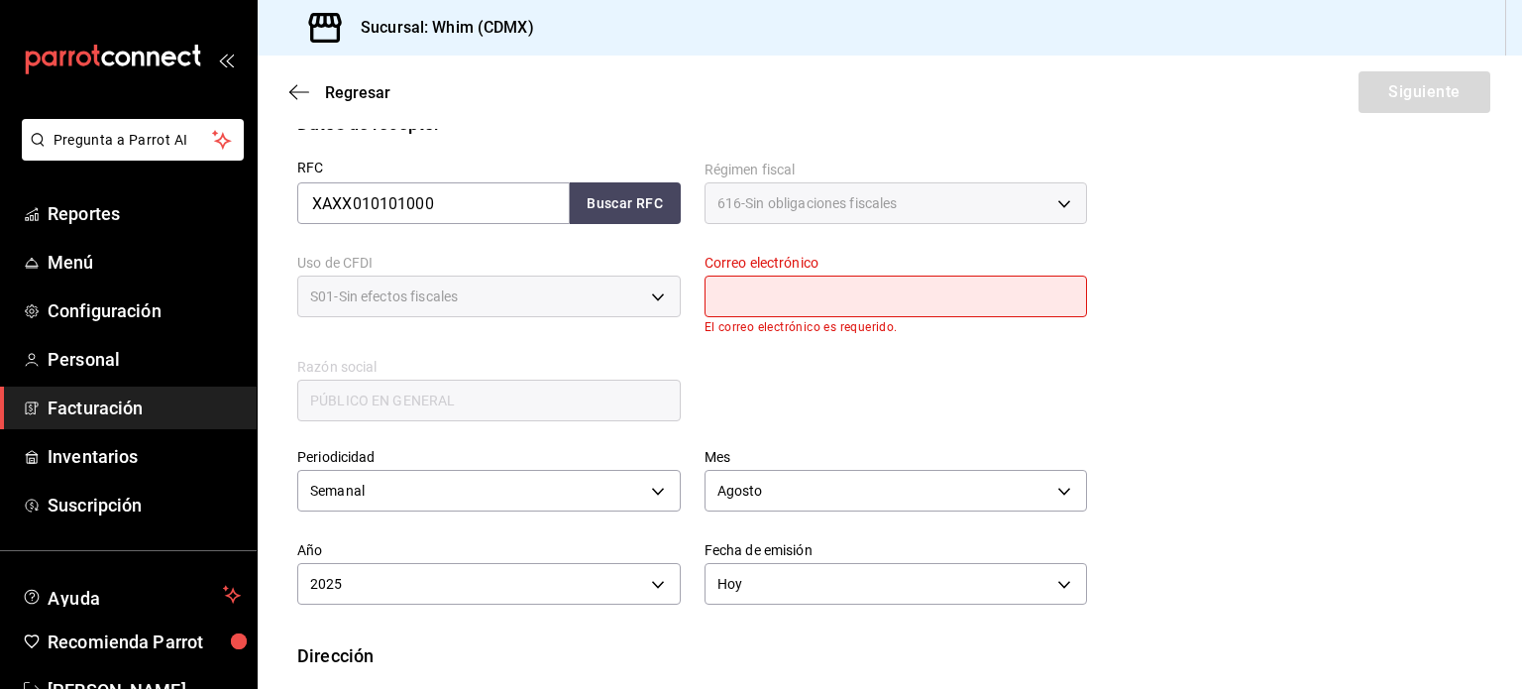
click at [741, 289] on input "text" at bounding box center [895, 296] width 383 height 42
type input "[EMAIL_ADDRESS][DOMAIN_NAME]"
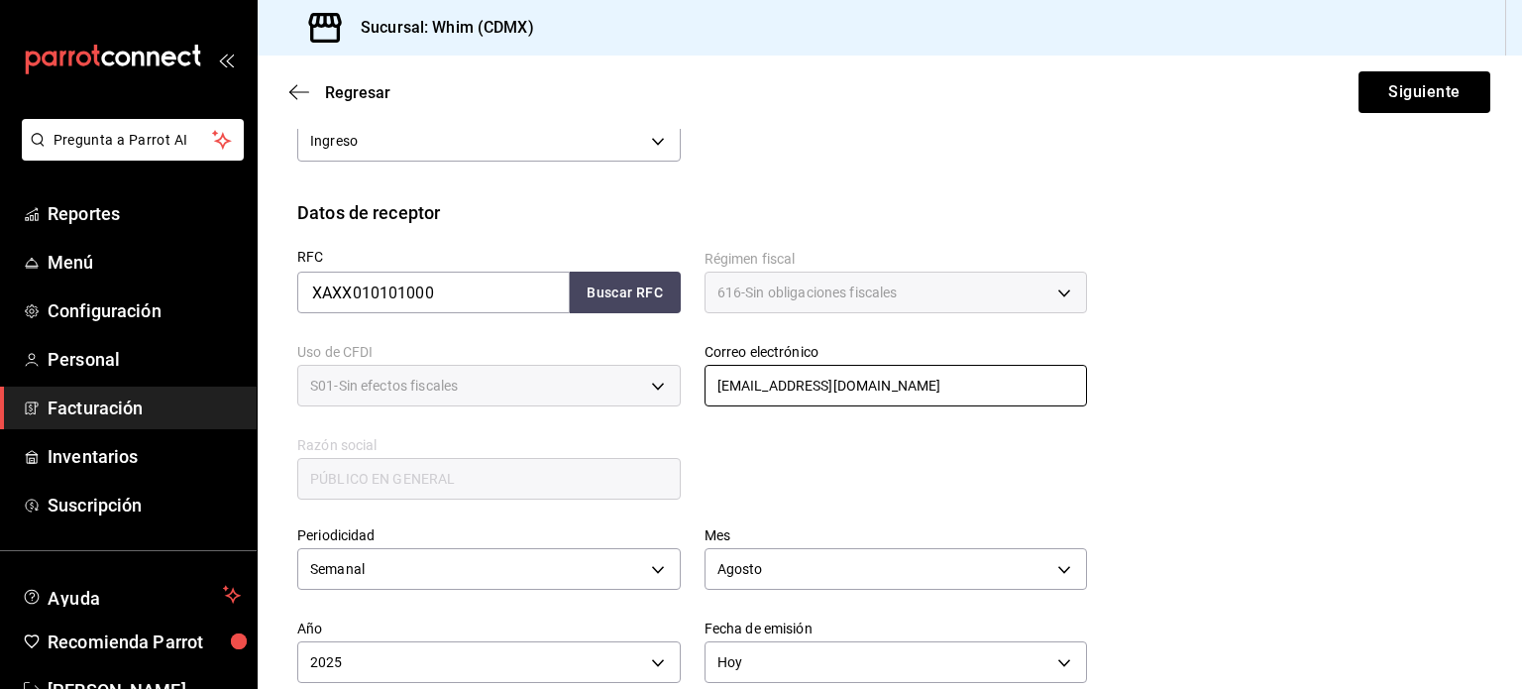
scroll to position [452, 0]
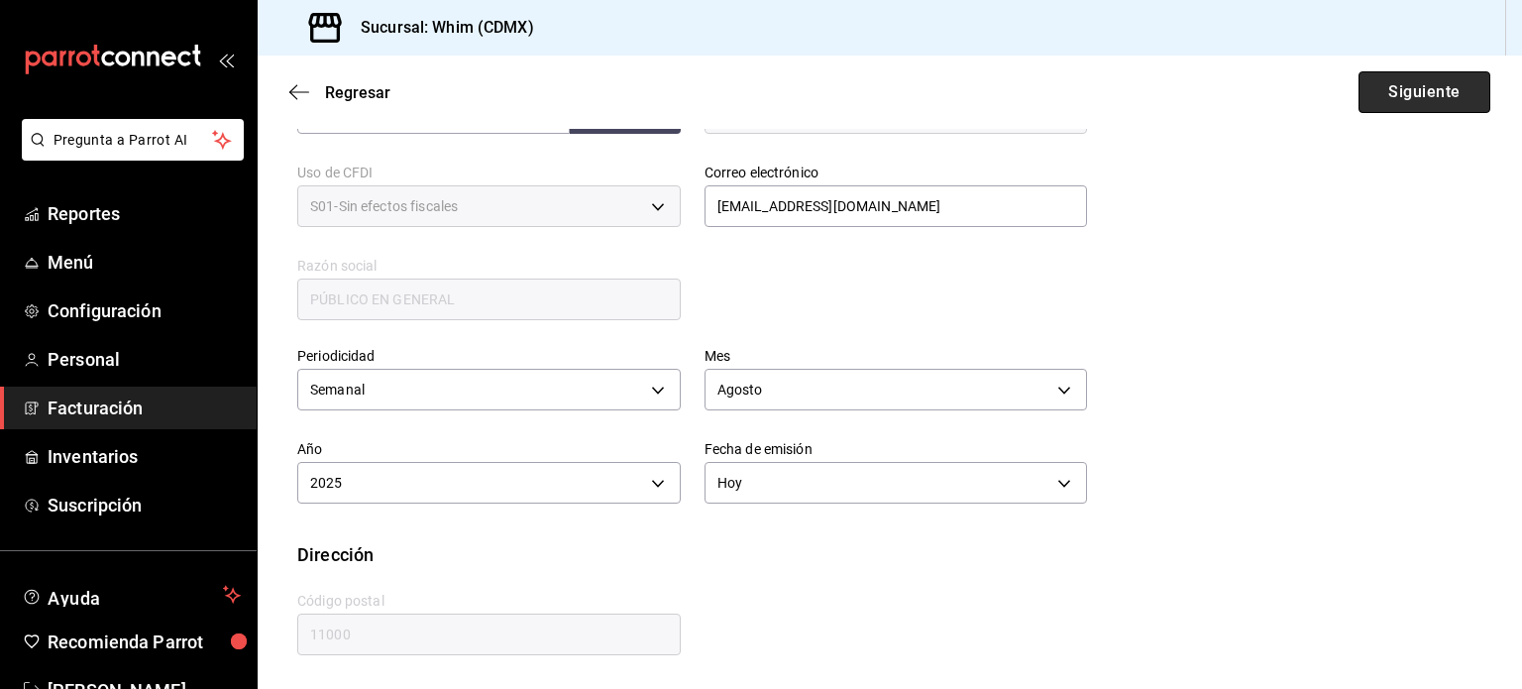
click at [1390, 89] on button "Siguiente" at bounding box center [1424, 92] width 132 height 42
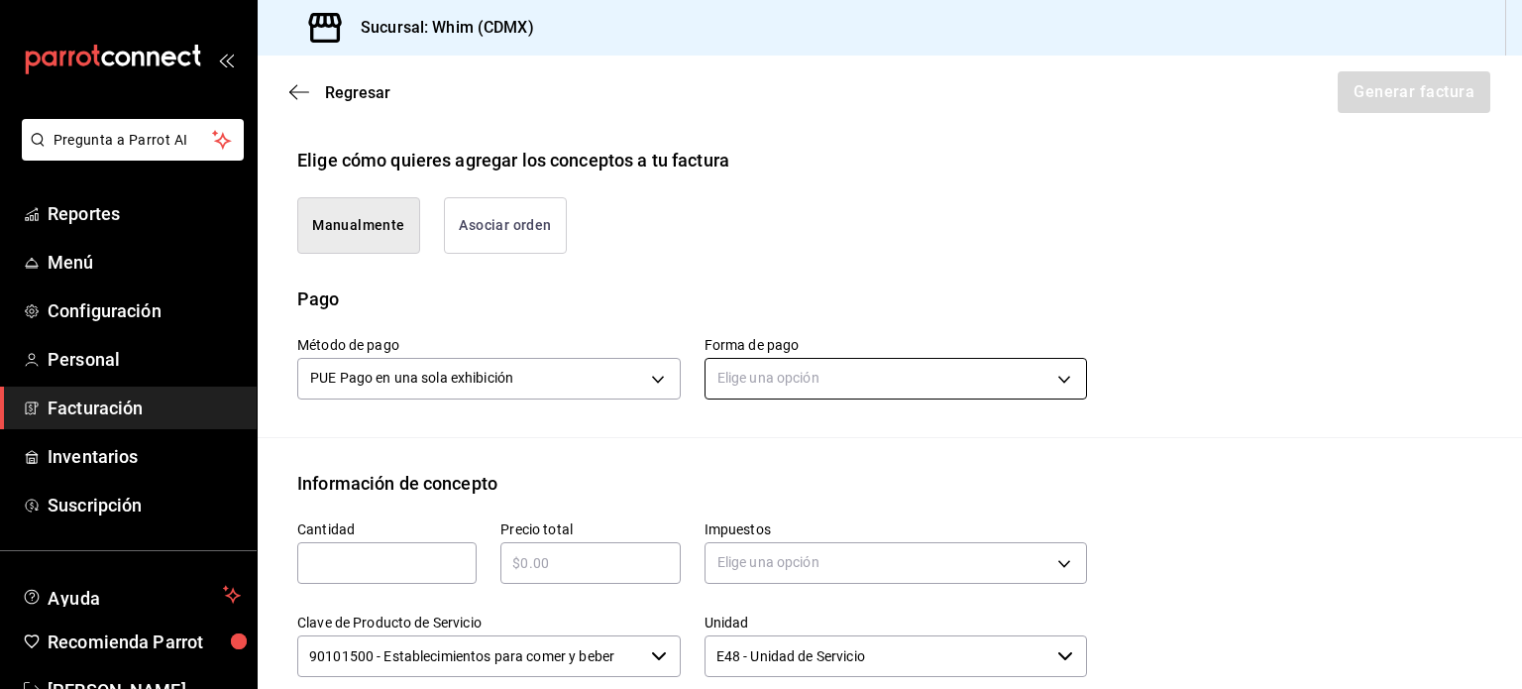
click at [749, 385] on body "Pregunta a Parrot AI Reportes Menú Configuración Personal Facturación Inventari…" at bounding box center [761, 344] width 1522 height 689
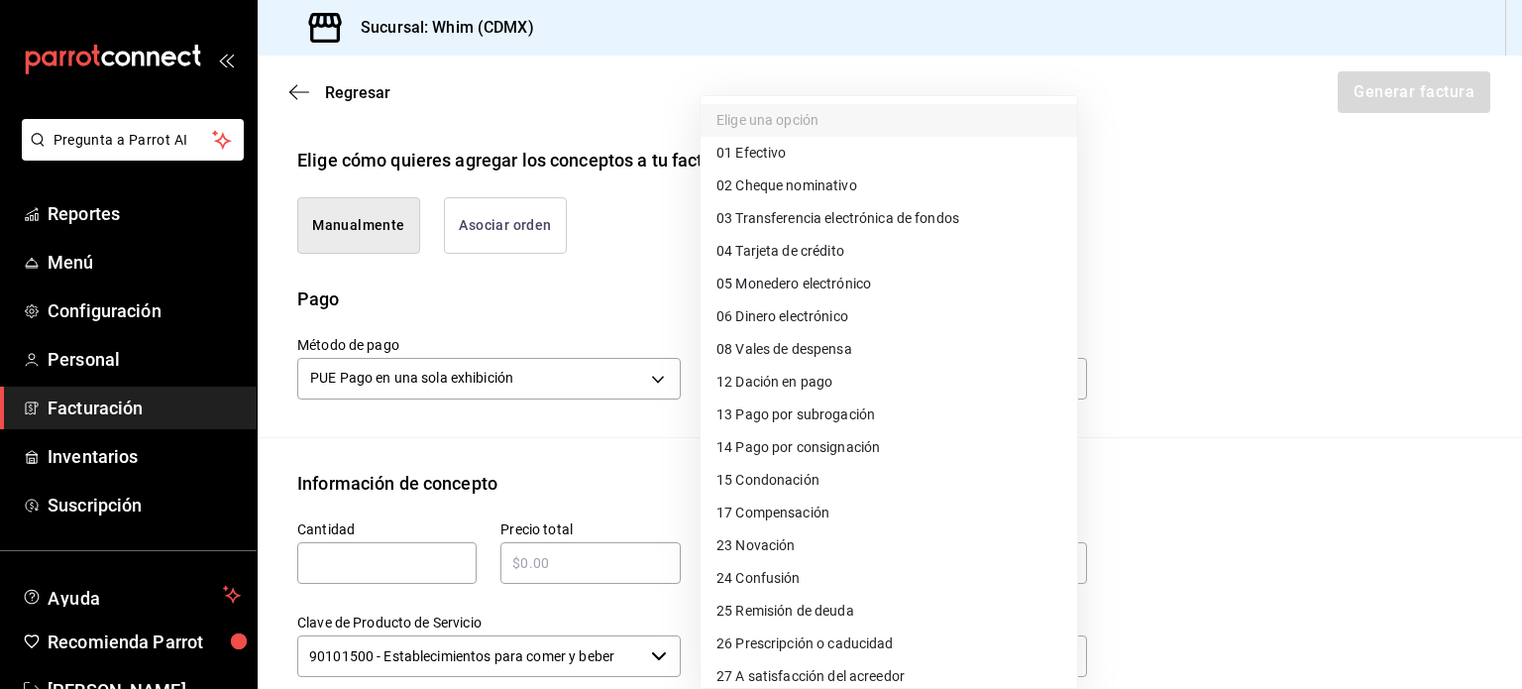
click at [860, 218] on span "03 Transferencia electrónica de fondos" at bounding box center [837, 218] width 243 height 21
type input "03"
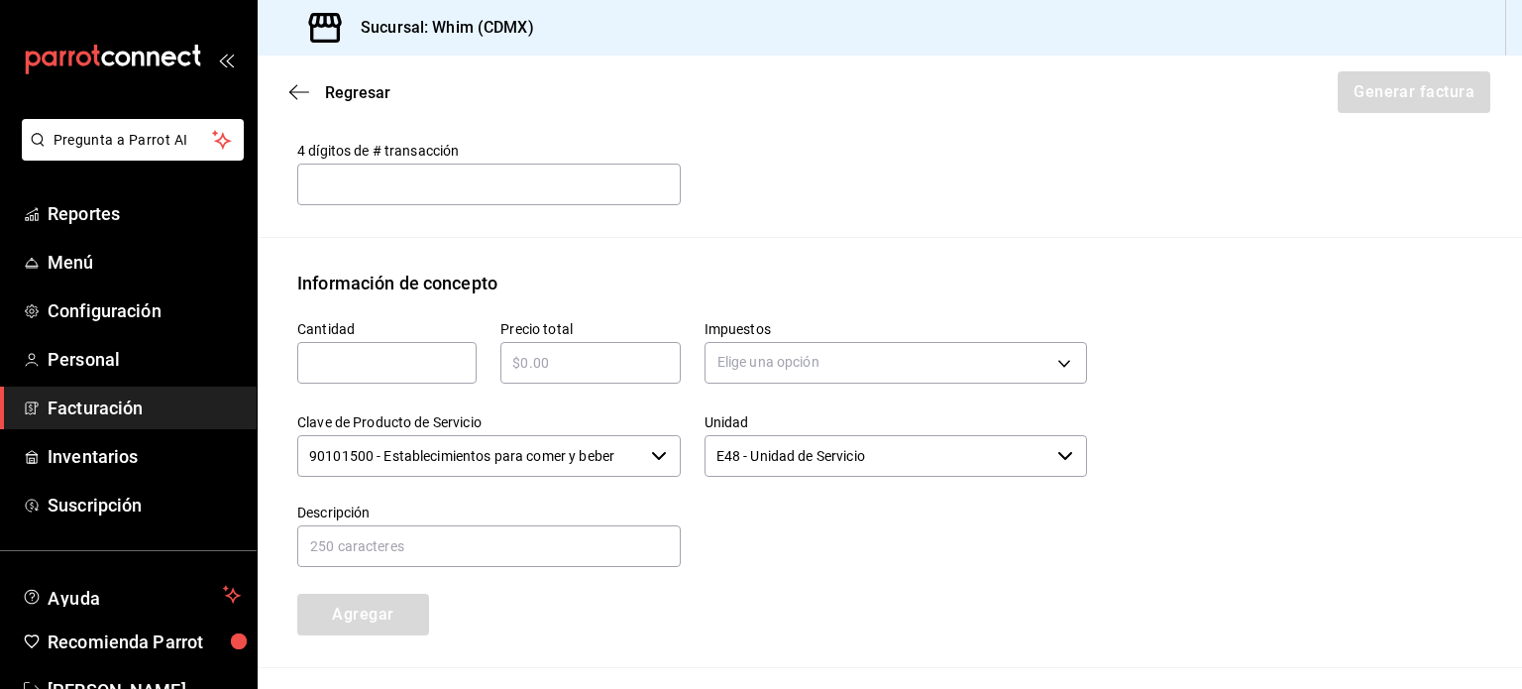
scroll to position [749, 0]
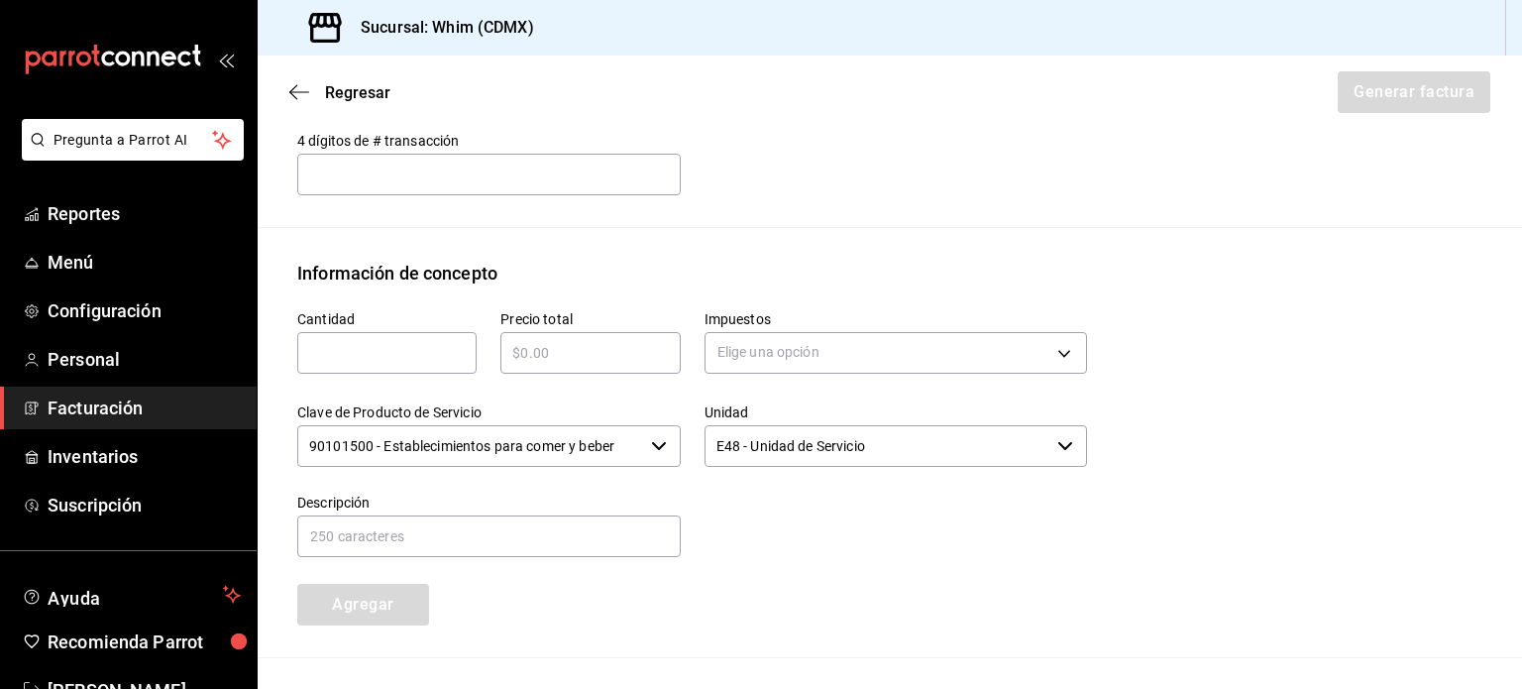
click at [359, 354] on input "text" at bounding box center [386, 353] width 179 height 24
type input "1"
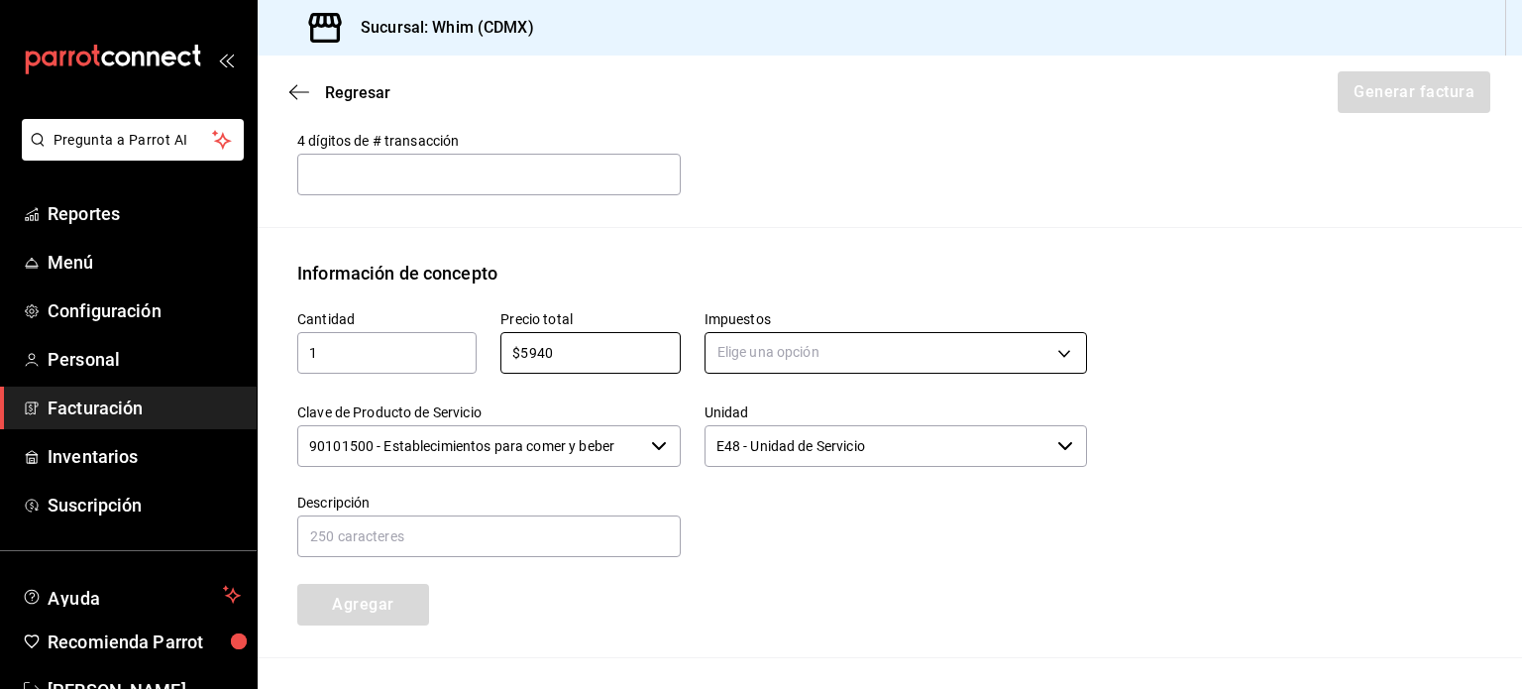
type input "$5940"
click at [848, 336] on body "Pregunta a Parrot AI Reportes Menú Configuración Personal Facturación Inventari…" at bounding box center [761, 344] width 1522 height 689
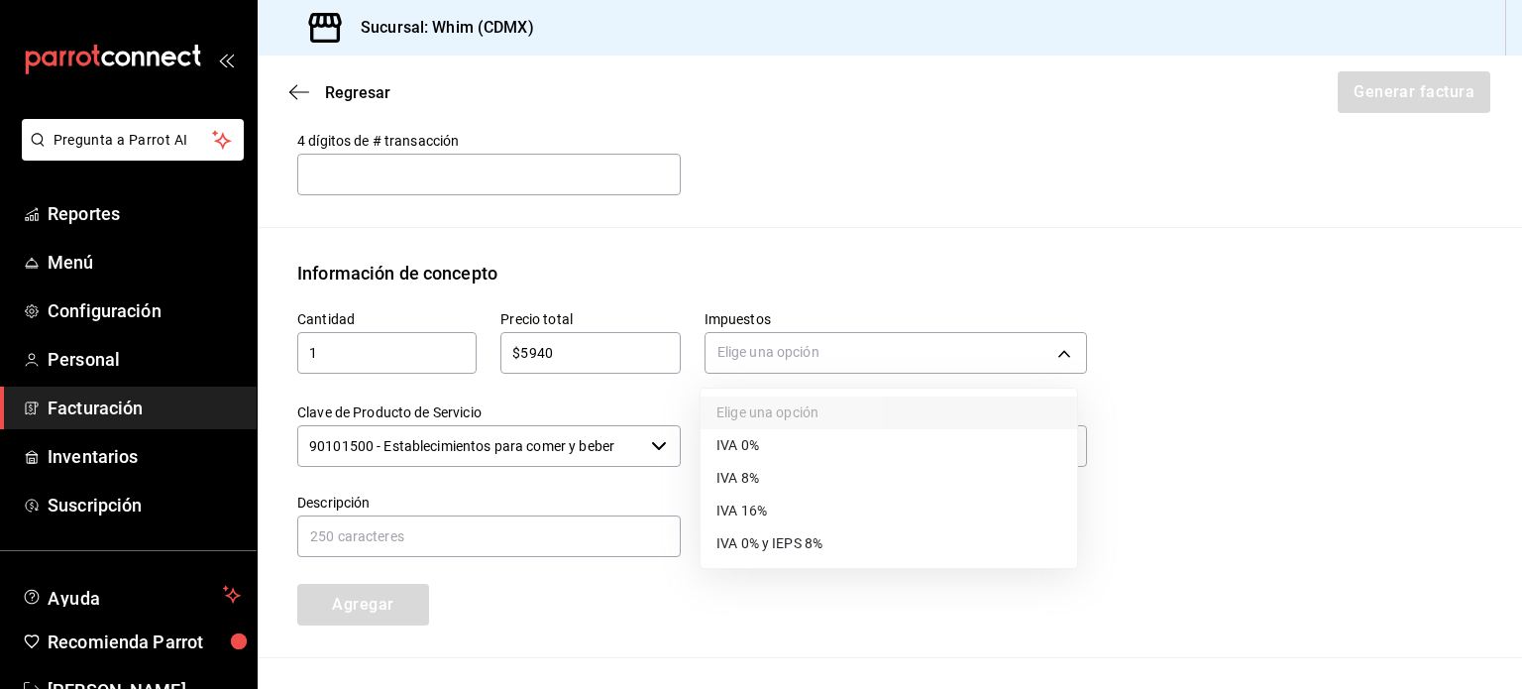
click at [737, 514] on span "IVA 16%" at bounding box center [741, 510] width 51 height 21
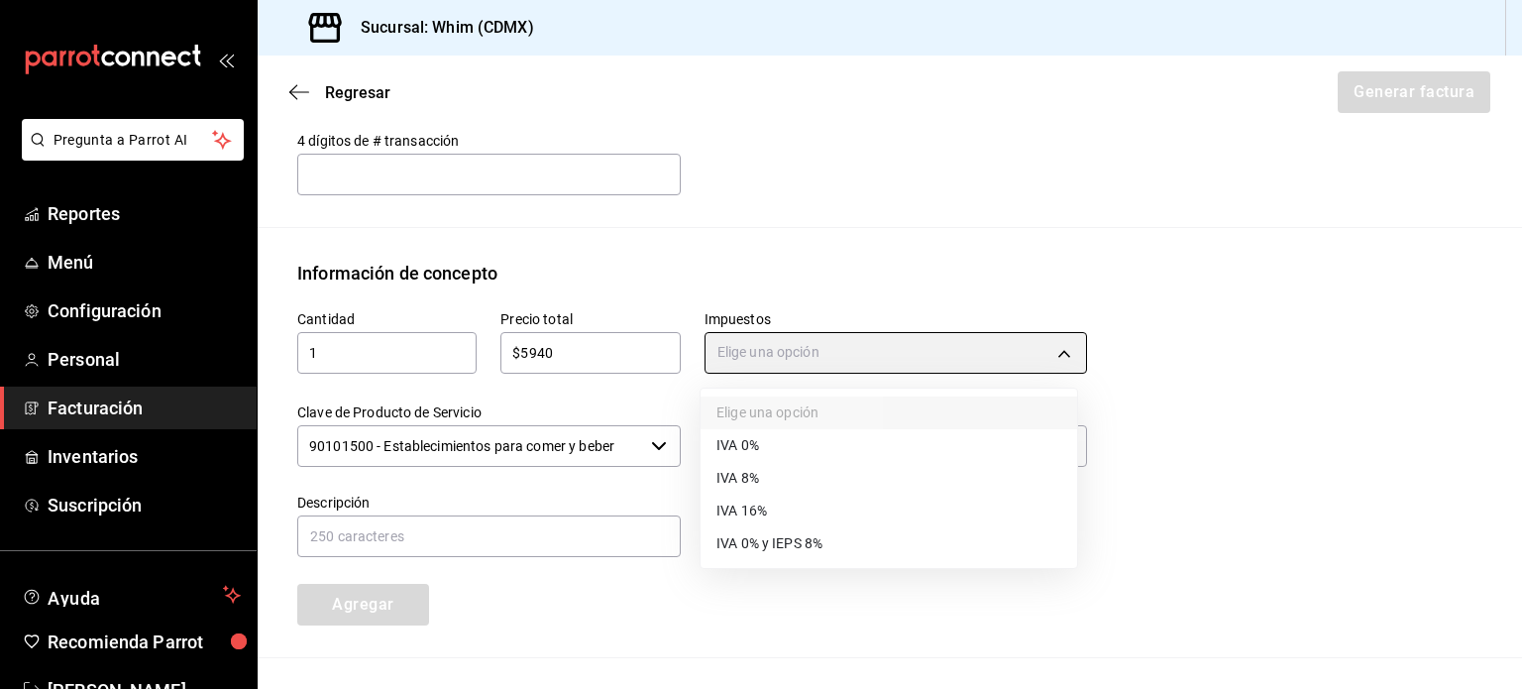
type input "IVA_16"
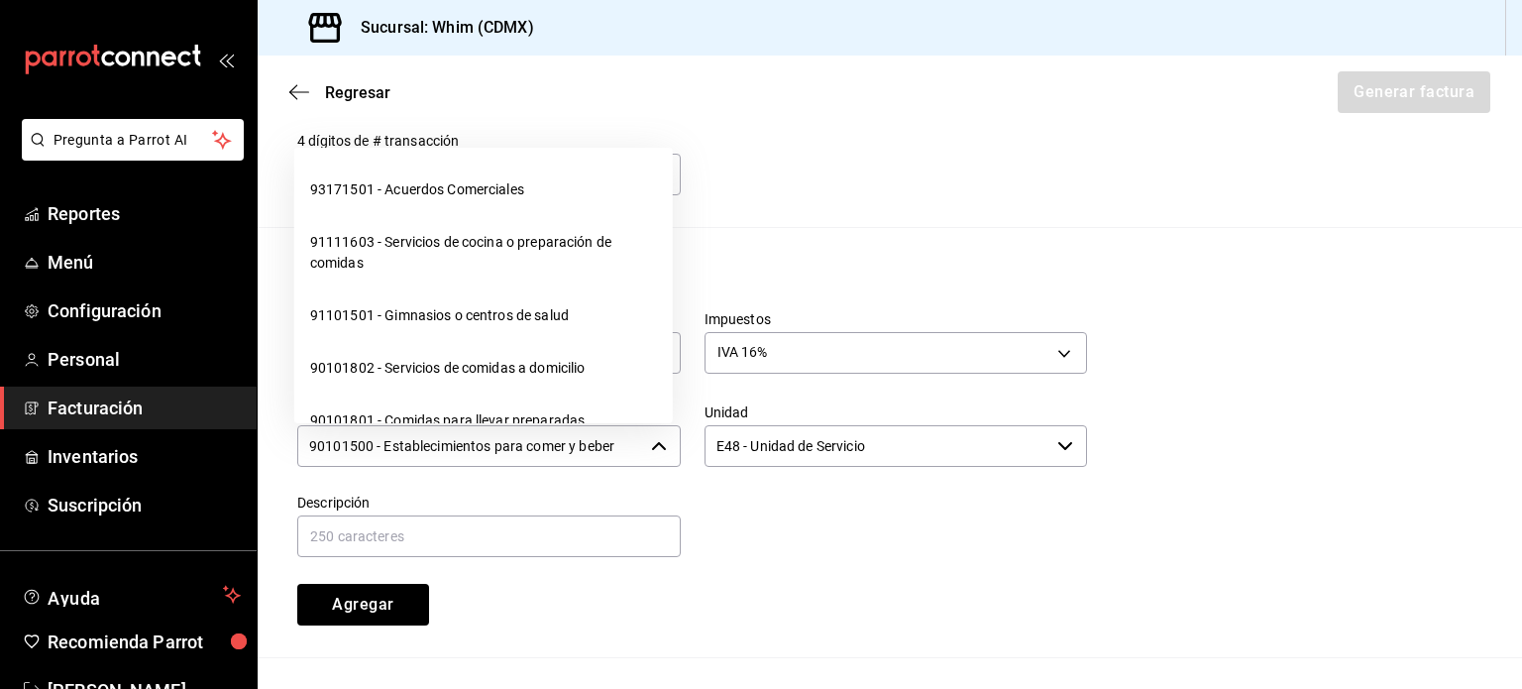
click at [463, 448] on input "90101500 - Establecimientos para comer y beber" at bounding box center [470, 446] width 346 height 42
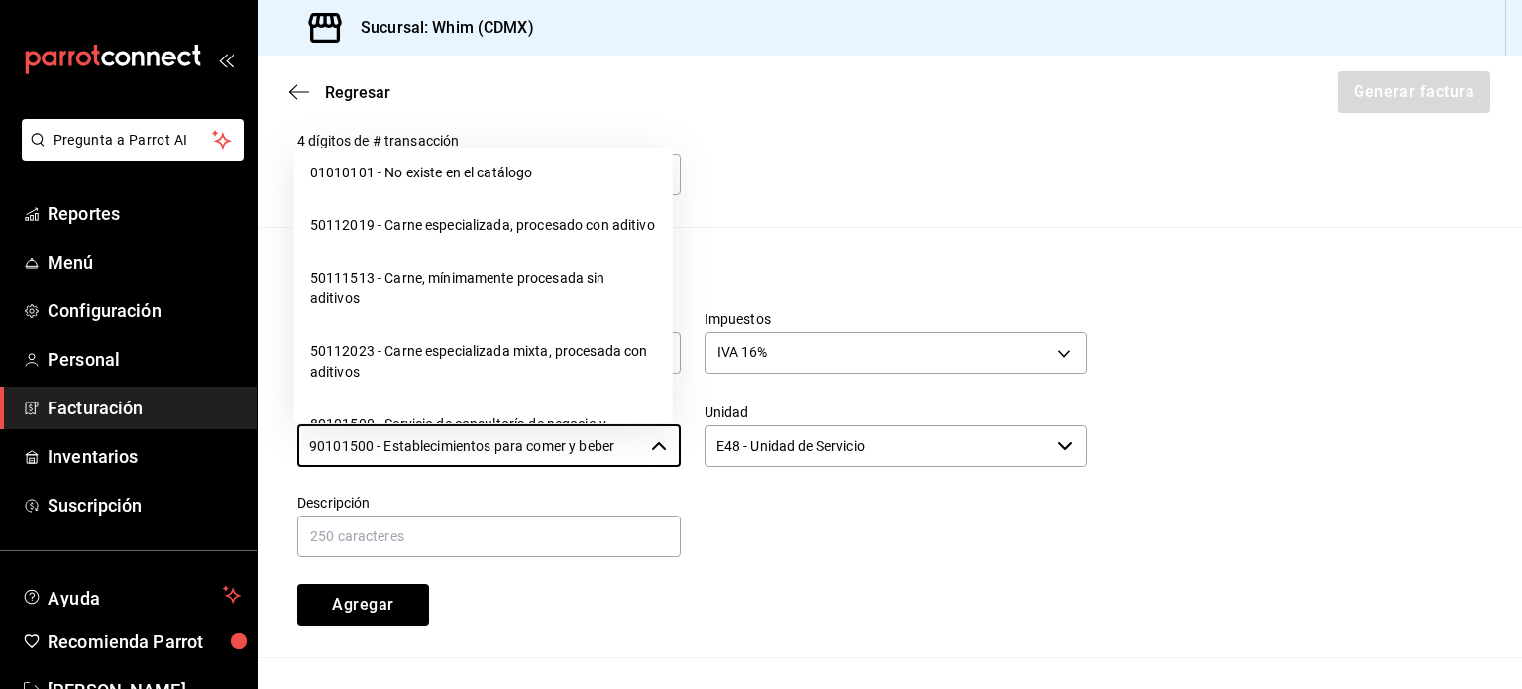
scroll to position [31225, 0]
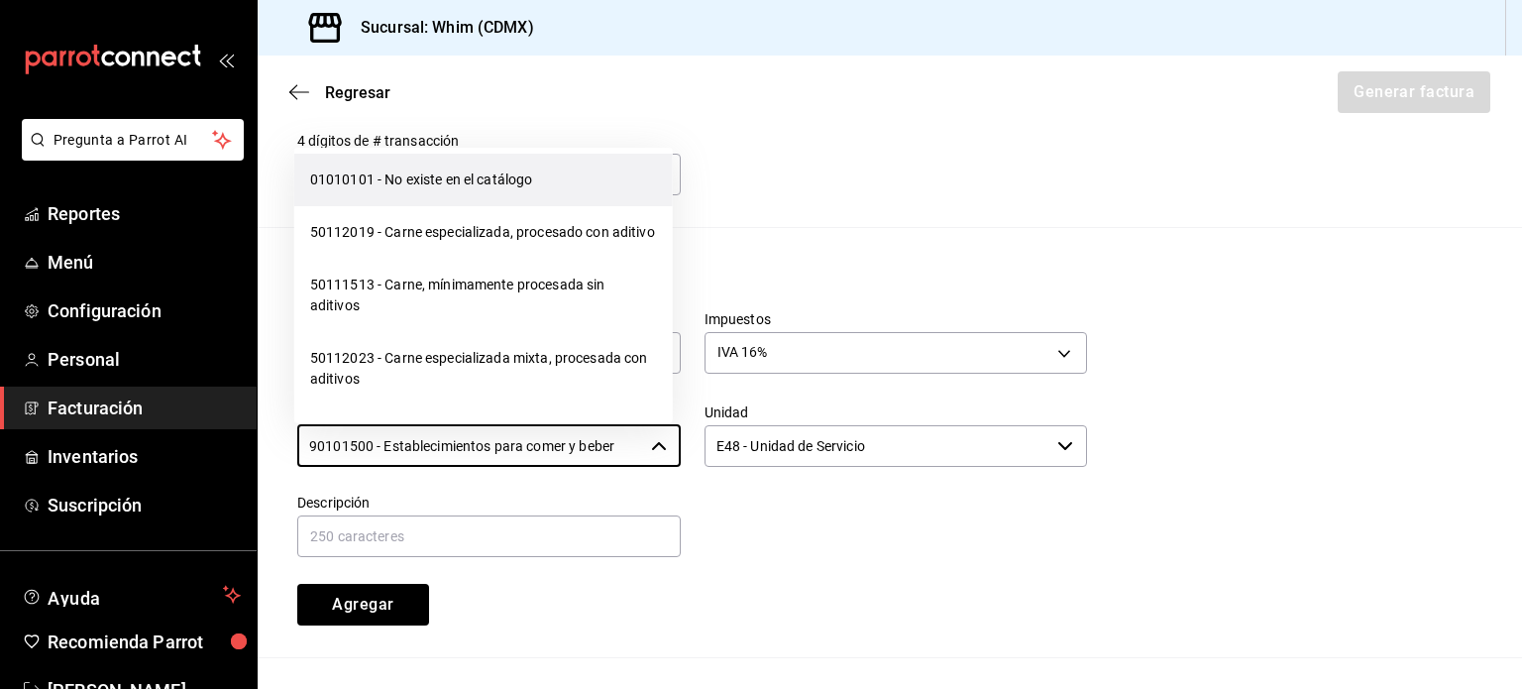
click at [435, 206] on li "01010101 - No existe en el catálogo" at bounding box center [483, 180] width 378 height 53
type input "01010101 - No existe en el catálogo"
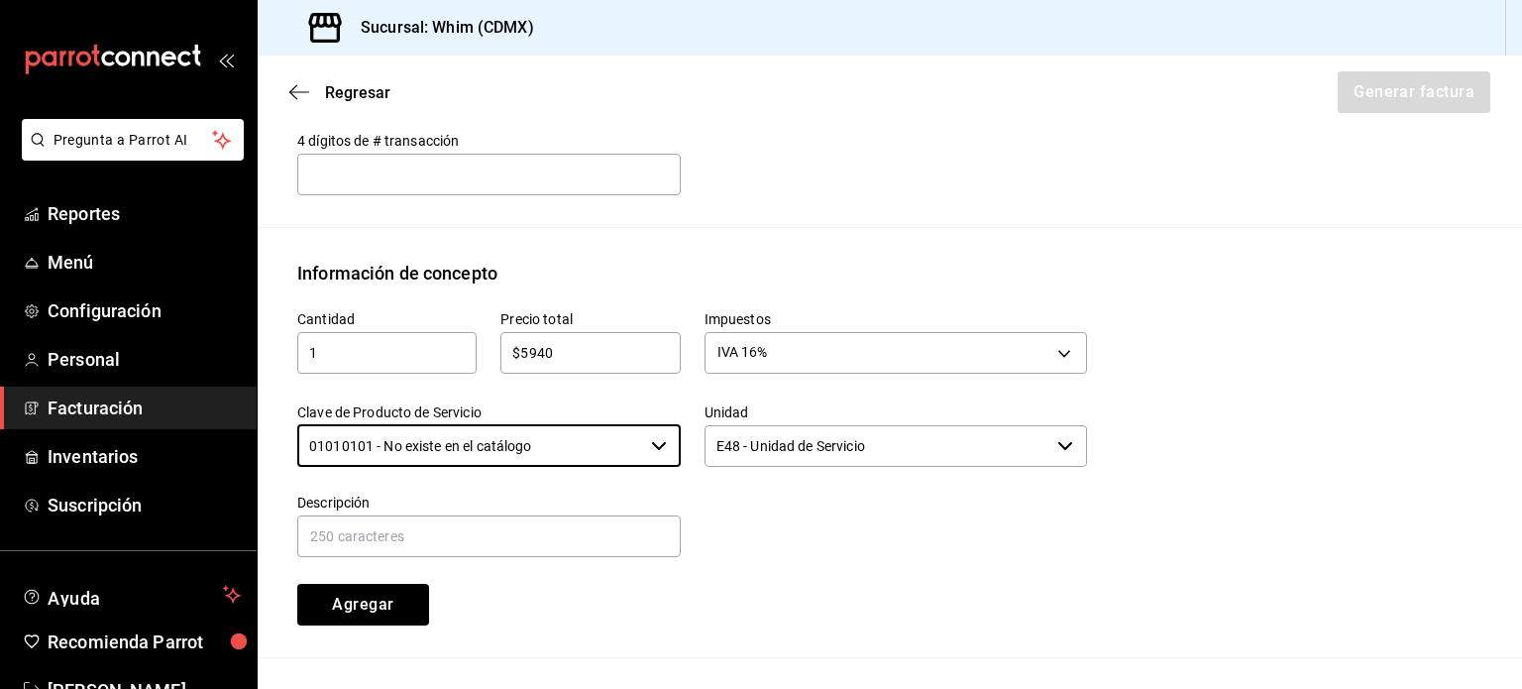
click at [897, 445] on input "E48 - Unidad de Servicio" at bounding box center [877, 446] width 346 height 42
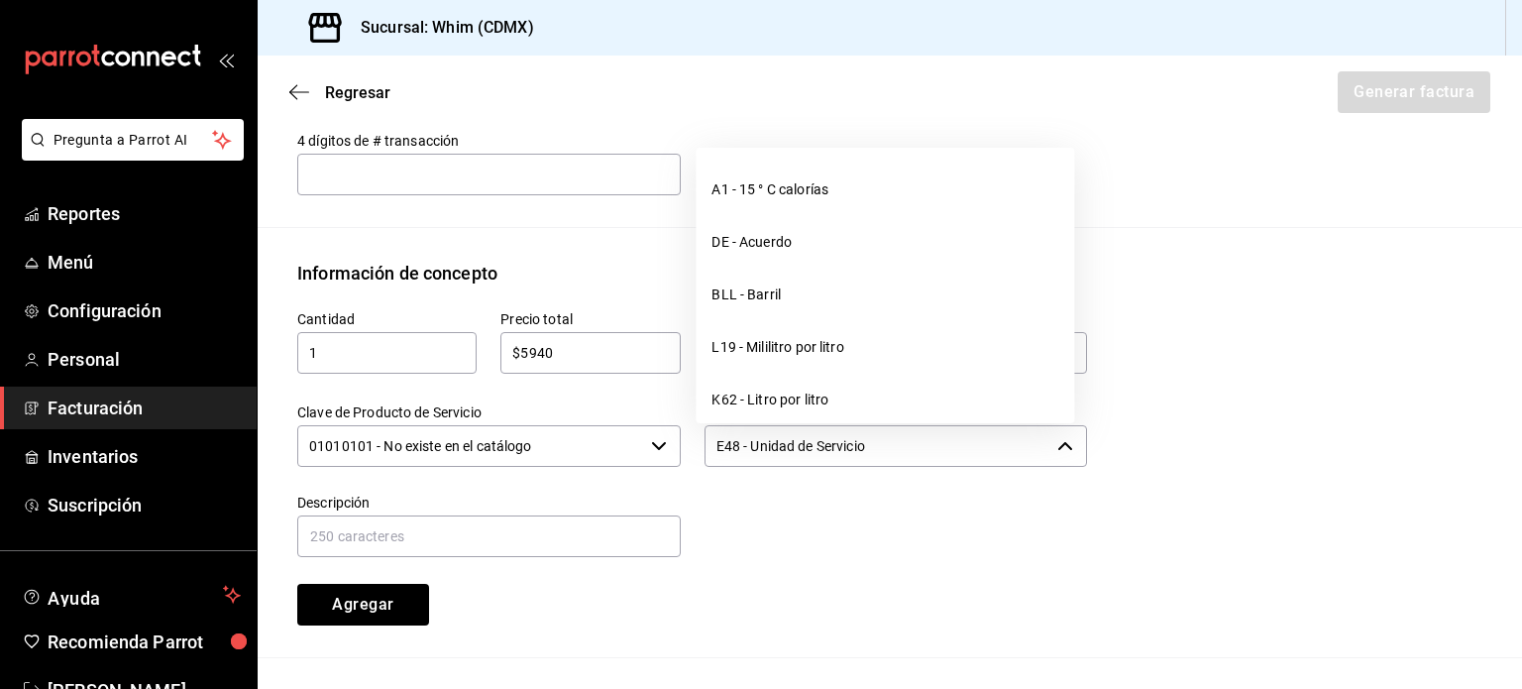
click at [897, 445] on input "E48 - Unidad de Servicio" at bounding box center [877, 446] width 346 height 42
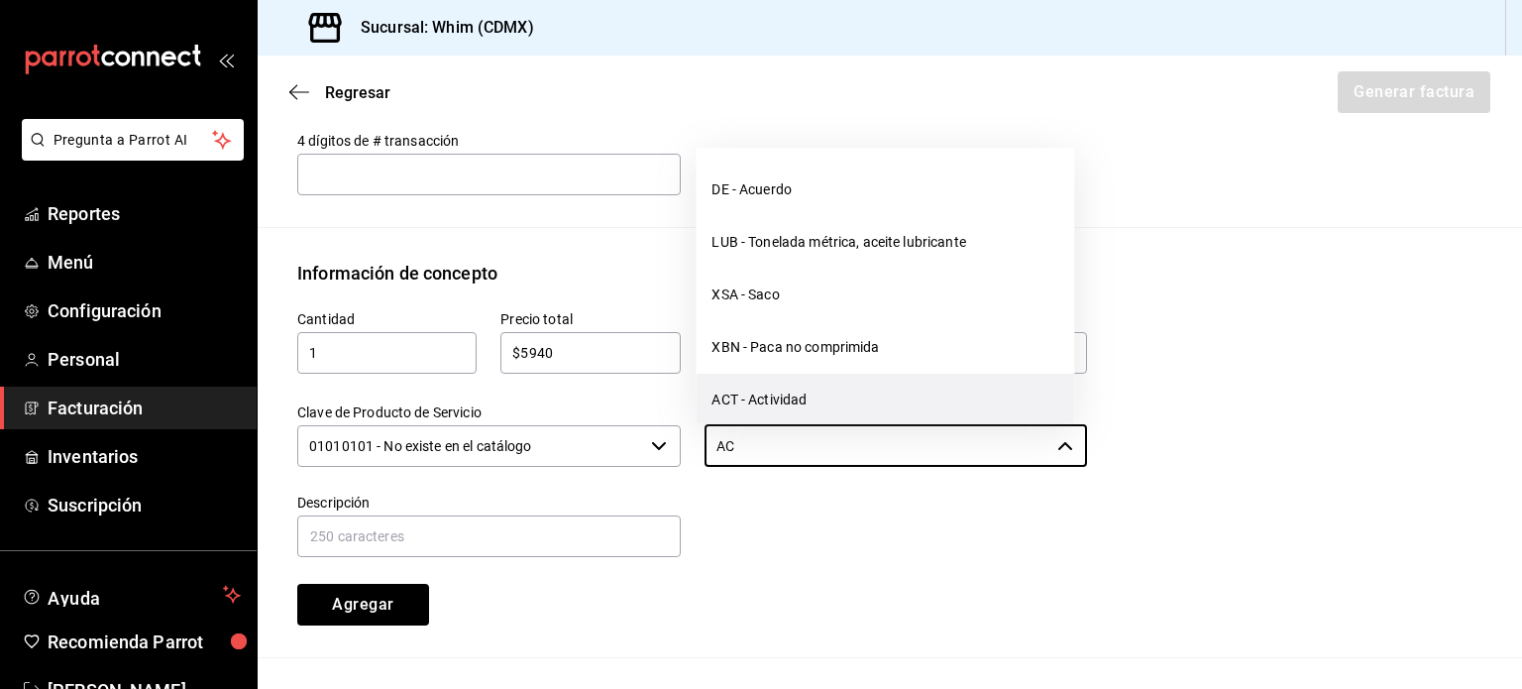
click at [805, 395] on li "ACT - Actividad" at bounding box center [885, 400] width 378 height 53
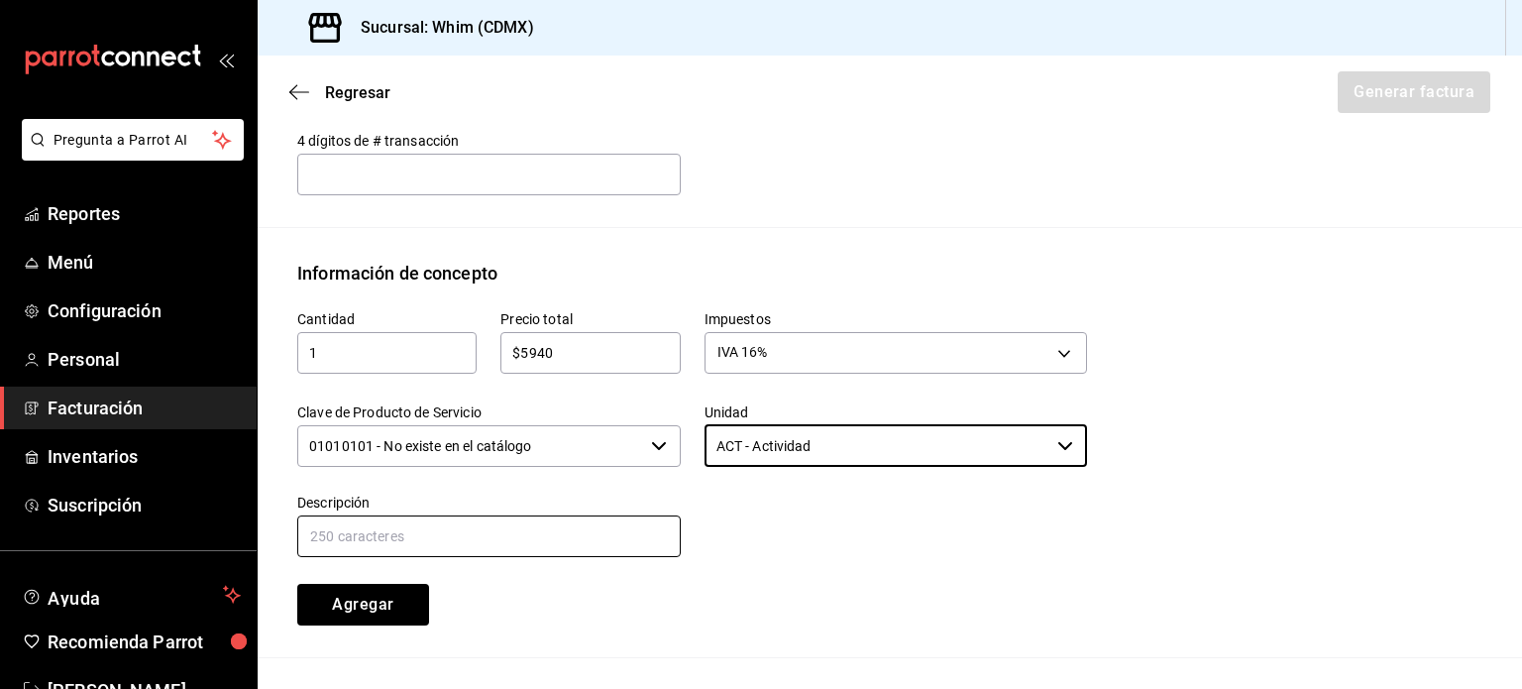
type input "ACT - Actividad"
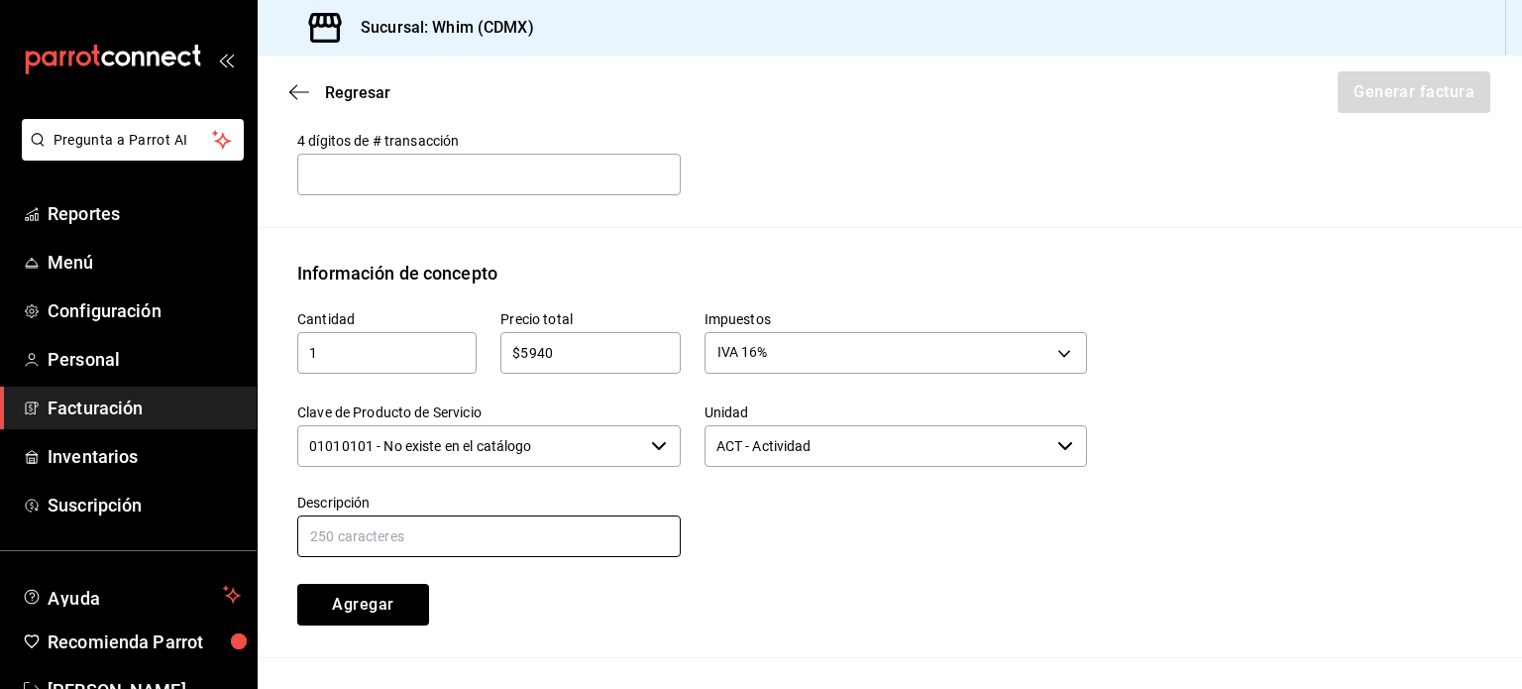
click at [493, 530] on input "text" at bounding box center [488, 536] width 383 height 42
click at [355, 542] on input "text" at bounding box center [488, 536] width 383 height 42
drag, startPoint x: 420, startPoint y: 531, endPoint x: 396, endPoint y: 533, distance: 23.9
click at [396, 533] on input "VENTAS TDC TEZ DEL [DATE] AL [DATE][PERSON_NAME]" at bounding box center [488, 536] width 383 height 42
click at [313, 533] on input "VENTAS TDC DEL [DATE] AL [DATE][PERSON_NAME]" at bounding box center [488, 536] width 383 height 42
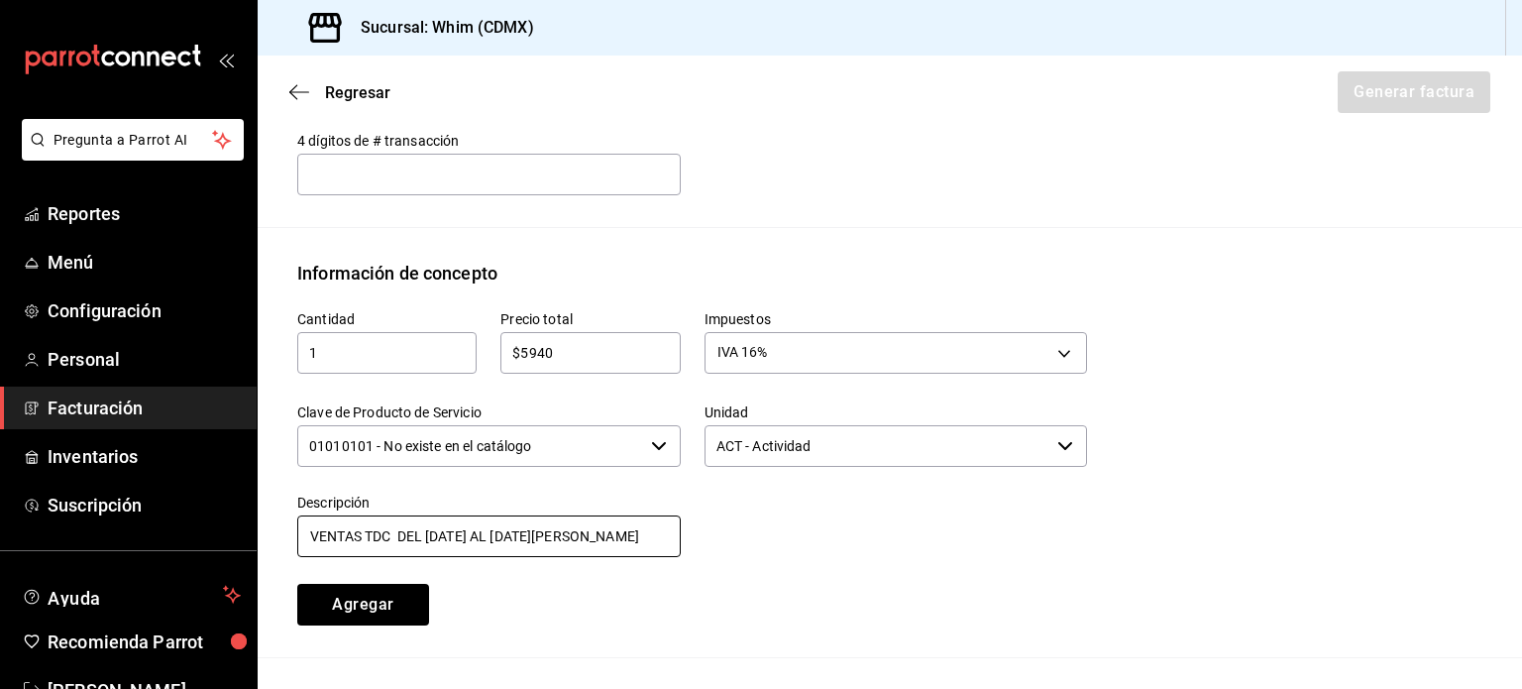
paste input "TEZ"
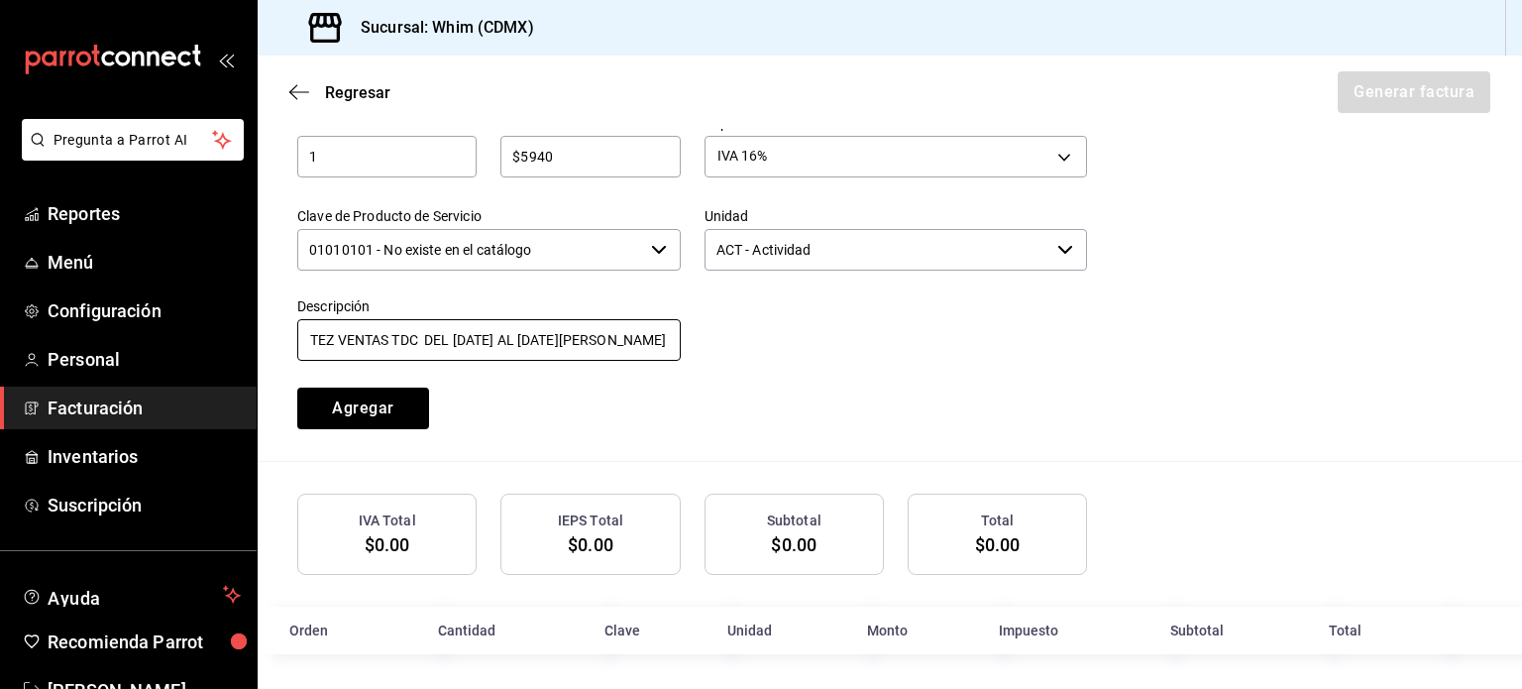
scroll to position [947, 0]
type input "TEZ VENTAS TDC DEL [DATE] AL [DATE][PERSON_NAME]"
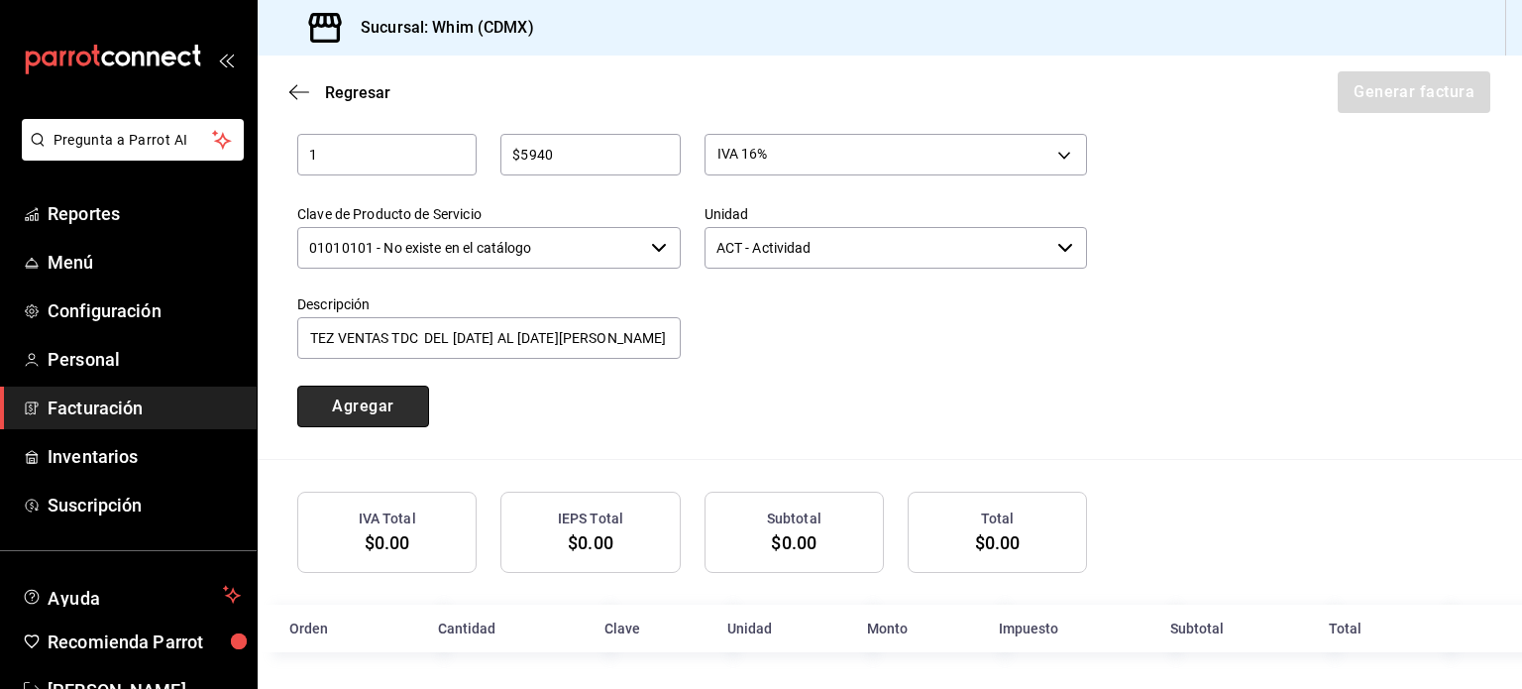
click at [365, 409] on button "Agregar" at bounding box center [363, 406] width 132 height 42
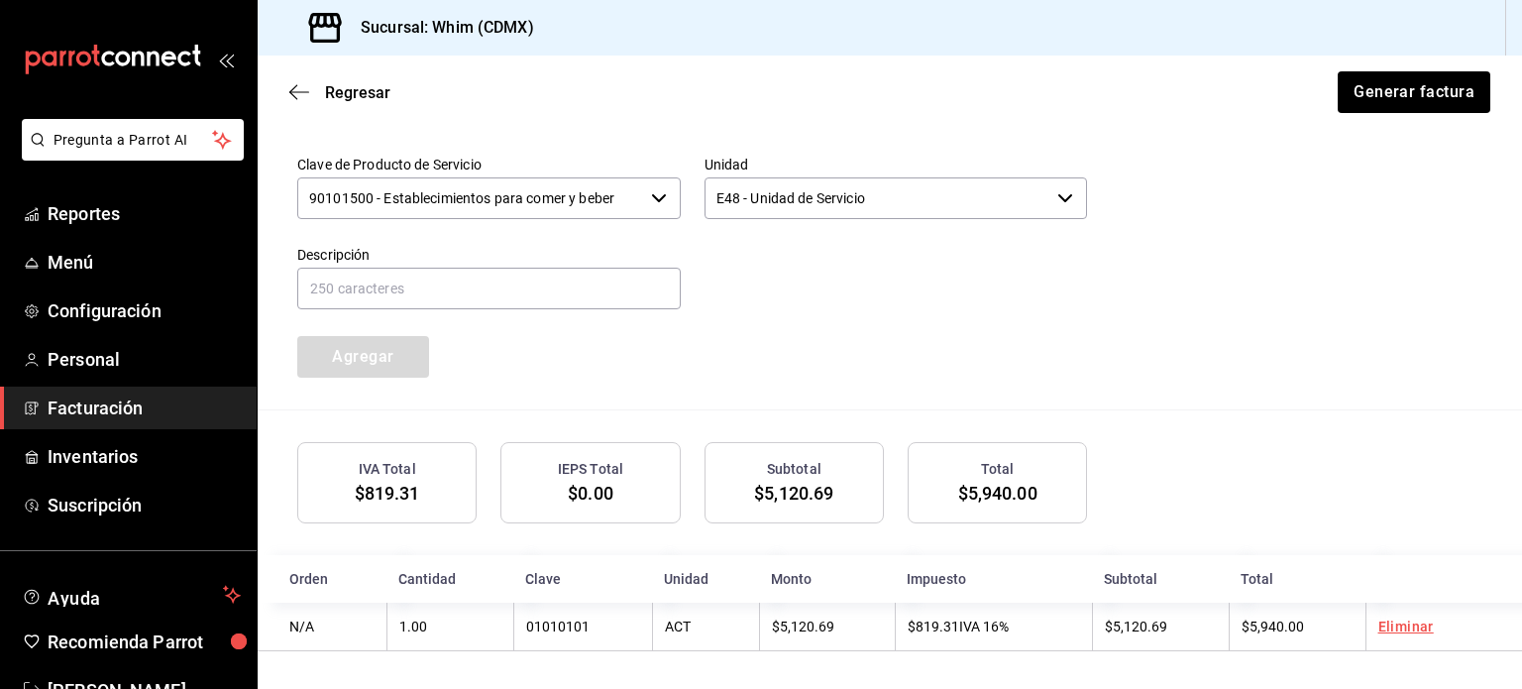
scroll to position [998, 0]
click at [1384, 104] on button "Generar factura" at bounding box center [1413, 92] width 155 height 42
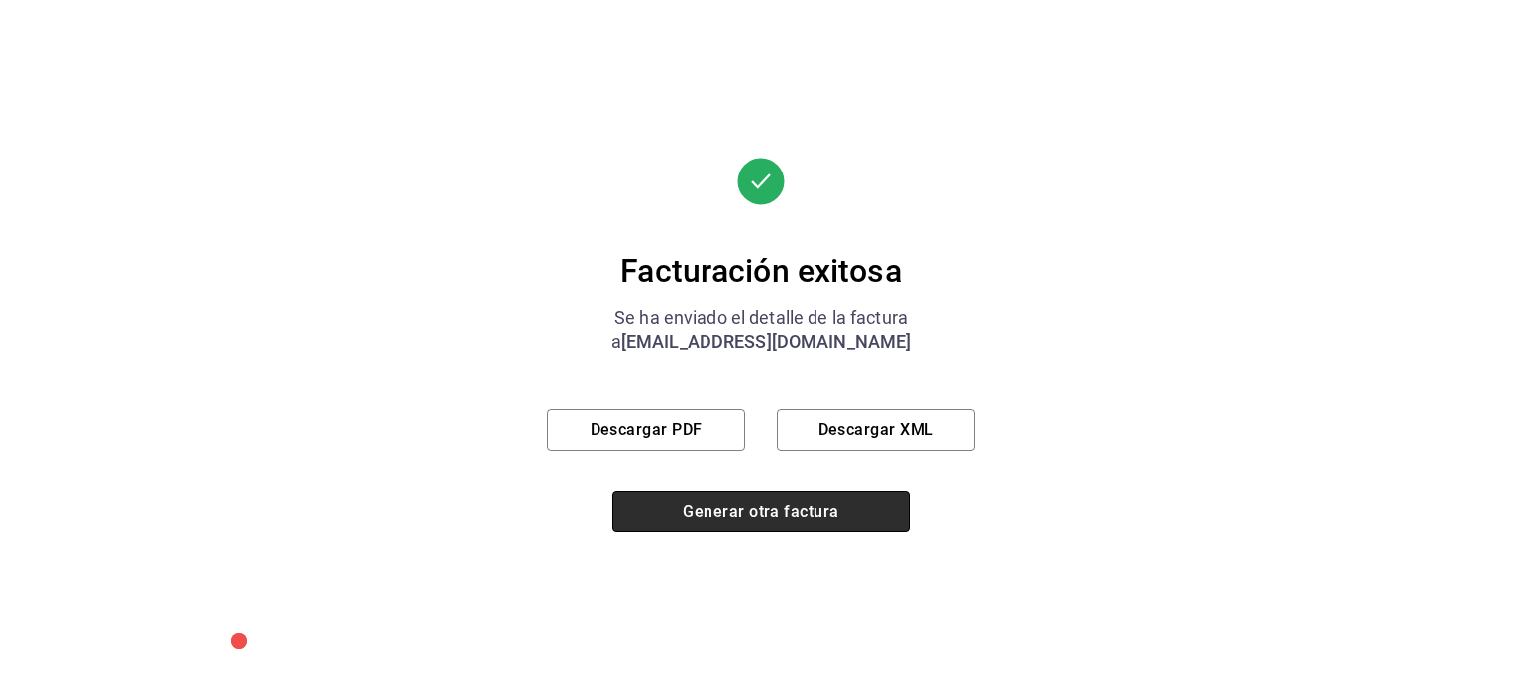
click at [728, 512] on button "Generar otra factura" at bounding box center [760, 511] width 297 height 42
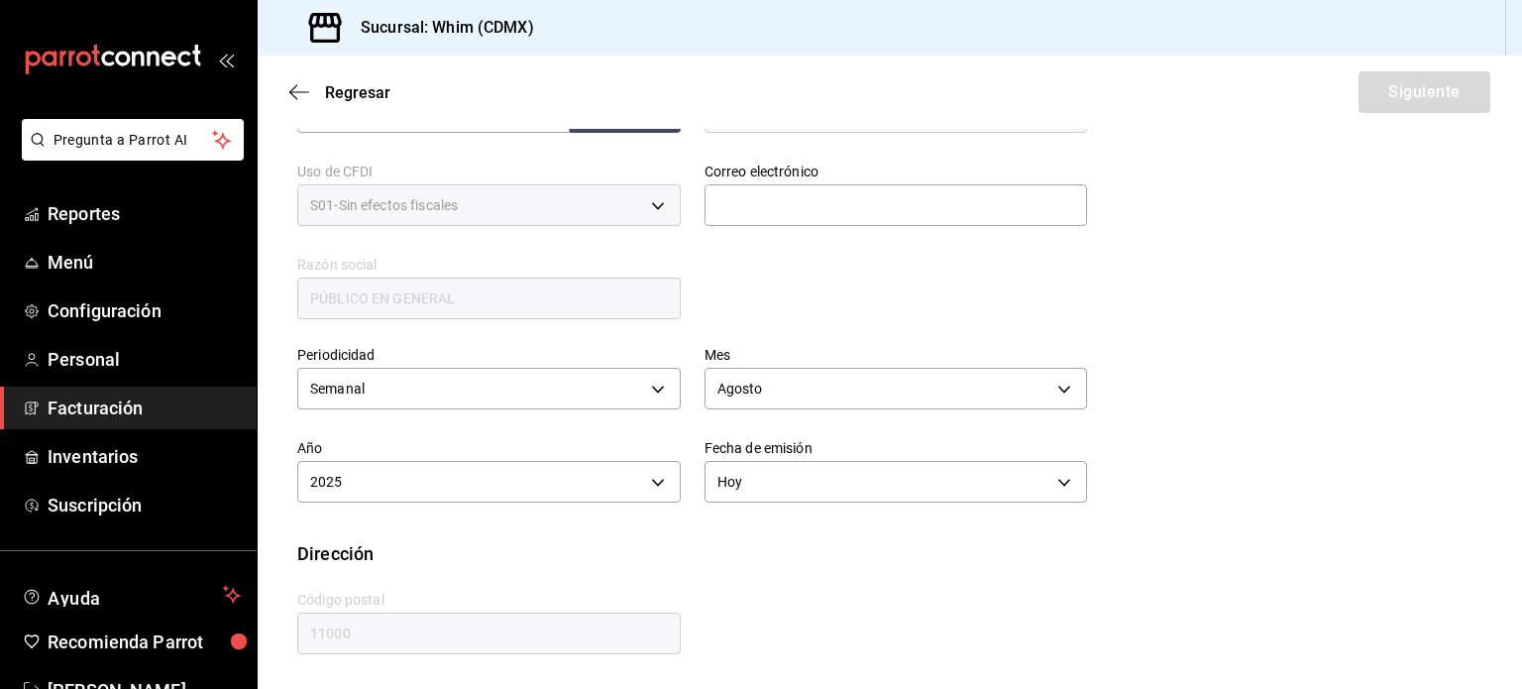
scroll to position [362, 0]
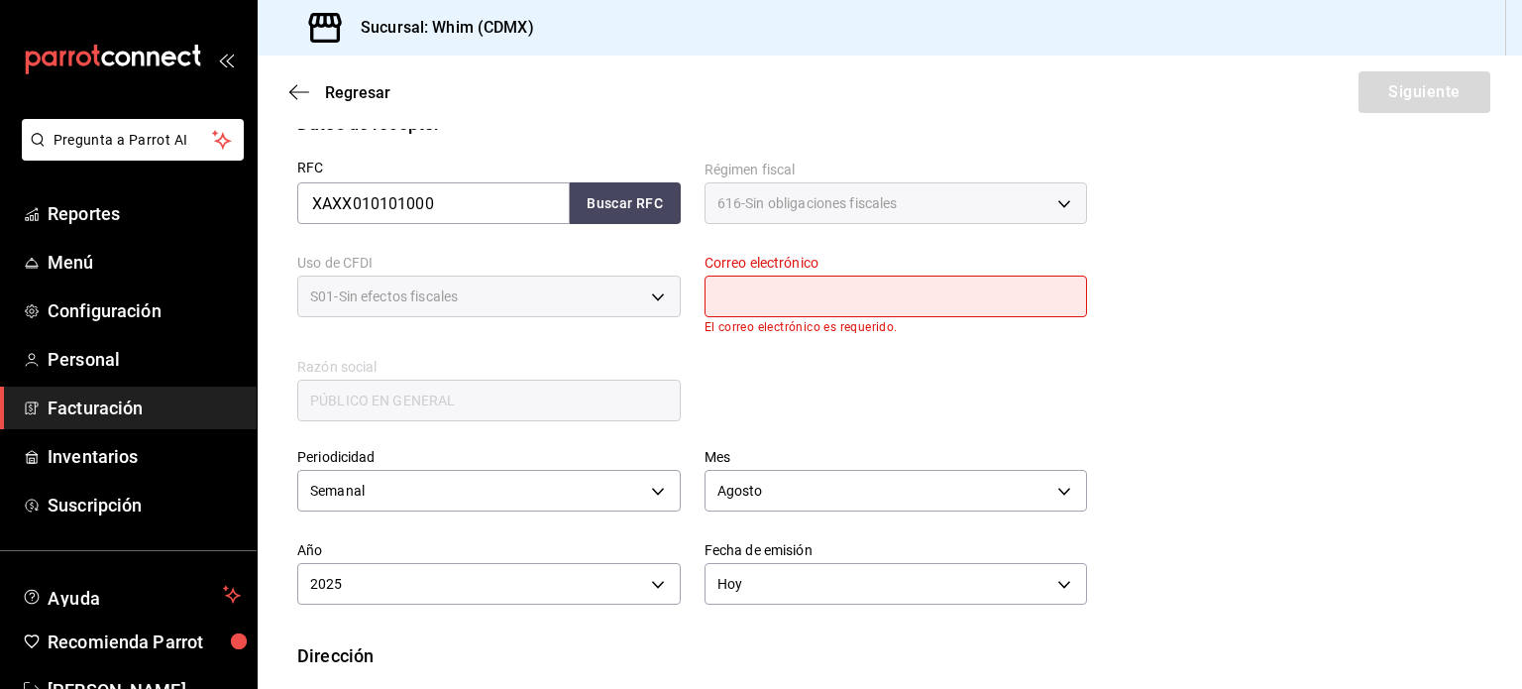
click at [795, 291] on input "text" at bounding box center [895, 296] width 383 height 42
type input "[EMAIL_ADDRESS][DOMAIN_NAME]"
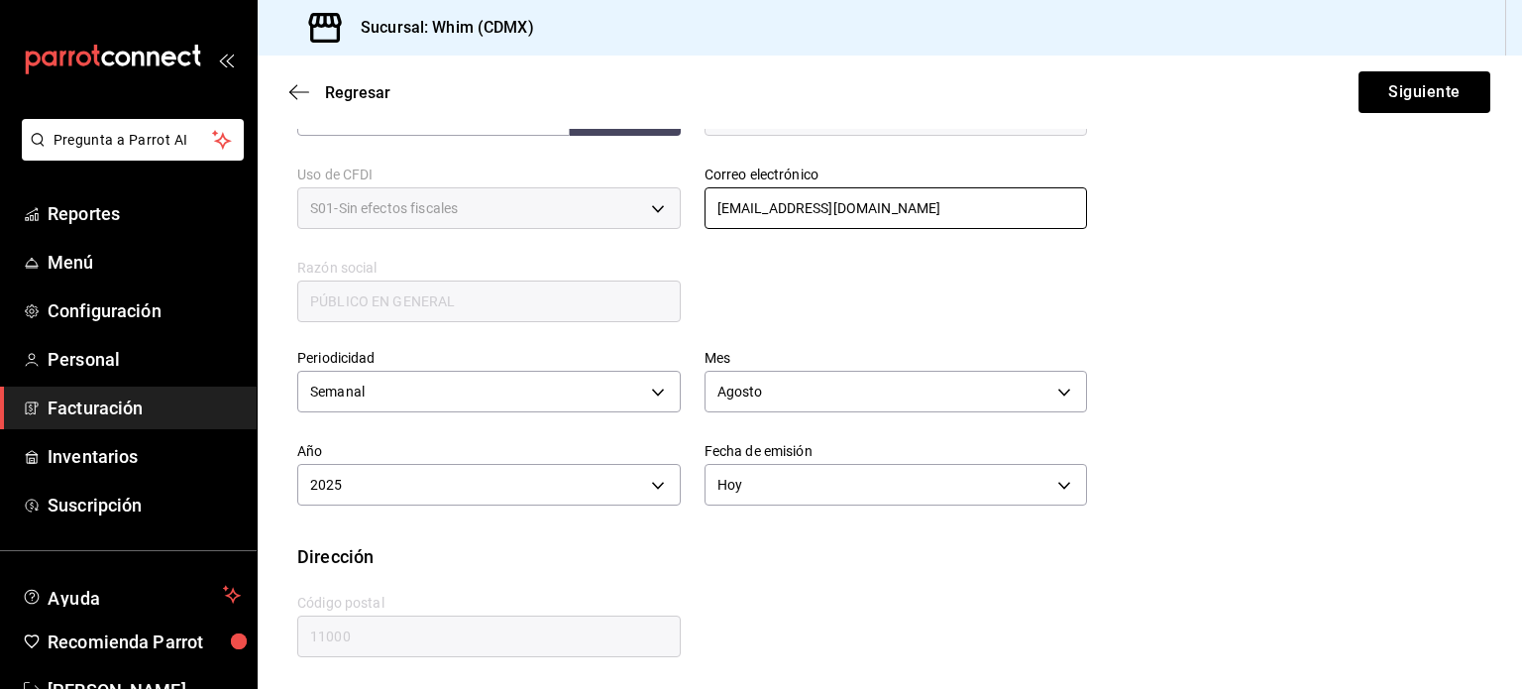
scroll to position [452, 0]
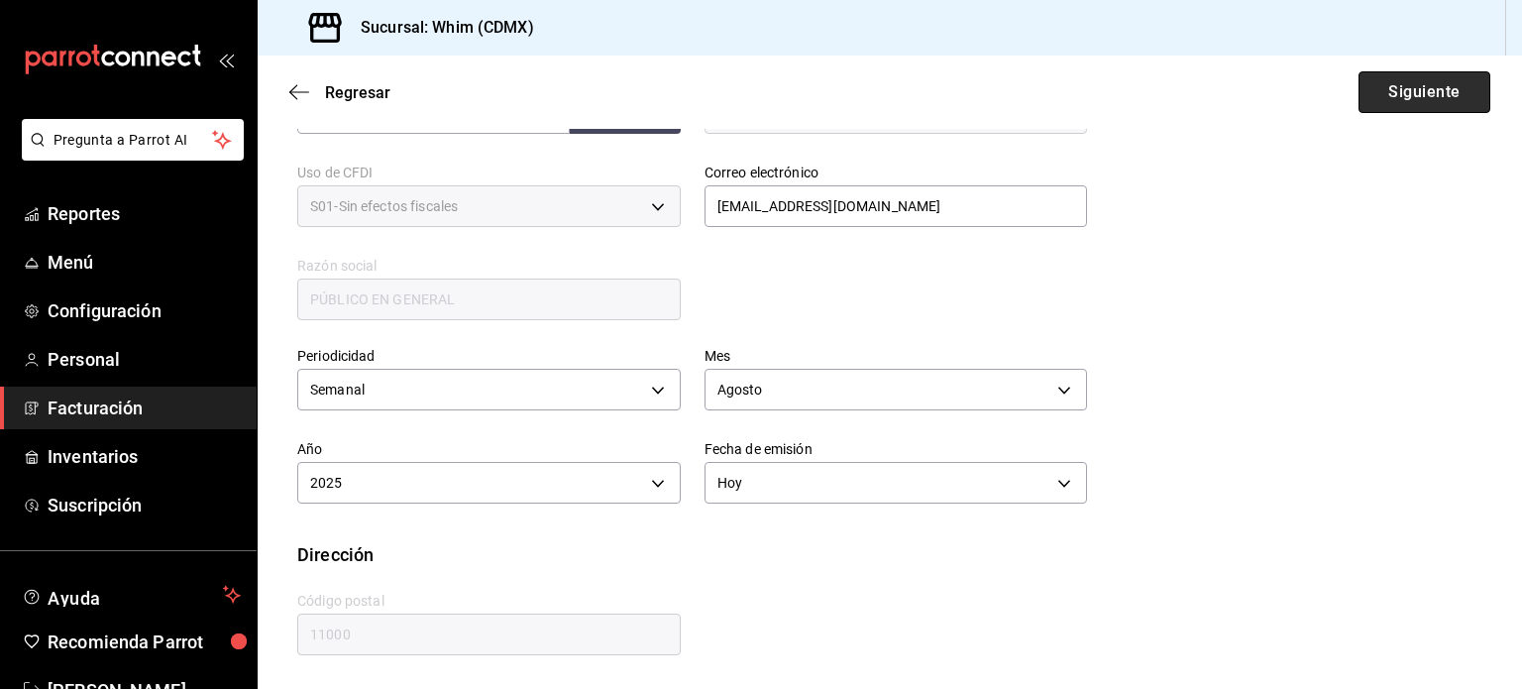
click at [1426, 99] on button "Siguiente" at bounding box center [1424, 92] width 132 height 42
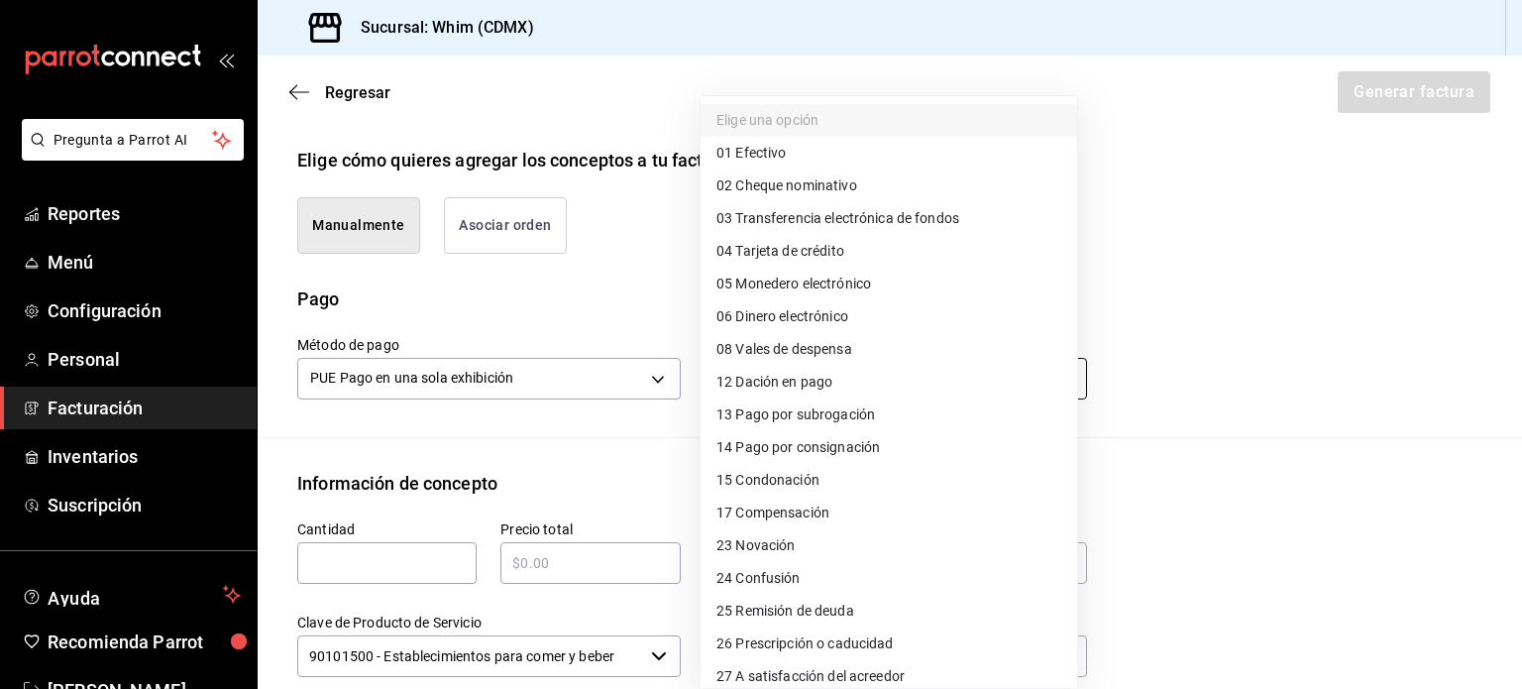
click at [894, 387] on body "Pregunta a Parrot AI Reportes Menú Configuración Personal Facturación Inventari…" at bounding box center [761, 344] width 1522 height 689
click at [904, 225] on span "03 Transferencia electrónica de fondos" at bounding box center [837, 218] width 243 height 21
type input "03"
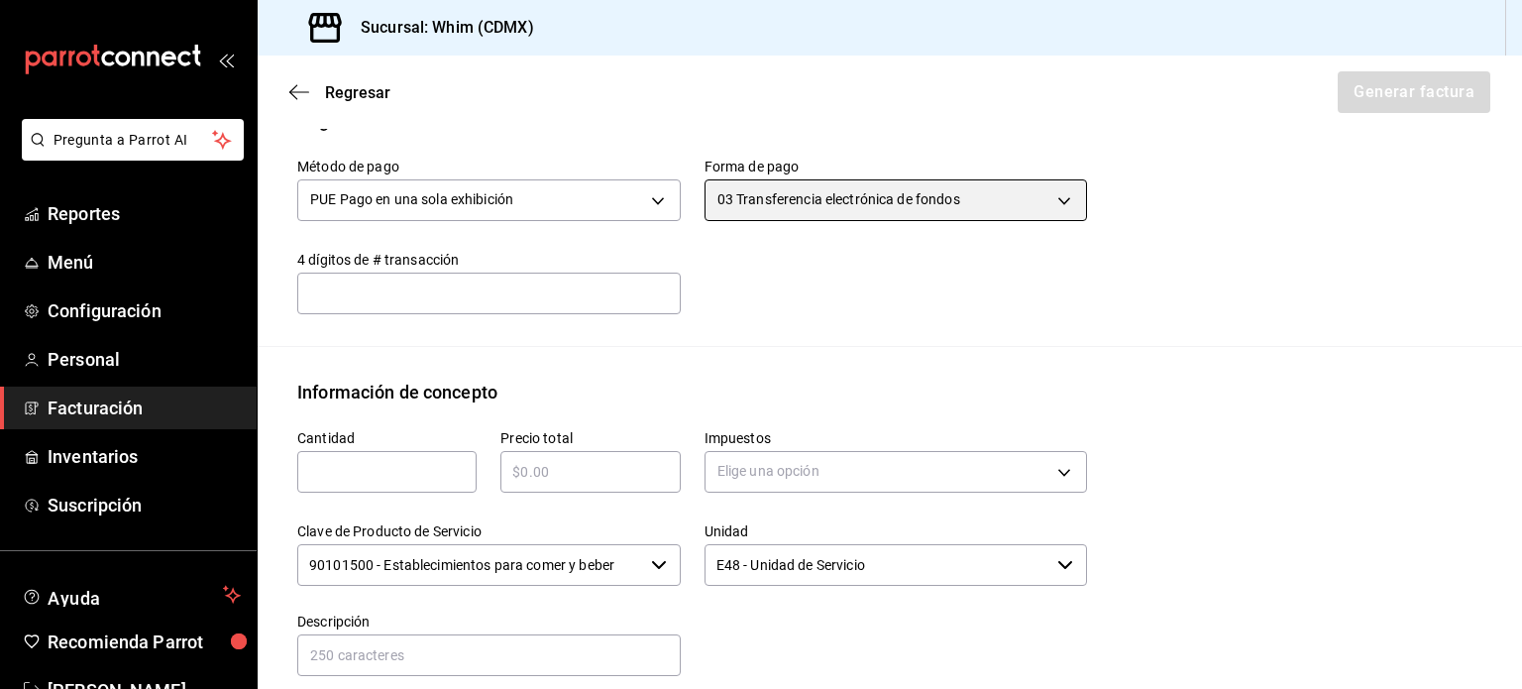
scroll to position [650, 0]
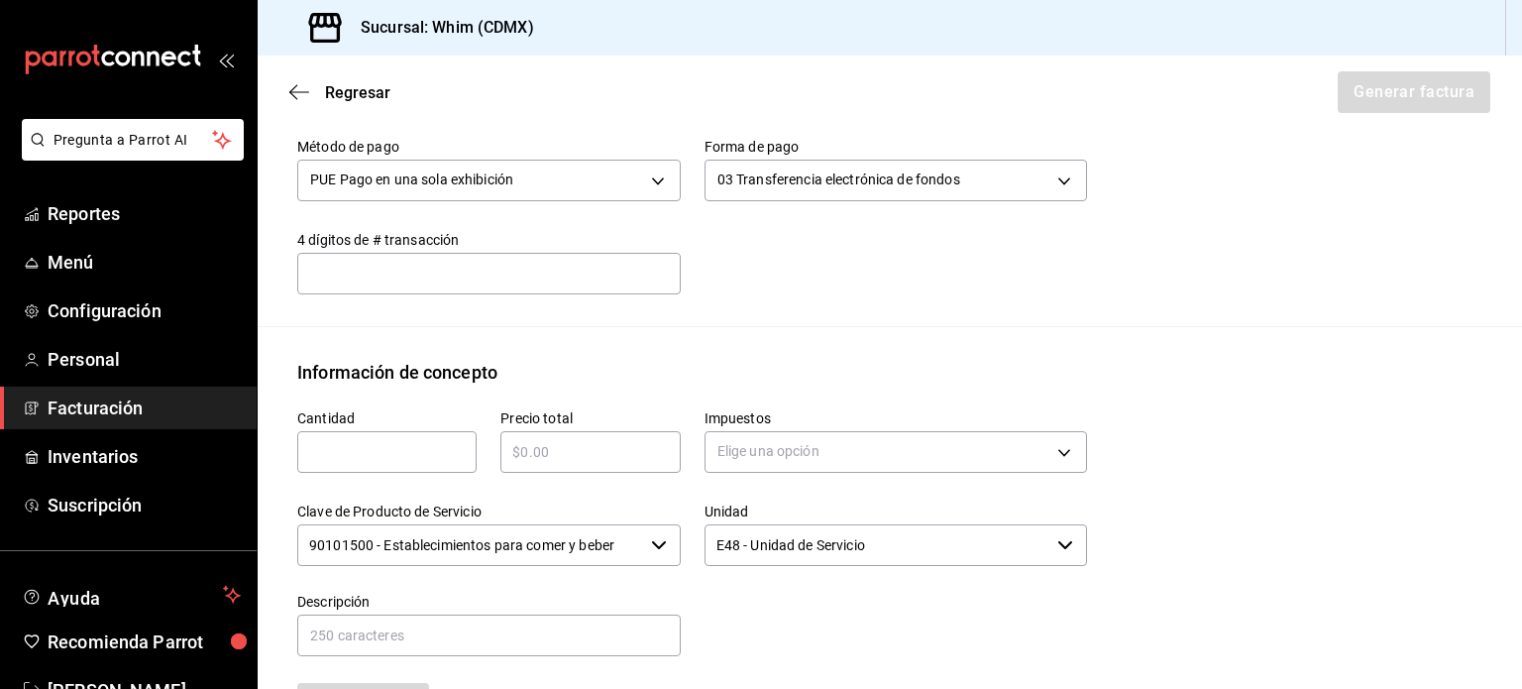
click at [334, 431] on div "​" at bounding box center [386, 452] width 179 height 42
type input "1"
type input "$8075"
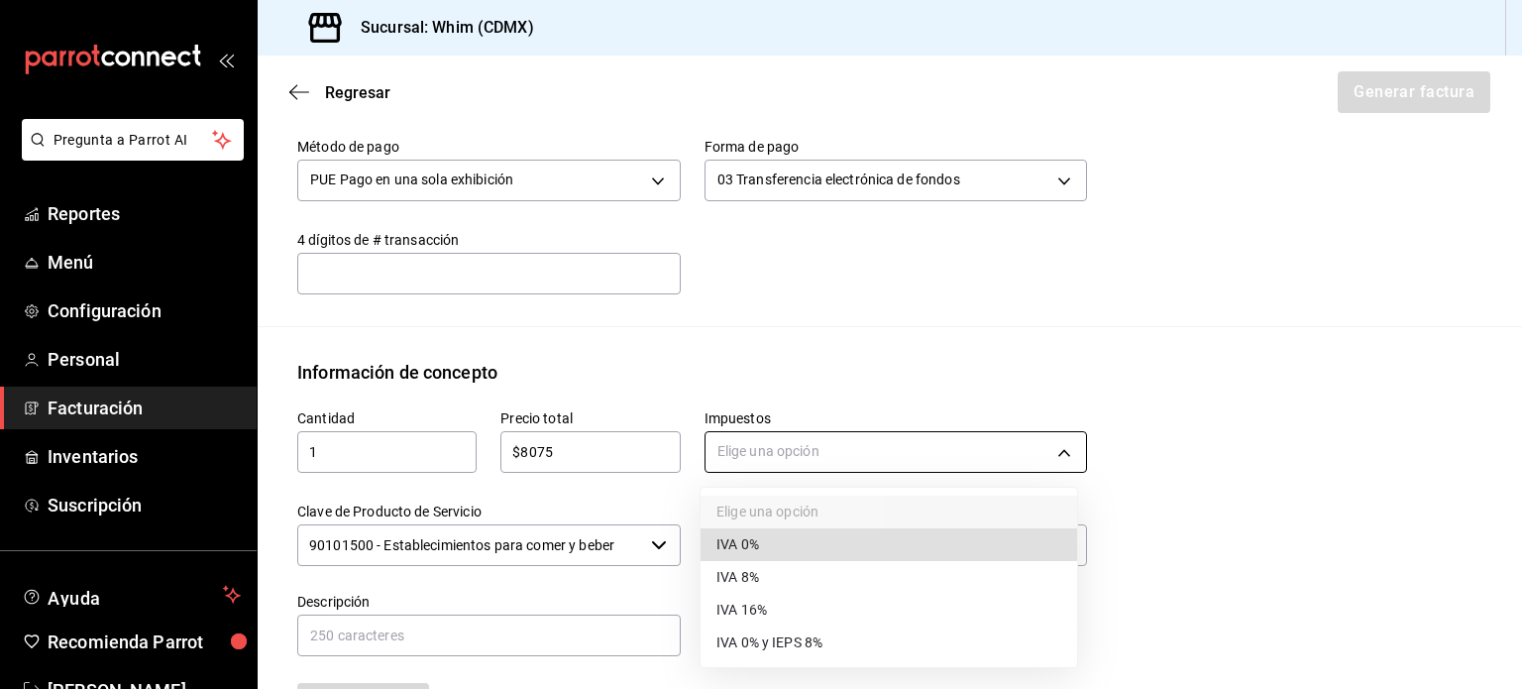
click at [832, 447] on body "Pregunta a Parrot AI Reportes Menú Configuración Personal Facturación Inventari…" at bounding box center [761, 344] width 1522 height 689
click at [782, 613] on li "IVA 16%" at bounding box center [889, 609] width 377 height 33
type input "IVA_16"
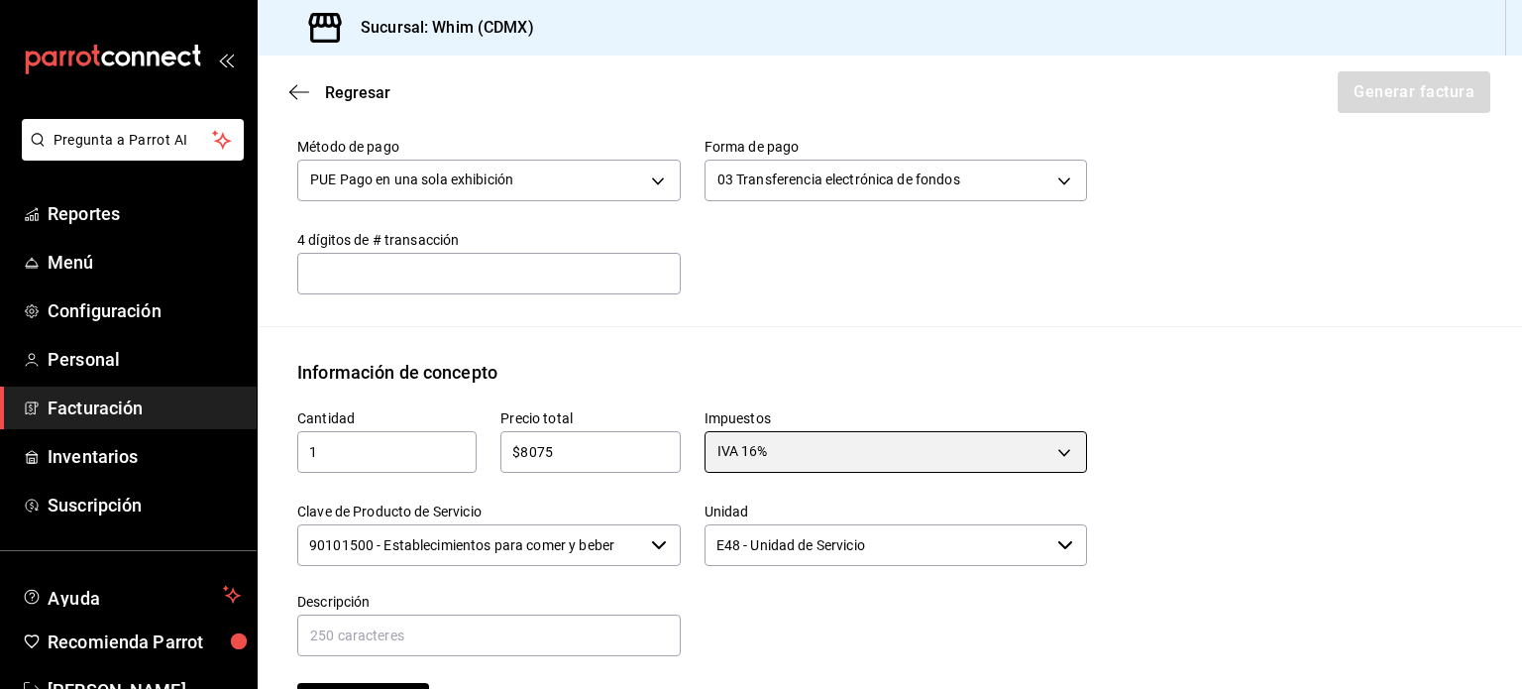
click at [663, 549] on div "90101500 - Establecimientos para comer y beber ​" at bounding box center [488, 545] width 383 height 42
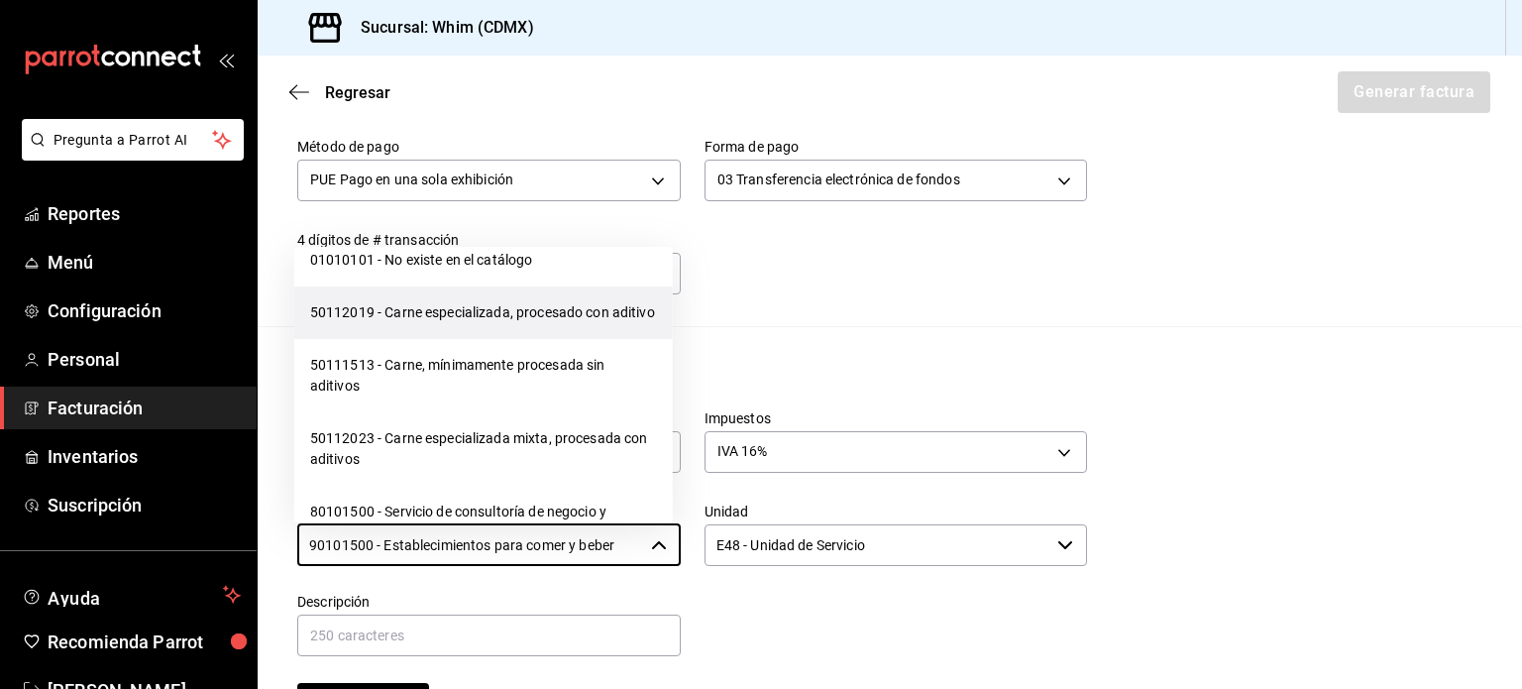
scroll to position [31324, 0]
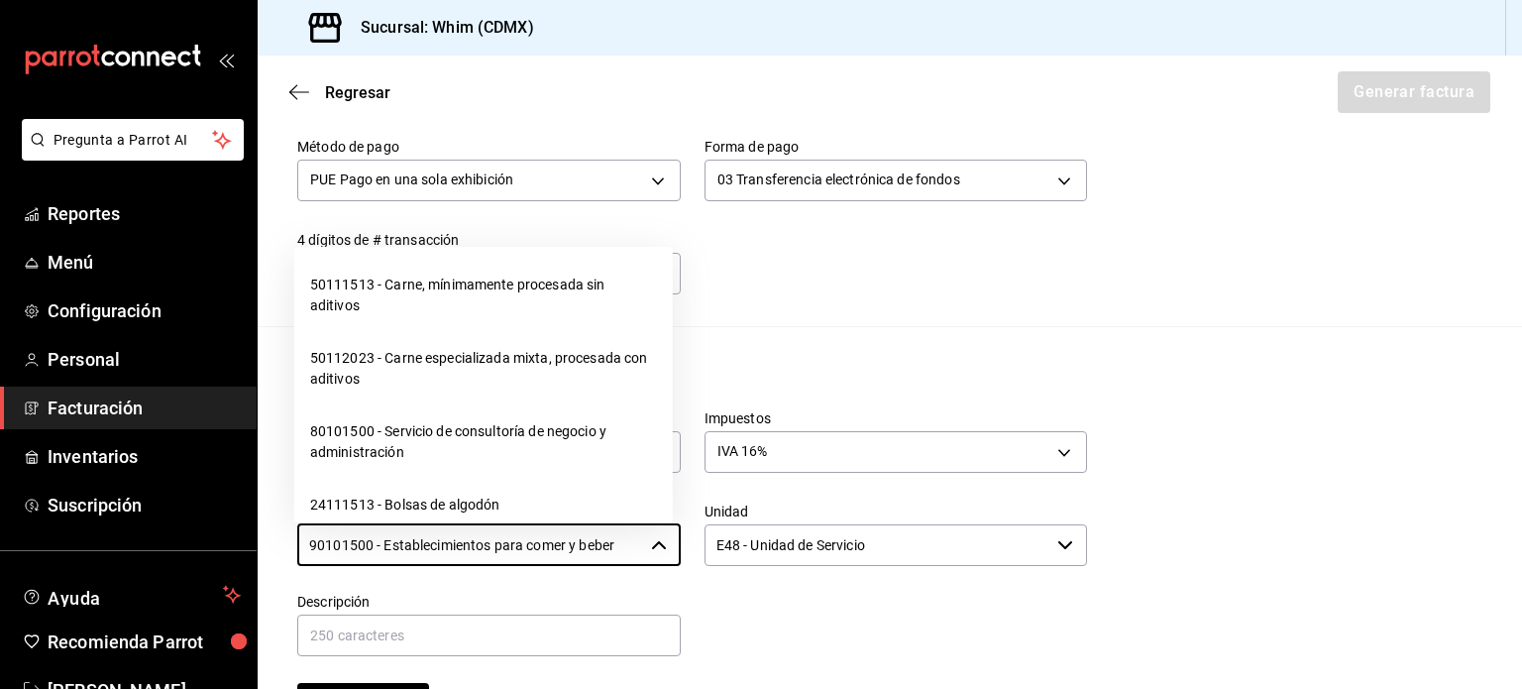
click at [433, 206] on li "01010101 - No existe en el catálogo" at bounding box center [483, 180] width 378 height 53
type input "01010101 - No existe en el catálogo"
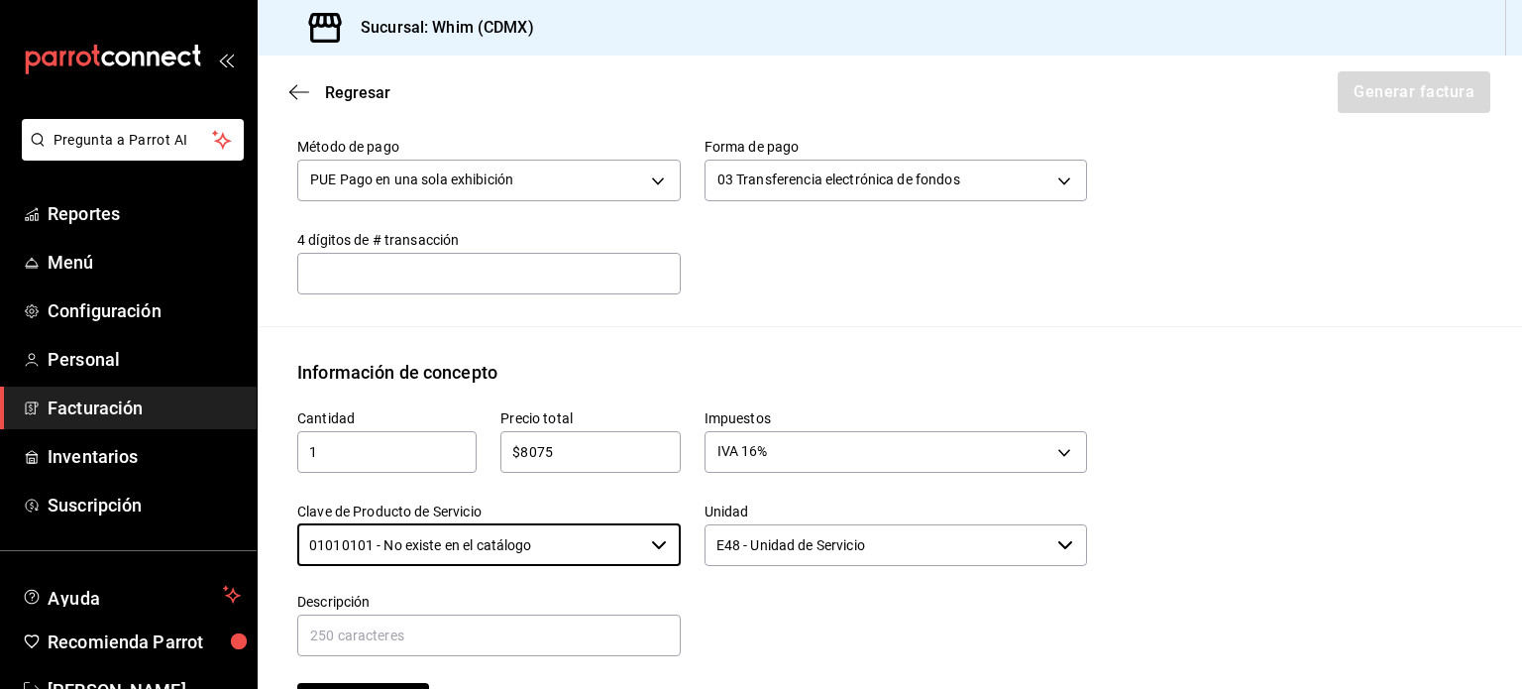
click at [892, 546] on input "E48 - Unidad de Servicio" at bounding box center [877, 545] width 346 height 42
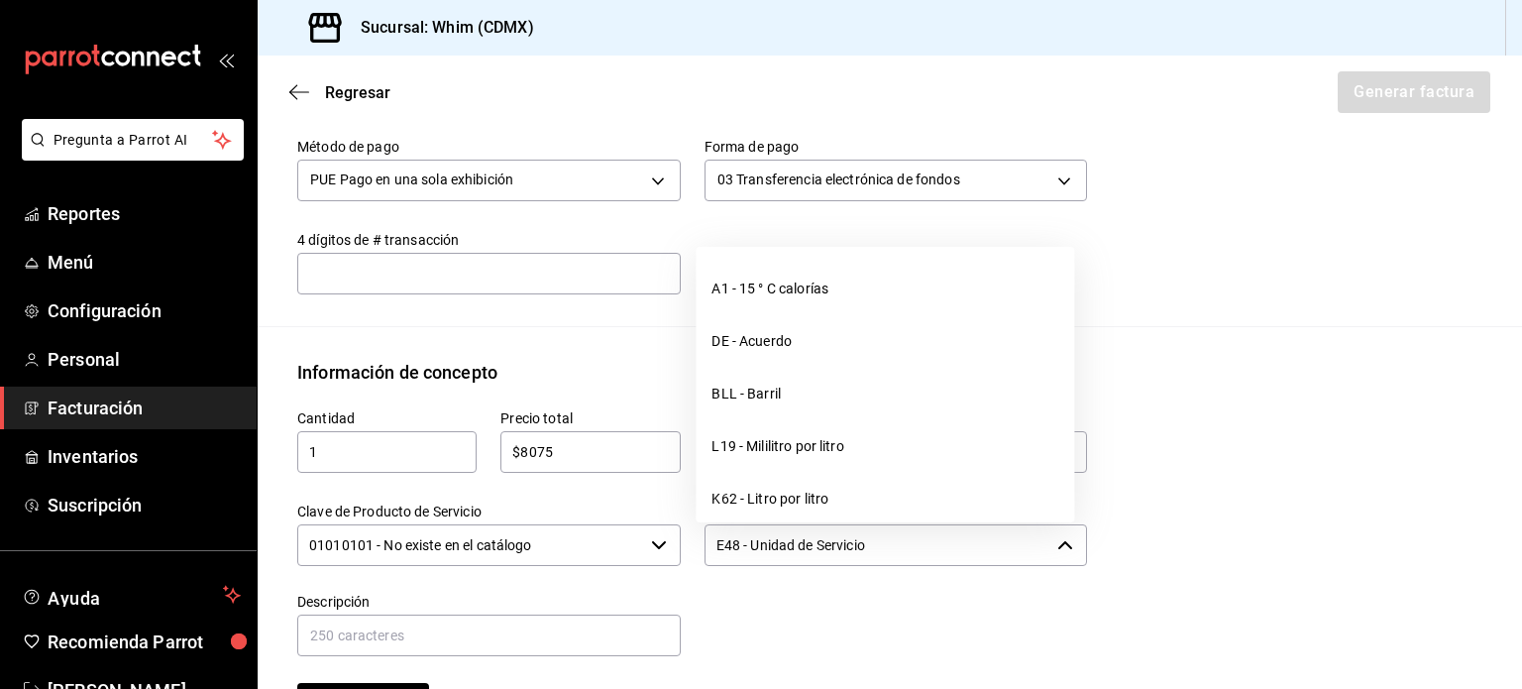
click at [892, 546] on input "E48 - Unidad de Servicio" at bounding box center [877, 545] width 346 height 42
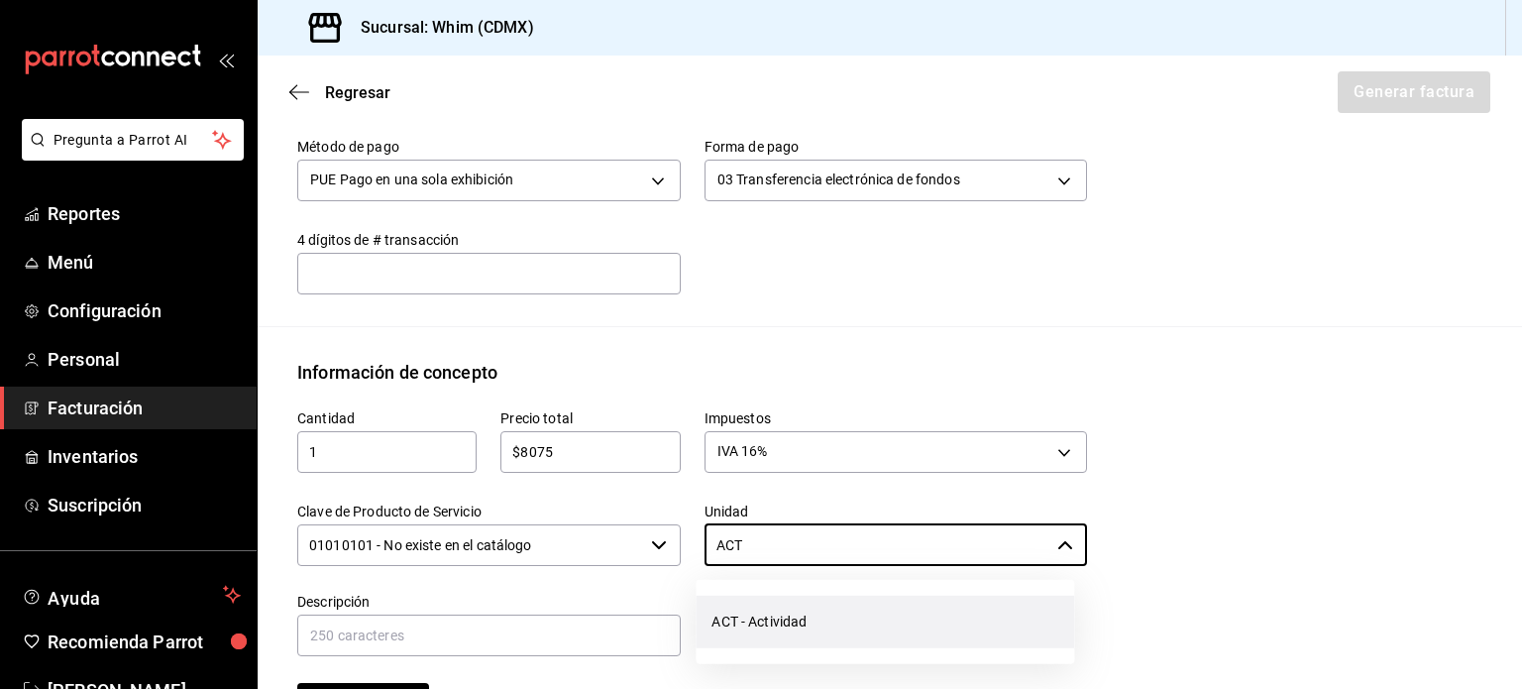
click at [777, 622] on li "ACT - Actividad" at bounding box center [885, 621] width 378 height 53
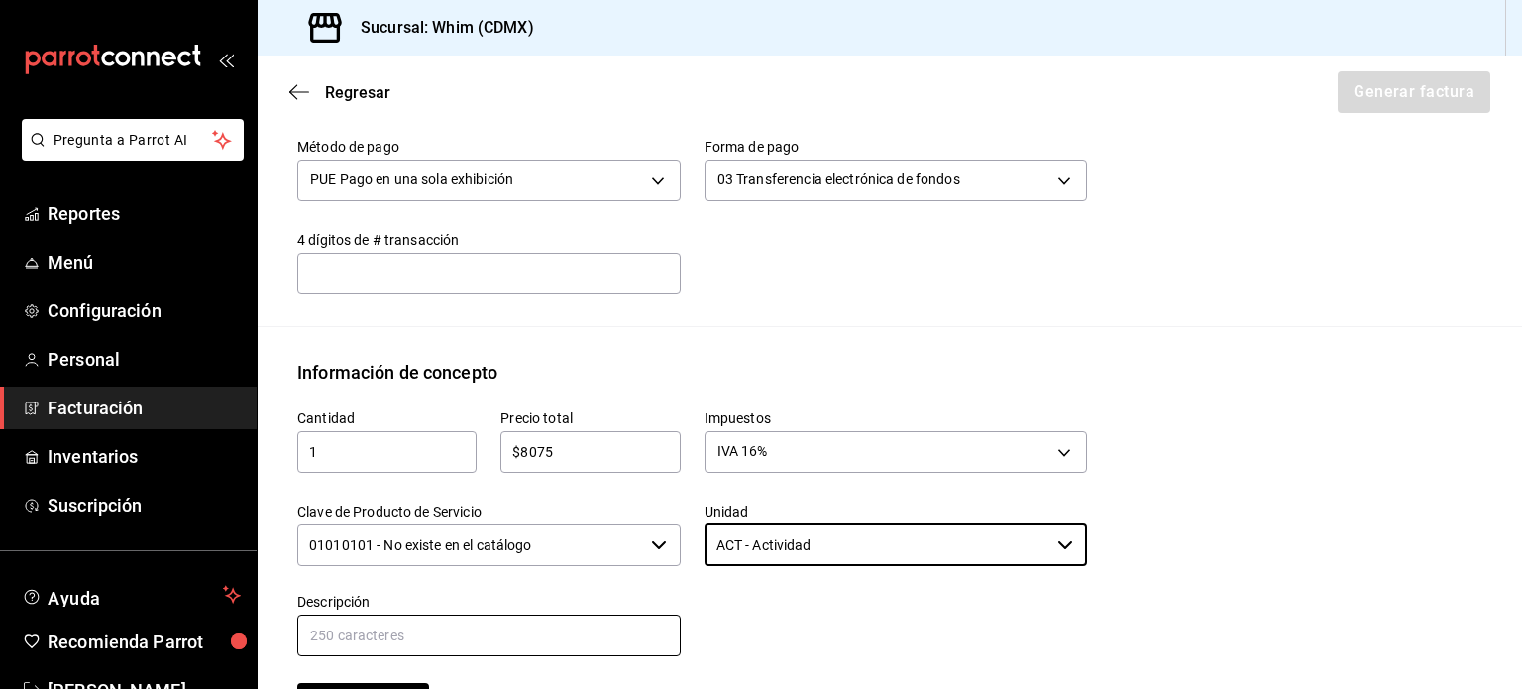
type input "ACT - Actividad"
click at [471, 640] on input "text" at bounding box center [488, 635] width 383 height 42
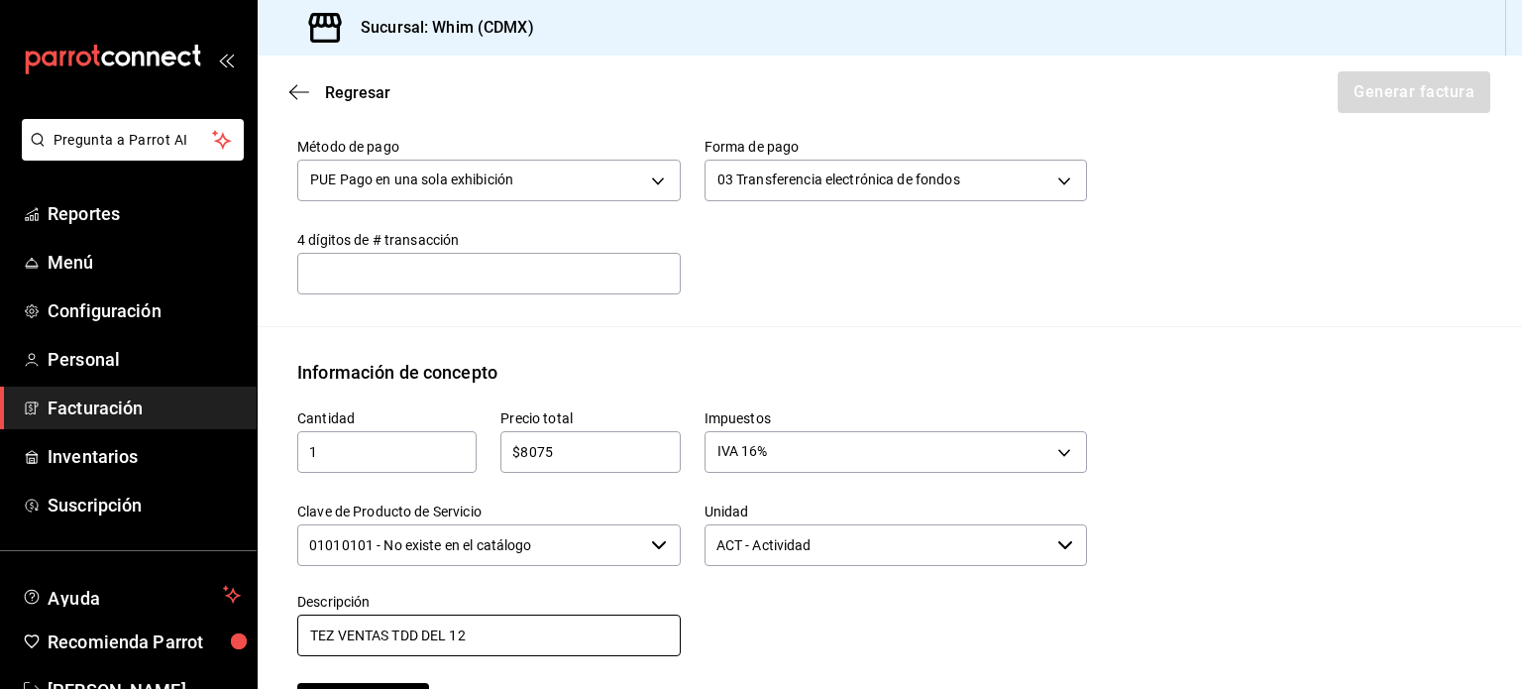
click at [477, 637] on input "TEZ VENTAS TDD DEL 12" at bounding box center [488, 635] width 383 height 42
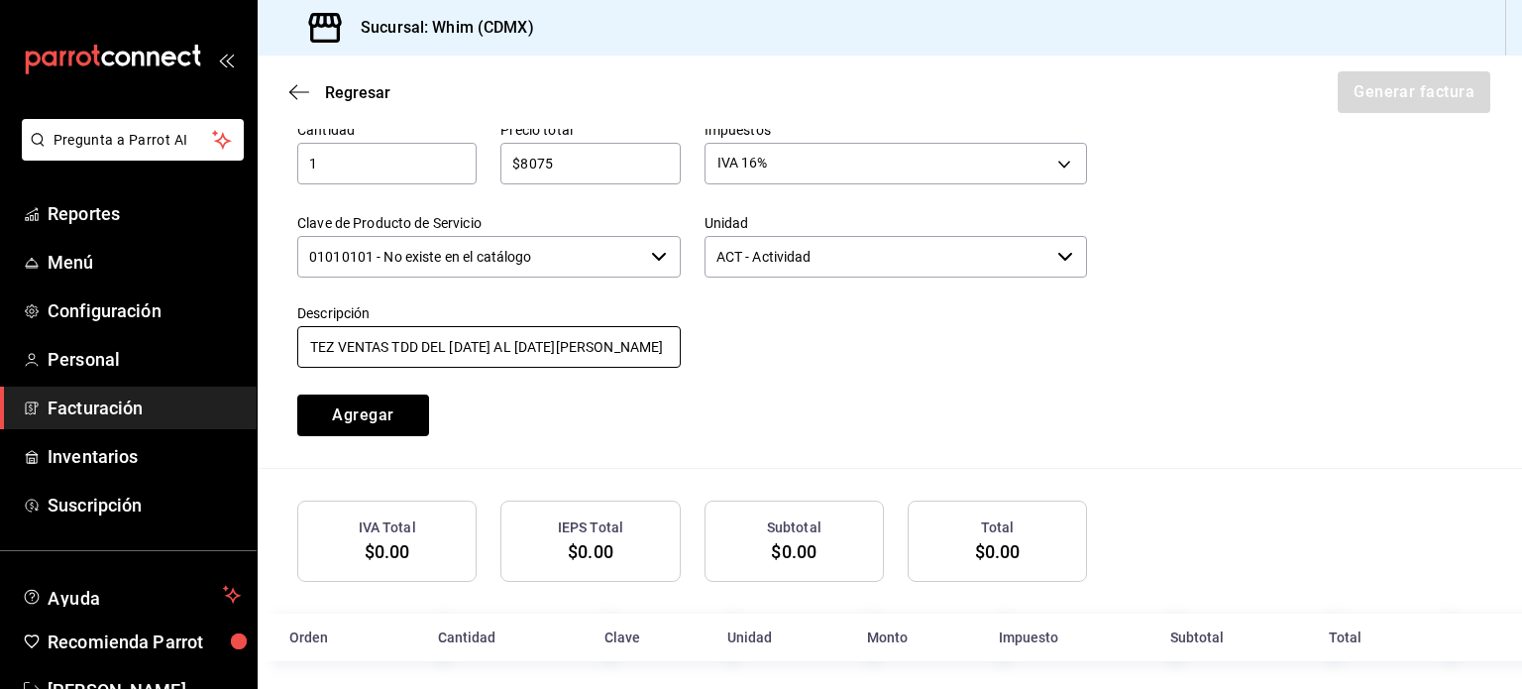
scroll to position [948, 0]
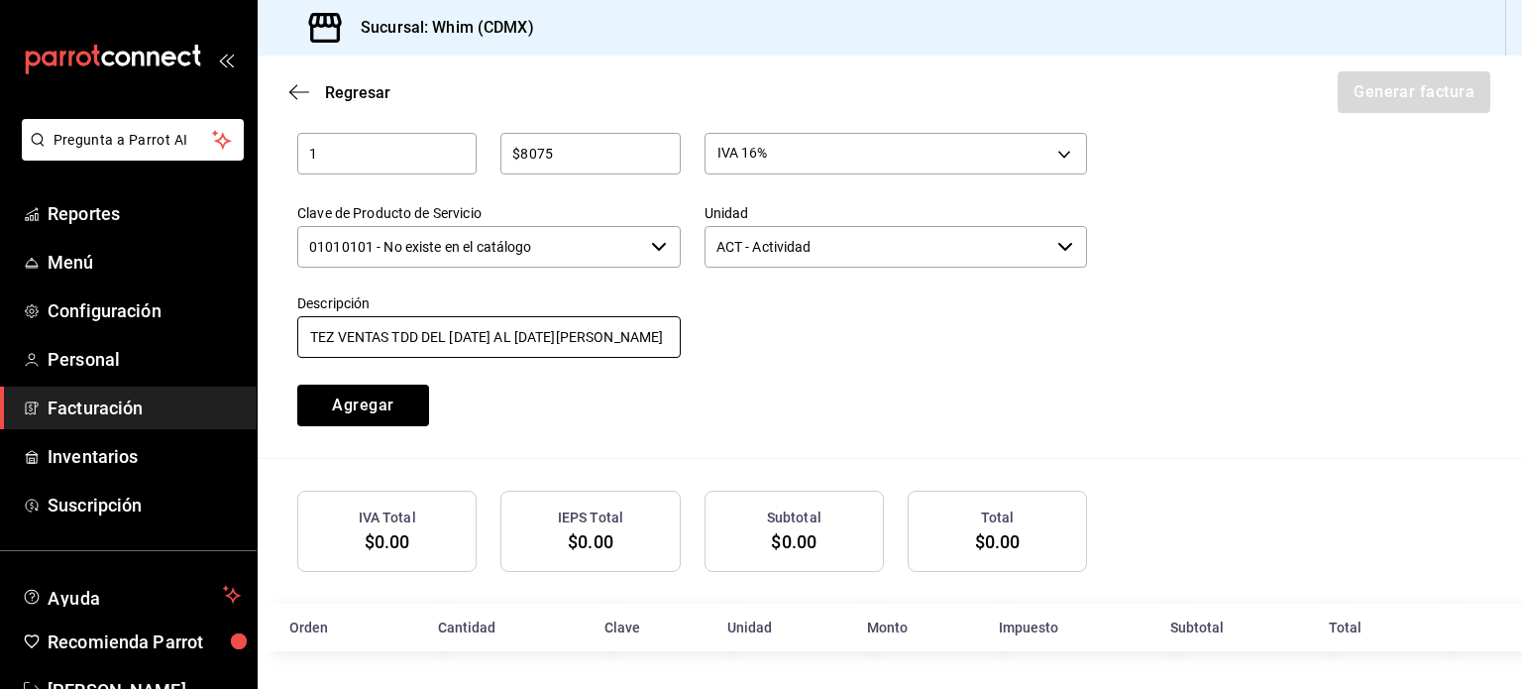
type input "TEZ VENTAS TDD DEL [DATE] AL [DATE][PERSON_NAME]"
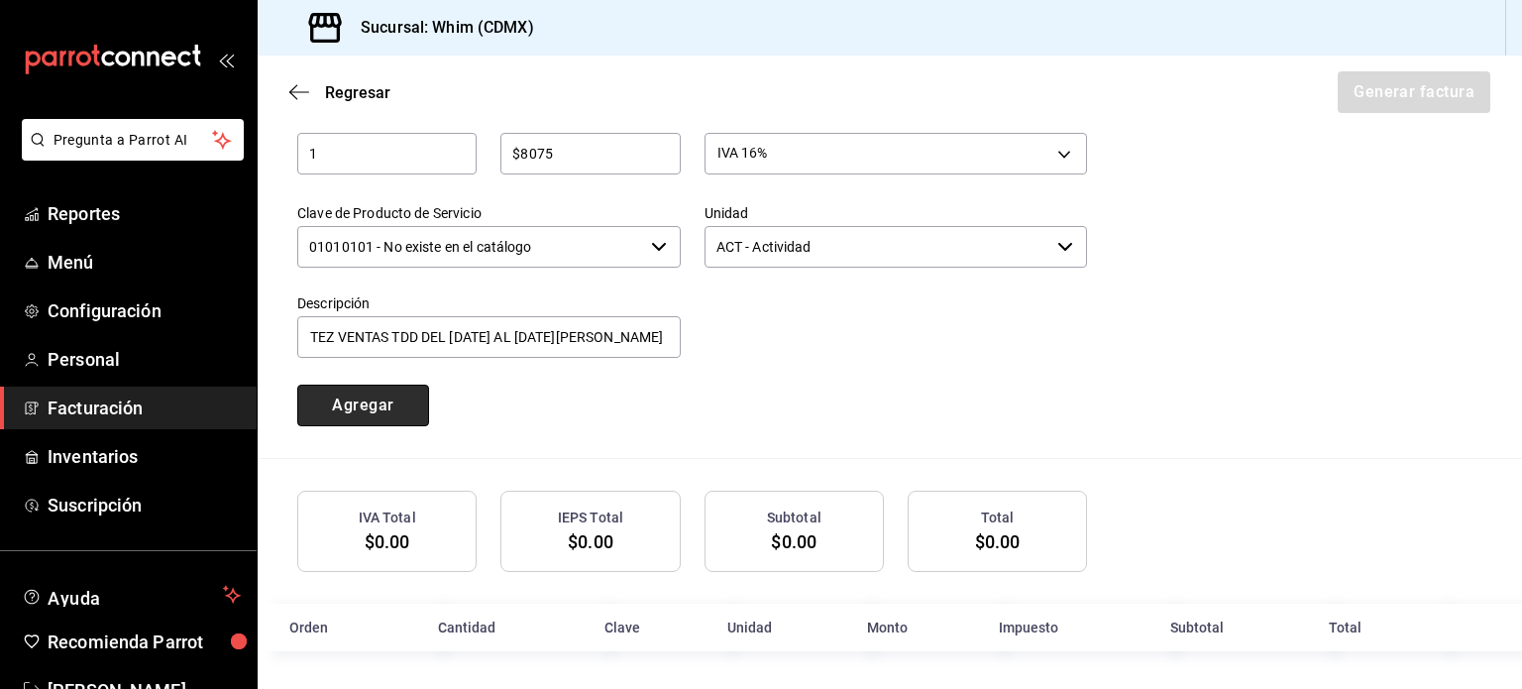
click at [383, 410] on button "Agregar" at bounding box center [363, 405] width 132 height 42
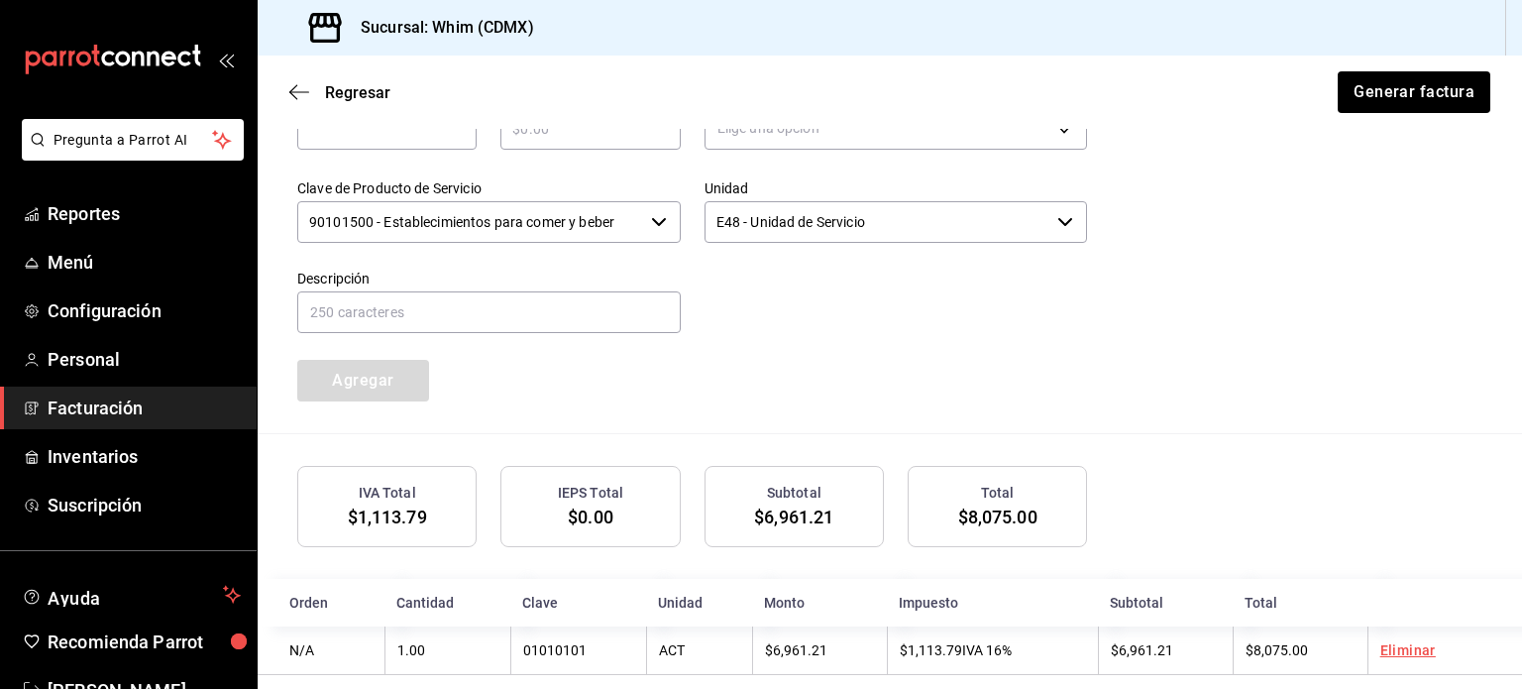
scroll to position [998, 0]
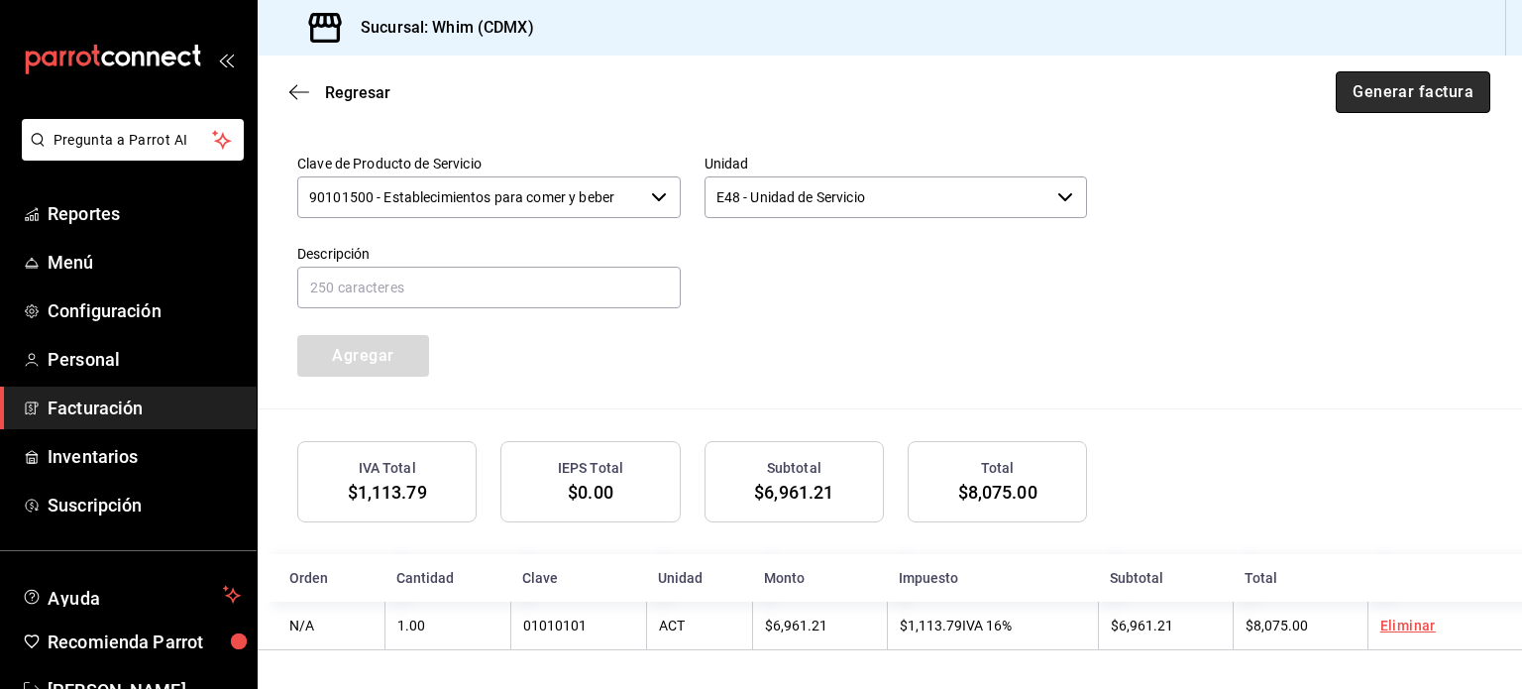
click at [1410, 99] on button "Generar factura" at bounding box center [1413, 92] width 155 height 42
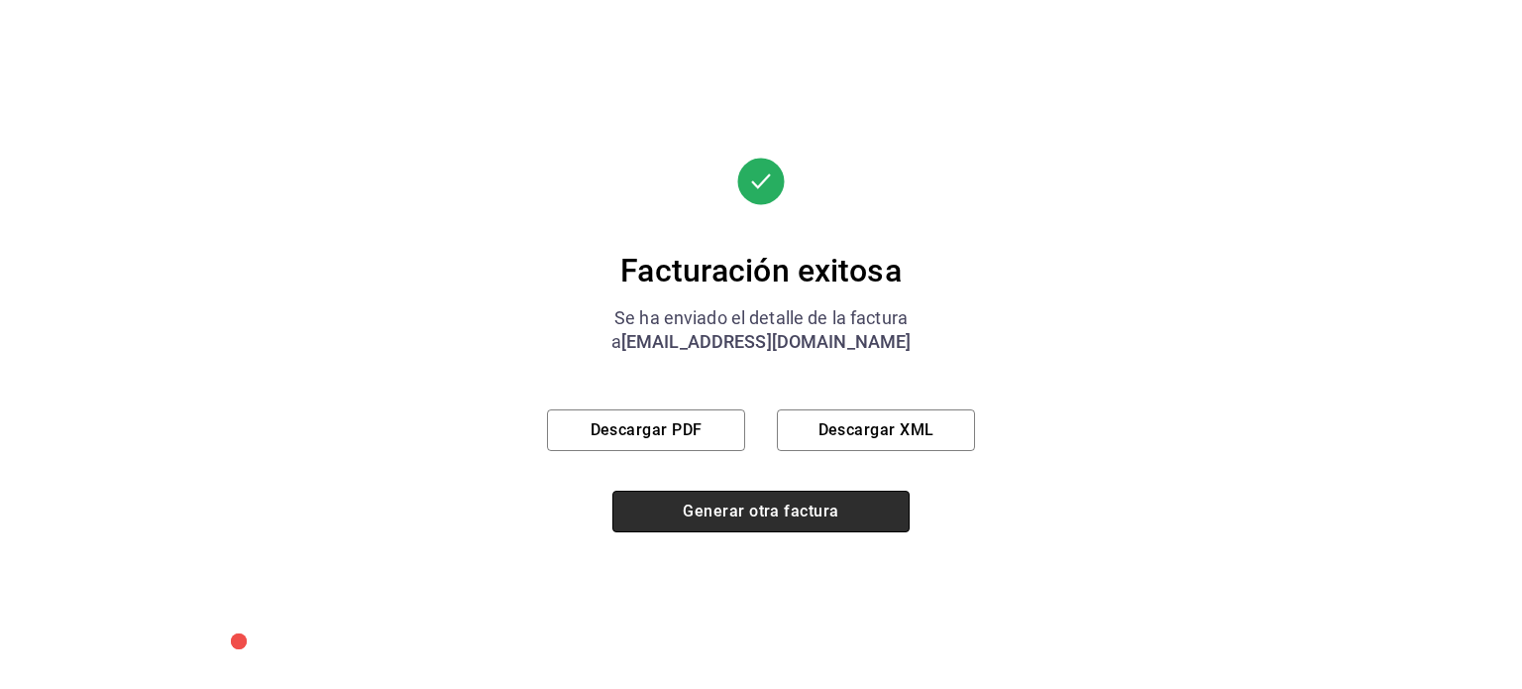
click at [723, 508] on button "Generar otra factura" at bounding box center [760, 511] width 297 height 42
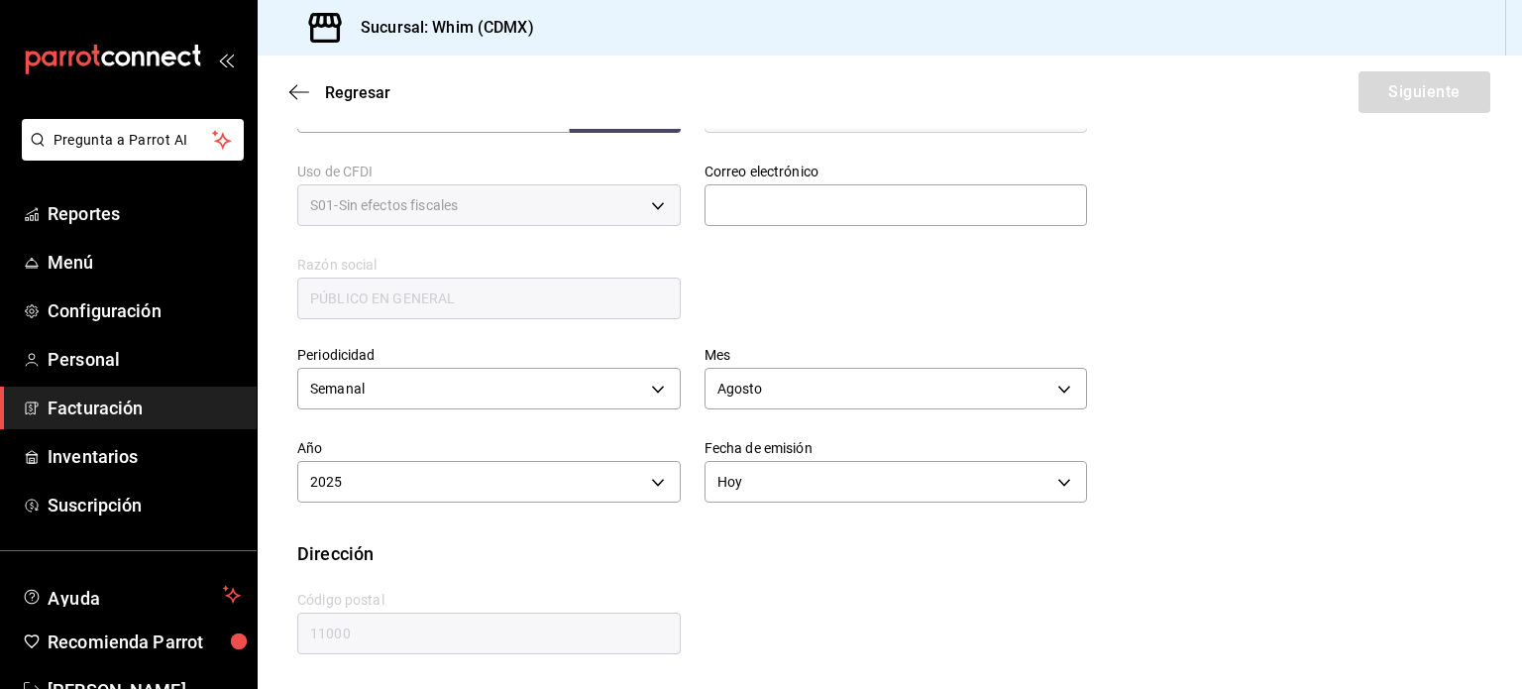
scroll to position [362, 0]
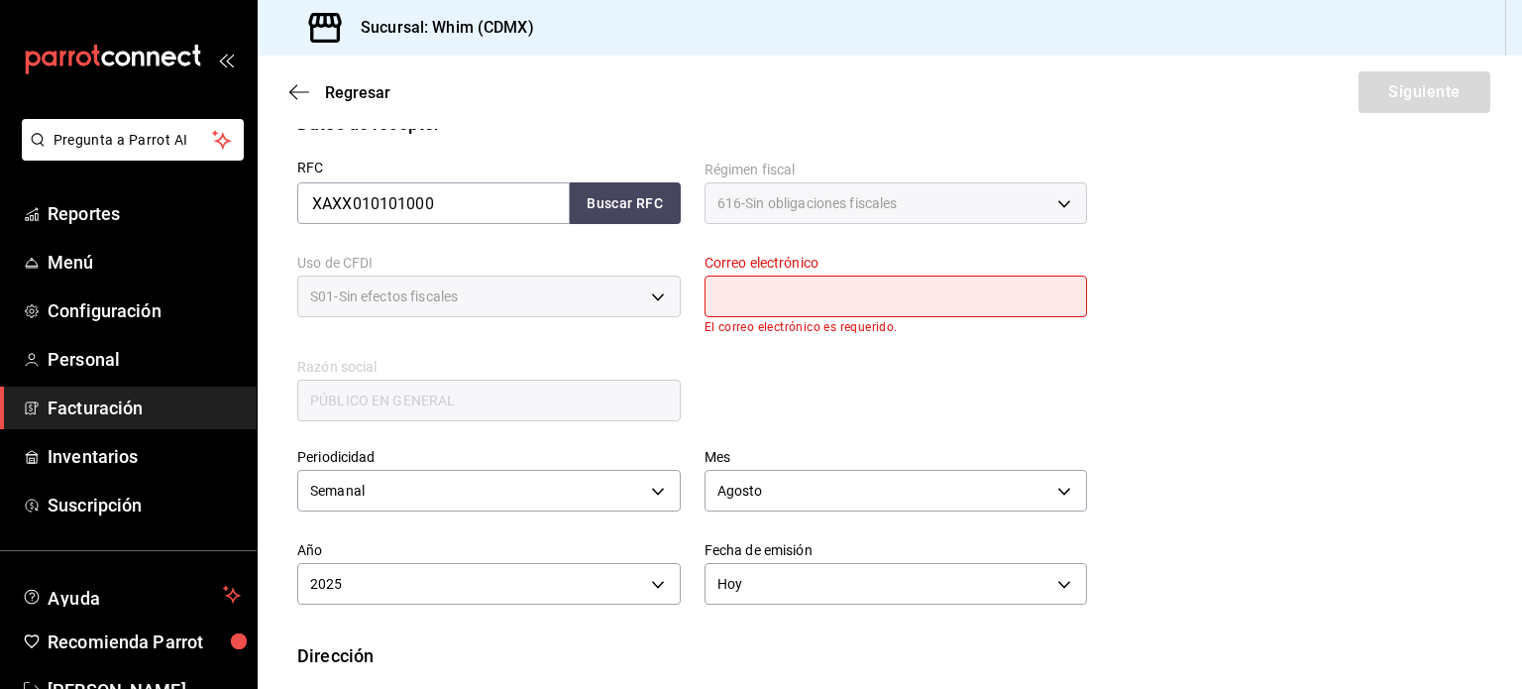
click at [743, 281] on input "text" at bounding box center [895, 296] width 383 height 42
type input "[EMAIL_ADDRESS][DOMAIN_NAME]"
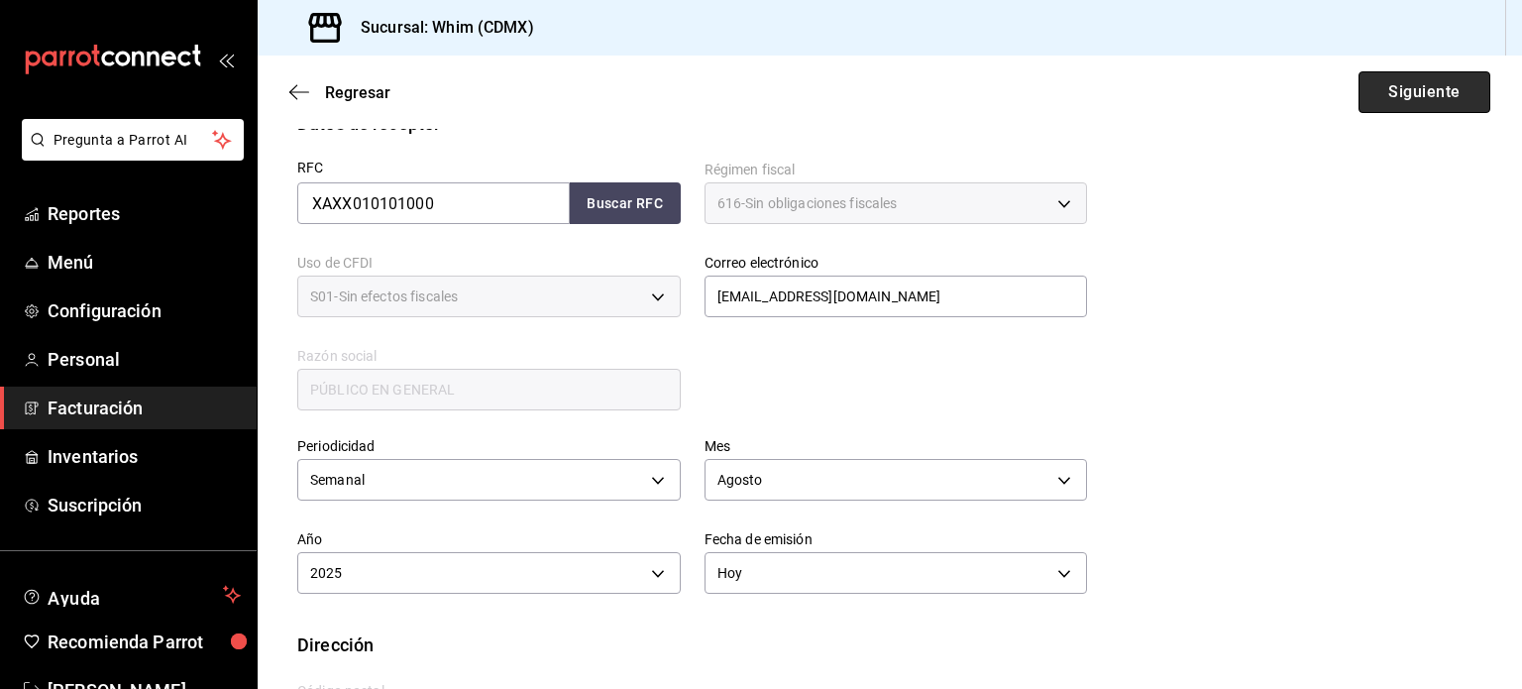
click at [1403, 85] on button "Siguiente" at bounding box center [1424, 92] width 132 height 42
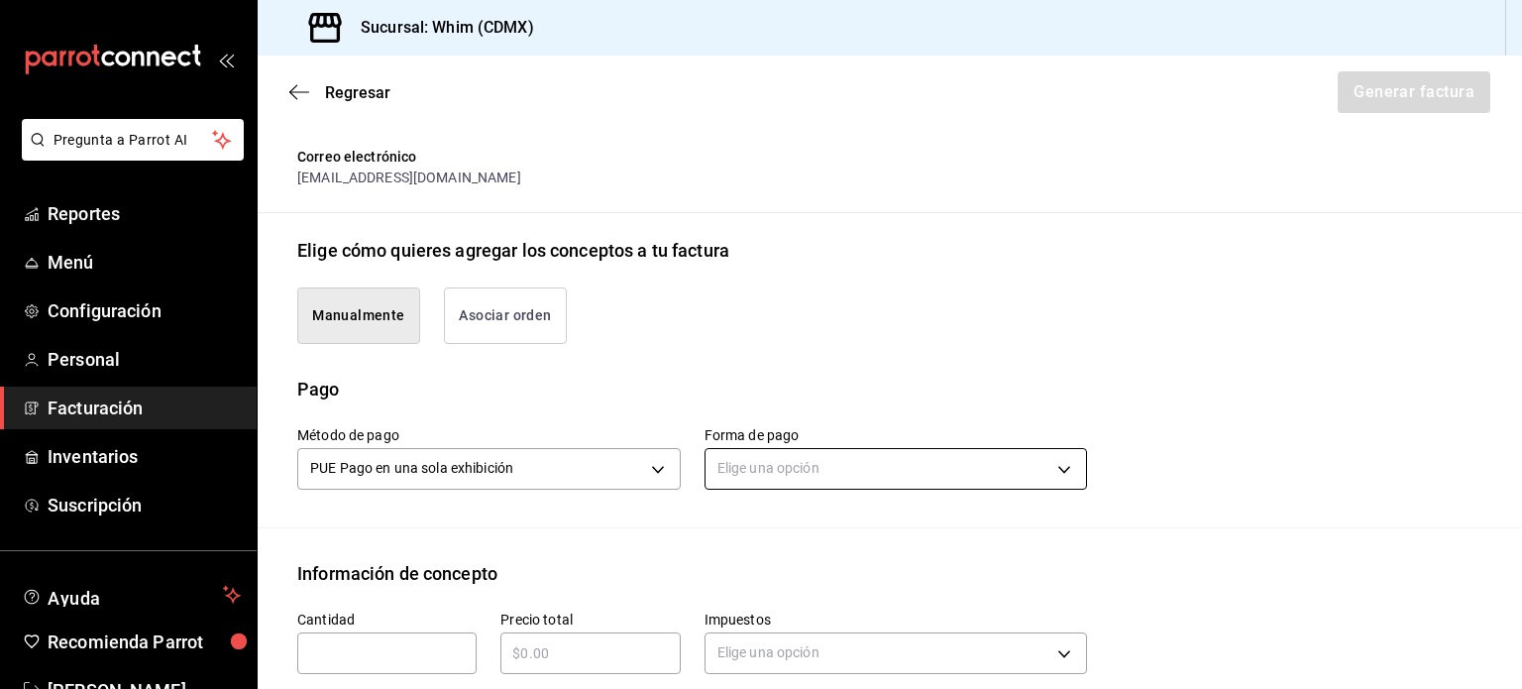
click at [800, 471] on body "Pregunta a Parrot AI Reportes Menú Configuración Personal Facturación Inventari…" at bounding box center [761, 344] width 1522 height 689
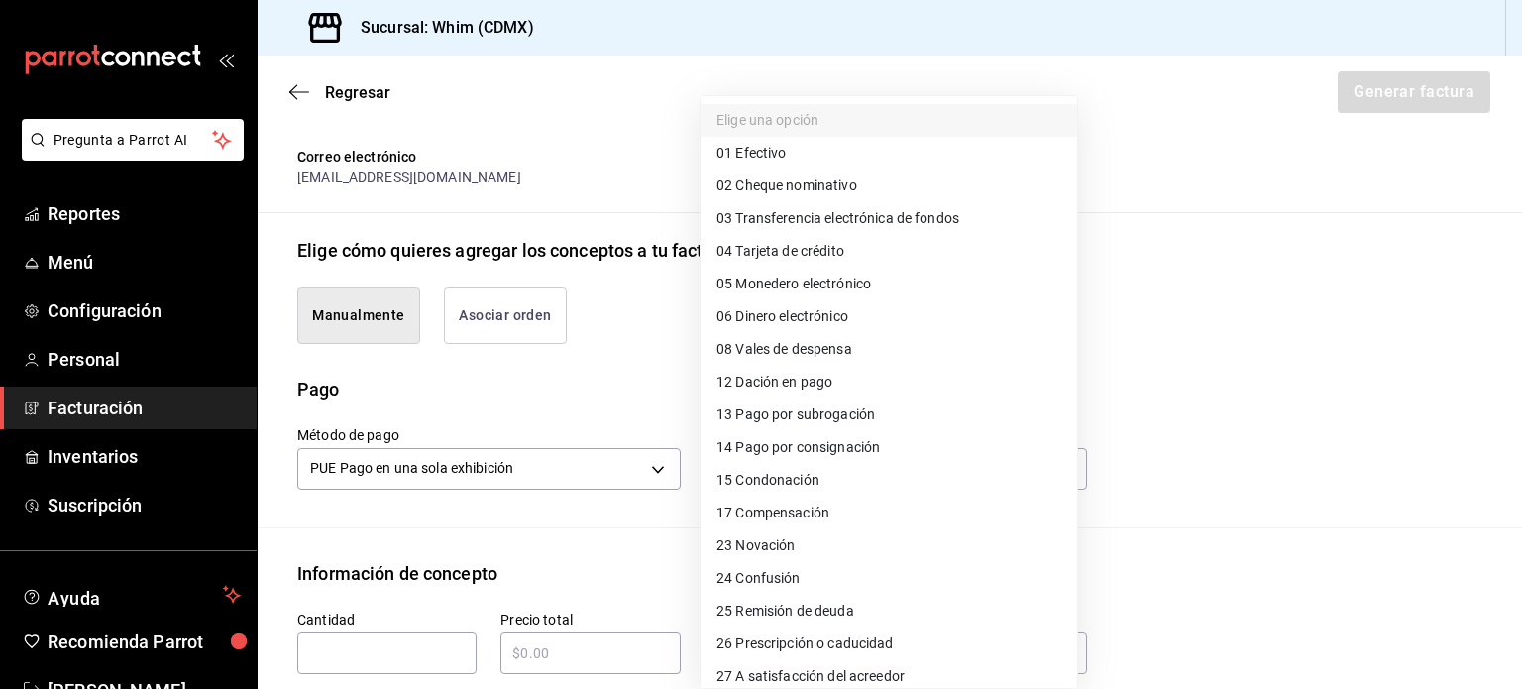
click at [901, 217] on span "03 Transferencia electrónica de fondos" at bounding box center [837, 218] width 243 height 21
type input "03"
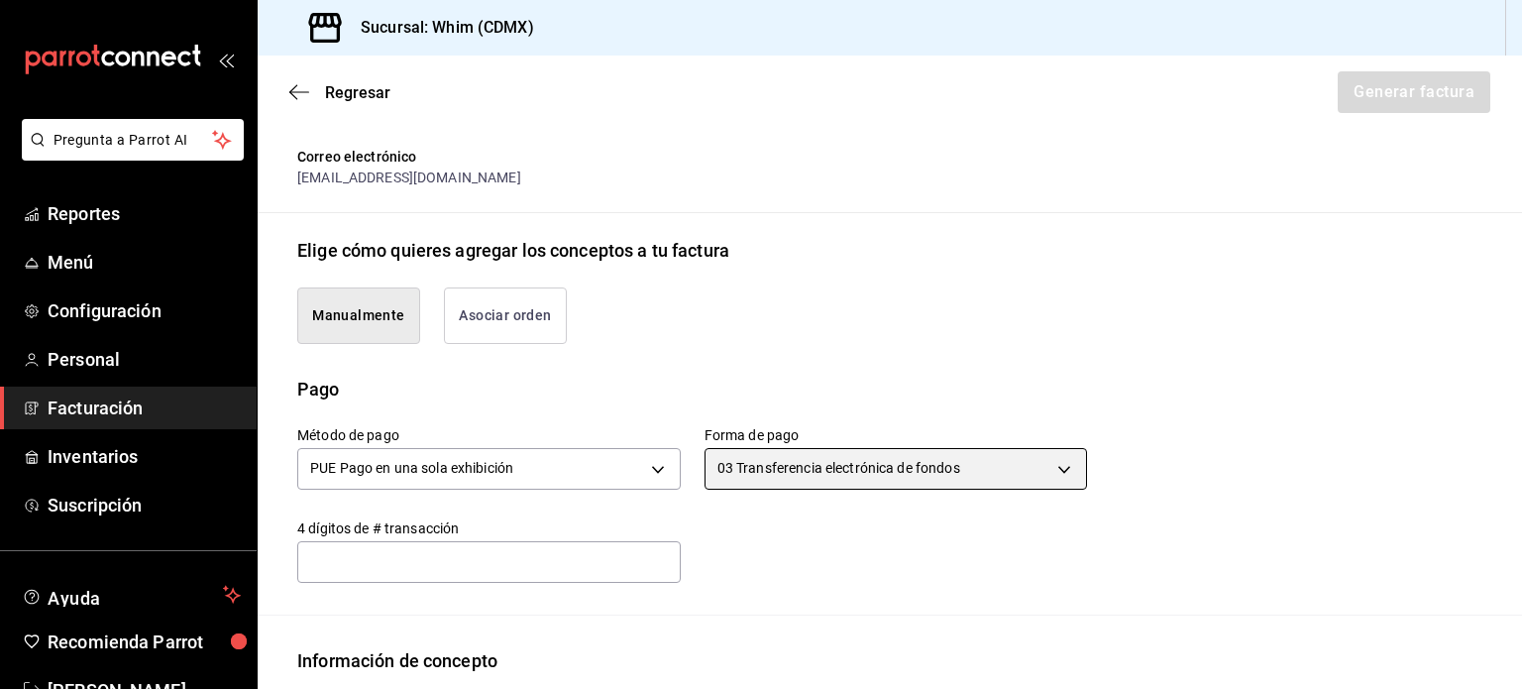
scroll to position [758, 0]
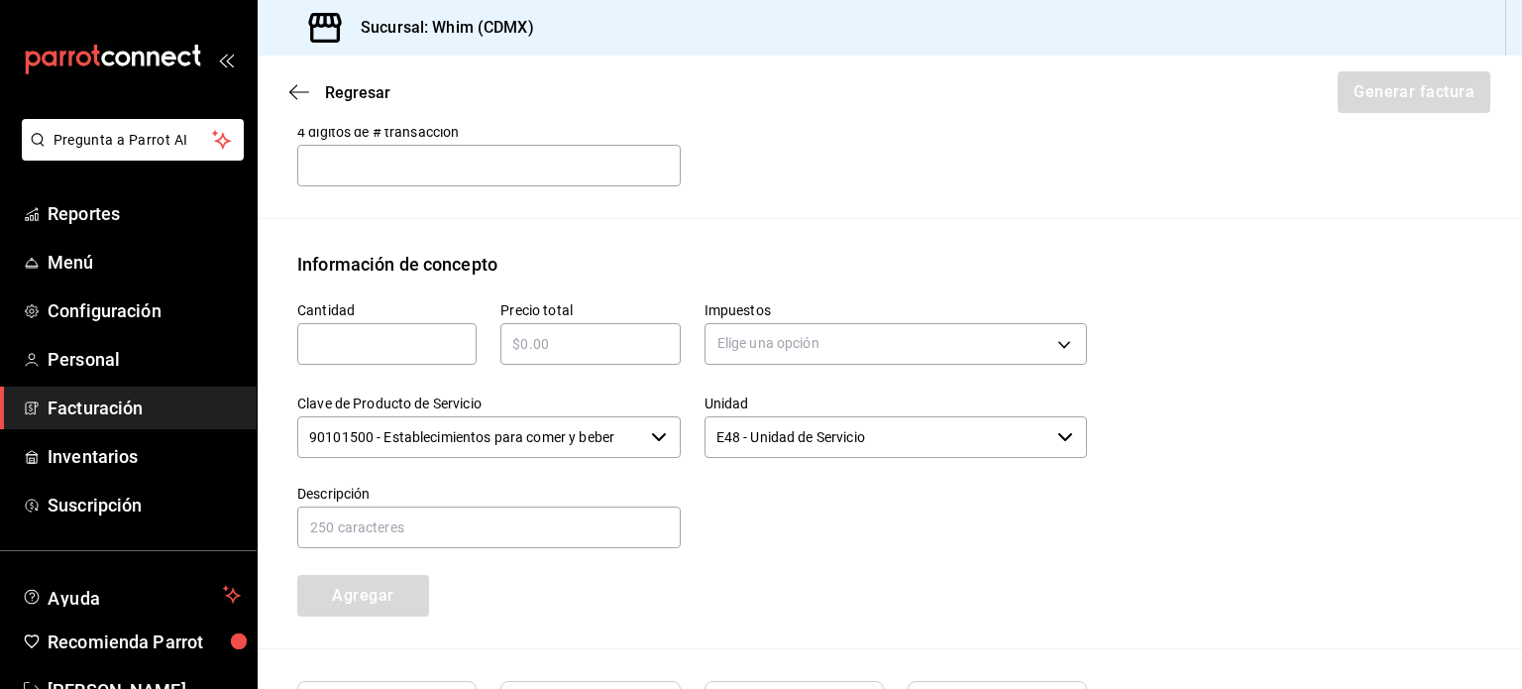
click at [370, 332] on input "text" at bounding box center [386, 344] width 179 height 24
type input "1"
click at [561, 340] on input "text" at bounding box center [589, 344] width 179 height 24
type input "$9330"
click at [841, 343] on body "Pregunta a Parrot AI Reportes Menú Configuración Personal Facturación Inventari…" at bounding box center [761, 344] width 1522 height 689
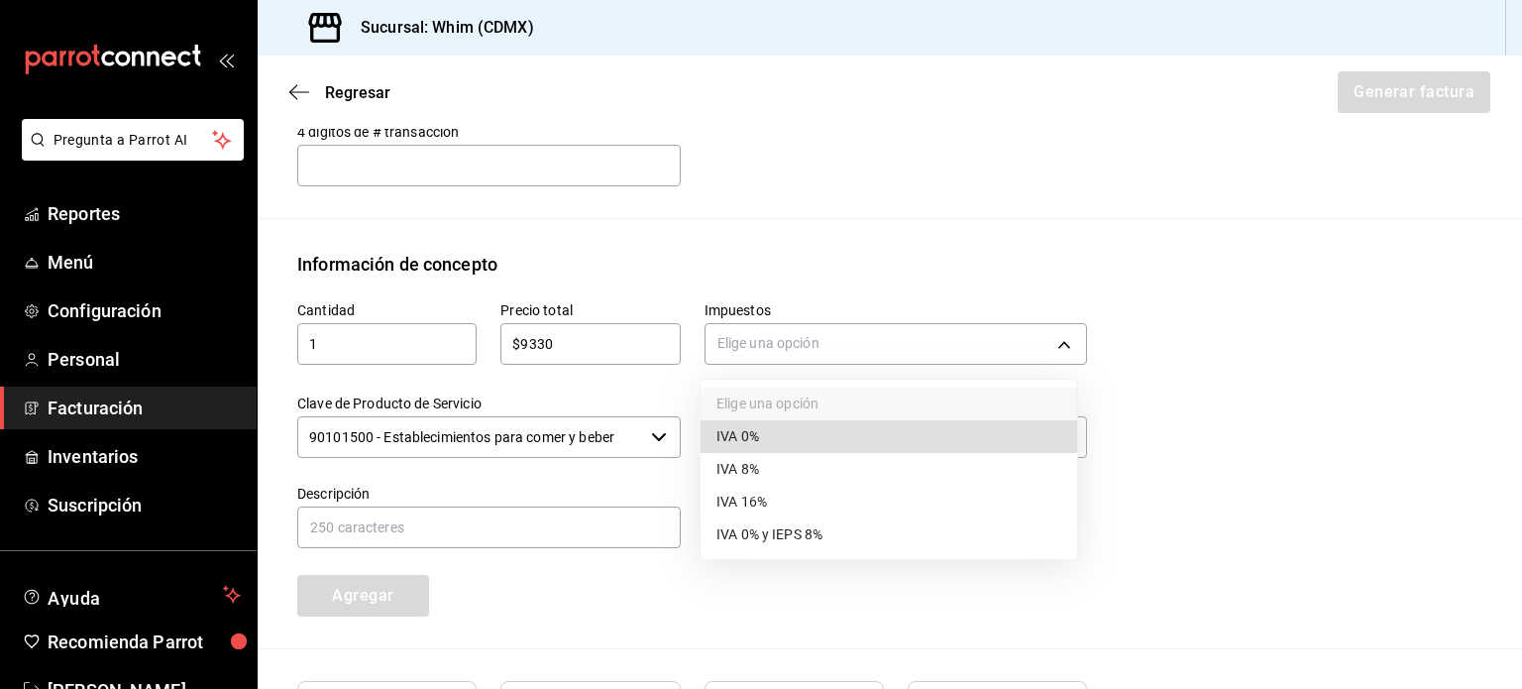
click at [751, 498] on span "IVA 16%" at bounding box center [741, 501] width 51 height 21
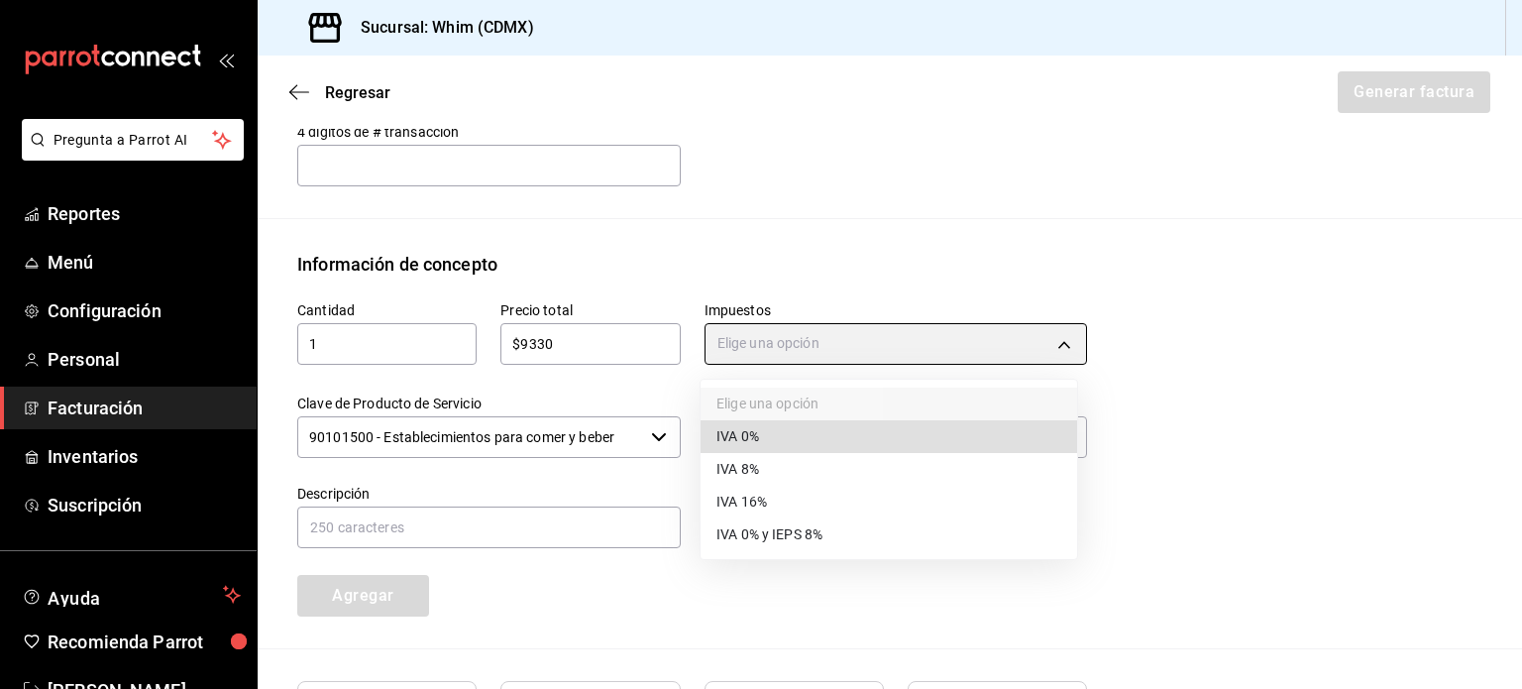
type input "IVA_16"
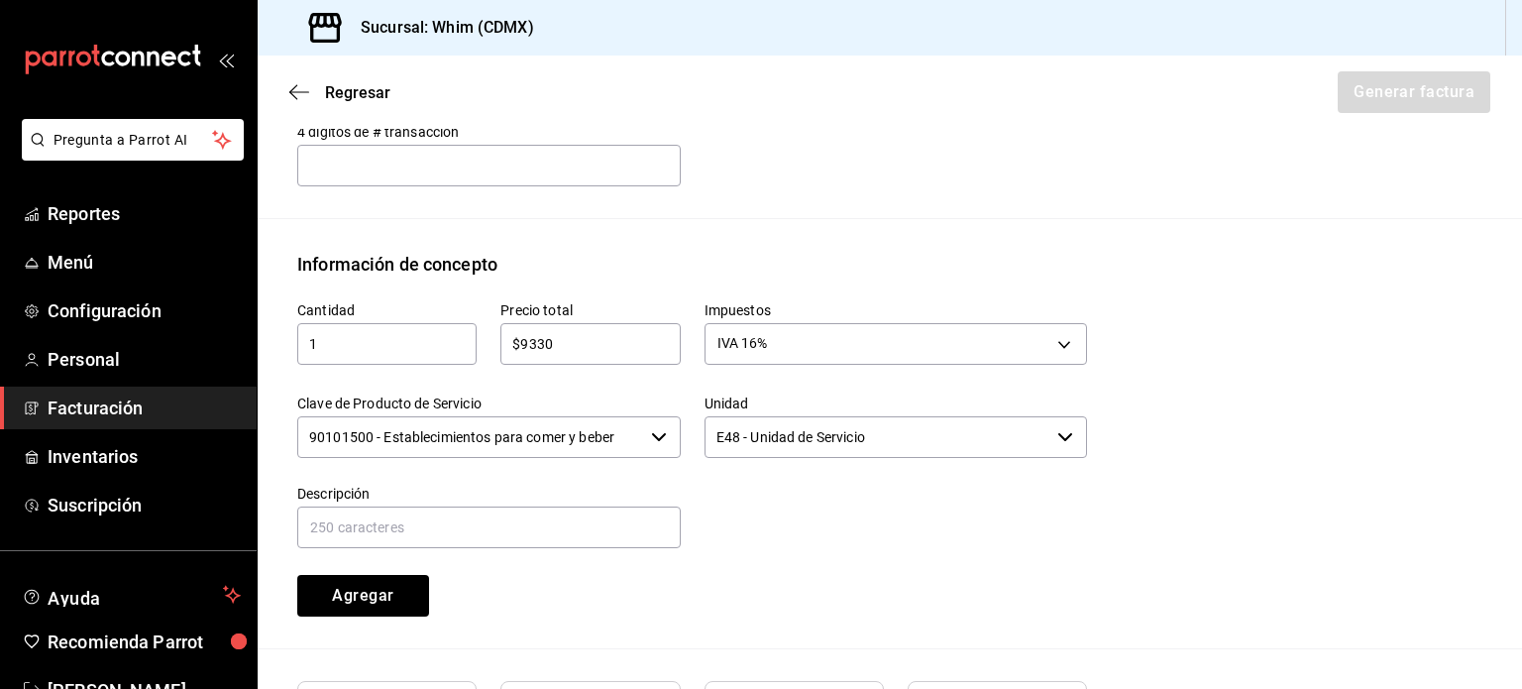
click at [462, 440] on input "90101500 - Establecimientos para comer y beber" at bounding box center [470, 437] width 346 height 42
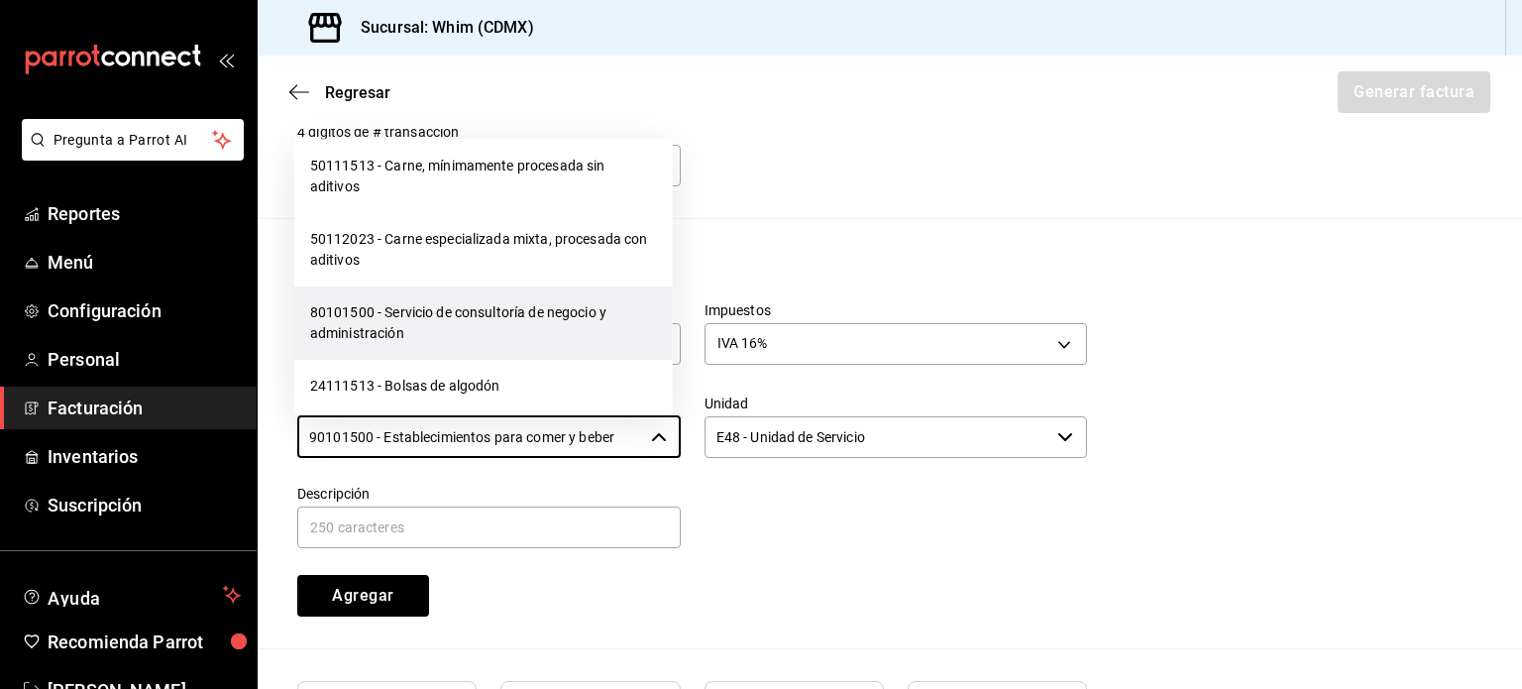
scroll to position [31324, 0]
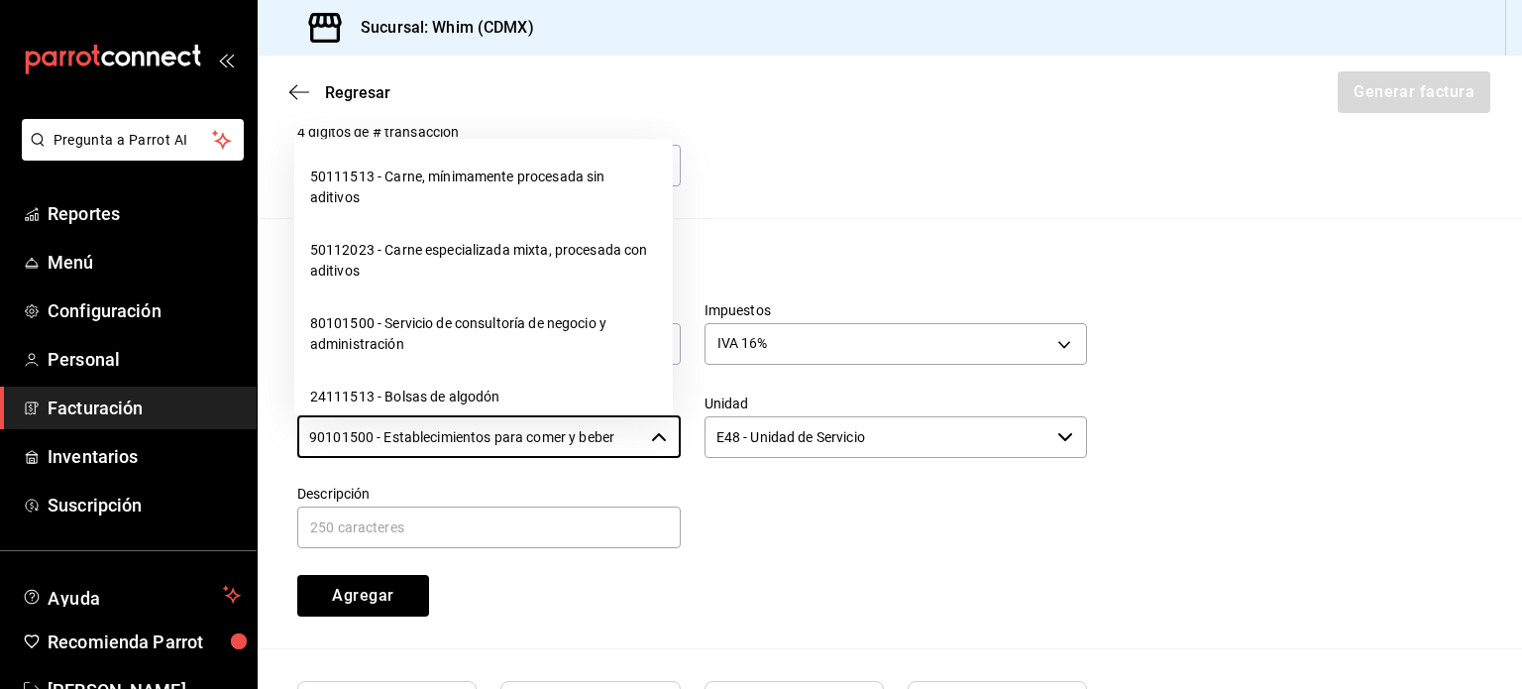
click at [460, 98] on li "01010101 - No existe en el catálogo" at bounding box center [483, 72] width 378 height 53
type input "01010101 - No existe en el catálogo"
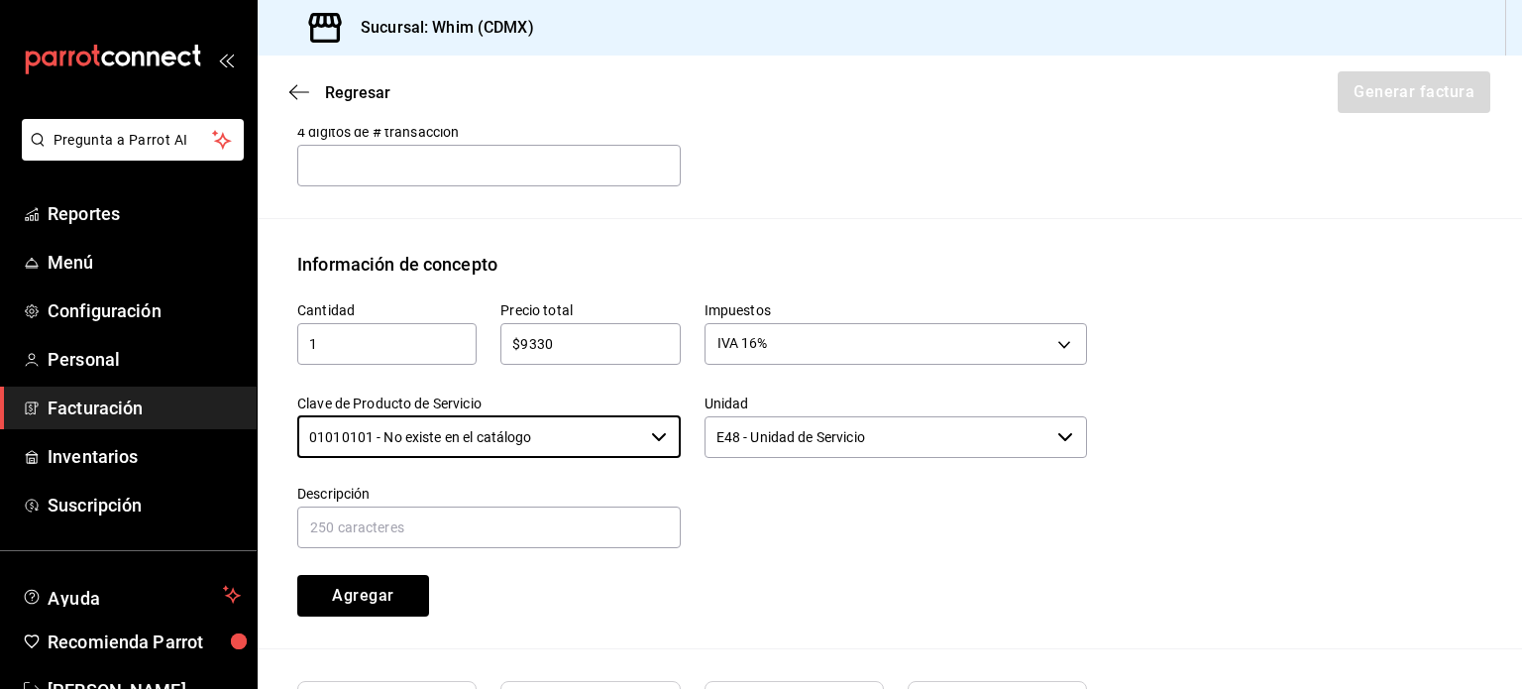
click at [885, 439] on input "E48 - Unidad de Servicio" at bounding box center [877, 437] width 346 height 42
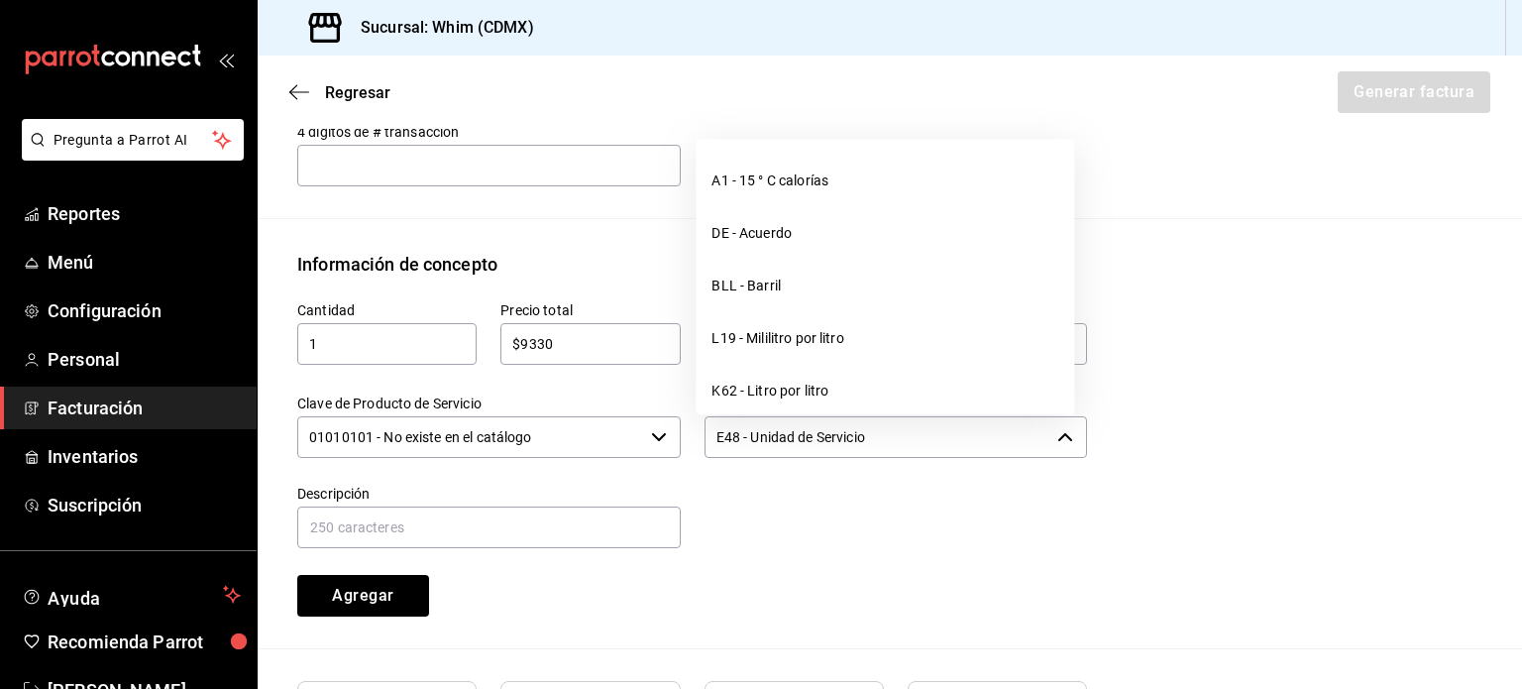
click at [883, 439] on input "E48 - Unidad de Servicio" at bounding box center [877, 437] width 346 height 42
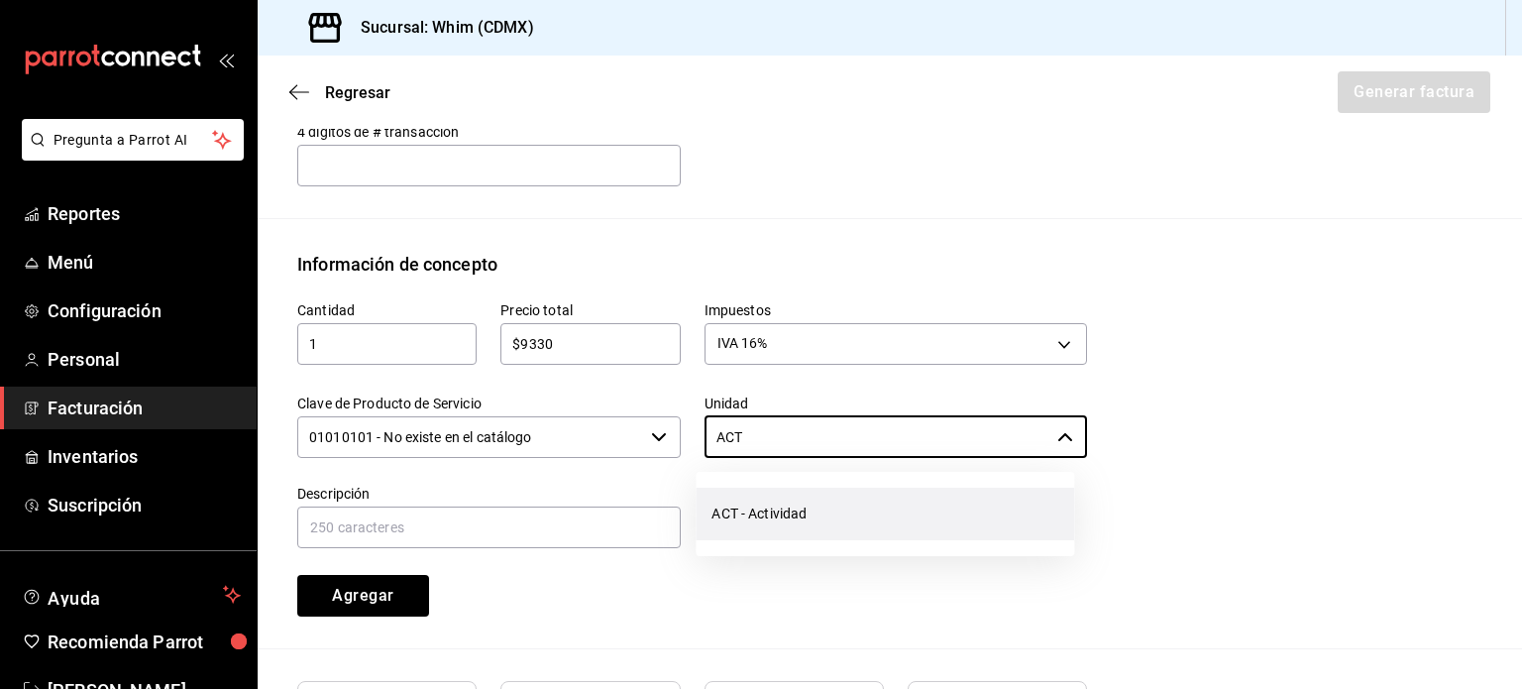
click at [790, 517] on li "ACT - Actividad" at bounding box center [885, 513] width 378 height 53
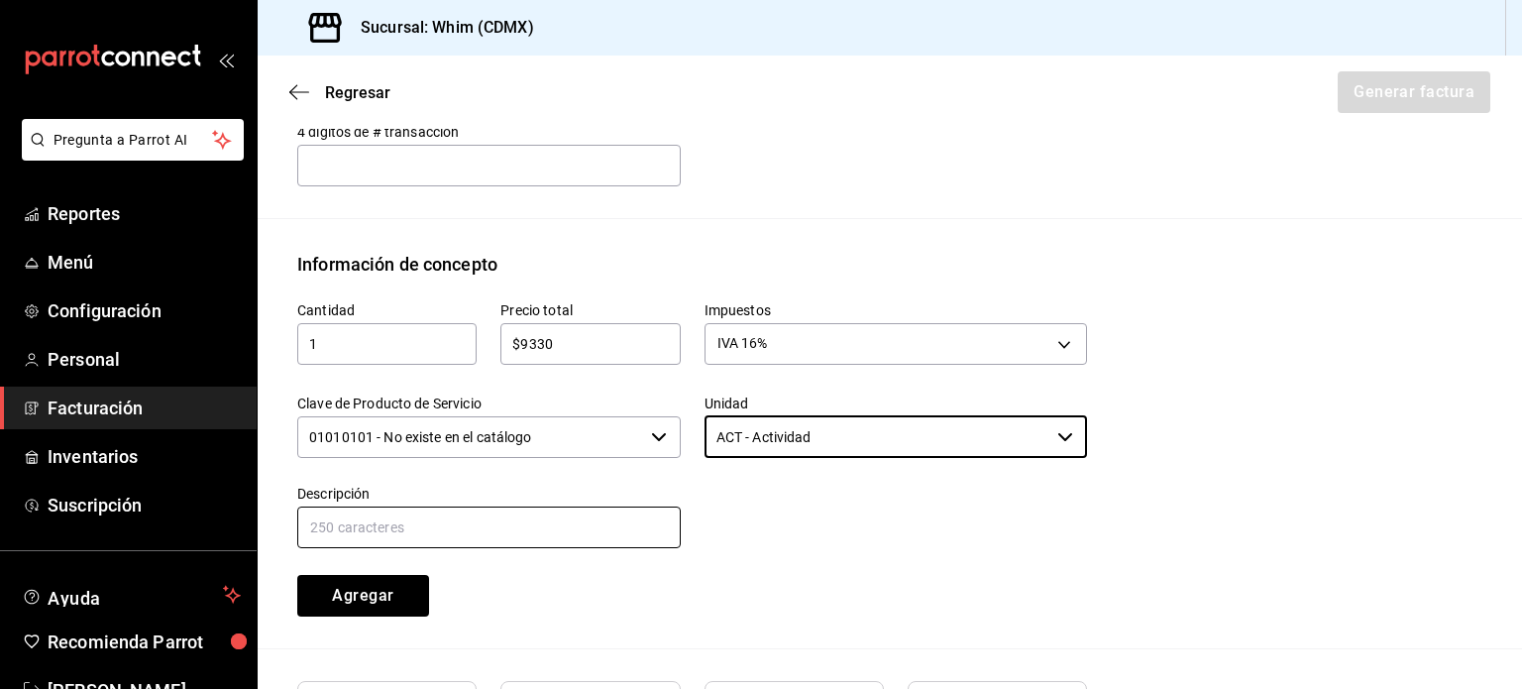
type input "ACT - Actividad"
click at [503, 534] on input "text" at bounding box center [488, 527] width 383 height 42
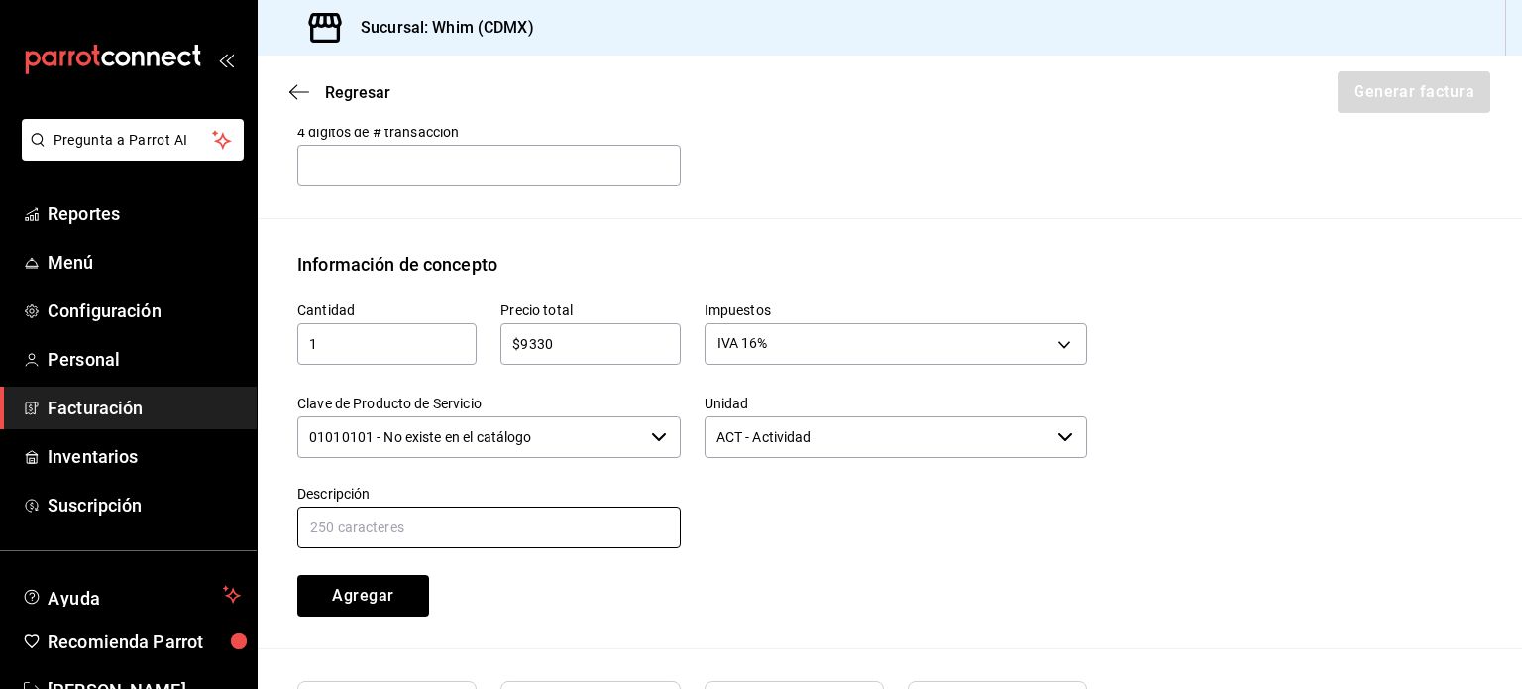
click at [480, 531] on input "text" at bounding box center [488, 527] width 383 height 42
click at [472, 526] on input "TEZ VENTAS TDC DEL [DATE] AL [DATE][PERSON_NAME]" at bounding box center [488, 527] width 383 height 42
click at [513, 523] on input "TEZ VENTAS TDC DEL 19 AL [DATE][PERSON_NAME]" at bounding box center [488, 527] width 383 height 42
type input "TEZ VENTAS TDC DEL [DATE] AL [DATE][PERSON_NAME]"
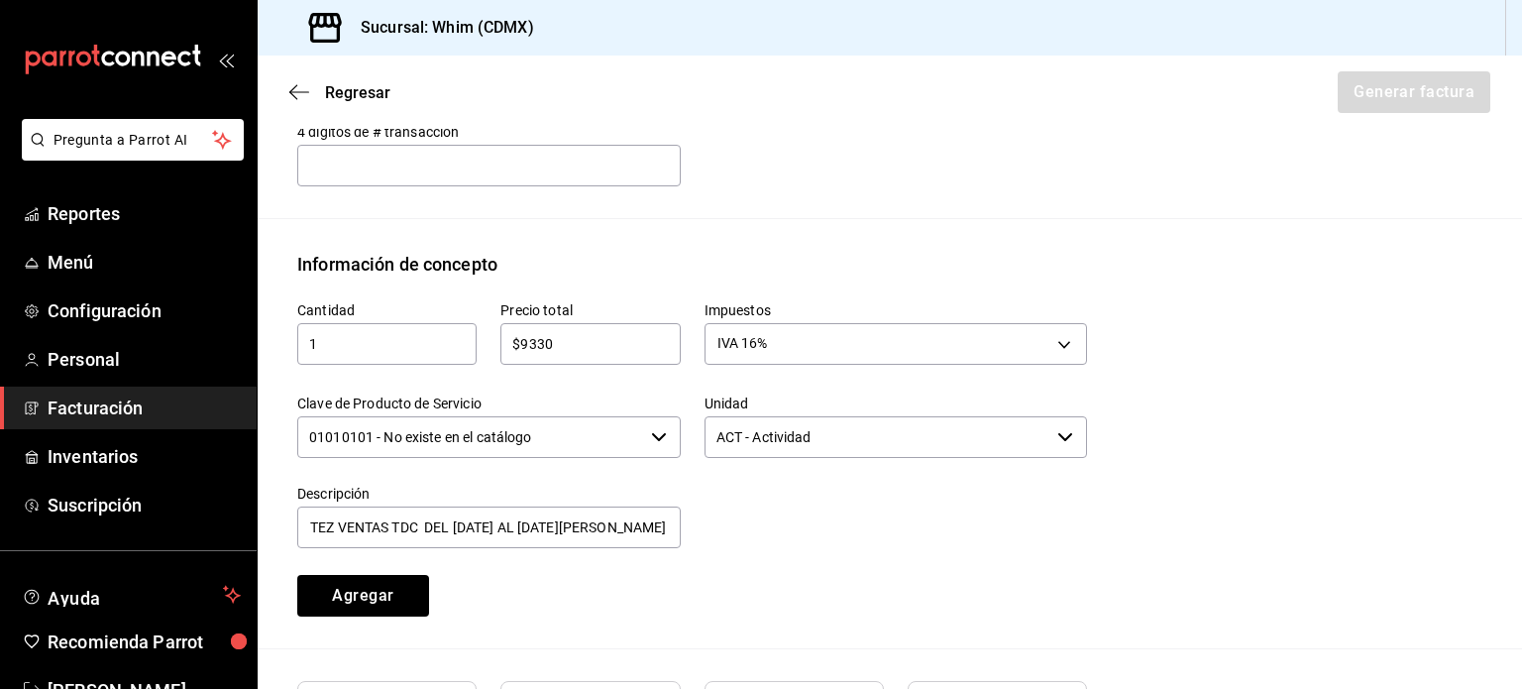
click at [793, 525] on div at bounding box center [884, 506] width 407 height 90
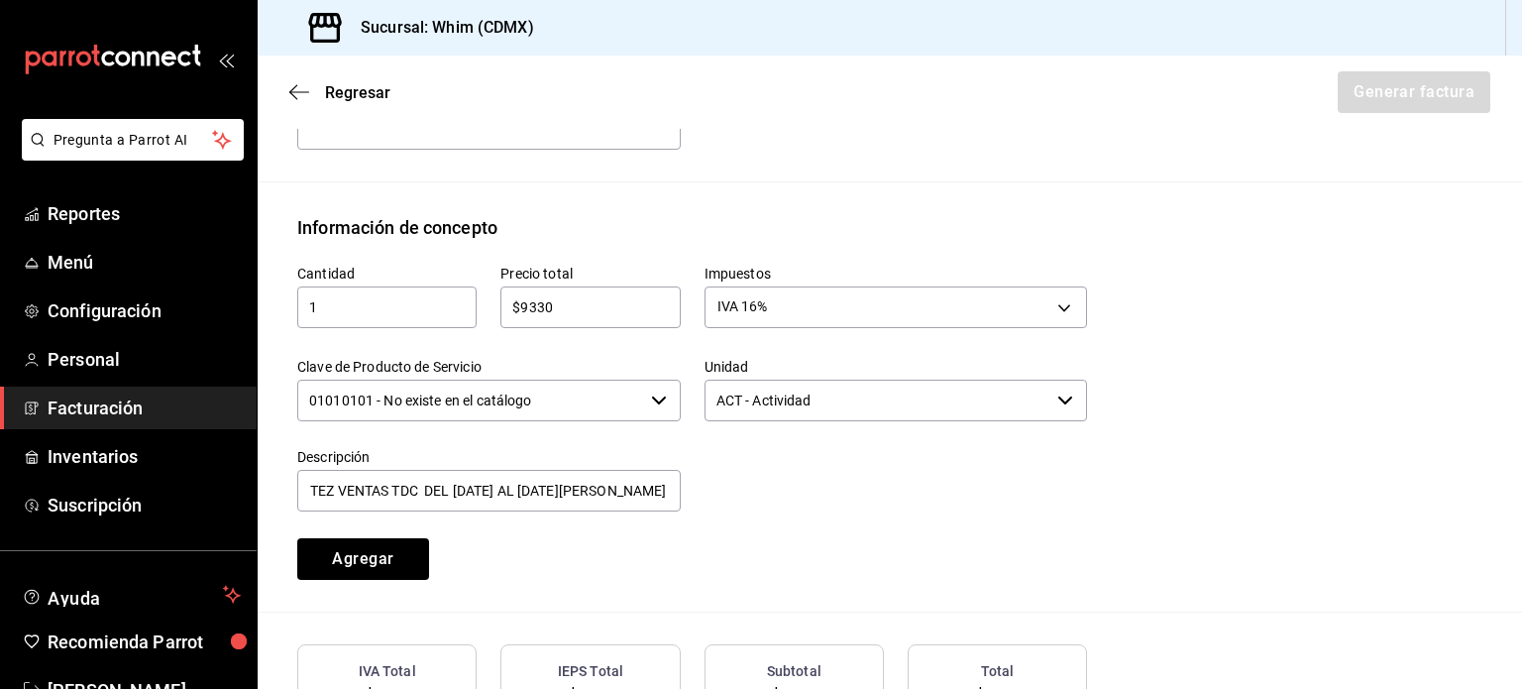
scroll to position [857, 0]
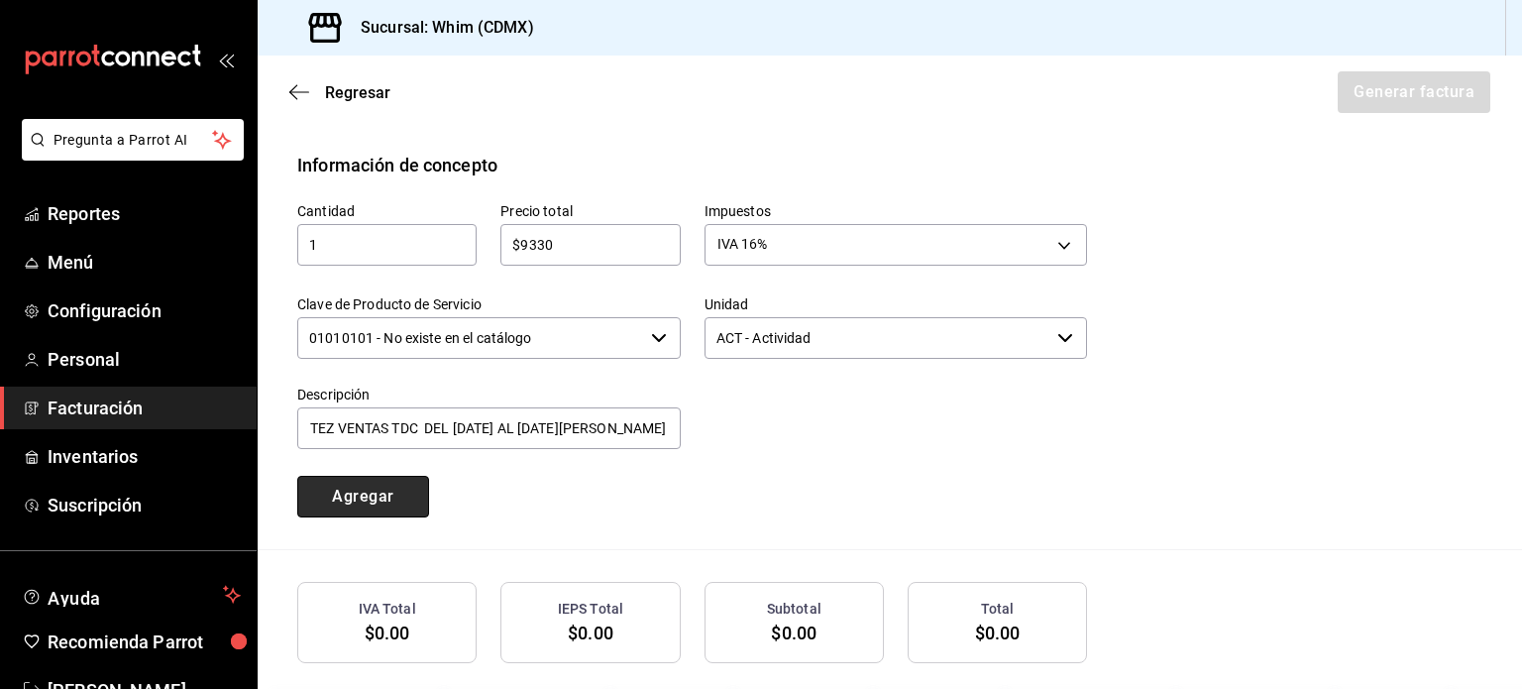
click at [334, 499] on button "Agregar" at bounding box center [363, 497] width 132 height 42
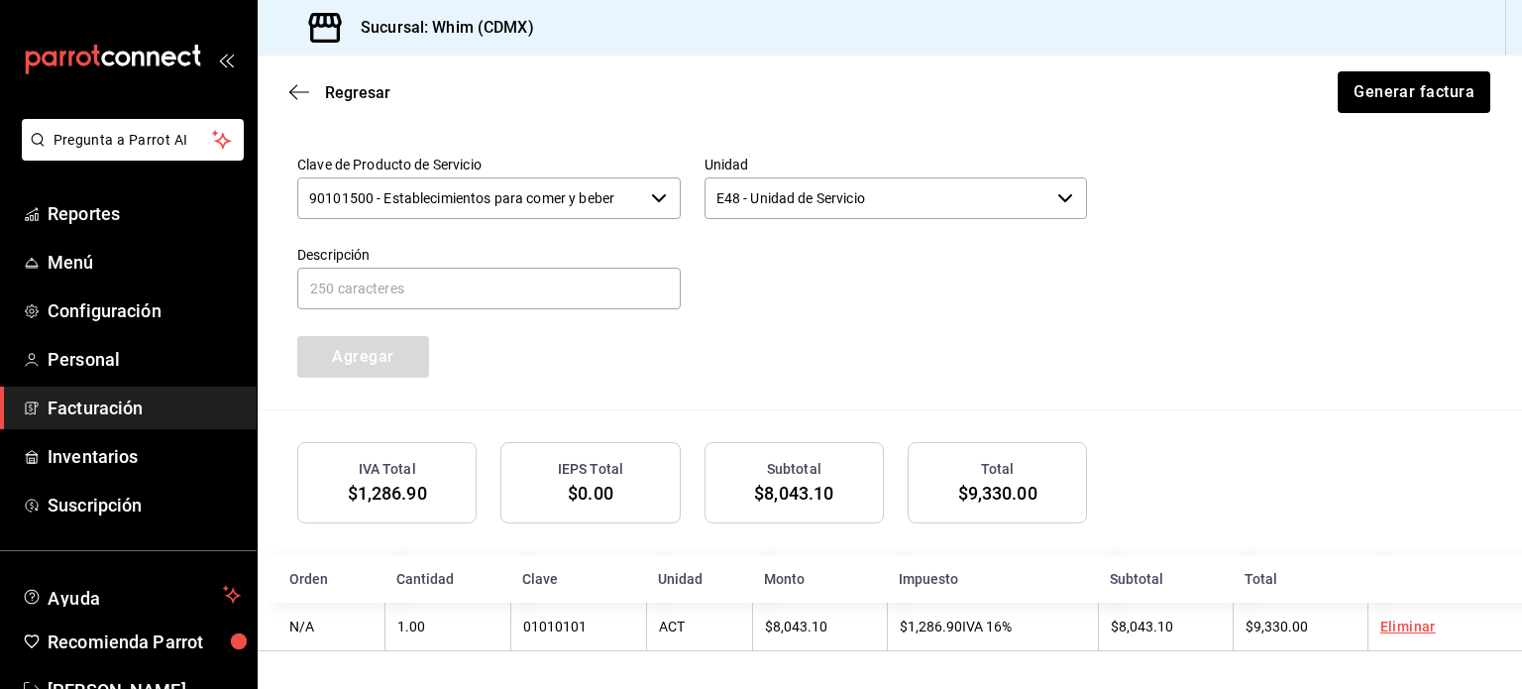
scroll to position [998, 0]
click at [1428, 101] on button "Generar factura" at bounding box center [1413, 92] width 155 height 42
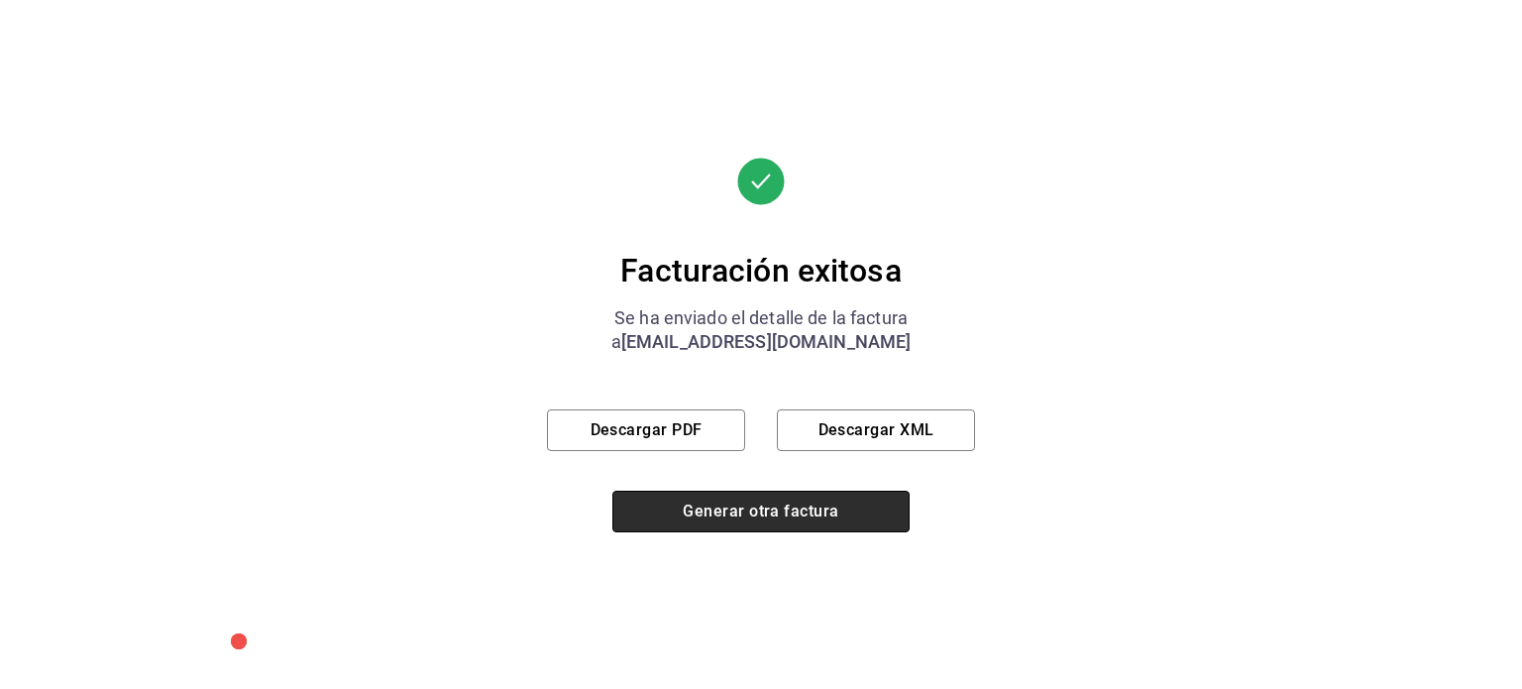
click at [713, 510] on button "Generar otra factura" at bounding box center [760, 511] width 297 height 42
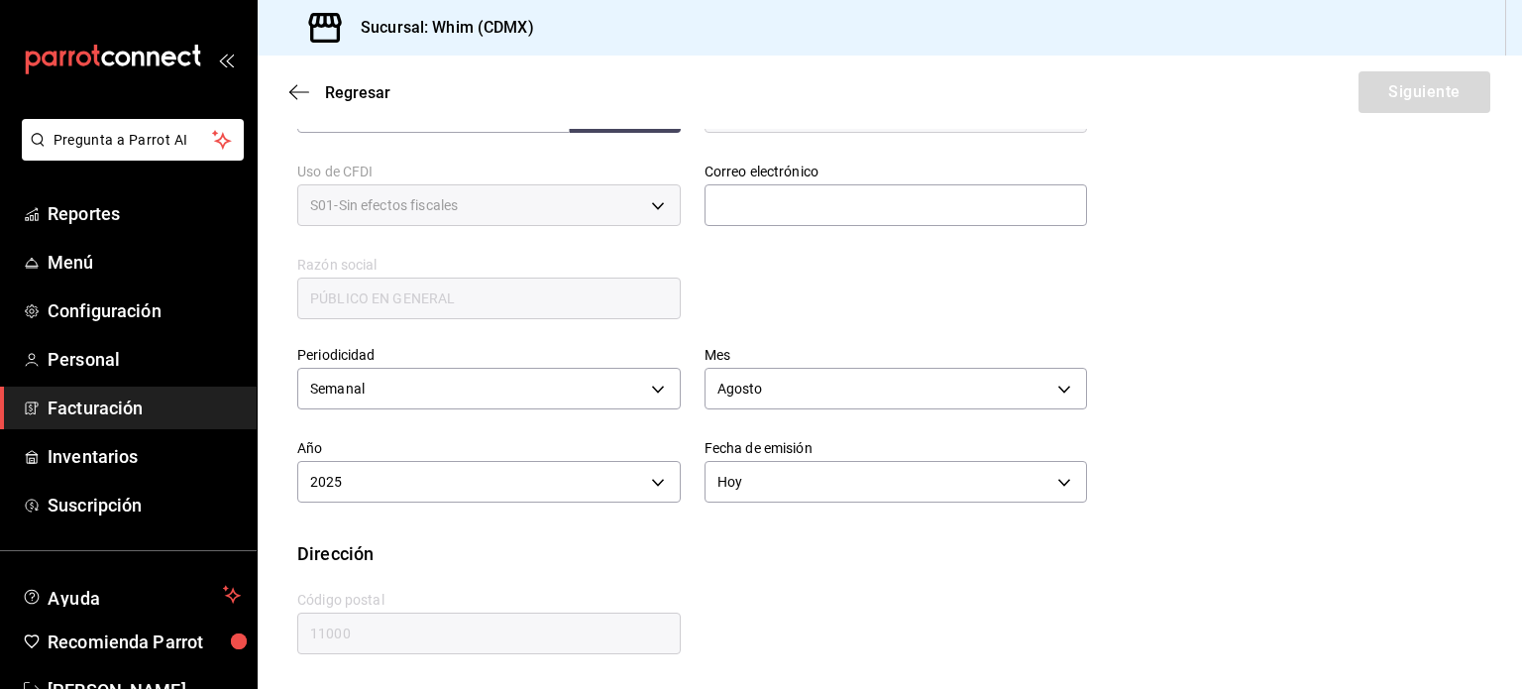
scroll to position [362, 0]
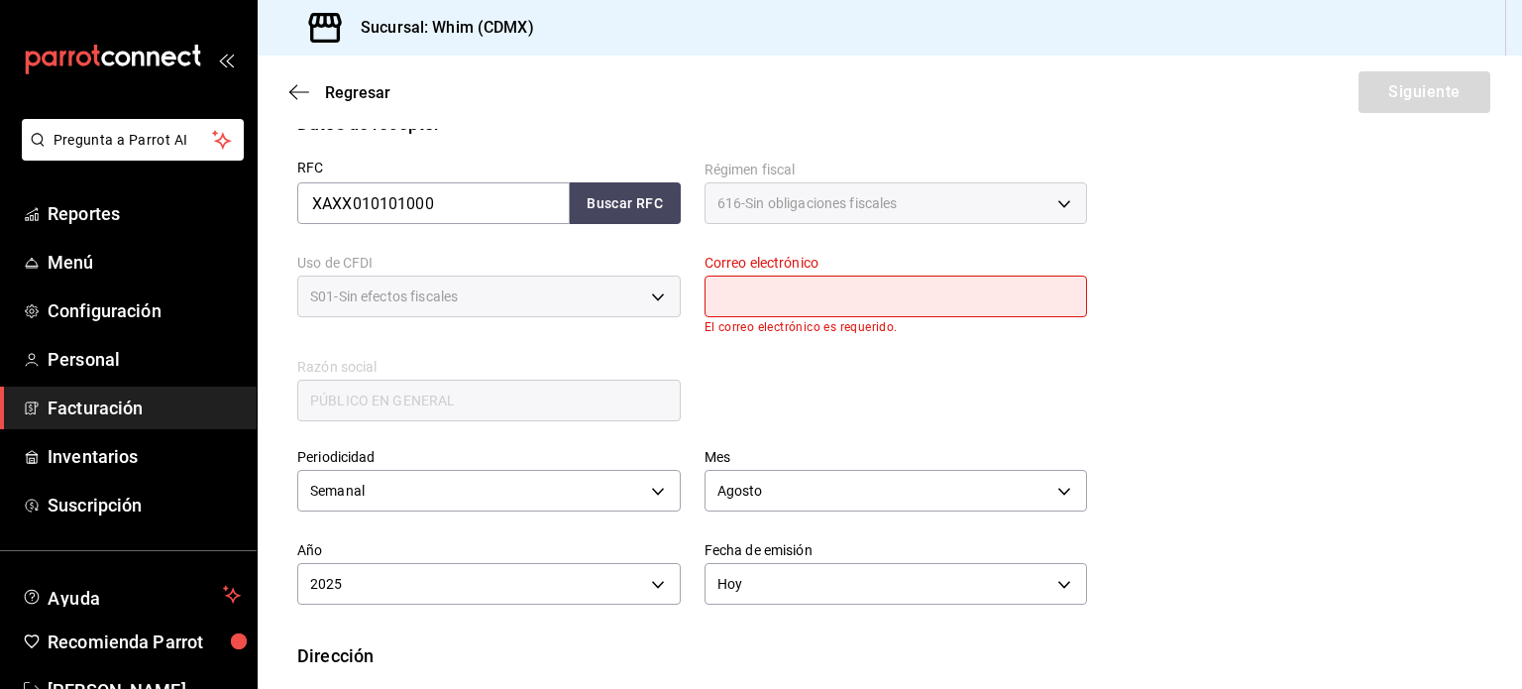
click at [782, 291] on input "text" at bounding box center [895, 296] width 383 height 42
type input "[EMAIL_ADDRESS][DOMAIN_NAME]"
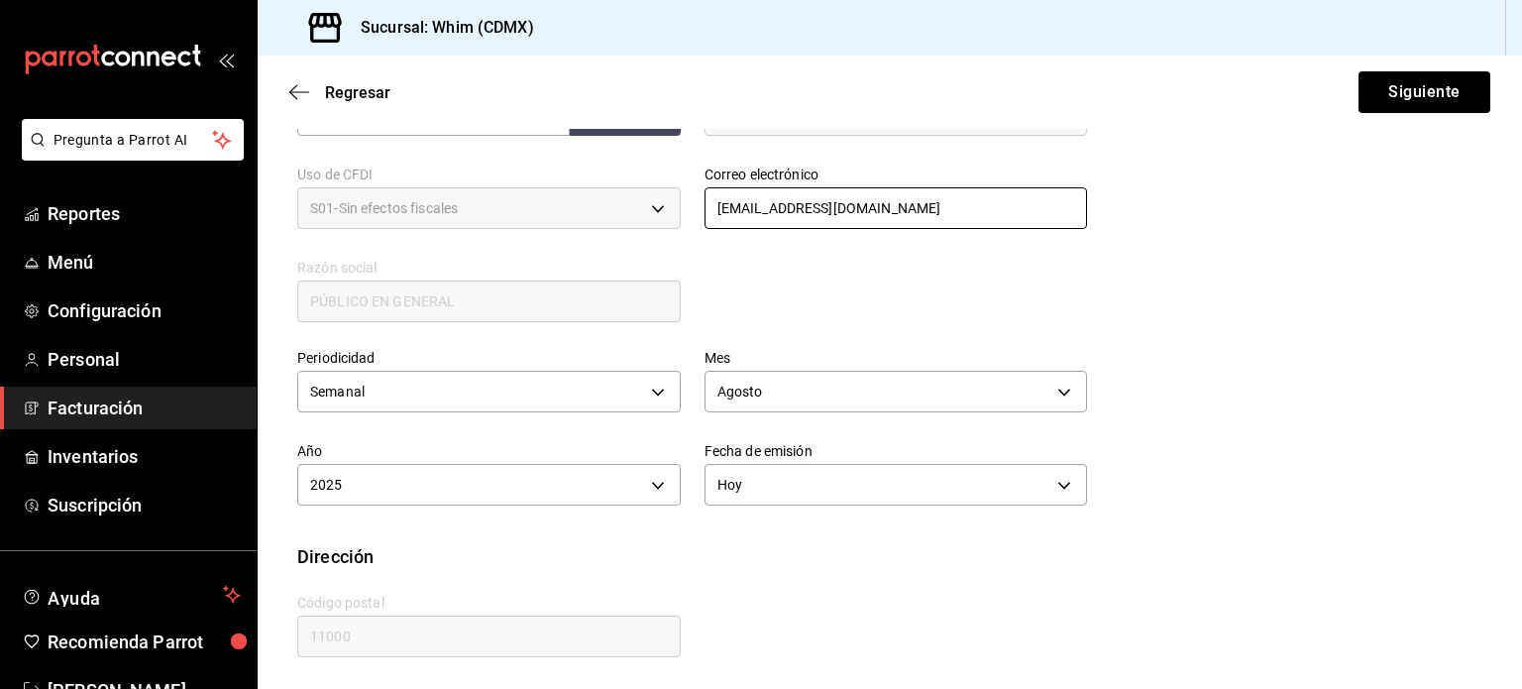
scroll to position [452, 0]
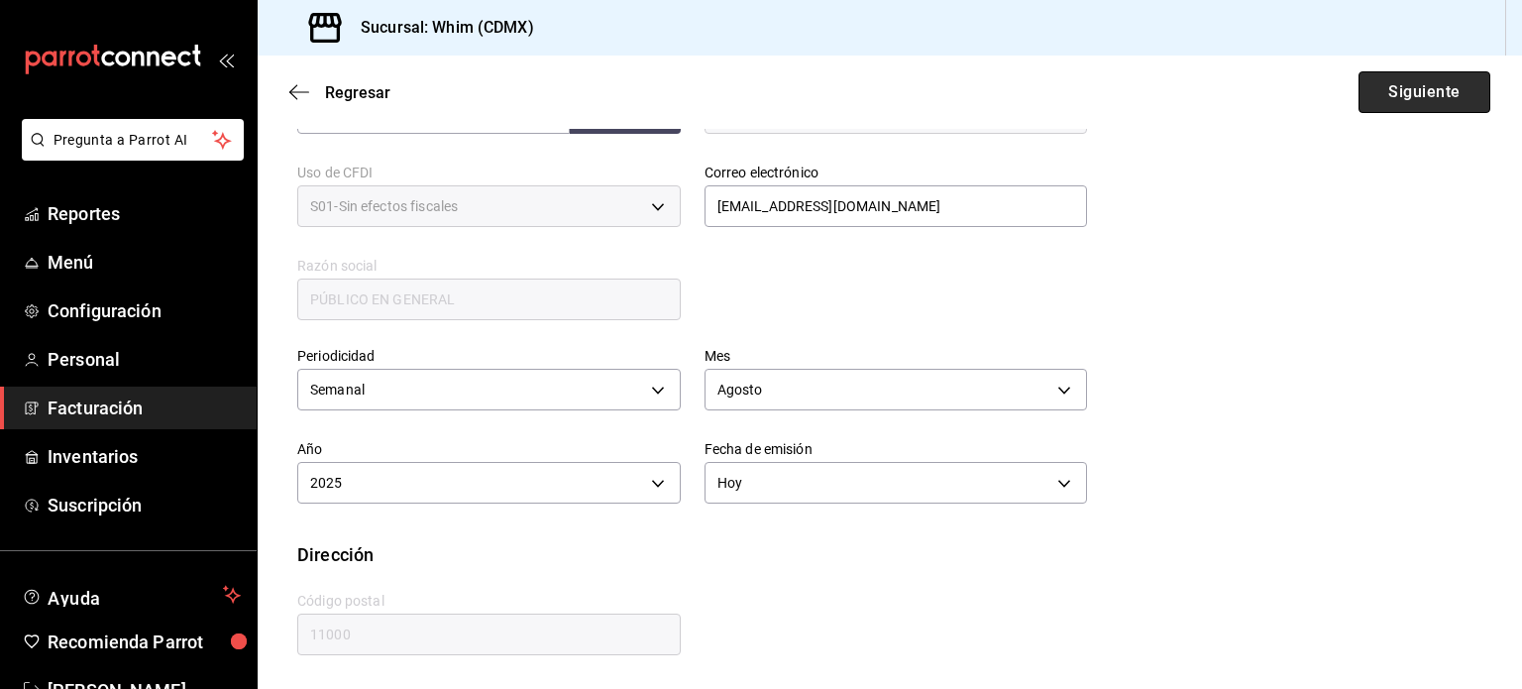
click at [1408, 101] on button "Siguiente" at bounding box center [1424, 92] width 132 height 42
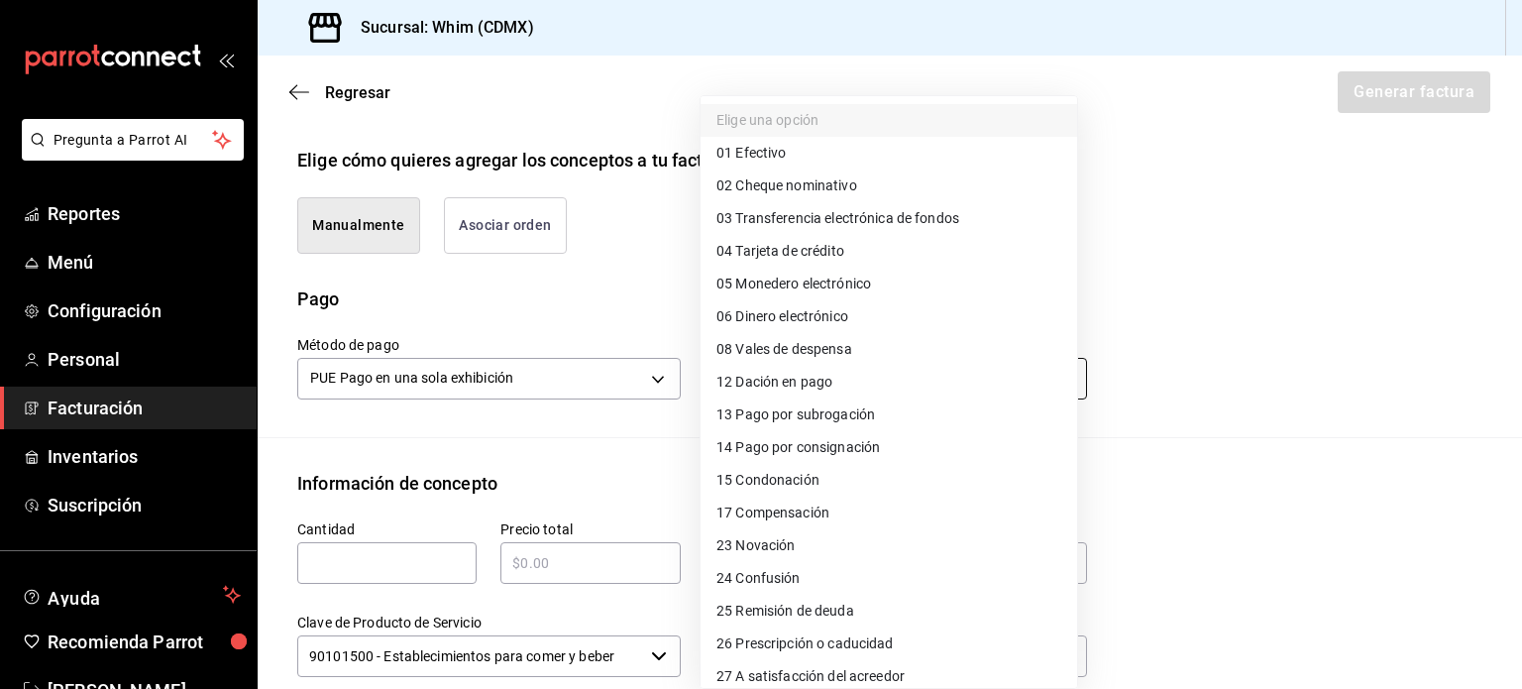
click at [769, 372] on body "Pregunta a Parrot AI Reportes Menú Configuración Personal Facturación Inventari…" at bounding box center [761, 344] width 1522 height 689
click at [834, 214] on span "03 Transferencia electrónica de fondos" at bounding box center [837, 218] width 243 height 21
type input "03"
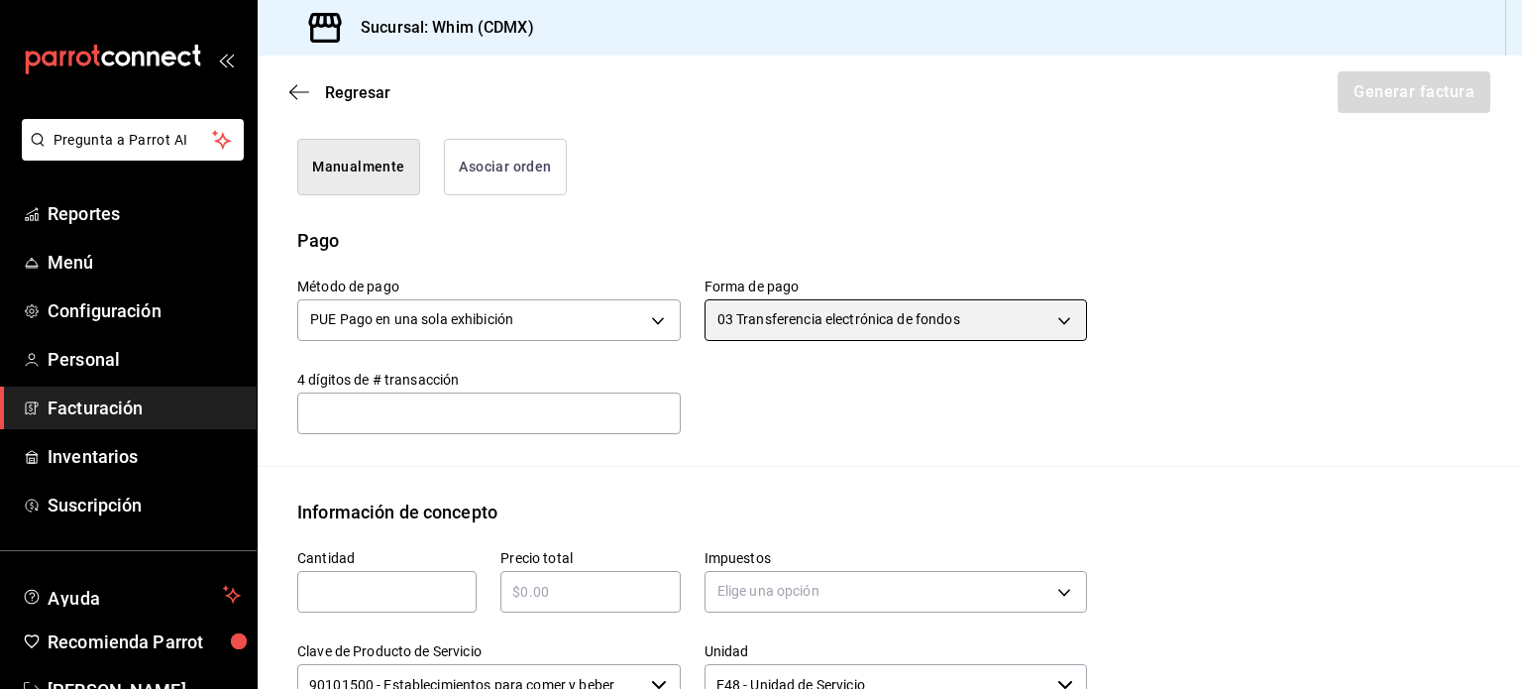
scroll to position [650, 0]
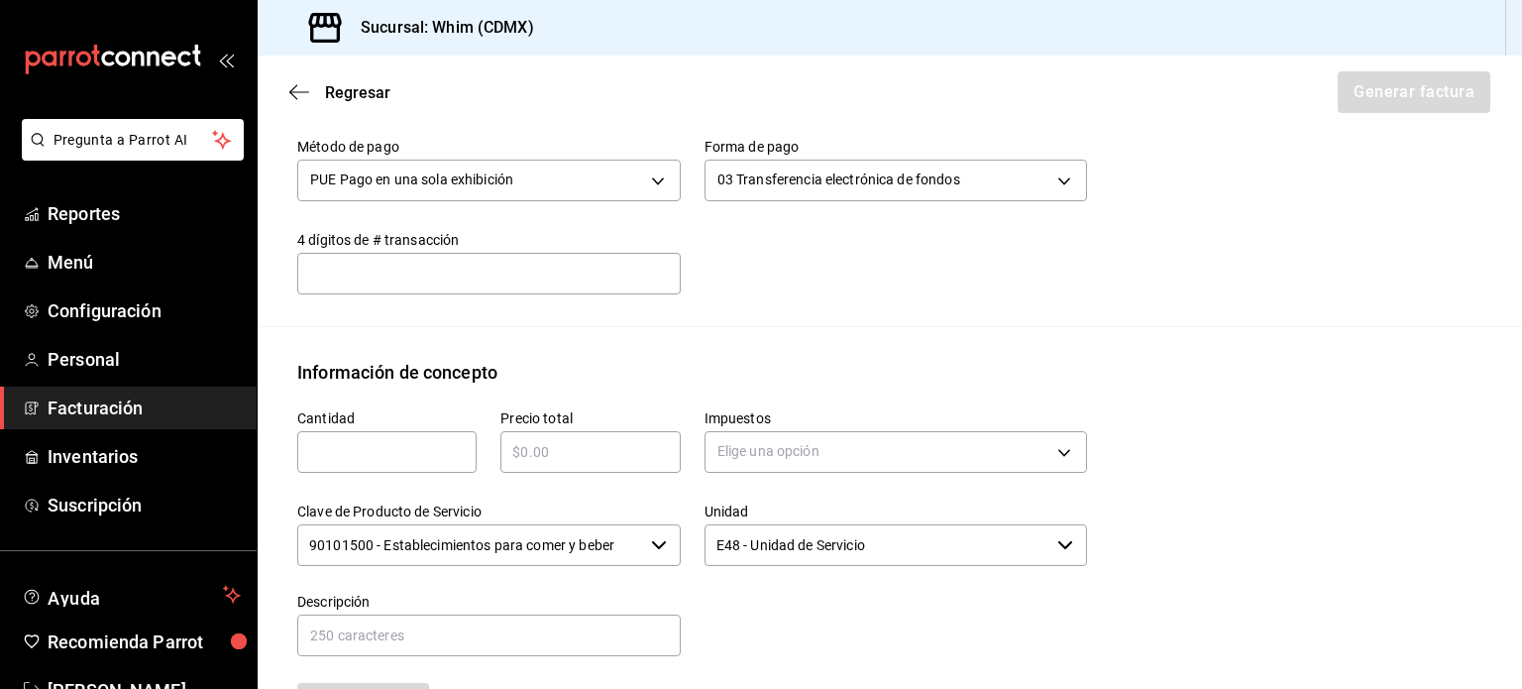
click at [355, 451] on input "text" at bounding box center [386, 452] width 179 height 24
type input "1"
click at [598, 460] on input "$9795" at bounding box center [589, 452] width 179 height 24
type input "$9795"
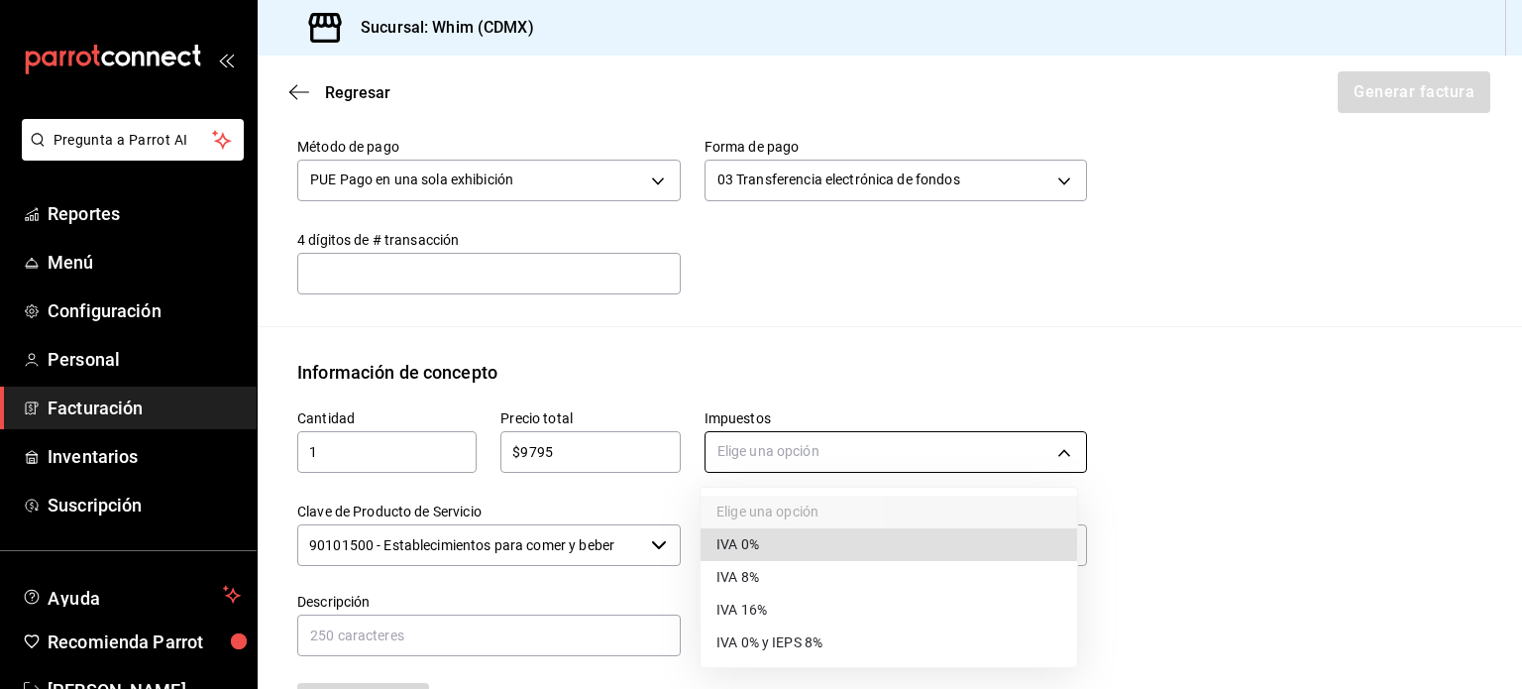
click at [757, 443] on body "Pregunta a Parrot AI Reportes Menú Configuración Personal Facturación Inventari…" at bounding box center [761, 344] width 1522 height 689
click at [796, 615] on li "IVA 16%" at bounding box center [889, 609] width 377 height 33
type input "IVA_16"
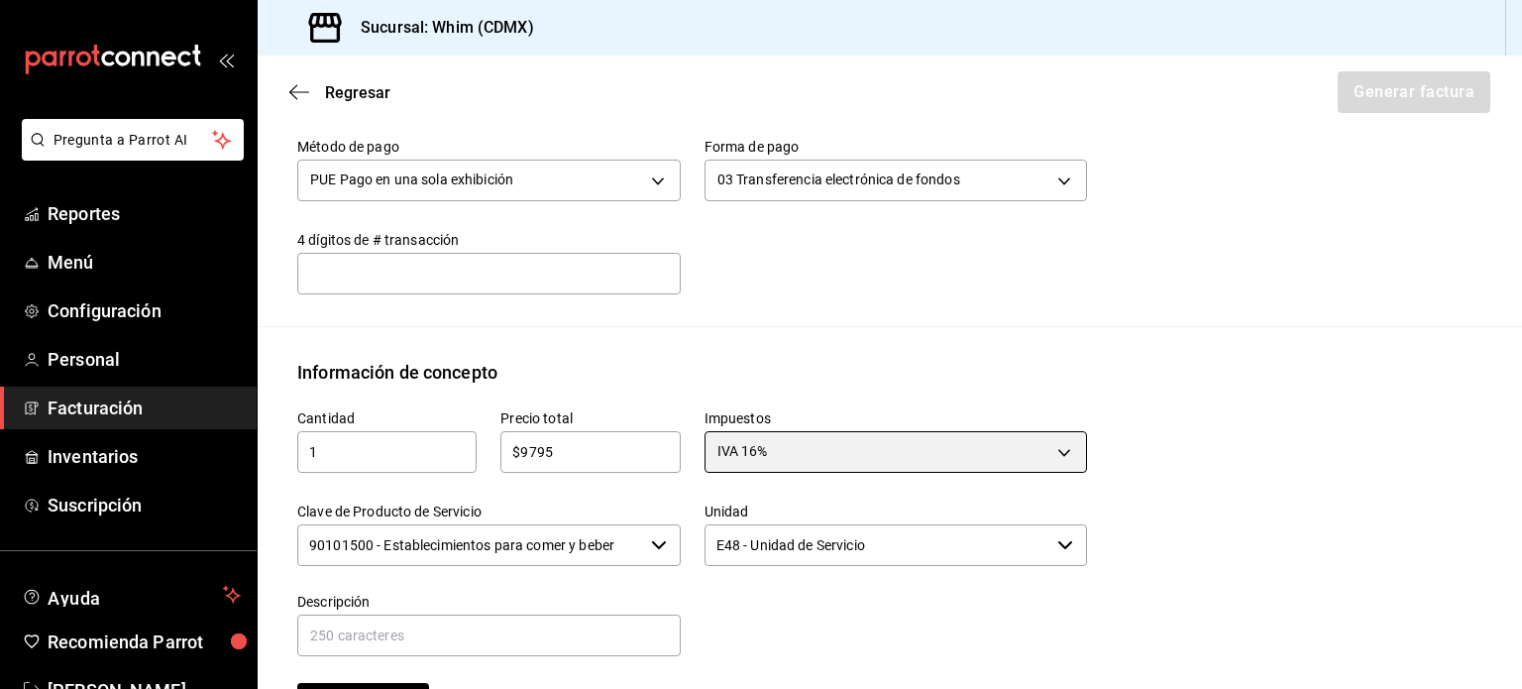
click at [653, 546] on icon "button" at bounding box center [659, 545] width 16 height 16
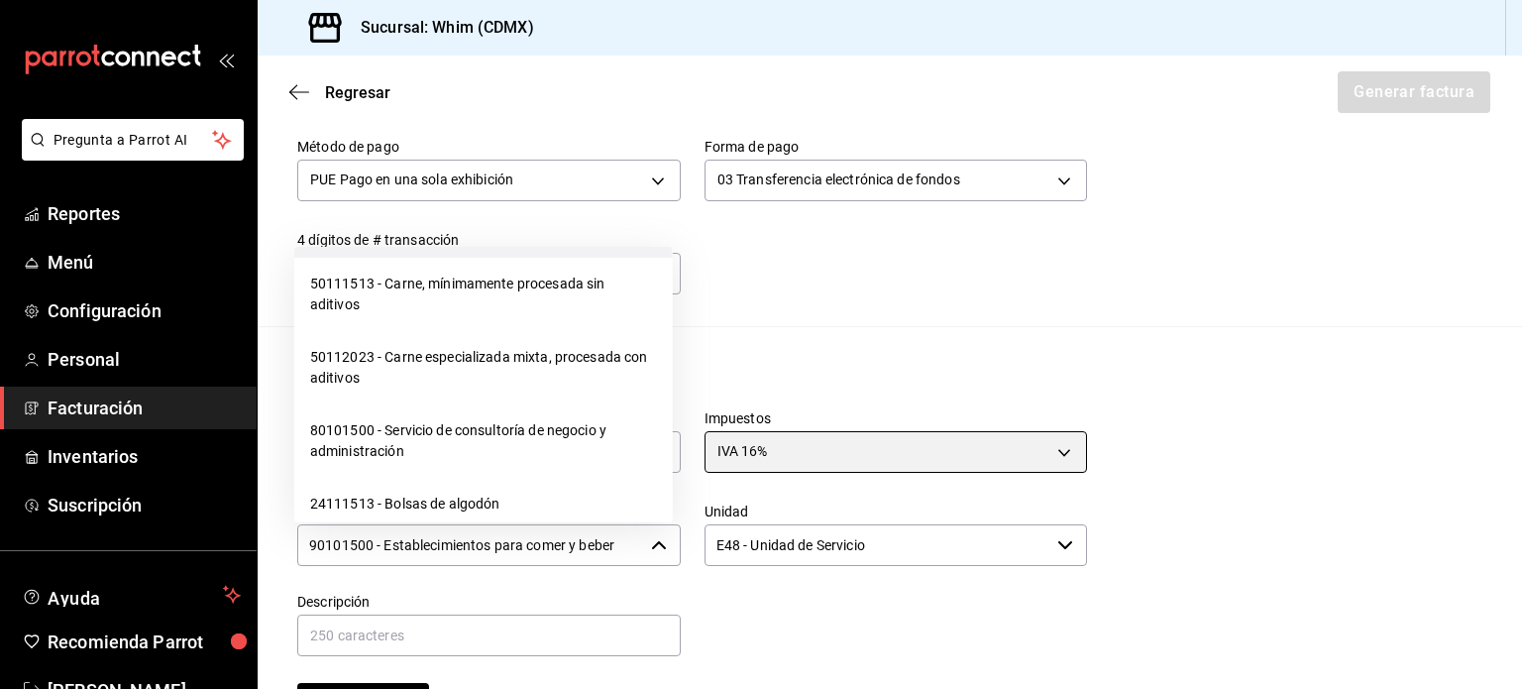
scroll to position [31324, 0]
click at [457, 206] on li "01010101 - No existe en el catálogo" at bounding box center [483, 180] width 378 height 53
type input "01010101 - No existe en el catálogo"
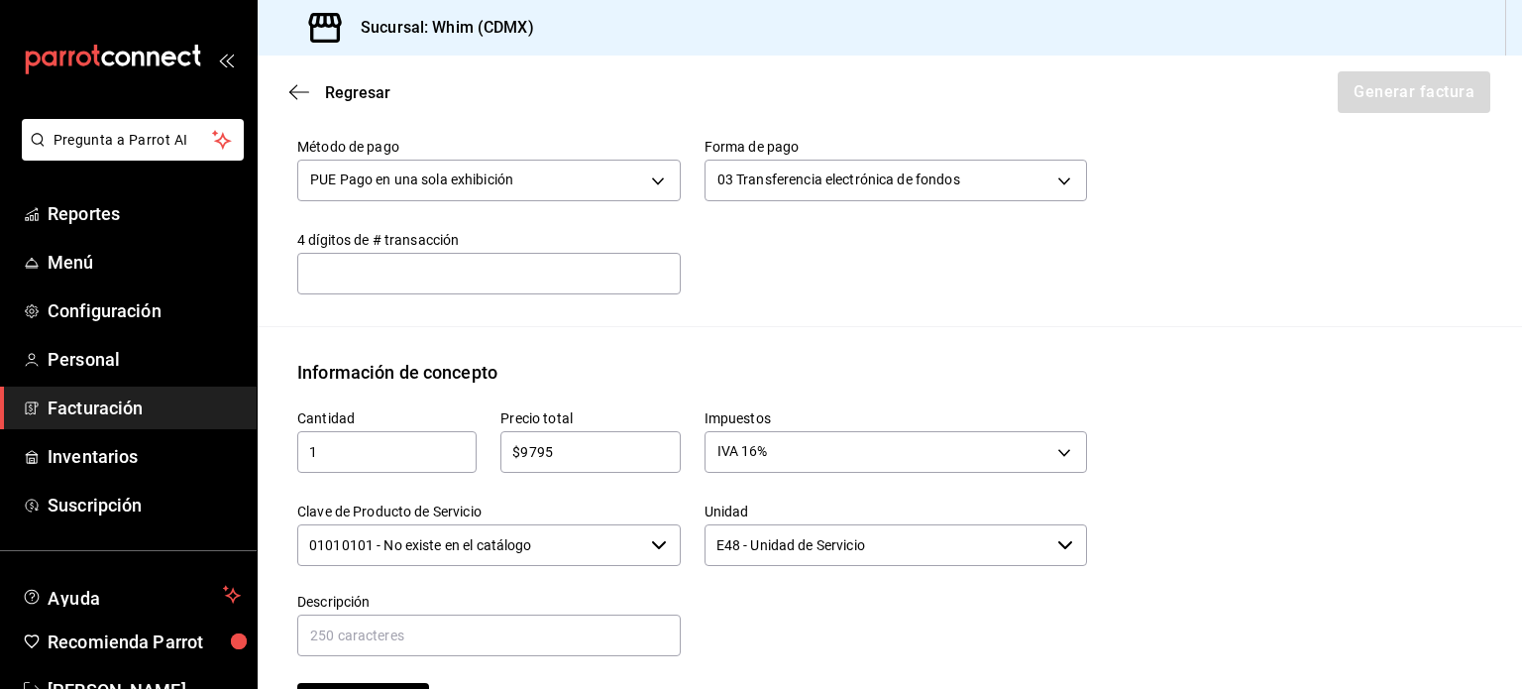
click at [908, 555] on input "E48 - Unidad de Servicio" at bounding box center [877, 545] width 346 height 42
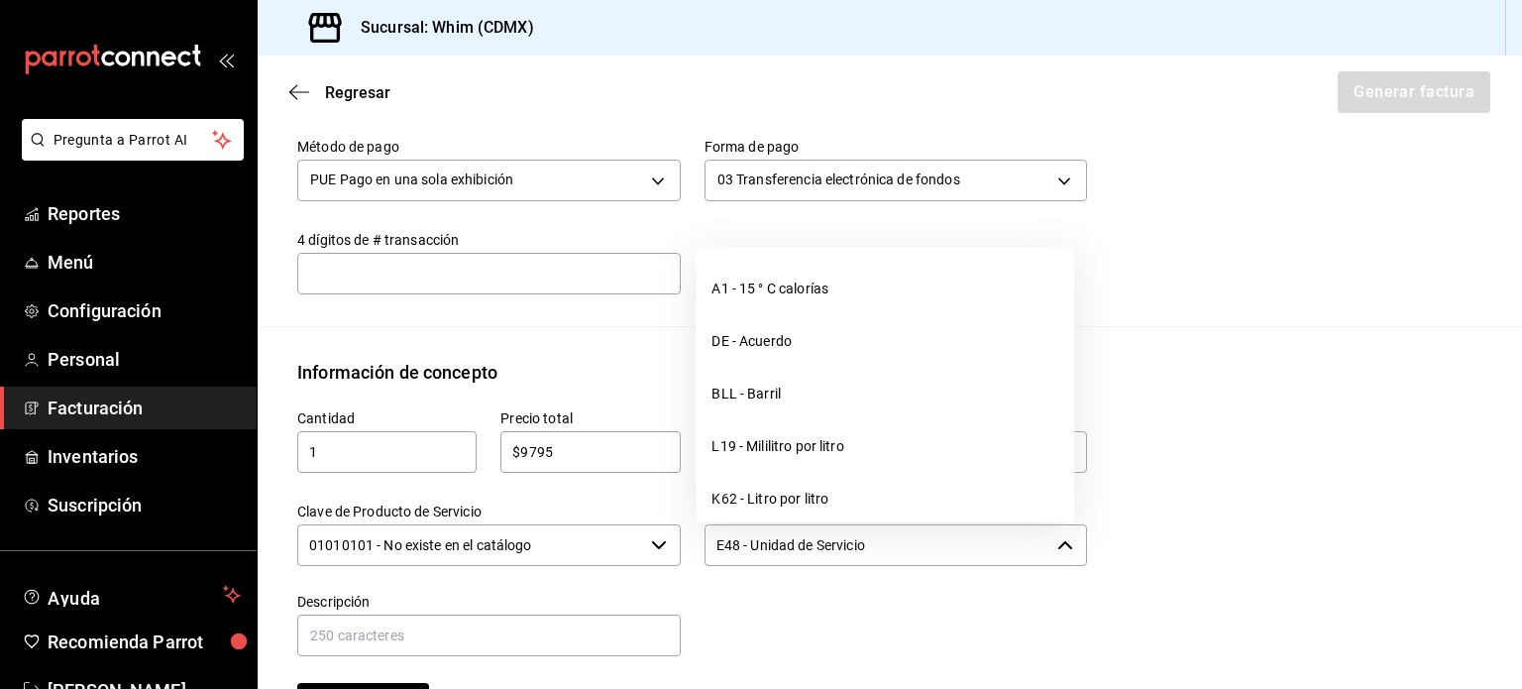
click at [908, 554] on input "E48 - Unidad de Servicio" at bounding box center [877, 545] width 346 height 42
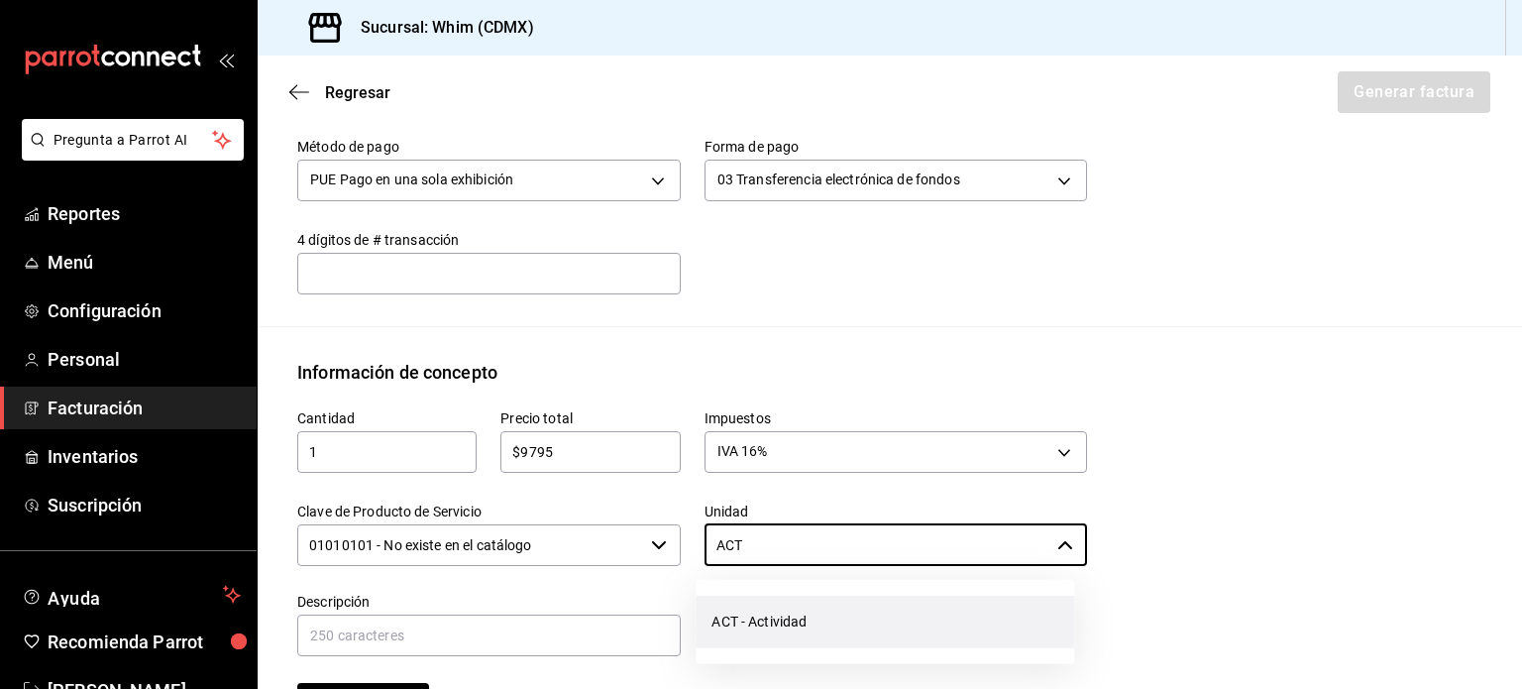
click at [762, 620] on li "ACT - Actividad" at bounding box center [885, 621] width 378 height 53
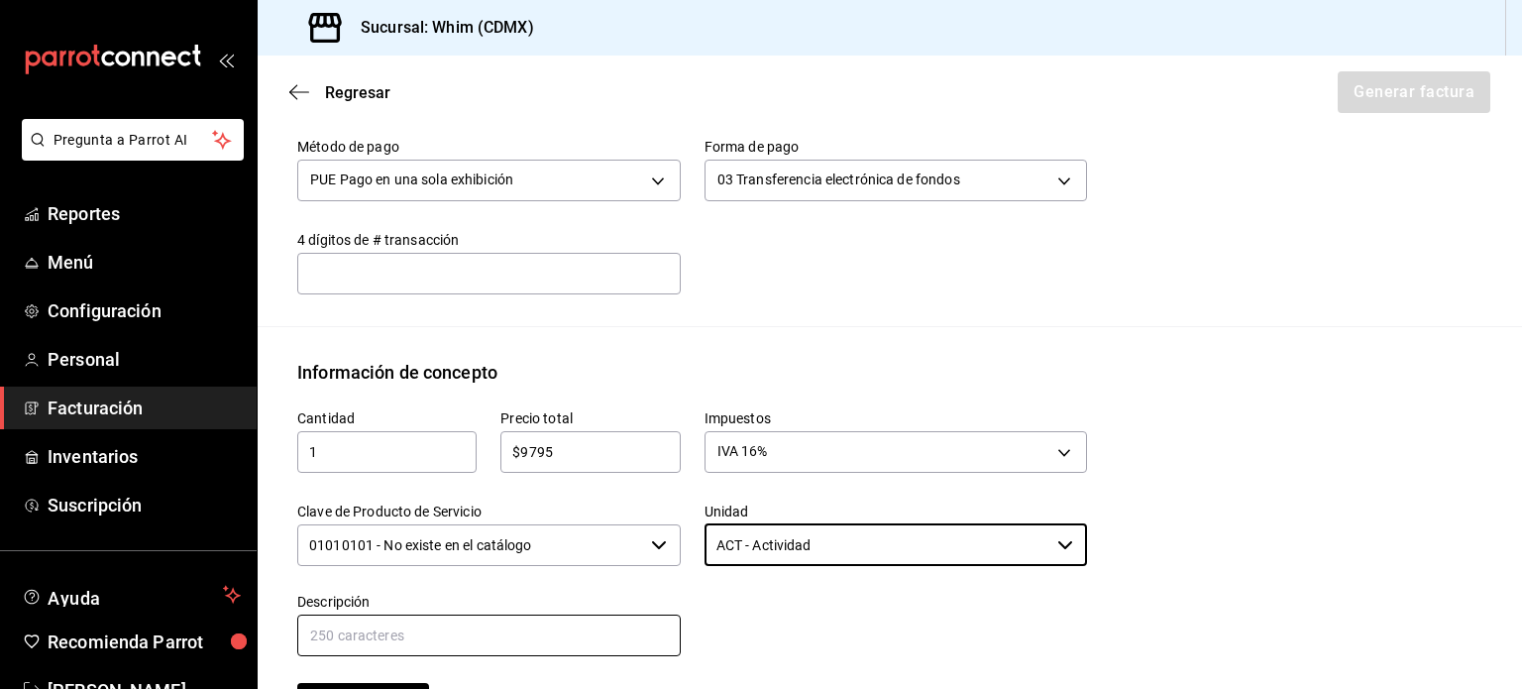
type input "ACT - Actividad"
click at [404, 640] on input "text" at bounding box center [488, 635] width 383 height 42
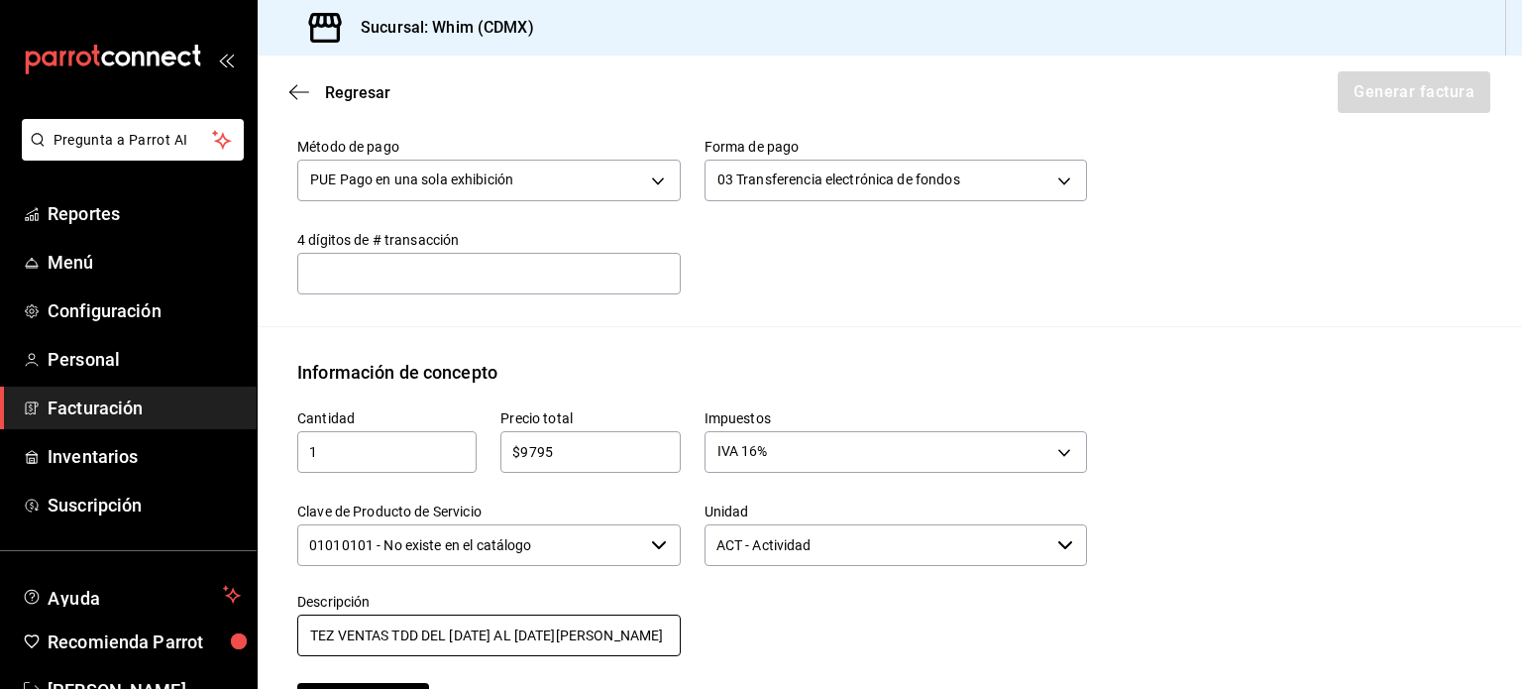
drag, startPoint x: 468, startPoint y: 630, endPoint x: 455, endPoint y: 634, distance: 13.5
click at [453, 634] on input "TEZ VENTAS TDD DEL [DATE] AL [DATE][PERSON_NAME]" at bounding box center [488, 635] width 383 height 42
click at [509, 631] on input "TEZ VENTAS TDD DEL 19 AL [DATE][PERSON_NAME]" at bounding box center [488, 635] width 383 height 42
type input "TEZ VENTAS TDD DEL 19 AL 125 [PERSON_NAME][DATE]"
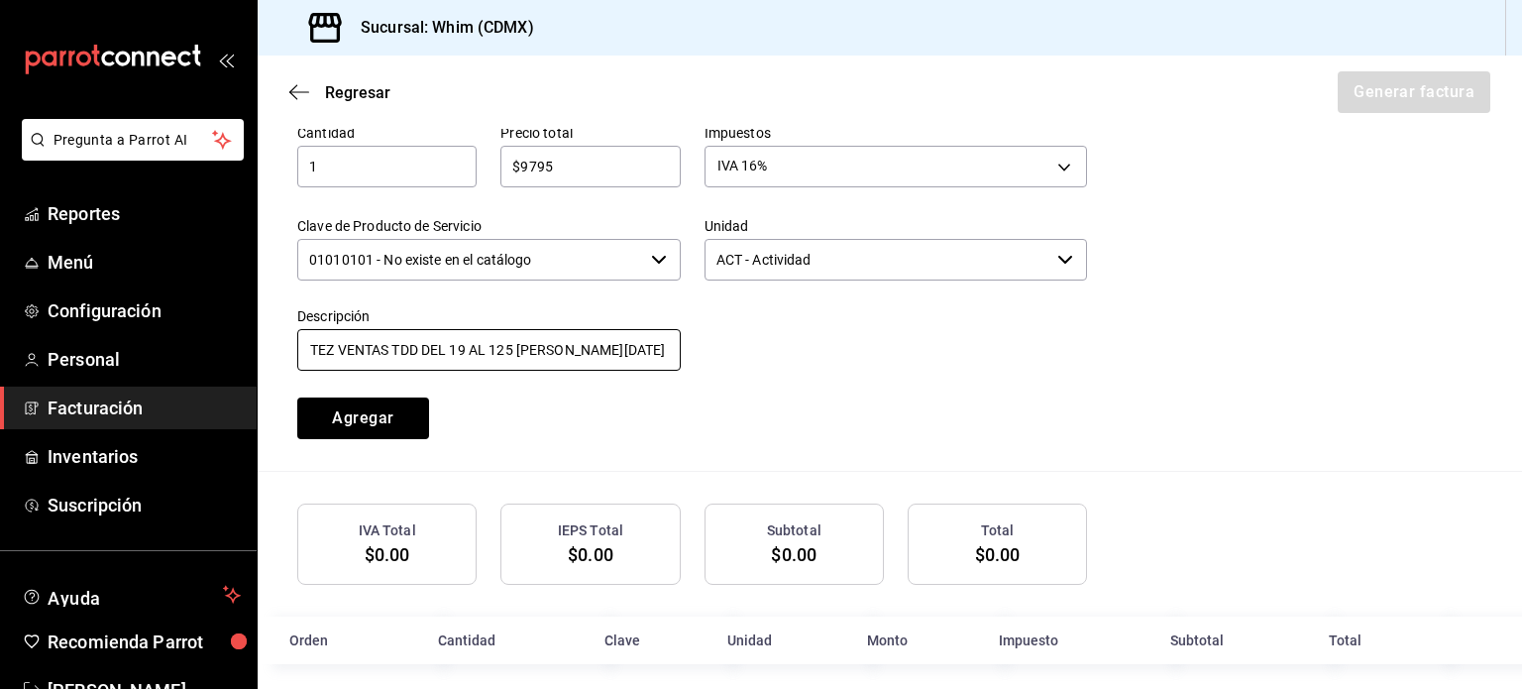
scroll to position [948, 0]
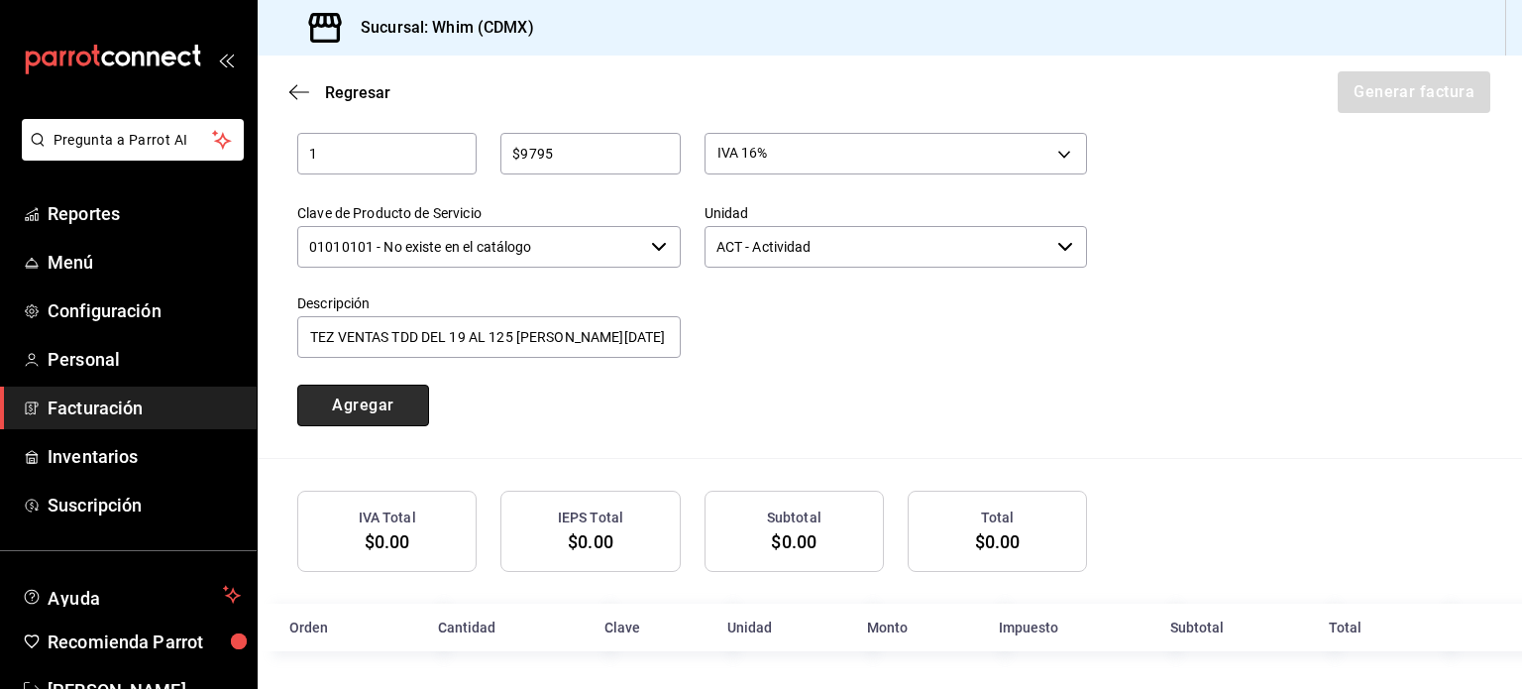
click at [357, 391] on button "Agregar" at bounding box center [363, 405] width 132 height 42
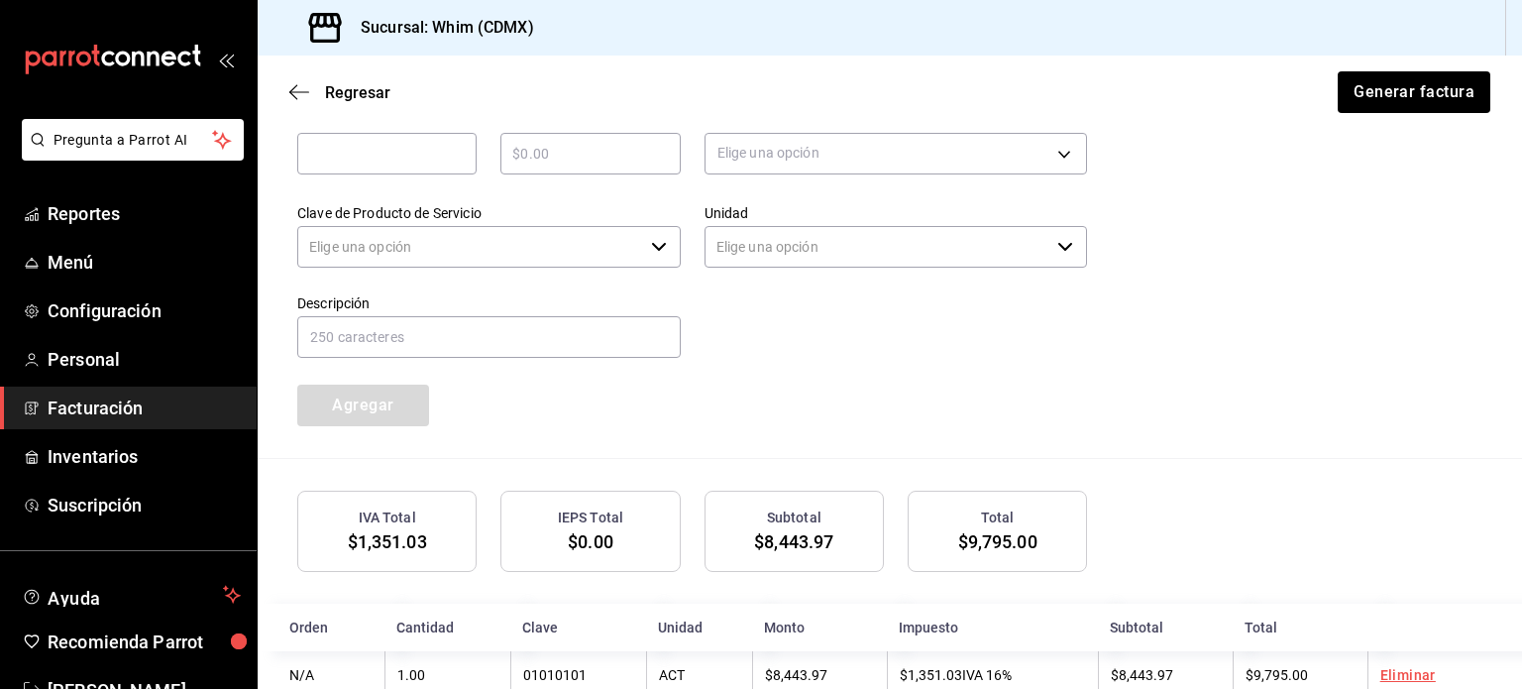
type input "90101500 - Establecimientos para comer y beber"
type input "E48 - Unidad de Servicio"
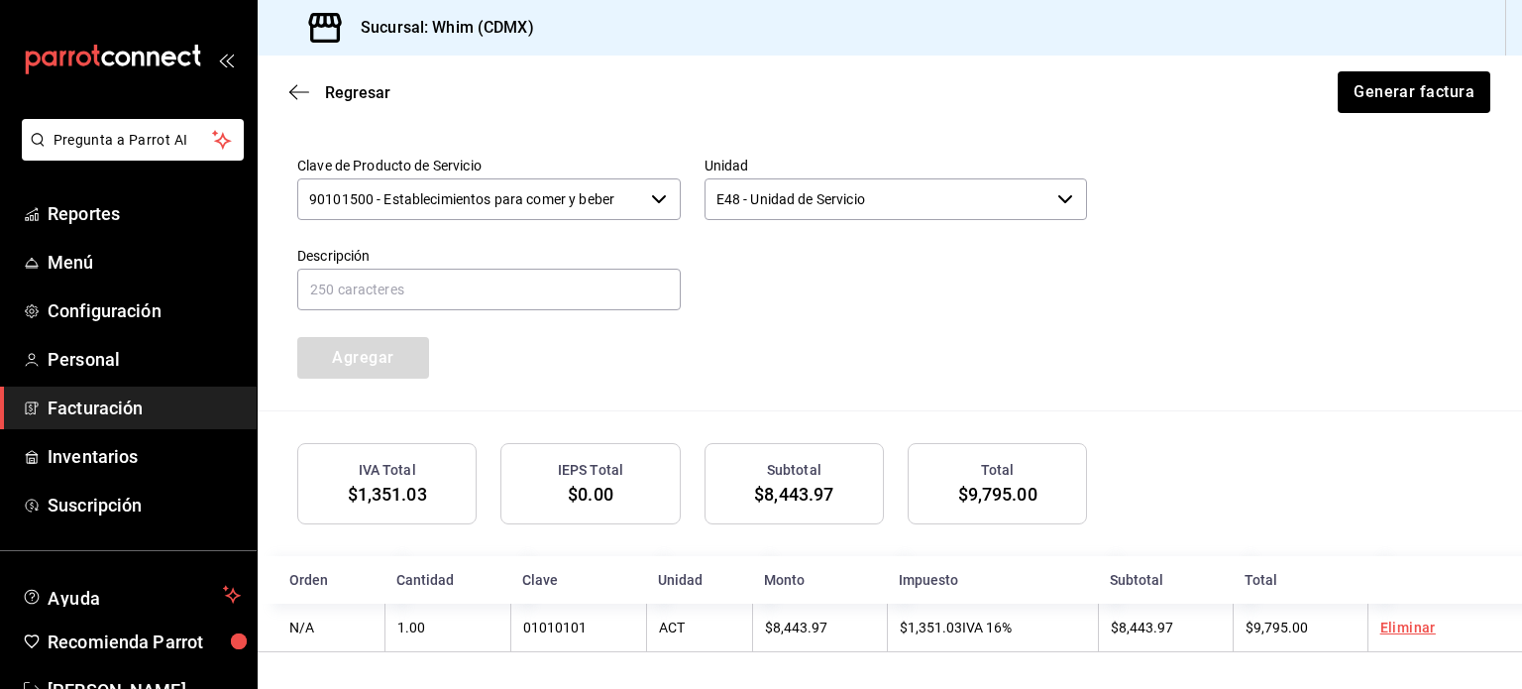
scroll to position [998, 0]
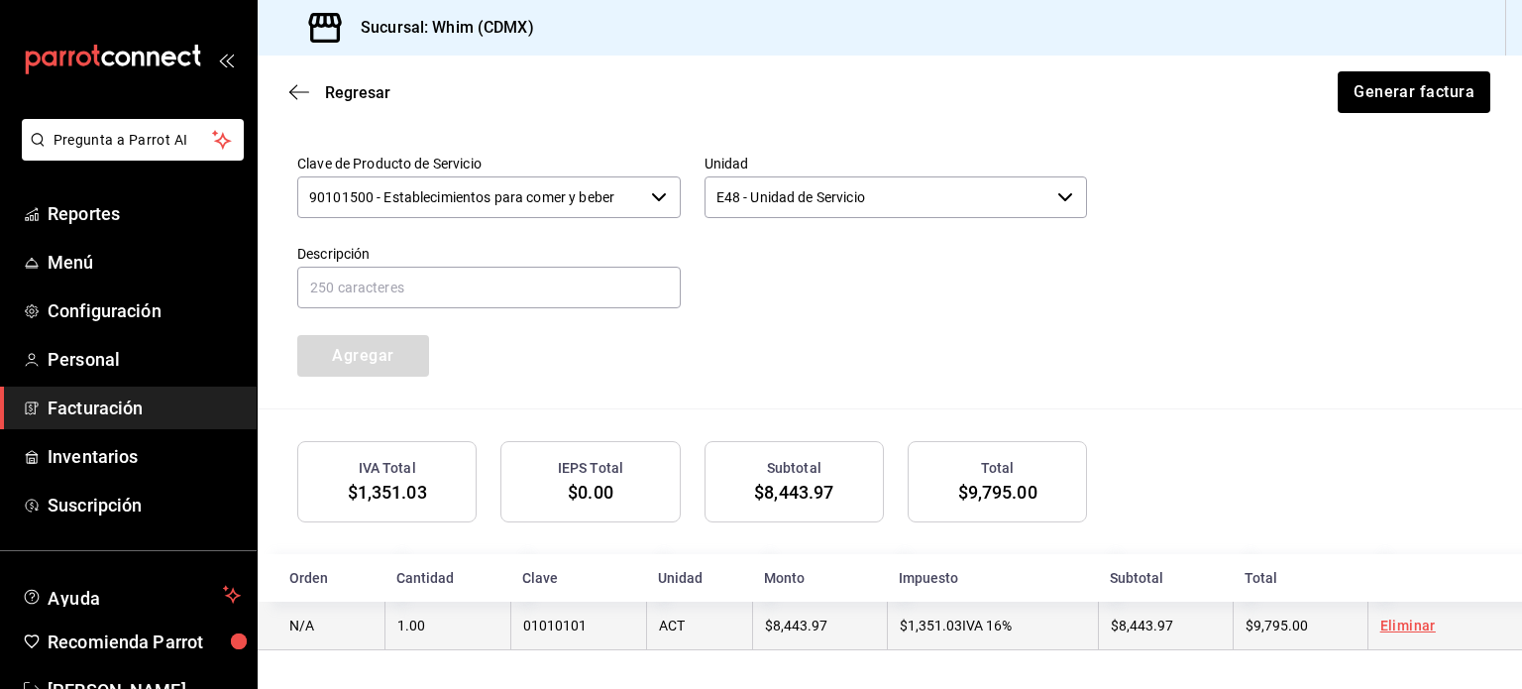
click at [1322, 611] on td "$9,795.00" at bounding box center [1300, 625] width 135 height 49
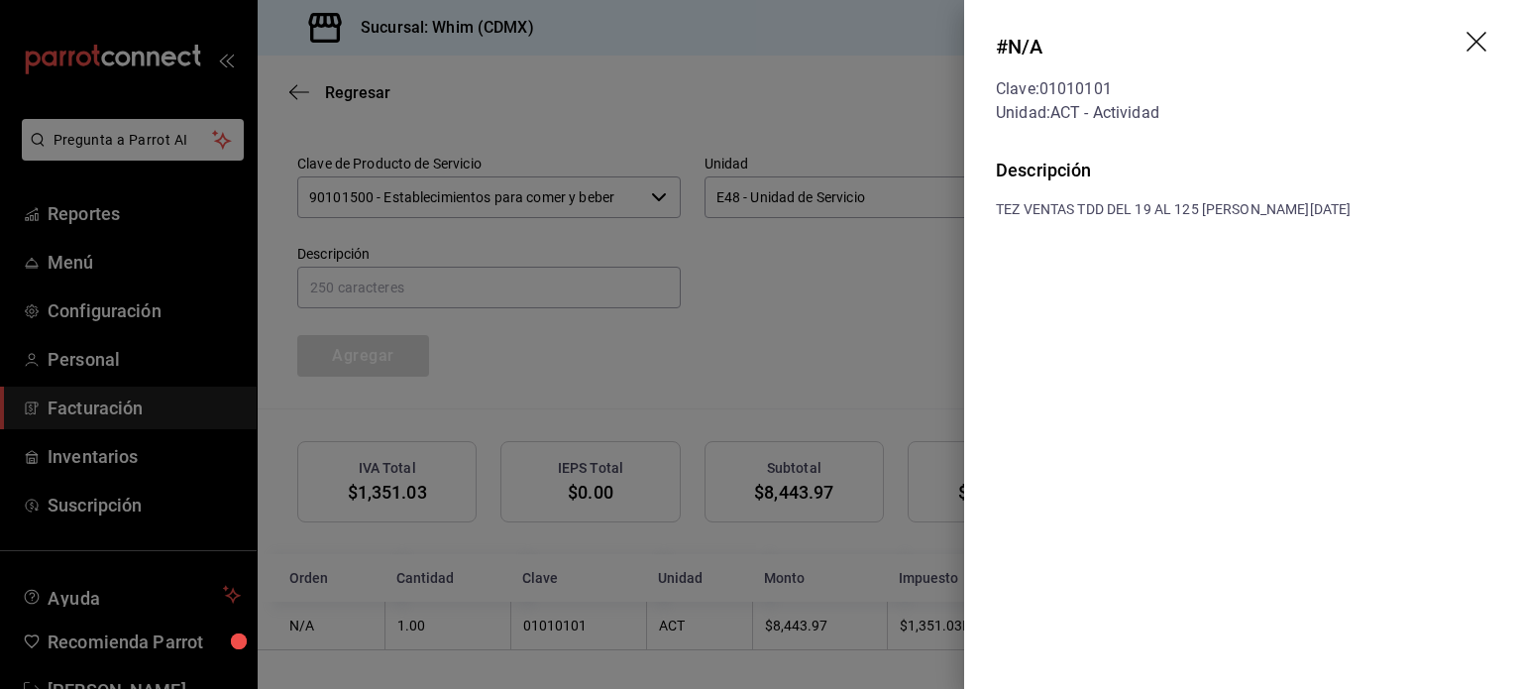
click at [1478, 44] on icon "drag" at bounding box center [1476, 42] width 20 height 20
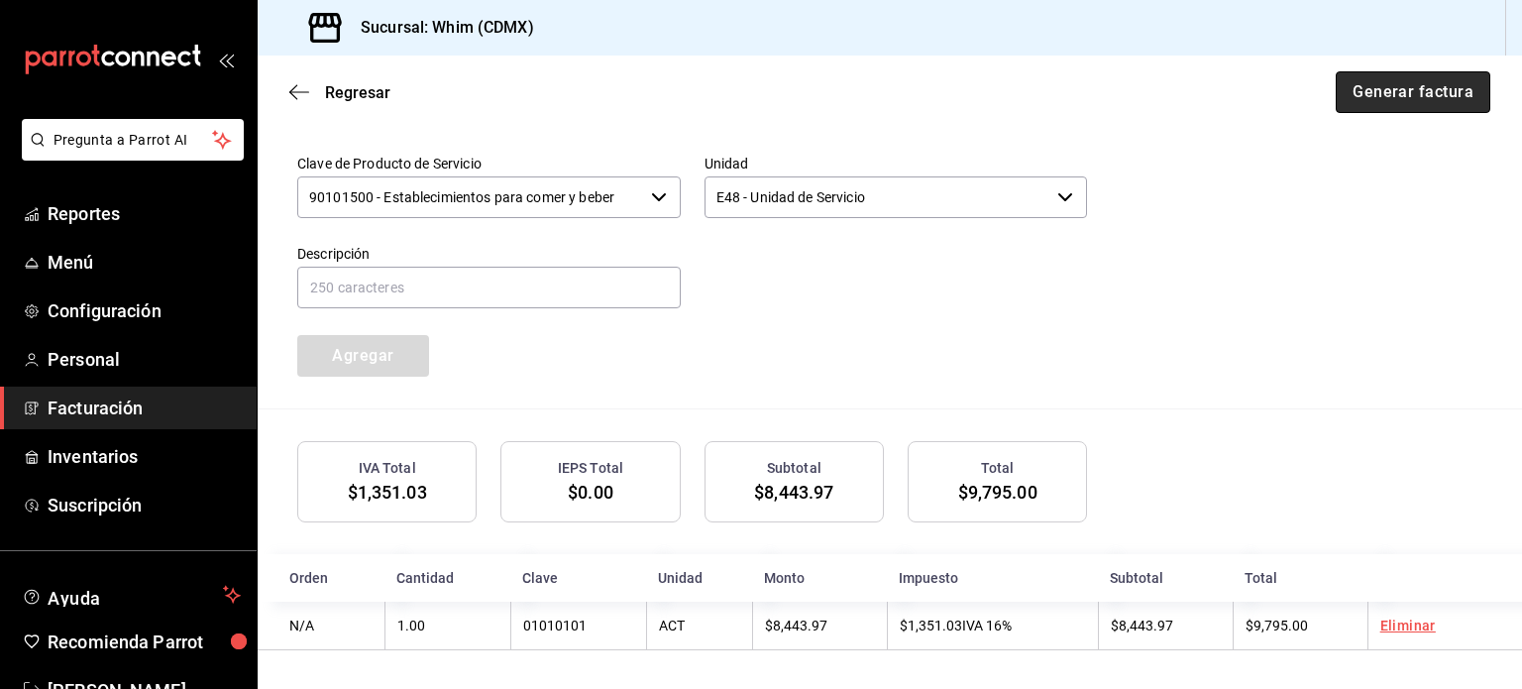
click at [1379, 97] on button "Generar factura" at bounding box center [1413, 92] width 155 height 42
